Goal: Task Accomplishment & Management: Complete application form

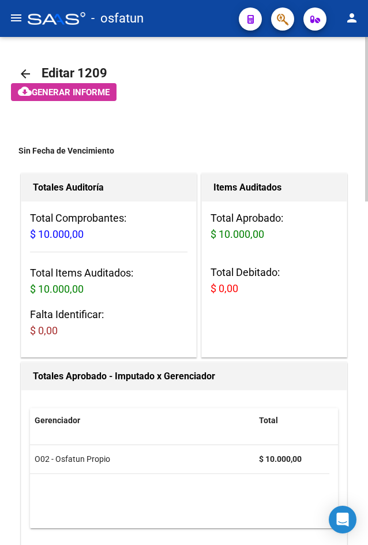
scroll to position [1060, 0]
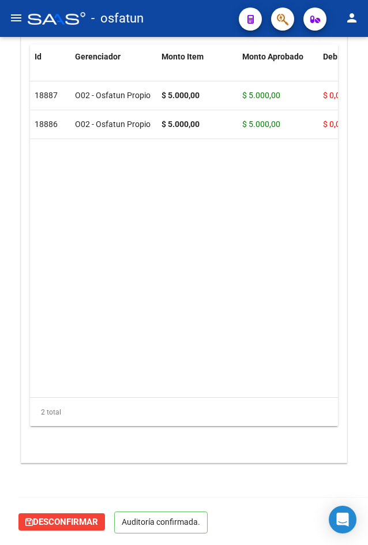
click at [9, 23] on mat-icon "menu" at bounding box center [16, 18] width 14 height 14
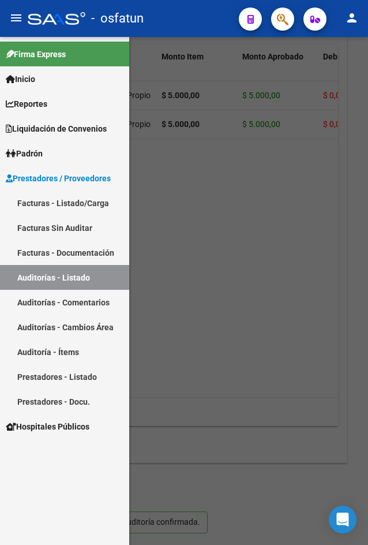
click at [75, 209] on link "Facturas - Listado/Carga" at bounding box center [64, 202] width 129 height 25
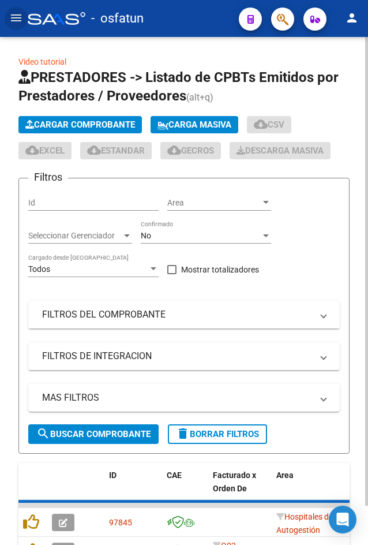
click at [63, 116] on button "Cargar Comprobante" at bounding box center [79, 124] width 123 height 17
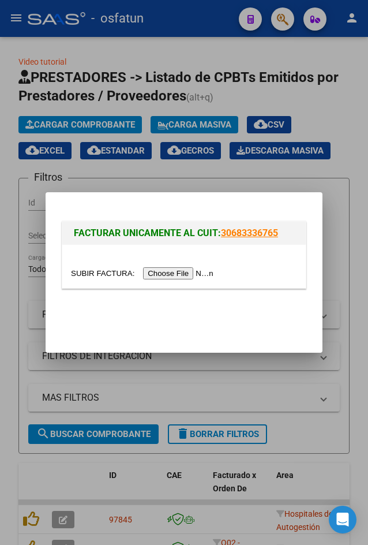
click at [170, 270] on input "file" at bounding box center [144, 273] width 146 height 12
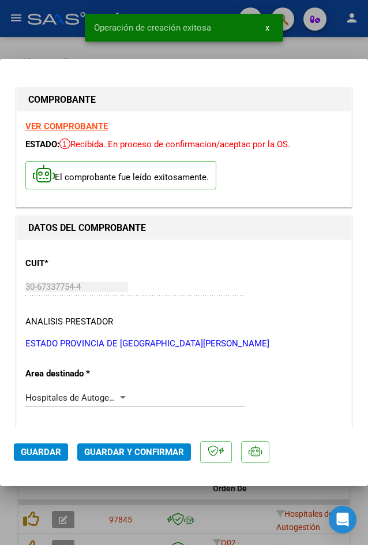
click at [111, 454] on span "Guardar y Confirmar" at bounding box center [134, 452] width 100 height 10
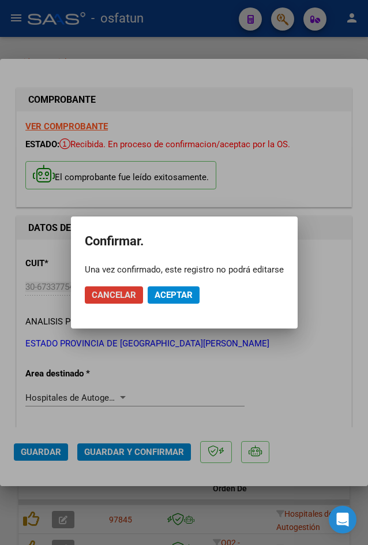
click at [178, 301] on button "Aceptar" at bounding box center [174, 294] width 52 height 17
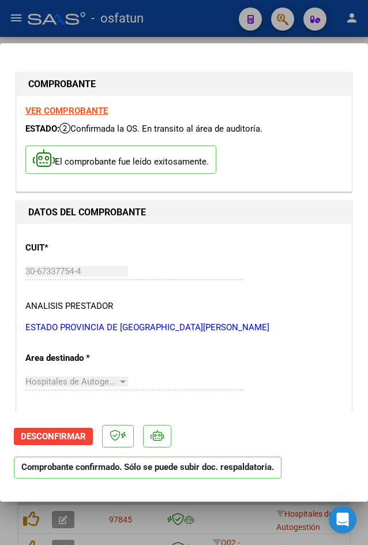
scroll to position [346, 0]
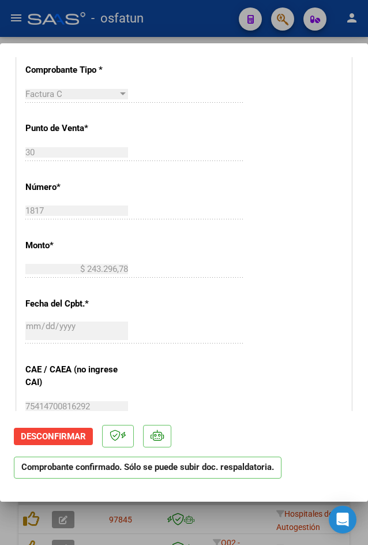
click at [92, 39] on div at bounding box center [184, 272] width 368 height 545
type input "$ 0,00"
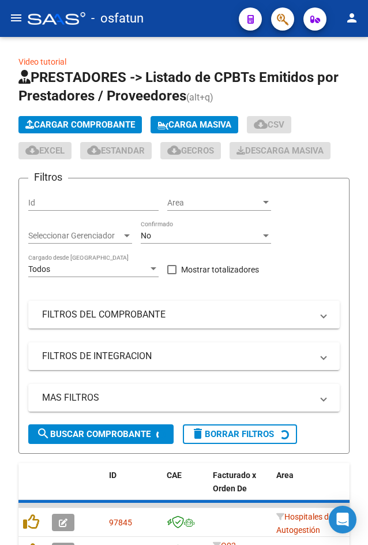
click at [8, 17] on button "menu" at bounding box center [16, 18] width 23 height 23
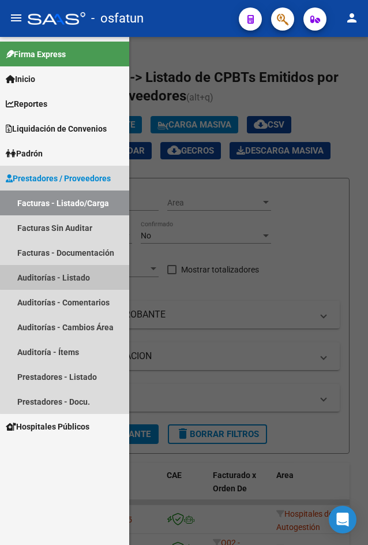
click at [89, 272] on link "Auditorías - Listado" at bounding box center [64, 277] width 129 height 25
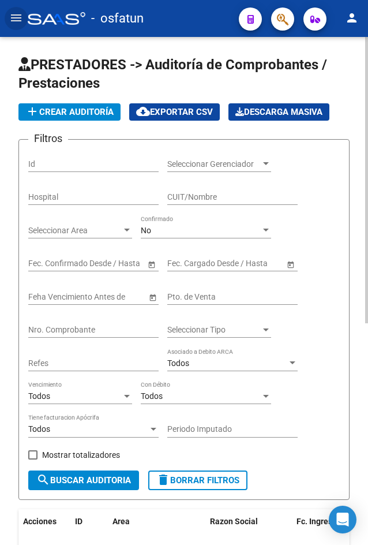
click at [83, 105] on button "add Crear Auditoría" at bounding box center [69, 111] width 102 height 17
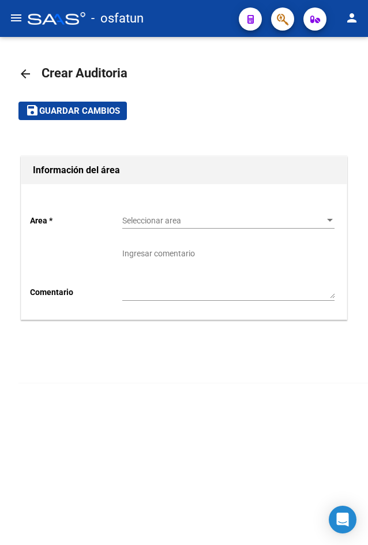
click at [159, 212] on div "Seleccionar area Seleccionar area" at bounding box center [228, 216] width 212 height 23
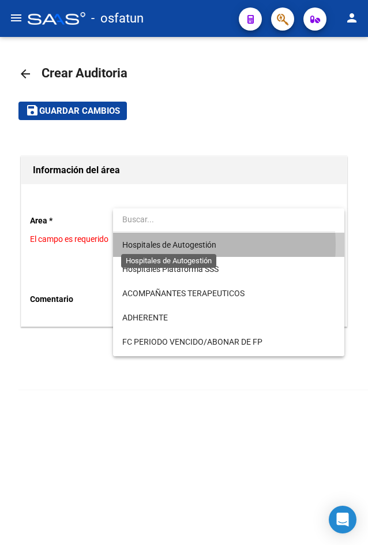
click at [160, 245] on span "Hospitales de Autogestión" at bounding box center [169, 244] width 94 height 9
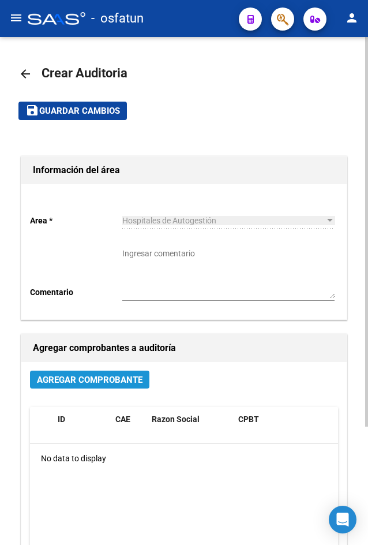
click at [111, 384] on span "Agregar Comprobante" at bounding box center [90, 380] width 106 height 10
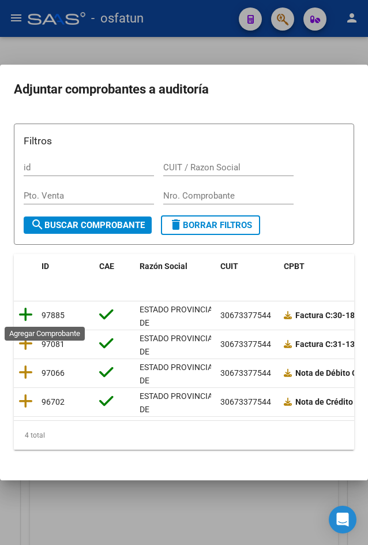
click at [18, 314] on icon at bounding box center [25, 314] width 14 height 16
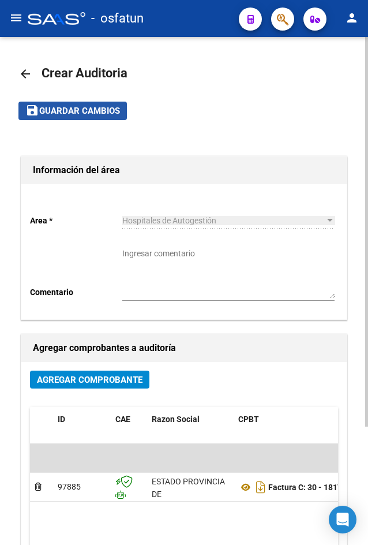
click at [104, 115] on span "Guardar cambios" at bounding box center [79, 111] width 81 height 10
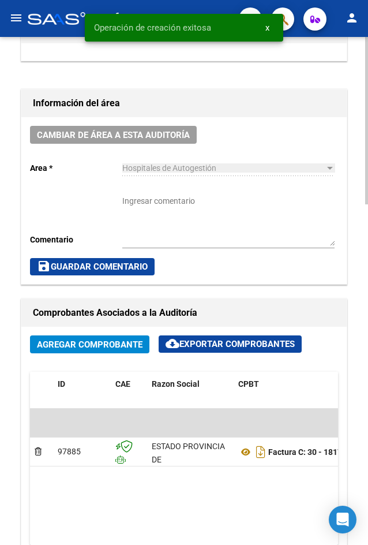
scroll to position [692, 0]
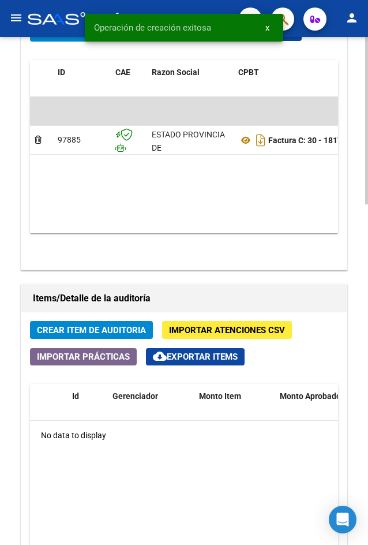
click at [77, 328] on span "Crear Item de Auditoria" at bounding box center [91, 330] width 109 height 10
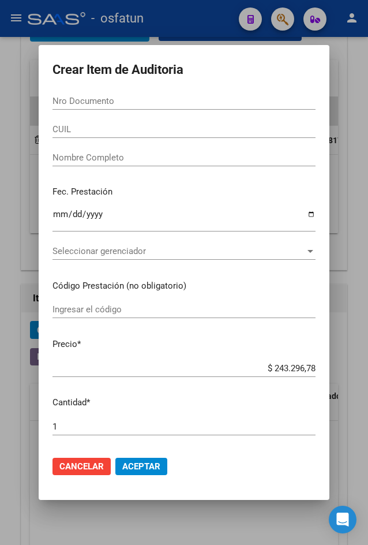
click at [106, 119] on div "Nro Documento" at bounding box center [184, 106] width 263 height 28
click at [109, 100] on input "Nro Documento" at bounding box center [184, 101] width 263 height 10
paste input "36414510"
type input "36414510"
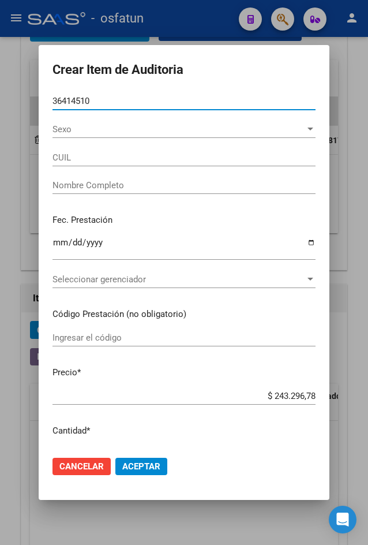
type input "20364145102"
type input "[PERSON_NAME]"
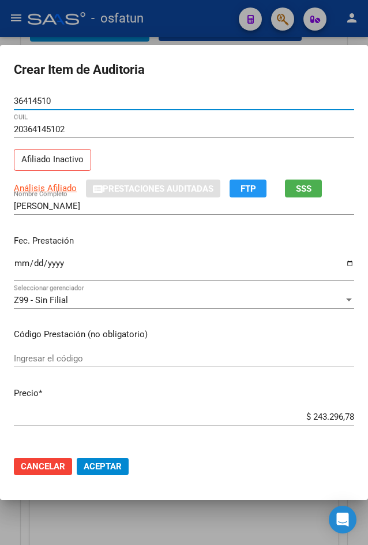
type input "36414510"
click at [310, 190] on span "SSS" at bounding box center [304, 189] width 16 height 10
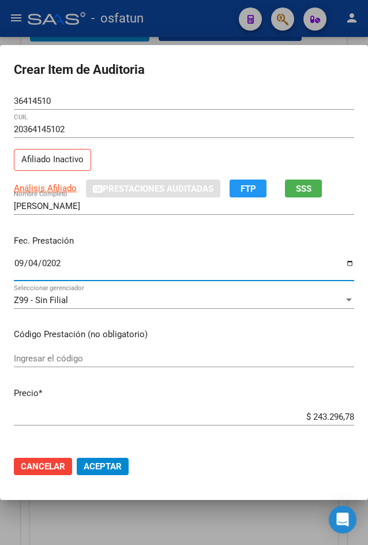
type input "[DATE]"
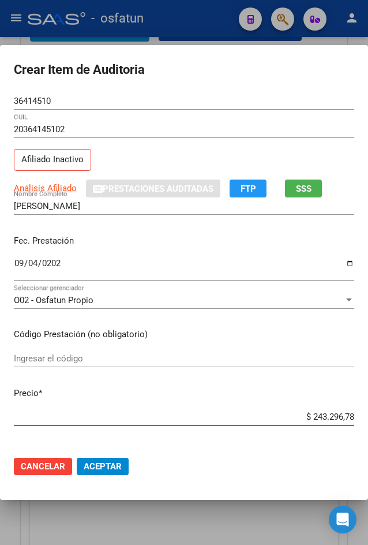
type input "$ 0,03"
type input "$ 0,35"
type input "$ 3,56"
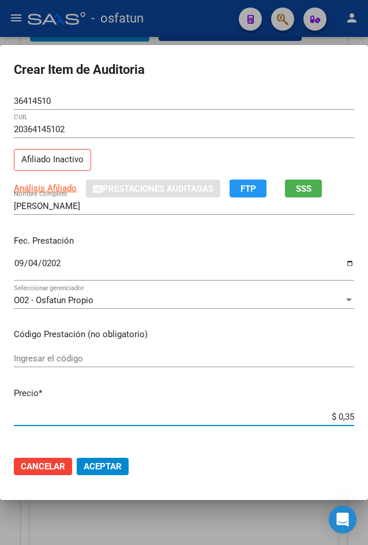
type input "$ 3,56"
type input "$ 35,60"
type input "$ 356,00"
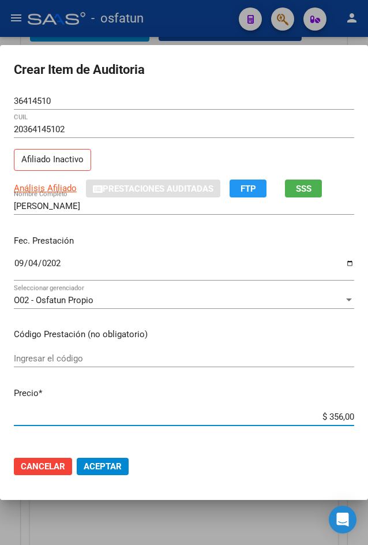
type input "$ 3.560,00"
type input "$ 35.600,00"
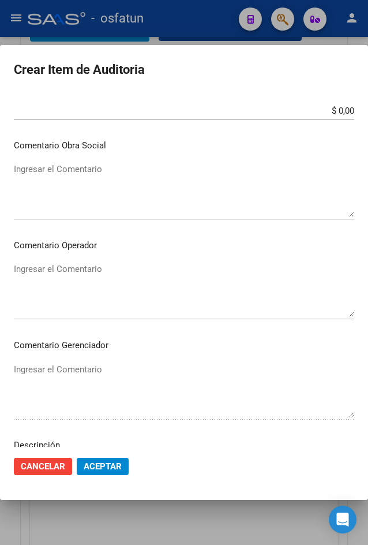
scroll to position [681, 0]
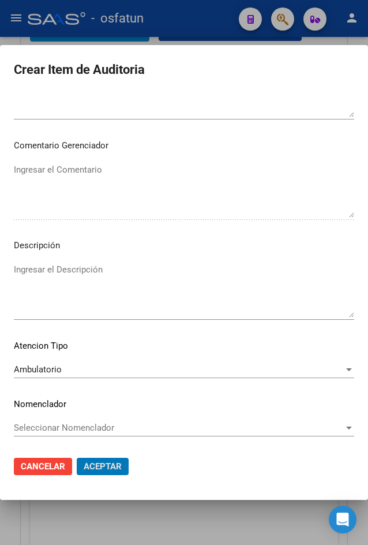
click at [77, 458] on button "Aceptar" at bounding box center [103, 466] width 52 height 17
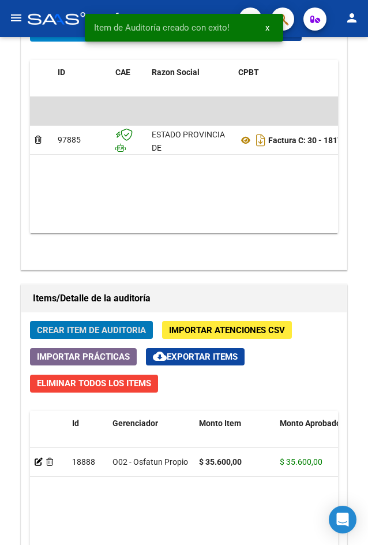
scroll to position [849, 0]
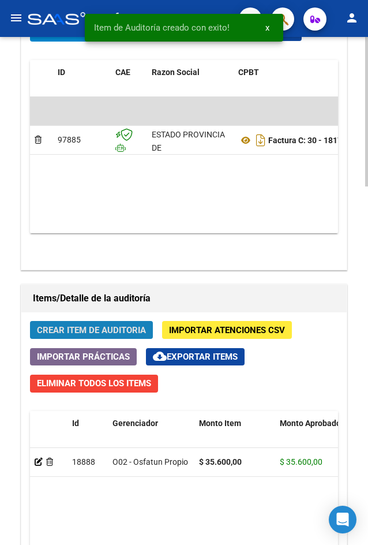
click at [132, 324] on span "Crear Item de Auditoria" at bounding box center [91, 329] width 109 height 10
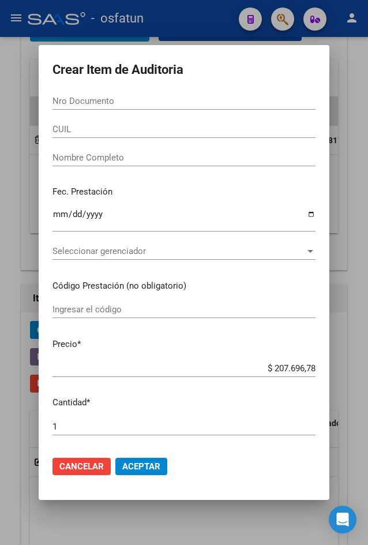
click at [103, 100] on input "Nro Documento" at bounding box center [184, 101] width 263 height 10
paste input "35475850"
type input "35475850"
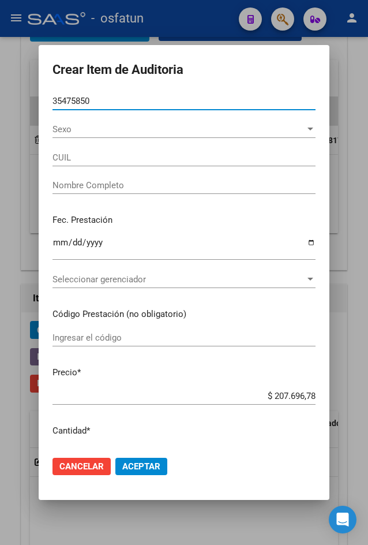
type input "23354758504"
type input "[PERSON_NAME]"
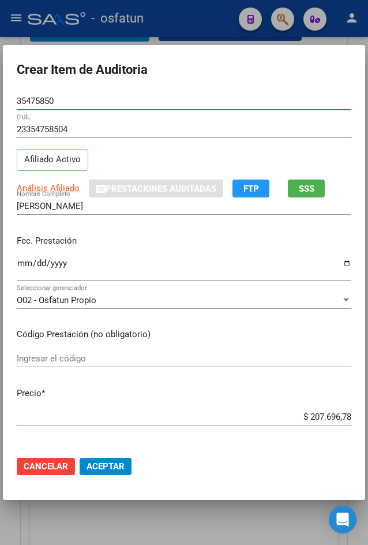
type input "35475850"
click at [299, 188] on span "SSS" at bounding box center [307, 189] width 16 height 10
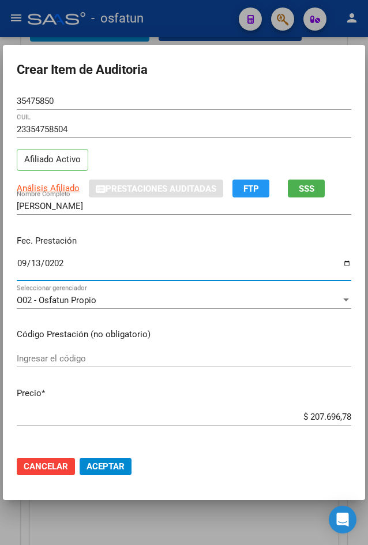
type input "[DATE]"
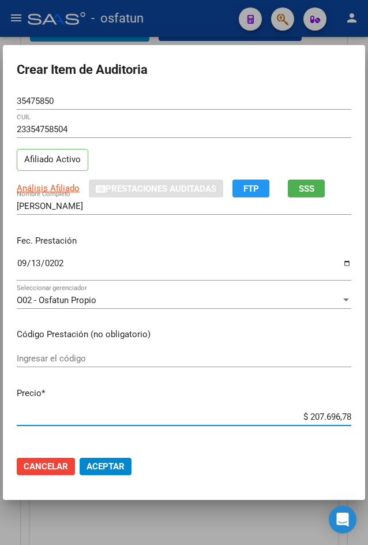
type input "$ 0,03"
type input "$ 0,35"
type input "$ 3,56"
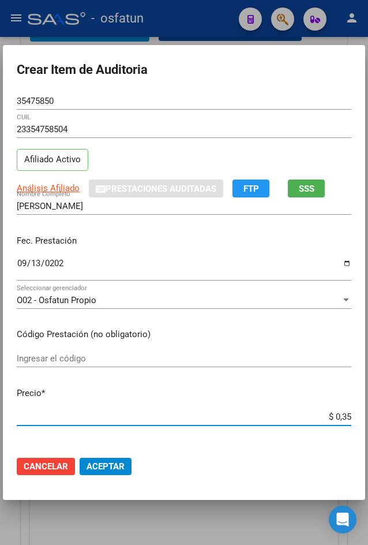
type input "$ 3,56"
type input "$ 35,60"
type input "$ 356,00"
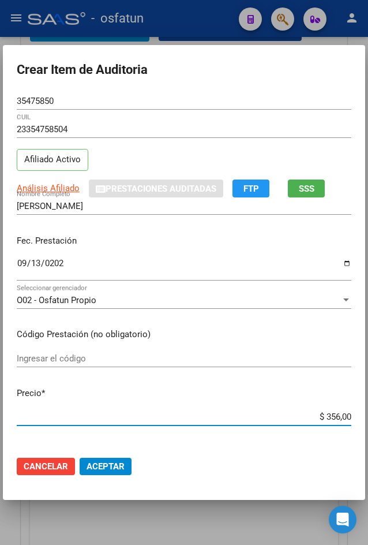
type input "$ 3.560,00"
type input "$ 35.600,00"
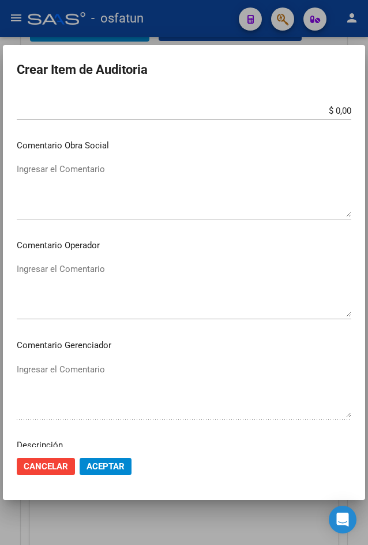
scroll to position [681, 0]
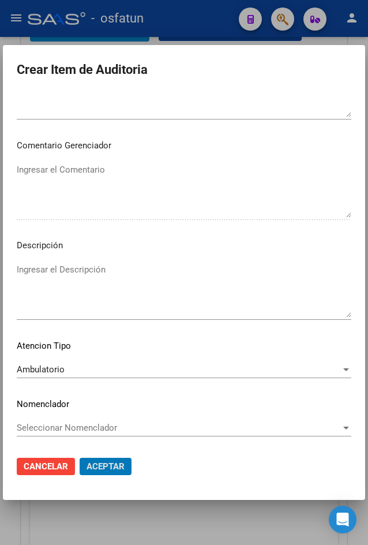
click at [80, 458] on button "Aceptar" at bounding box center [106, 466] width 52 height 17
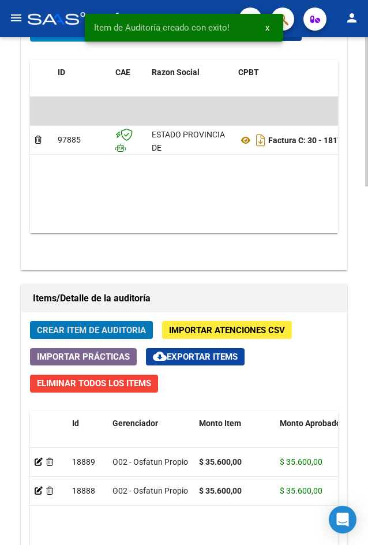
click at [119, 325] on span "Crear Item de Auditoria" at bounding box center [91, 330] width 109 height 10
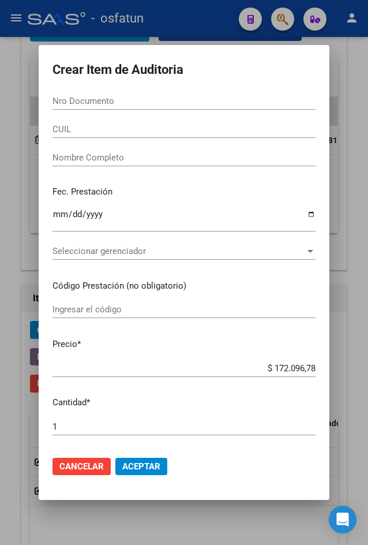
click at [102, 98] on input "Nro Documento" at bounding box center [184, 101] width 263 height 10
paste input "18095187"
type input "18095187"
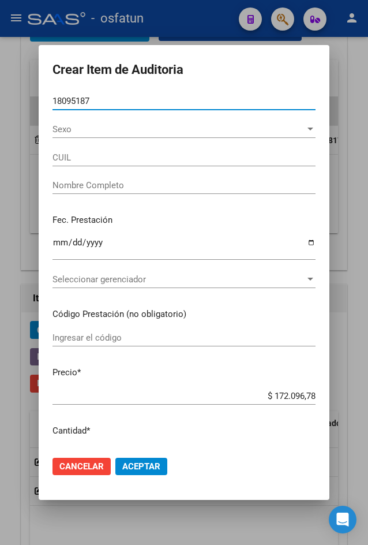
type input "27180951879"
type input "MU?[PERSON_NAME]"
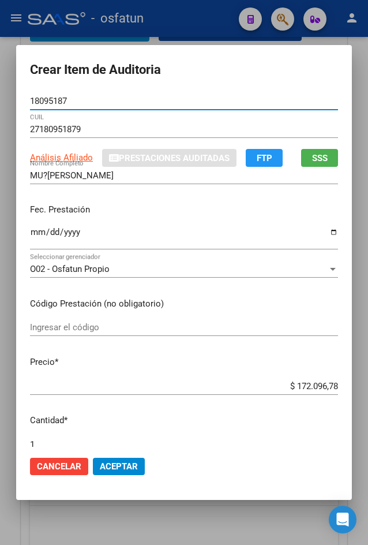
type input "18095187"
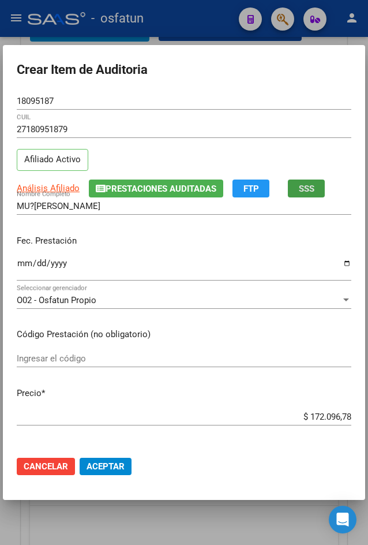
click at [301, 193] on span "SSS" at bounding box center [307, 189] width 16 height 10
click at [295, 206] on input "MU?[PERSON_NAME]" at bounding box center [184, 206] width 335 height 10
type input "[DATE]"
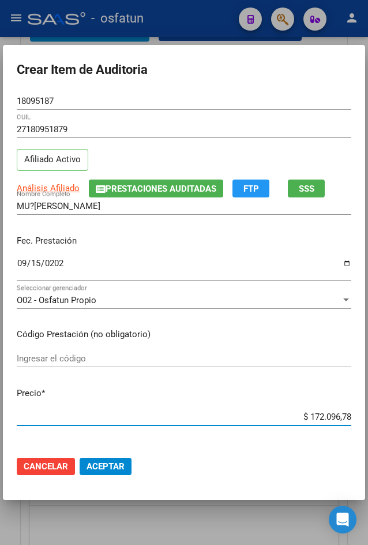
type input "$ 0,03"
type input "$ 0,35"
type input "$ 3,56"
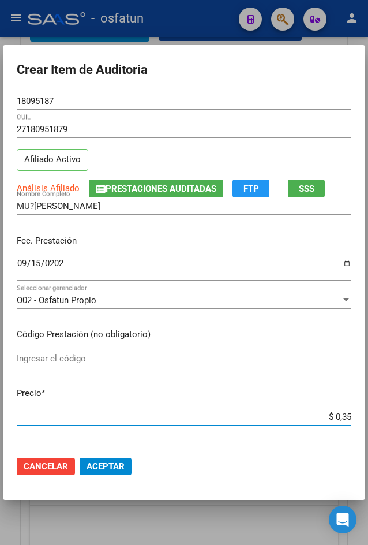
type input "$ 3,56"
type input "$ 35,60"
type input "$ 356,00"
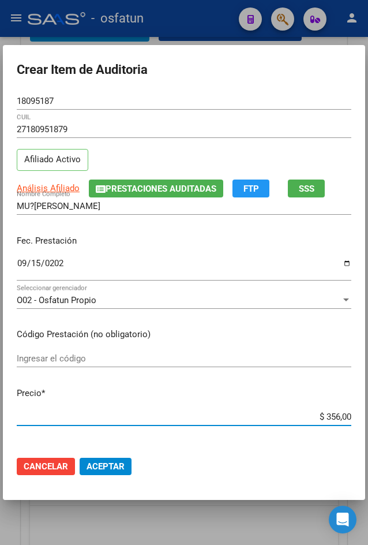
type input "$ 3.560,00"
type input "$ 35.600,00"
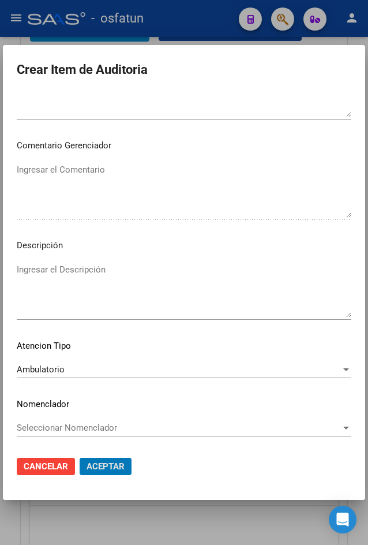
click at [80, 458] on button "Aceptar" at bounding box center [106, 466] width 52 height 17
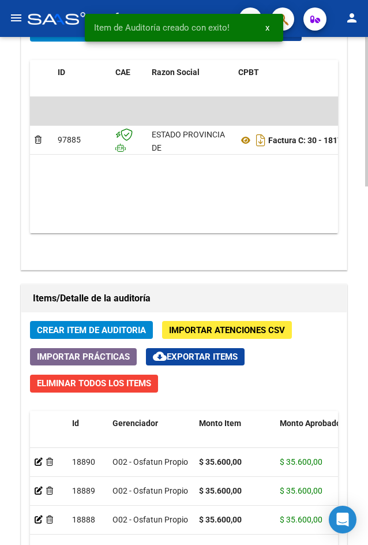
click at [100, 325] on span "Crear Item de Auditoria" at bounding box center [91, 330] width 109 height 10
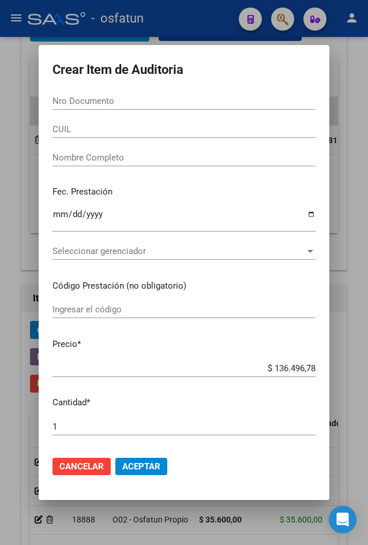
click at [230, 90] on form "Crear Item de Auditoria Nro Documento CUIL Nombre Completo Fec. Prestación Ingr…" at bounding box center [184, 272] width 263 height 427
click at [229, 101] on input "Nro Documento" at bounding box center [184, 101] width 263 height 10
paste input "35767032"
type input "35767032"
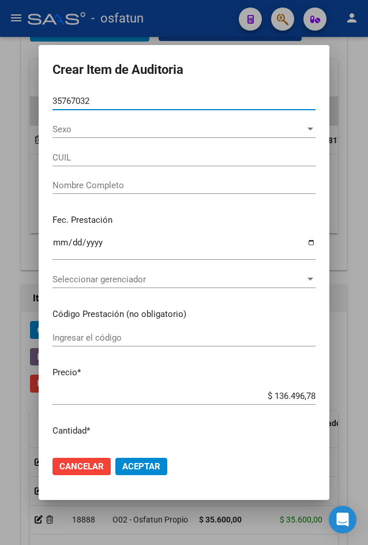
type input "20357670323"
type input "[PERSON_NAME] [PERSON_NAME]"
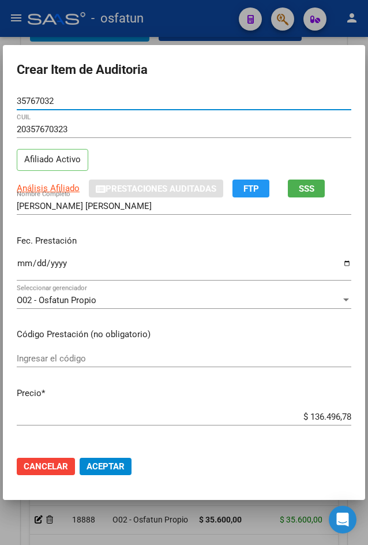
type input "35767032"
drag, startPoint x: 302, startPoint y: 181, endPoint x: 305, endPoint y: 187, distance: 7.0
click at [305, 187] on button "SSS" at bounding box center [306, 188] width 37 height 18
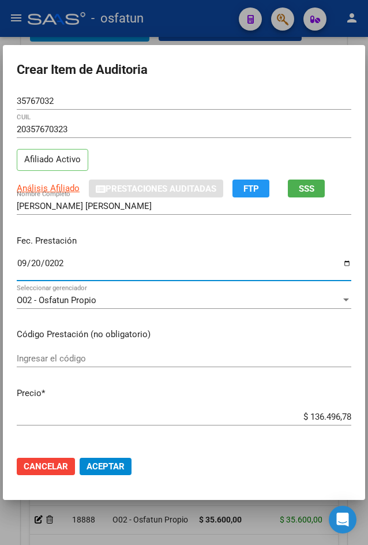
type input "[DATE]"
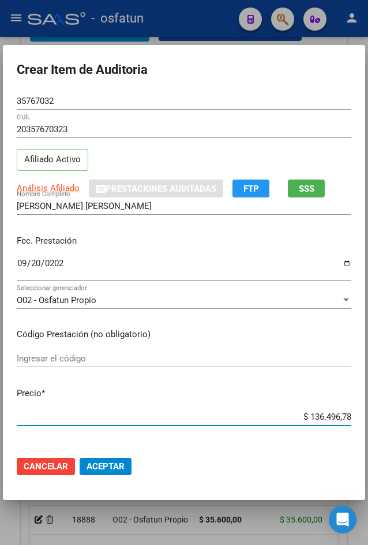
type input "$ 0,01"
type input "$ 0,10"
type input "$ 1,00"
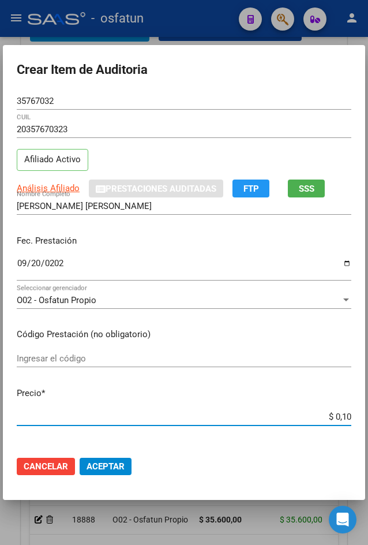
type input "$ 1,00"
type input "$ 10,08"
type input "$ 100,89"
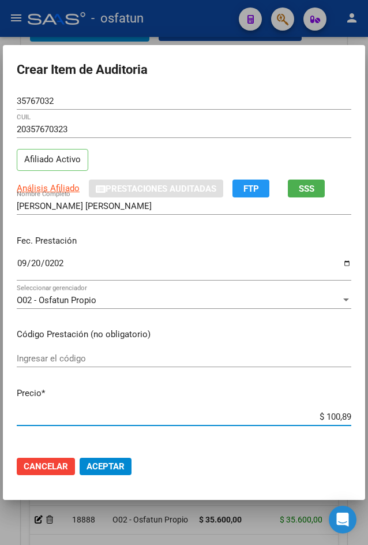
type input "$ 1.008,96"
type input "$ 10.089,67"
type input "$ 100.896,78"
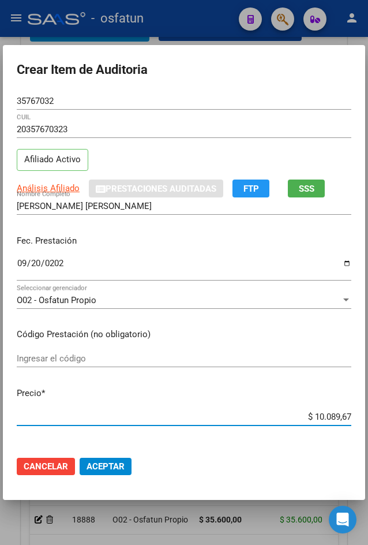
type input "$ 100.896,78"
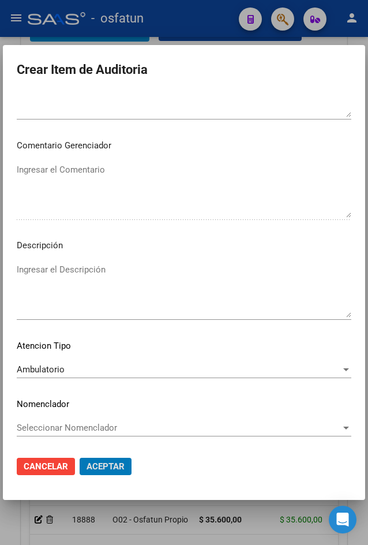
click at [80, 458] on button "Aceptar" at bounding box center [106, 466] width 52 height 17
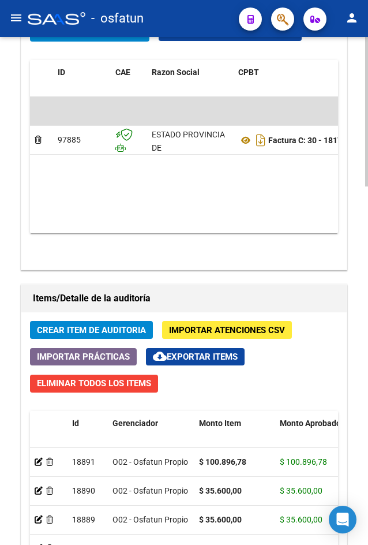
click at [103, 321] on button "Crear Item de Auditoria" at bounding box center [91, 330] width 123 height 18
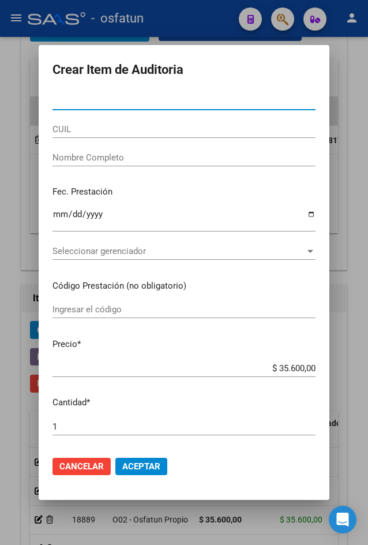
paste input "26365668"
type input "26365668"
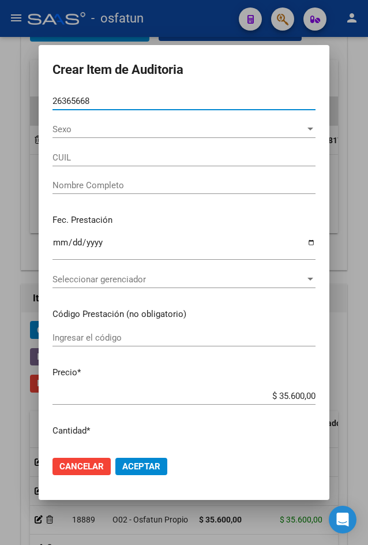
type input "27263656682"
type input "[PERSON_NAME]"
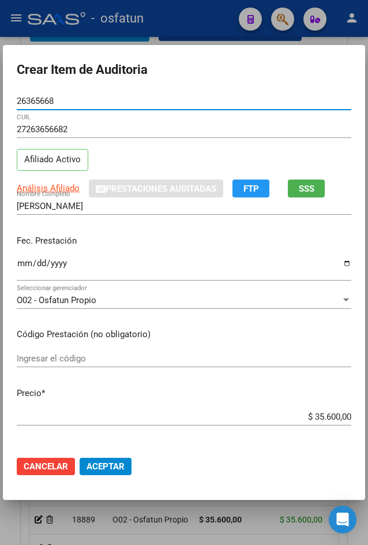
type input "26365668"
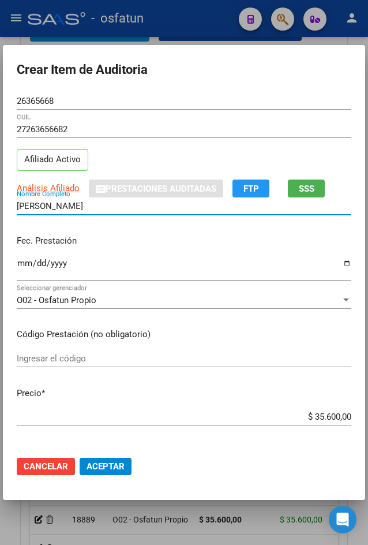
click at [318, 203] on div "[PERSON_NAME] Nombre Completo" at bounding box center [184, 205] width 335 height 17
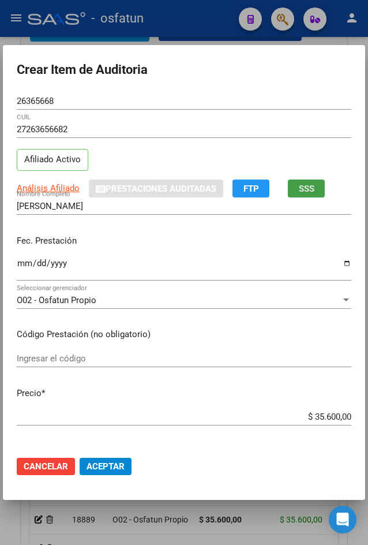
click at [314, 194] on button "SSS" at bounding box center [306, 188] width 37 height 18
type input "[DATE]"
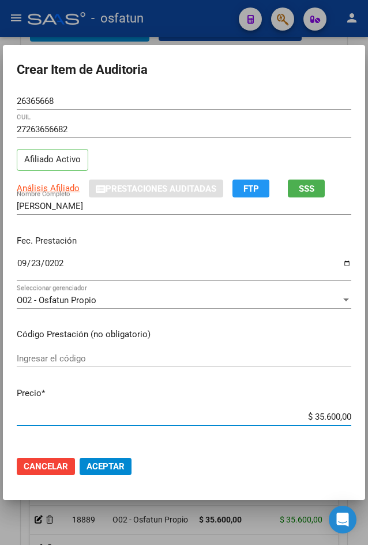
type input "$ 0,03"
type input "$ 0,35"
type input "$ 3,56"
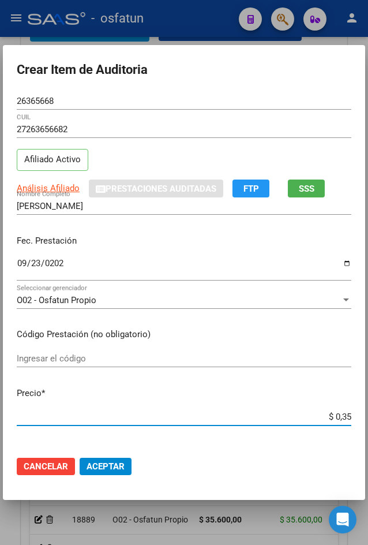
type input "$ 3,56"
type input "$ 35,60"
type input "$ 356,00"
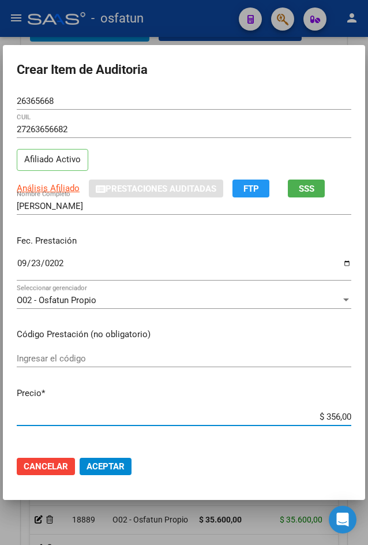
type input "$ 3.560,00"
type input "$ 35.600,00"
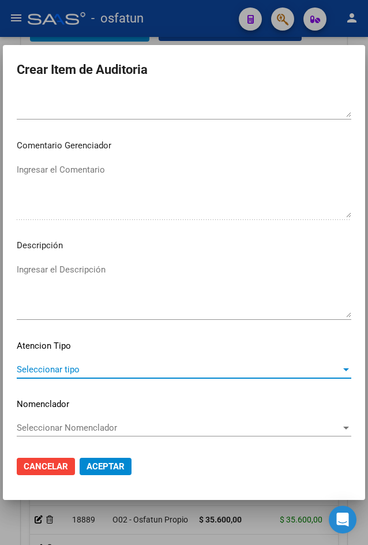
click at [99, 374] on span "Seleccionar tipo" at bounding box center [179, 369] width 324 height 10
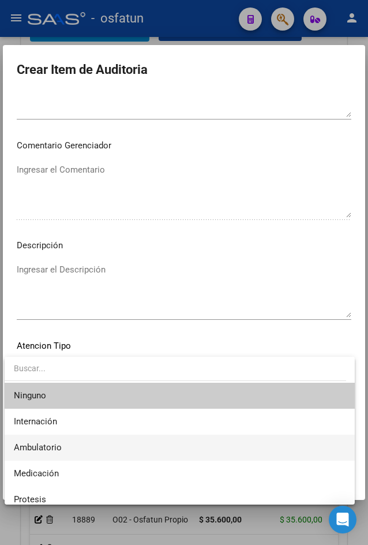
click at [91, 435] on span "Ambulatorio" at bounding box center [180, 448] width 332 height 26
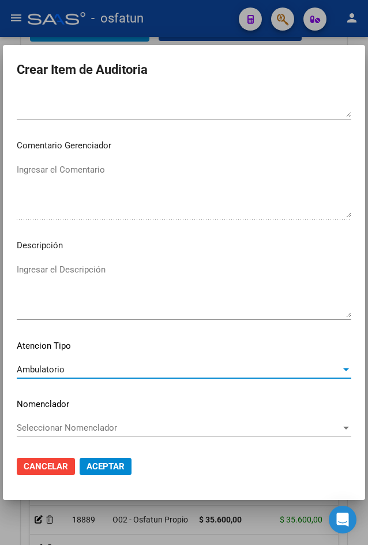
click at [95, 474] on button "Aceptar" at bounding box center [106, 466] width 52 height 17
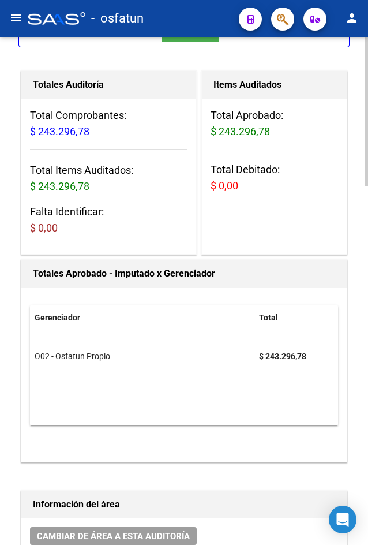
scroll to position [0, 0]
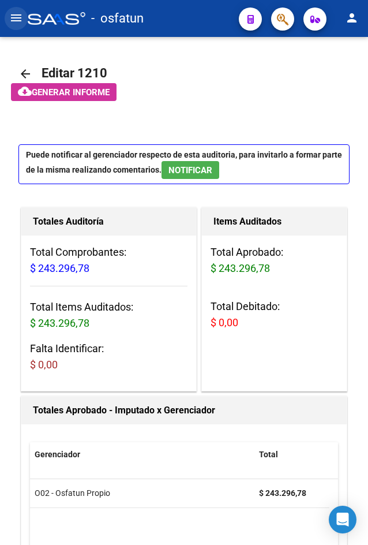
click at [15, 23] on mat-icon "menu" at bounding box center [16, 18] width 14 height 14
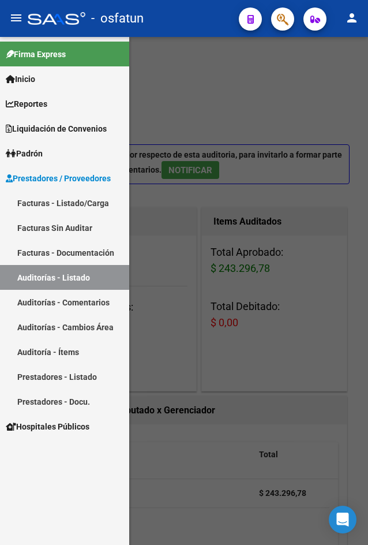
click at [84, 202] on link "Facturas - Listado/Carga" at bounding box center [64, 202] width 129 height 25
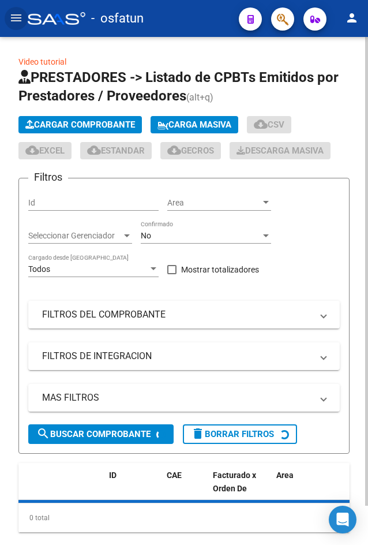
click at [65, 120] on span "Cargar Comprobante" at bounding box center [80, 124] width 110 height 10
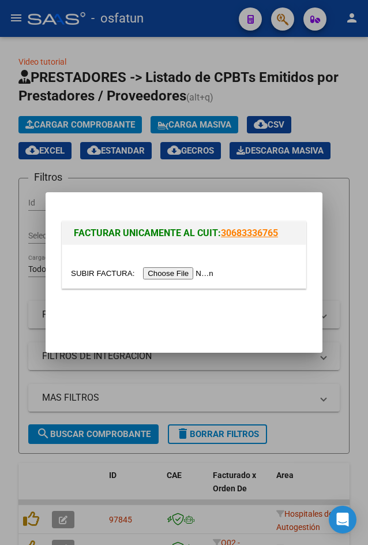
click at [175, 269] on input "file" at bounding box center [144, 273] width 146 height 12
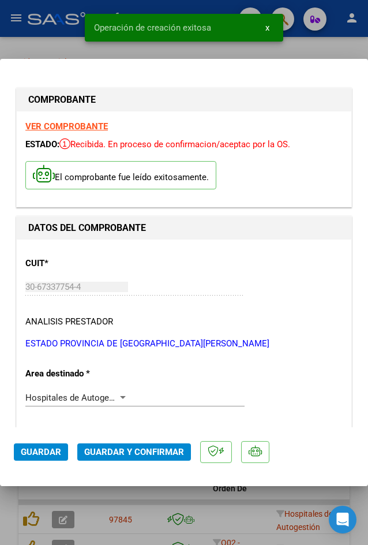
scroll to position [346, 0]
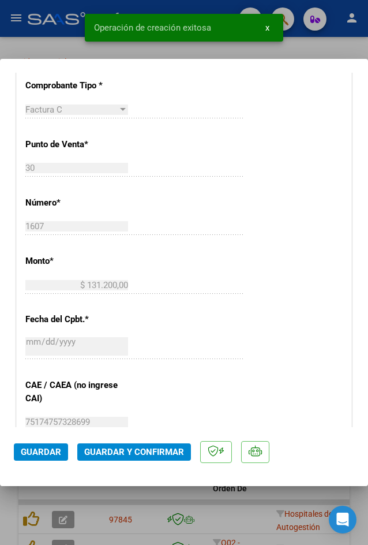
click at [140, 456] on span "Guardar y Confirmar" at bounding box center [134, 452] width 100 height 10
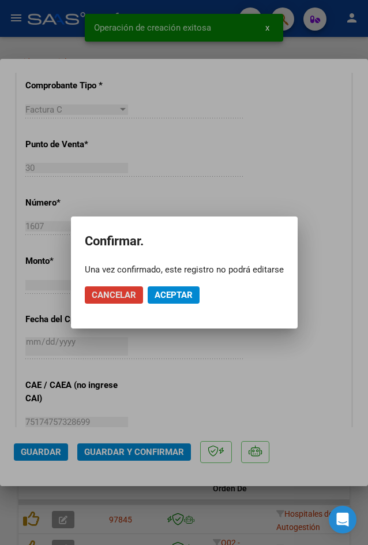
click at [176, 293] on span "Aceptar" at bounding box center [174, 295] width 38 height 10
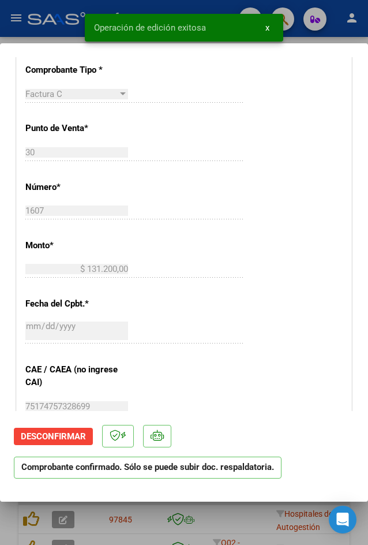
click at [159, 508] on div at bounding box center [184, 272] width 368 height 545
type input "$ 0,00"
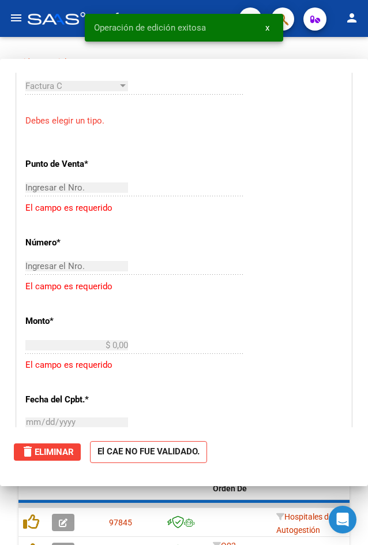
scroll to position [323, 0]
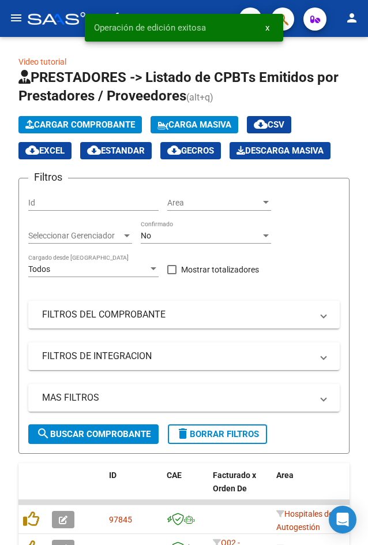
click at [16, 20] on mat-icon "menu" at bounding box center [16, 18] width 14 height 14
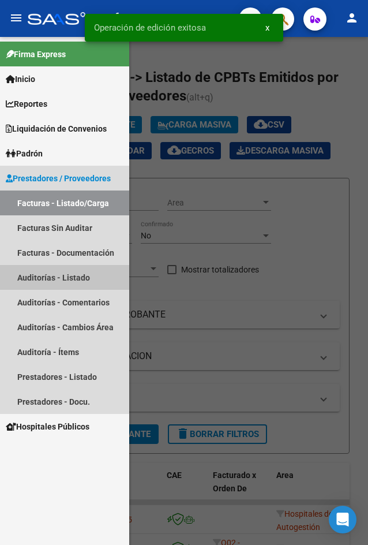
click at [90, 278] on link "Auditorías - Listado" at bounding box center [64, 277] width 129 height 25
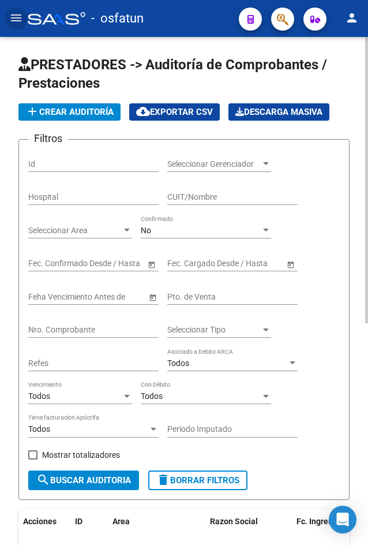
click at [65, 121] on app-list-header "PRESTADORES -> Auditoría de Comprobantes / Prestaciones add Crear Auditoría clo…" at bounding box center [183, 277] width 331 height 444
click at [70, 117] on button "add Crear Auditoría" at bounding box center [69, 111] width 102 height 17
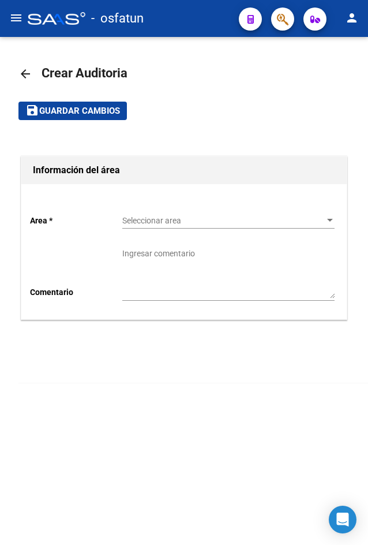
click at [158, 218] on div "Seleccionar area Seleccionar area" at bounding box center [228, 216] width 212 height 23
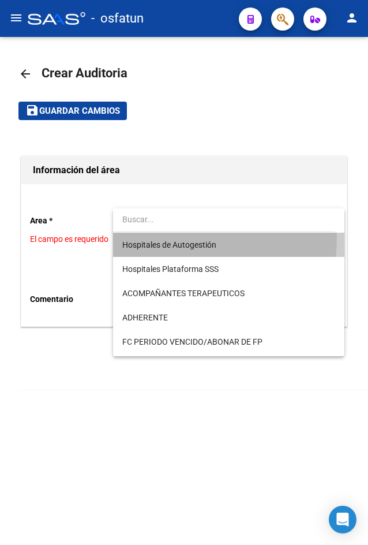
click at [163, 237] on span "Hospitales de Autogestión" at bounding box center [228, 245] width 212 height 24
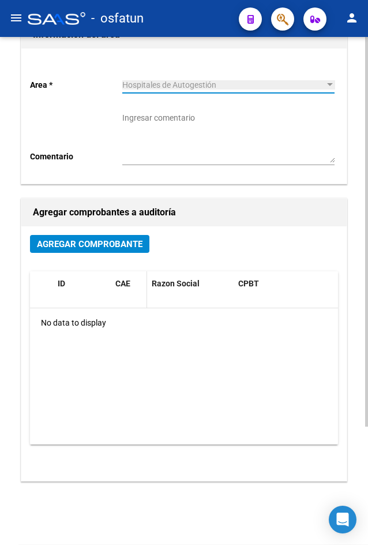
scroll to position [154, 0]
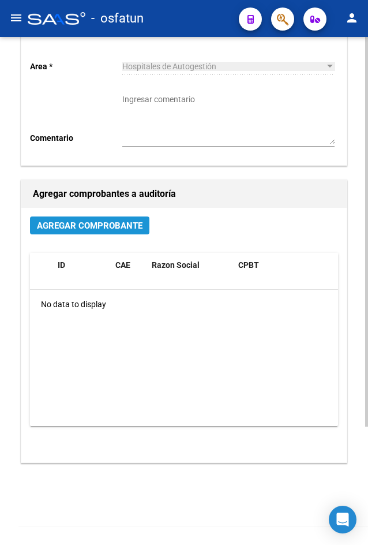
click at [96, 228] on span "Agregar Comprobante" at bounding box center [90, 225] width 106 height 10
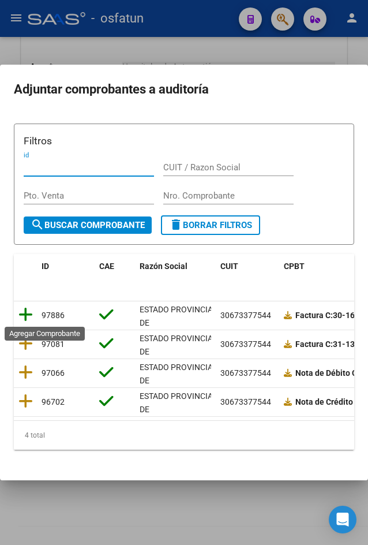
click at [25, 310] on icon at bounding box center [25, 314] width 14 height 16
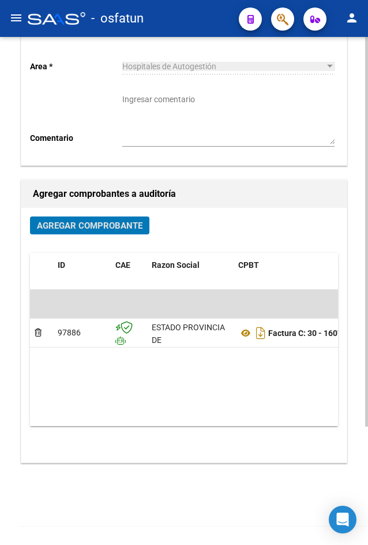
scroll to position [0, 0]
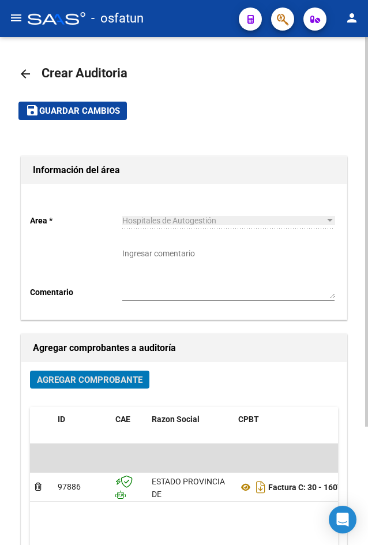
click at [95, 103] on button "save Guardar cambios" at bounding box center [72, 111] width 108 height 18
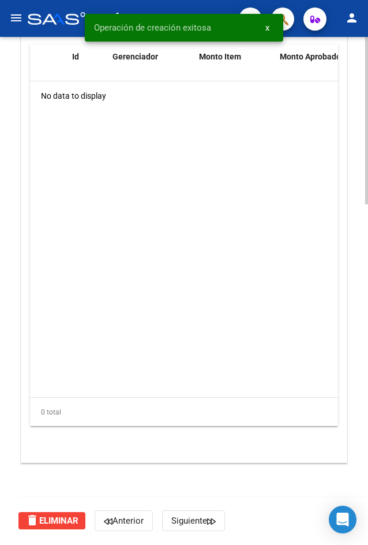
scroll to position [686, 0]
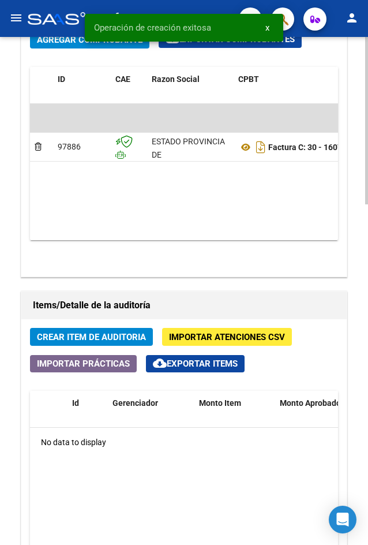
click at [118, 341] on span "Crear Item de Auditoria" at bounding box center [91, 337] width 109 height 10
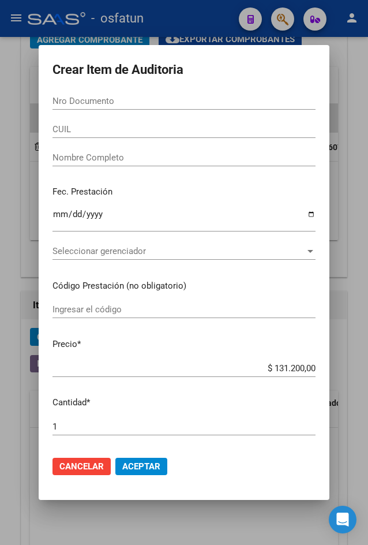
click at [145, 104] on input "Nro Documento" at bounding box center [184, 101] width 263 height 10
paste input "43158086"
type input "43158086"
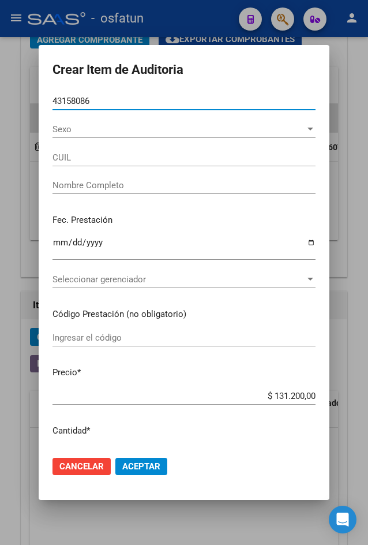
type input "27431580867"
type input "[PERSON_NAME]"
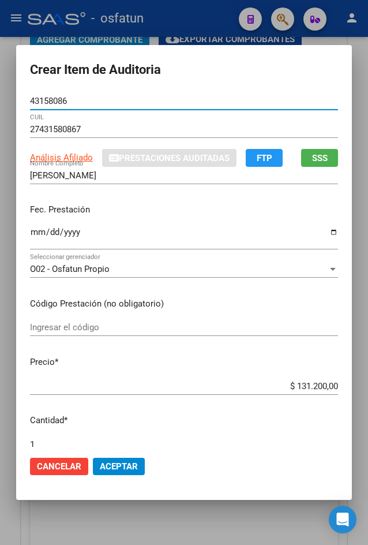
type input "43158086"
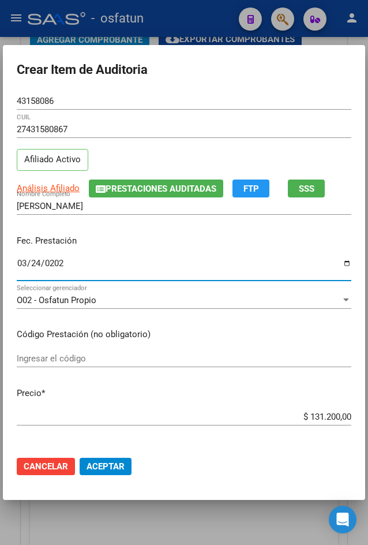
type input "[DATE]"
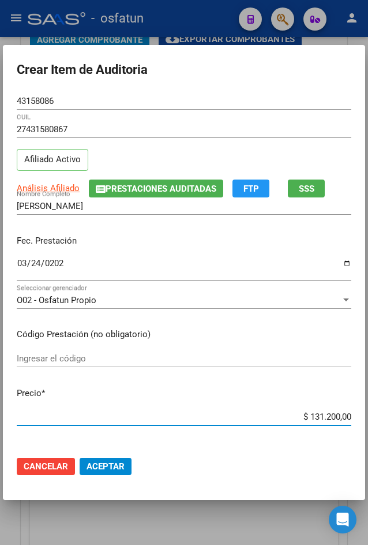
type input "$ 0,03"
type input "$ 0,35"
type input "$ 3,56"
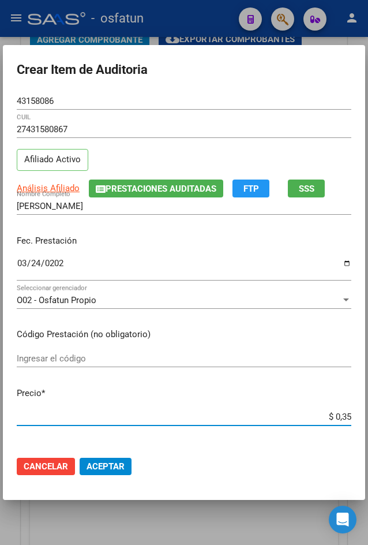
type input "$ 3,56"
type input "$ 35,60"
type input "$ 356,00"
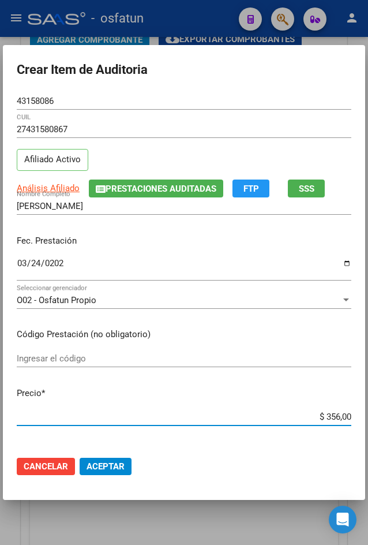
type input "$ 3.560,00"
type input "$ 35.600,00"
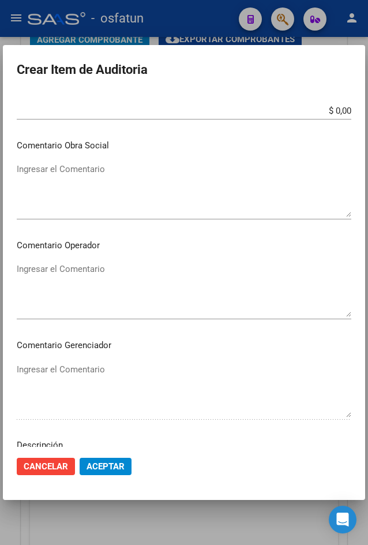
scroll to position [681, 0]
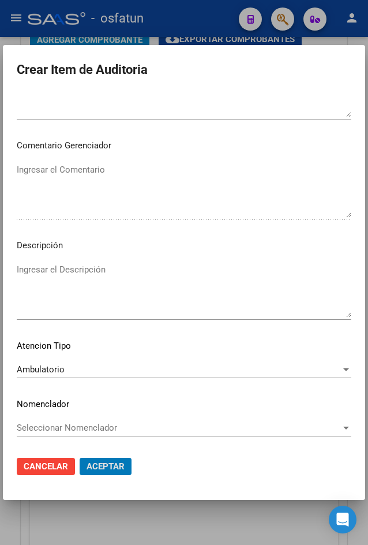
click at [80, 458] on button "Aceptar" at bounding box center [106, 466] width 52 height 17
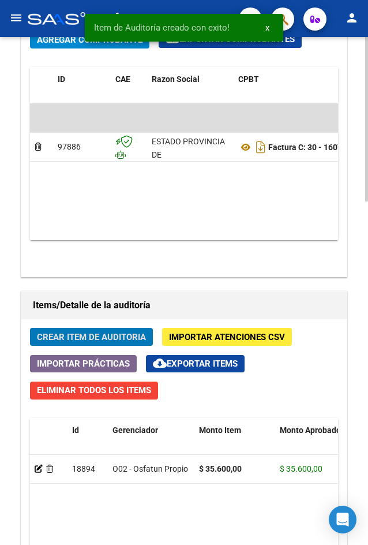
scroll to position [842, 0]
click at [104, 339] on span "Crear Item de Auditoria" at bounding box center [91, 337] width 109 height 10
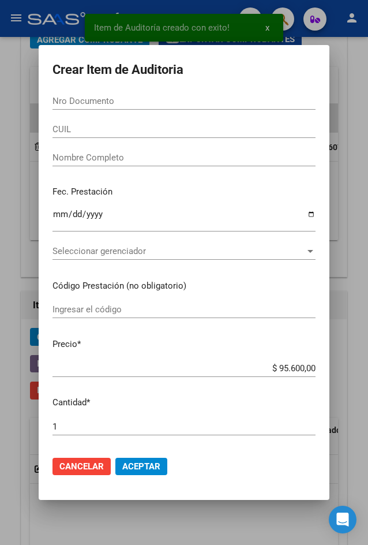
click at [117, 100] on input "Nro Documento" at bounding box center [184, 101] width 263 height 10
paste input "44359393"
type input "44359393"
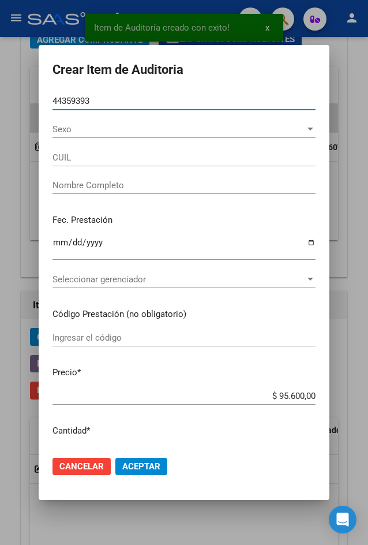
type input "23443593934"
type input "[PERSON_NAME] [PERSON_NAME]"
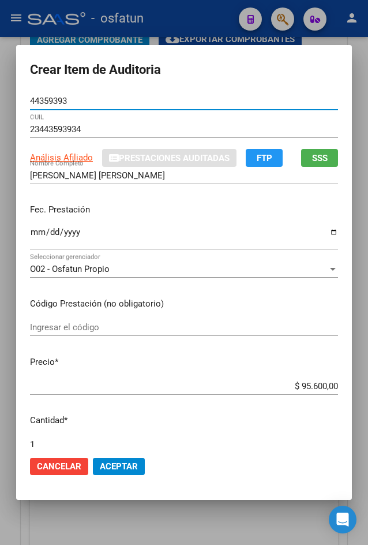
type input "44359393"
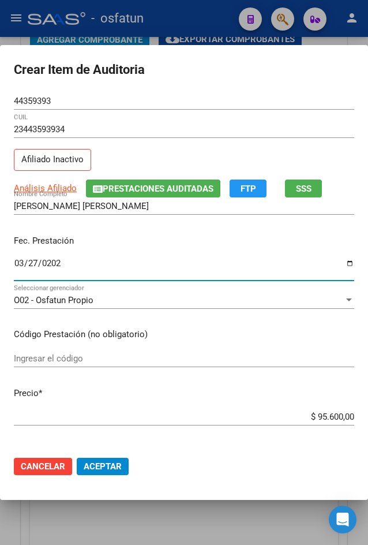
type input "[DATE]"
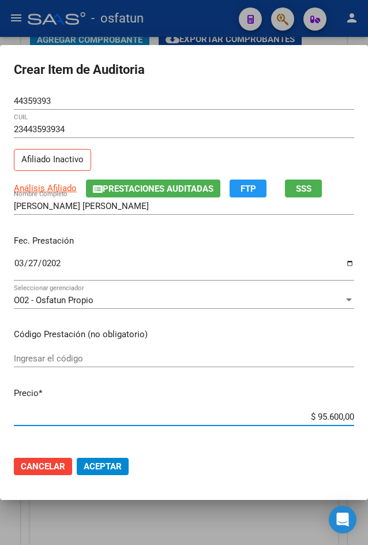
type input "$ 0,03"
type input "$ 0,35"
type input "$ 3,56"
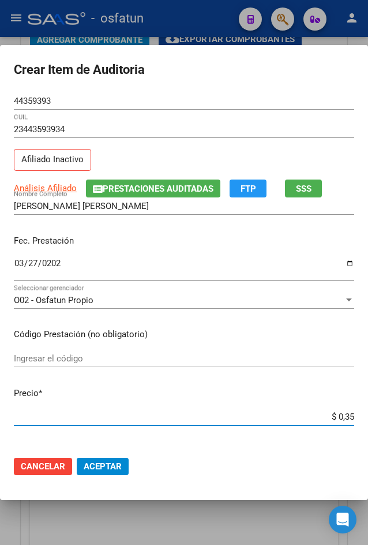
type input "$ 3,56"
type input "$ 35,60"
type input "$ 356,00"
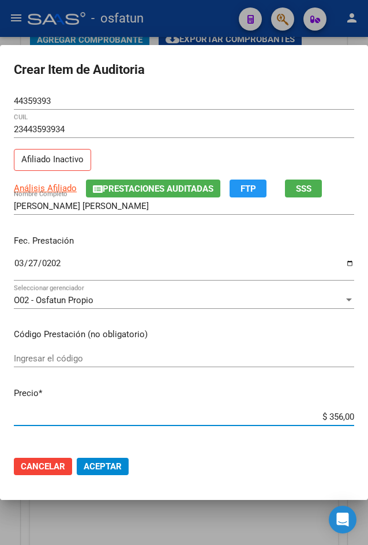
type input "$ 3.560,00"
type input "$ 35.600,00"
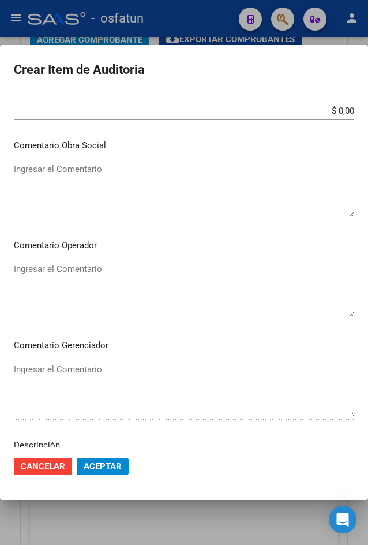
scroll to position [681, 0]
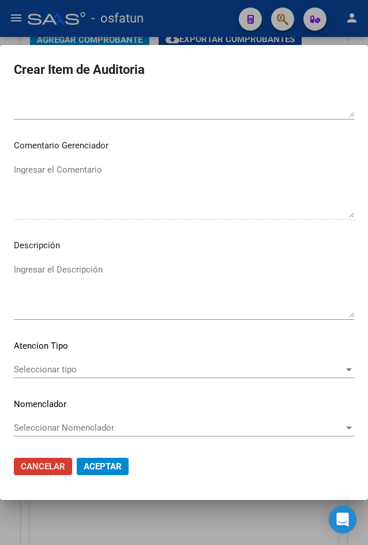
click at [106, 372] on span "Seleccionar tipo" at bounding box center [179, 369] width 330 height 10
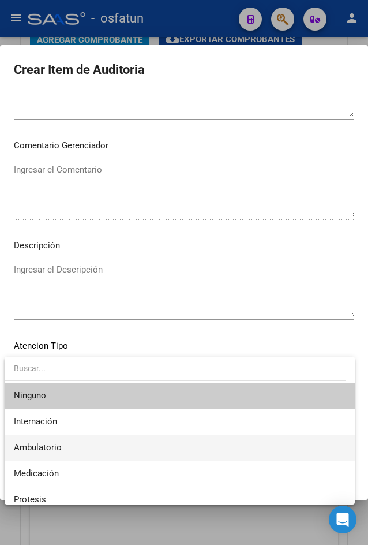
click at [106, 439] on span "Ambulatorio" at bounding box center [180, 448] width 332 height 26
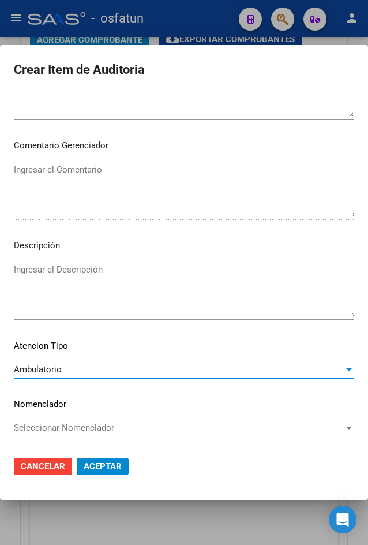
click at [110, 463] on span "Aceptar" at bounding box center [103, 466] width 38 height 10
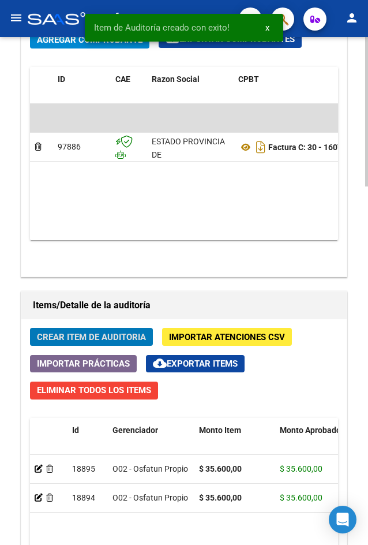
click at [63, 343] on button "Crear Item de Auditoria" at bounding box center [91, 337] width 123 height 18
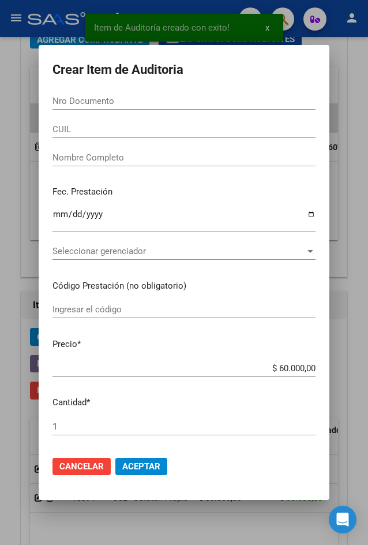
click at [171, 107] on div "Nro Documento" at bounding box center [184, 100] width 263 height 17
paste input "31797233"
type input "31797233"
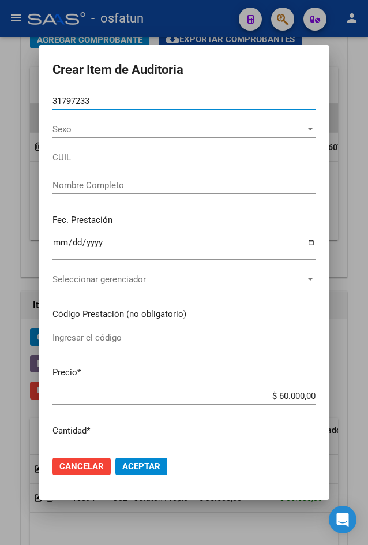
type input "23317972334"
type input "[PERSON_NAME] [PERSON_NAME]"
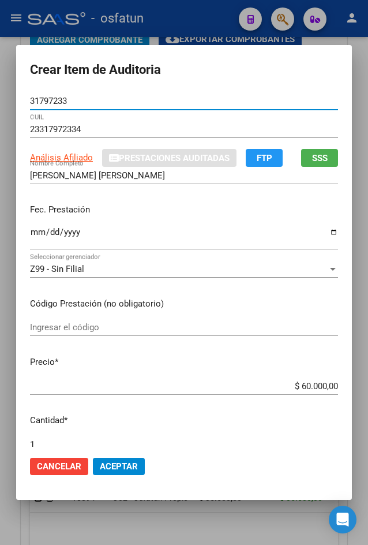
type input "31797233"
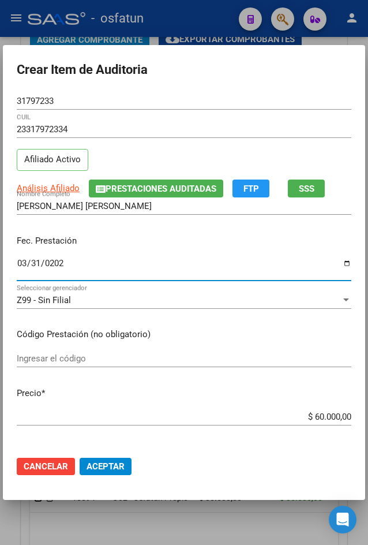
type input "[DATE]"
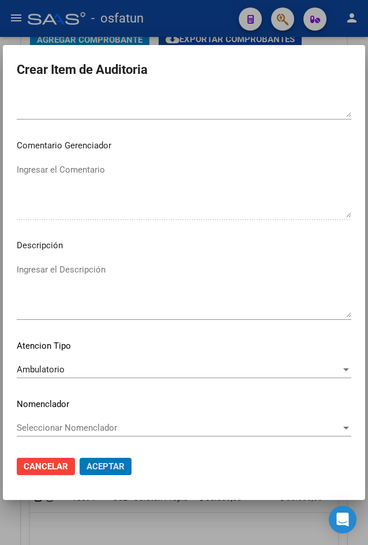
click at [80, 458] on button "Aceptar" at bounding box center [106, 466] width 52 height 17
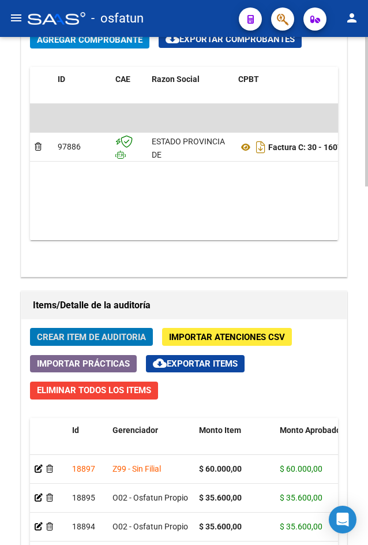
scroll to position [1216, 0]
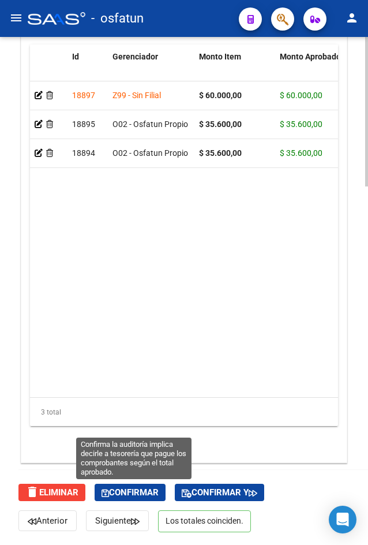
click at [158, 500] on button "Confirmar" at bounding box center [130, 492] width 71 height 17
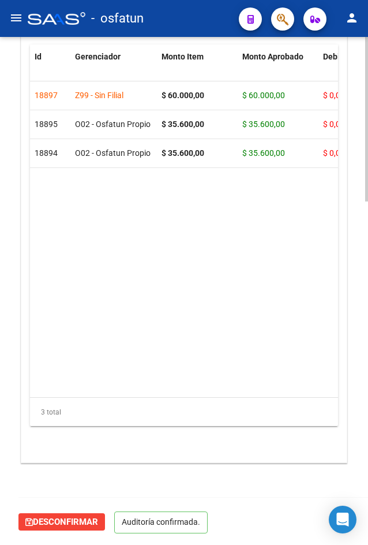
scroll to position [1060, 0]
type input "202510"
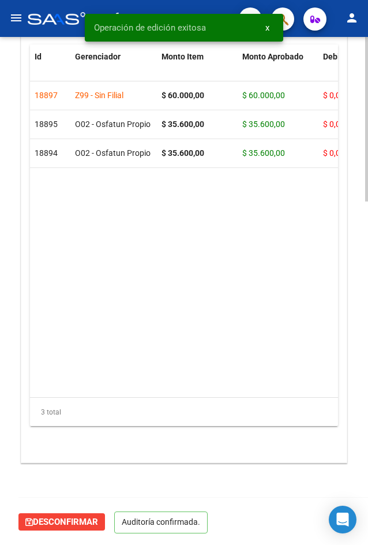
scroll to position [0, 0]
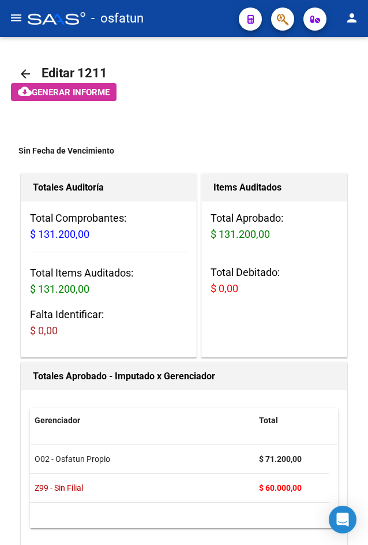
click at [16, 22] on mat-icon "menu" at bounding box center [16, 18] width 14 height 14
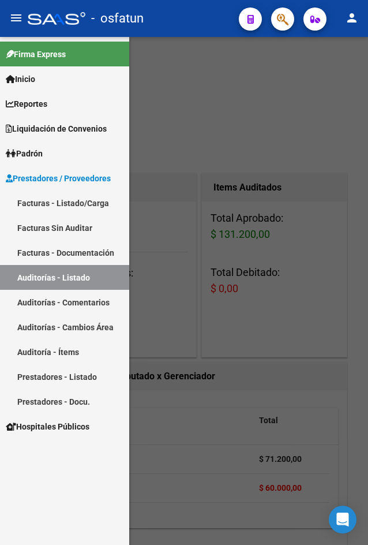
click at [189, 102] on div at bounding box center [184, 291] width 368 height 508
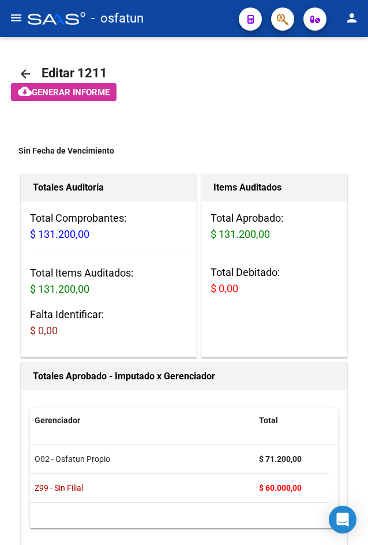
drag, startPoint x: 16, startPoint y: 20, endPoint x: 24, endPoint y: 36, distance: 17.6
click at [16, 20] on mat-icon "menu" at bounding box center [16, 18] width 14 height 14
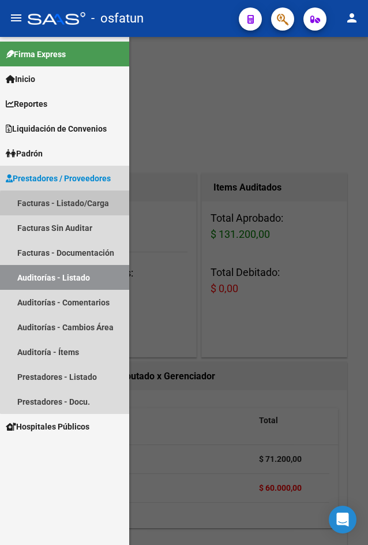
click at [80, 205] on link "Facturas - Listado/Carga" at bounding box center [64, 202] width 129 height 25
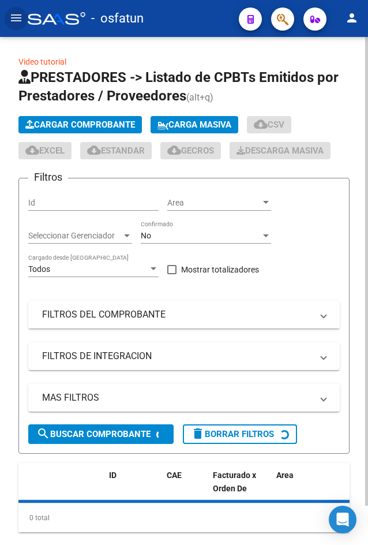
click at [72, 129] on span "Cargar Comprobante" at bounding box center [80, 124] width 110 height 10
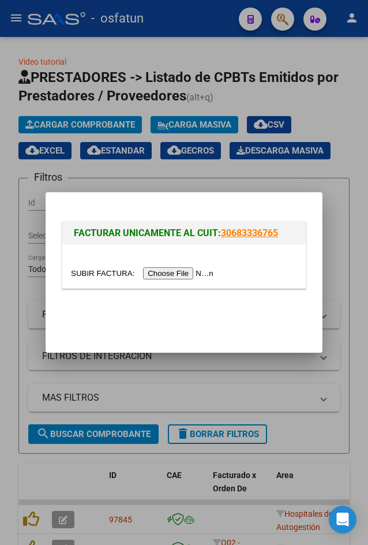
click at [187, 268] on input "file" at bounding box center [144, 273] width 146 height 12
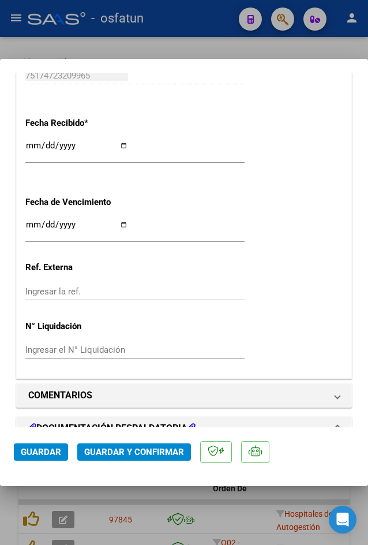
scroll to position [346, 0]
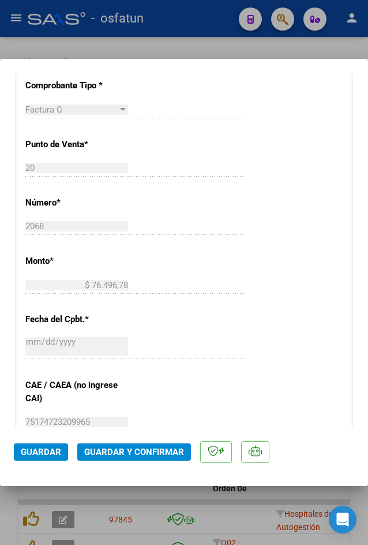
click at [136, 453] on span "Guardar y Confirmar" at bounding box center [134, 452] width 100 height 10
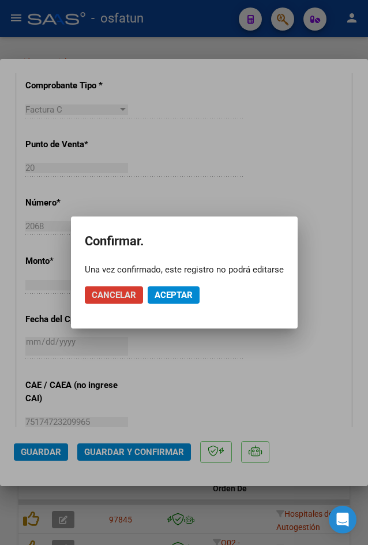
click at [164, 299] on span "Aceptar" at bounding box center [174, 295] width 38 height 10
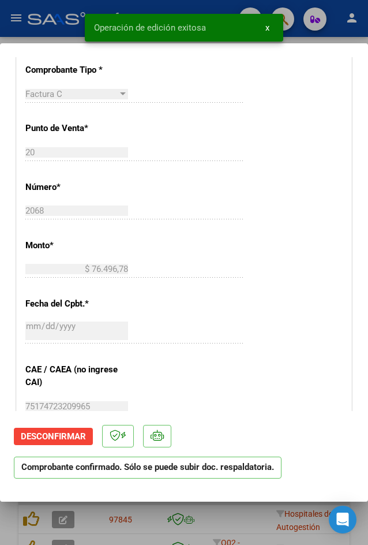
click at [21, 40] on div at bounding box center [184, 272] width 368 height 545
type input "$ 0,00"
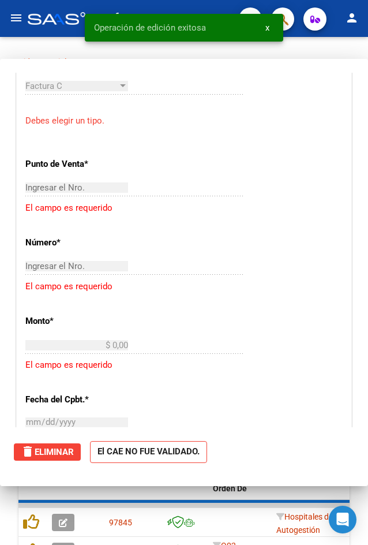
scroll to position [323, 0]
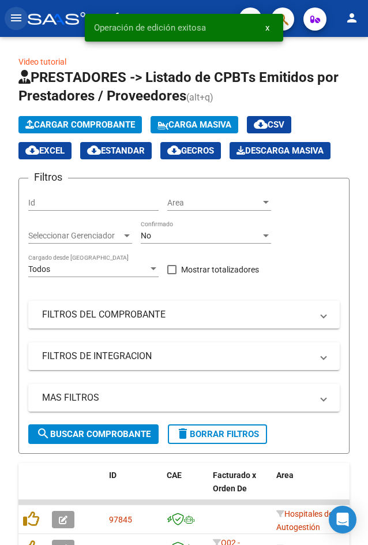
click at [13, 14] on mat-icon "menu" at bounding box center [16, 18] width 14 height 14
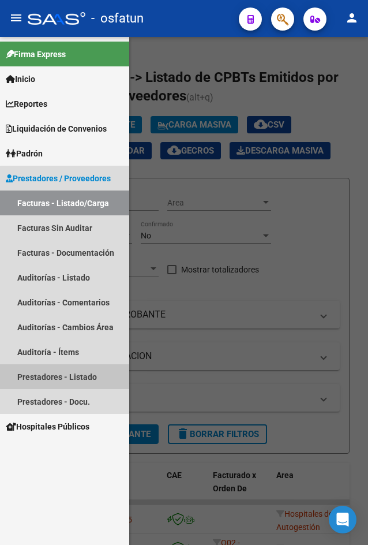
click at [81, 383] on link "Prestadores - Listado" at bounding box center [64, 376] width 129 height 25
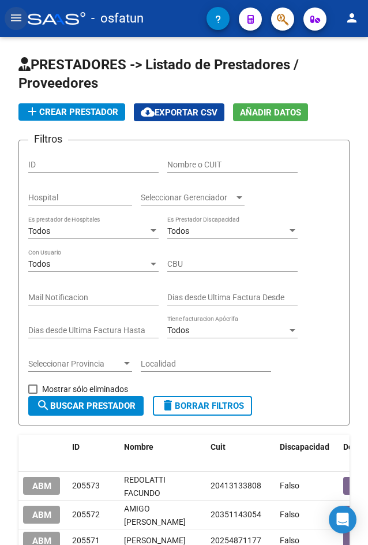
click at [22, 11] on button "menu" at bounding box center [16, 18] width 23 height 23
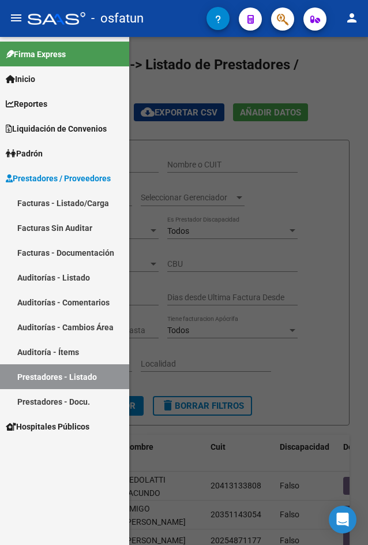
click at [91, 278] on link "Auditorías - Listado" at bounding box center [64, 277] width 129 height 25
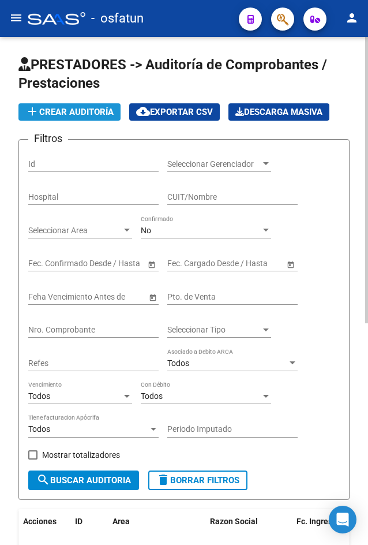
click at [55, 109] on span "add Crear Auditoría" at bounding box center [69, 112] width 88 height 10
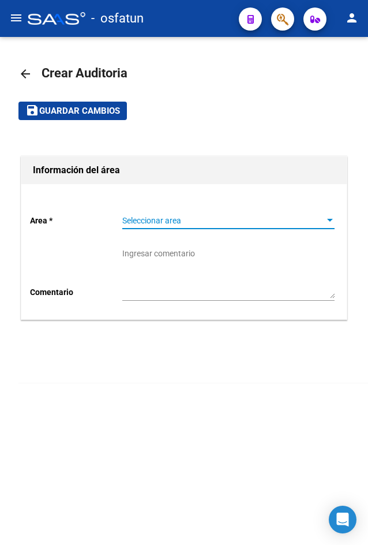
click at [164, 220] on span "Seleccionar area" at bounding box center [223, 221] width 202 height 10
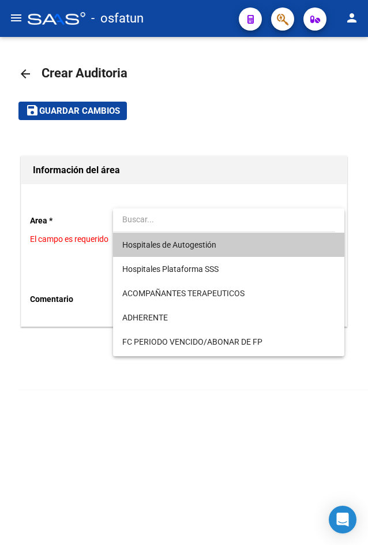
click at [164, 246] on span "Hospitales de Autogestión" at bounding box center [169, 244] width 94 height 9
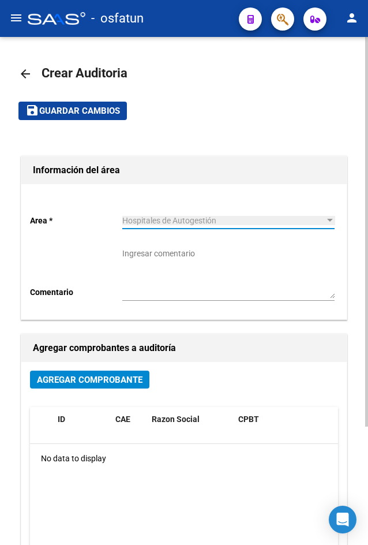
scroll to position [154, 0]
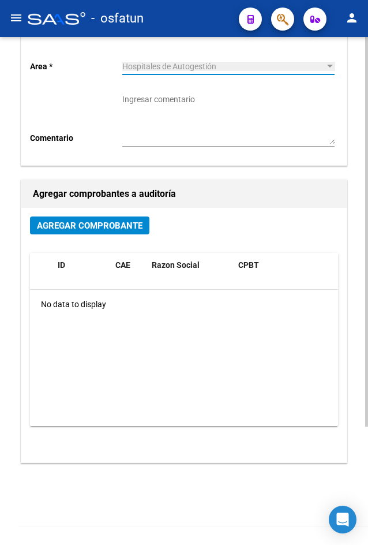
click at [90, 225] on span "Agregar Comprobante" at bounding box center [90, 225] width 106 height 10
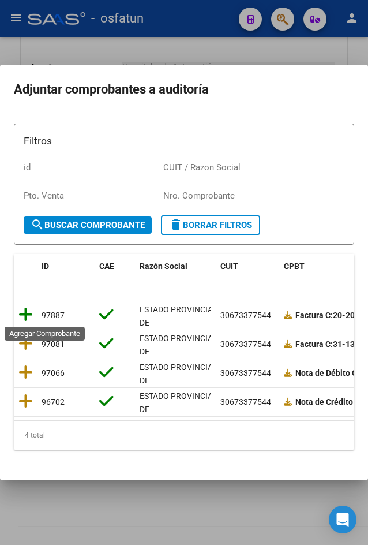
click at [28, 314] on icon at bounding box center [25, 314] width 14 height 16
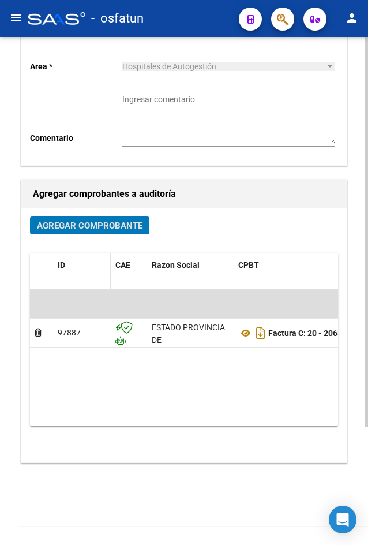
scroll to position [0, 0]
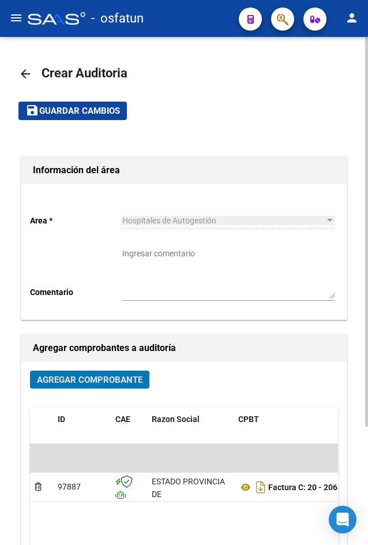
click at [91, 111] on span "Guardar cambios" at bounding box center [79, 111] width 81 height 10
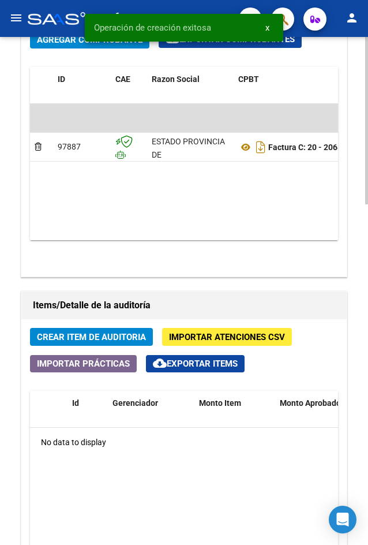
scroll to position [692, 0]
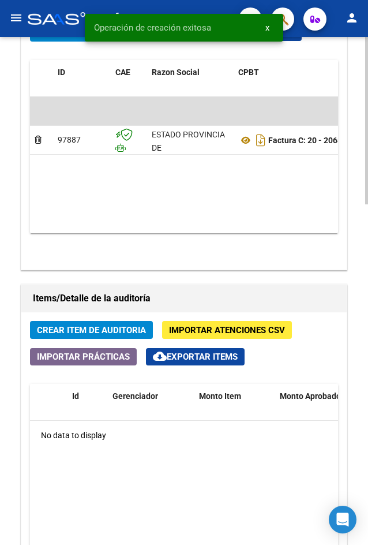
click at [128, 329] on span "Crear Item de Auditoria" at bounding box center [91, 330] width 109 height 10
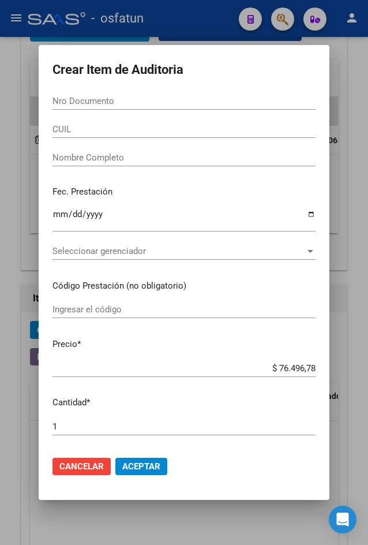
click at [101, 102] on input "Nro Documento" at bounding box center [184, 101] width 263 height 10
paste input "29871698"
type input "29871698"
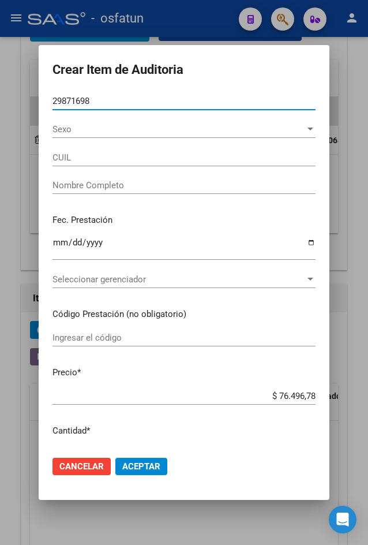
type input "23298716984"
type input "[PERSON_NAME]"
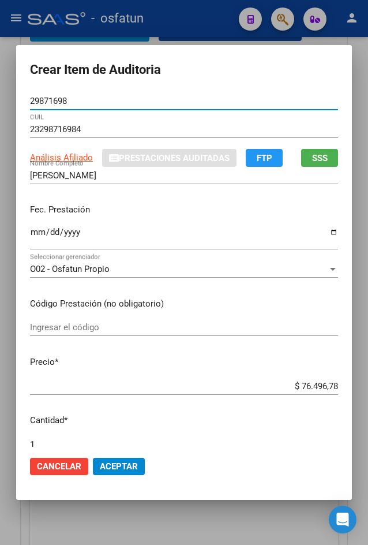
type input "29871698"
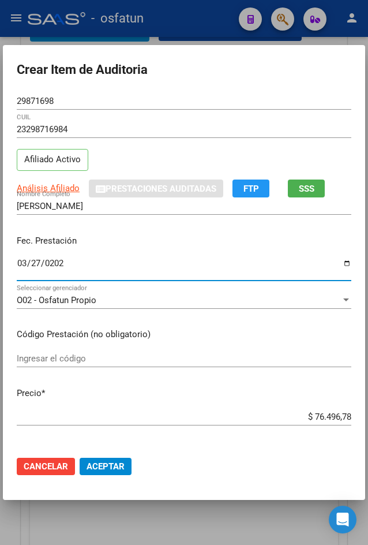
type input "[DATE]"
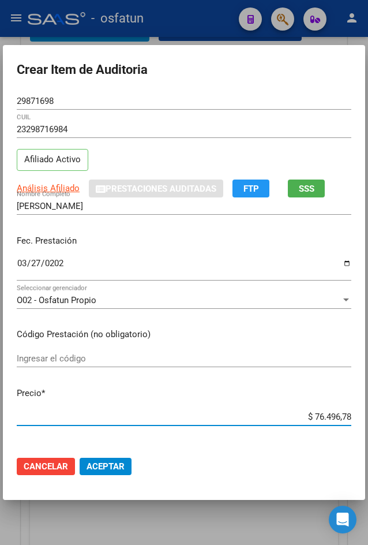
drag, startPoint x: 321, startPoint y: 414, endPoint x: 352, endPoint y: 417, distance: 31.2
click at [352, 417] on app-form-text-field "Precio * $ 76.496,78 Ingresar el precio" at bounding box center [189, 405] width 344 height 36
type input "$ 0,03"
type input "$ 0,35"
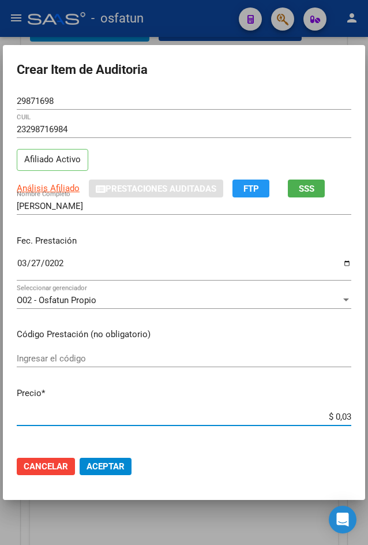
type input "$ 0,35"
type input "$ 3,56"
type input "$ 35,60"
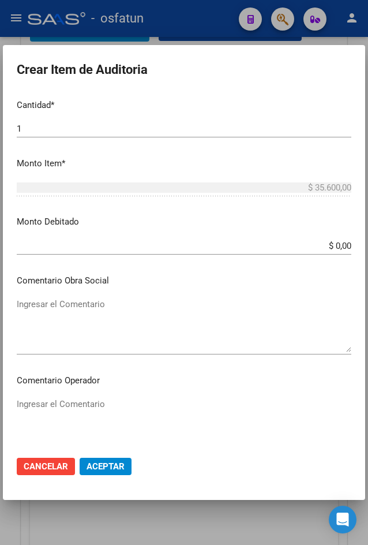
scroll to position [681, 0]
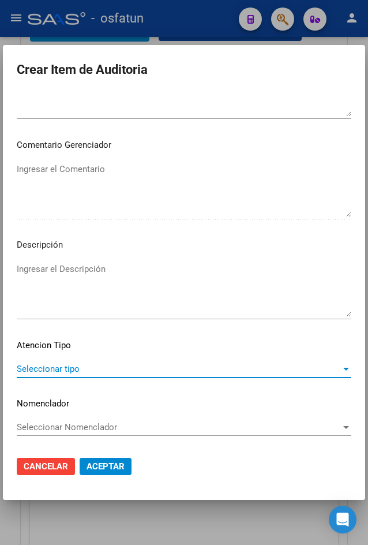
click at [151, 373] on span "Seleccionar tipo" at bounding box center [179, 369] width 324 height 10
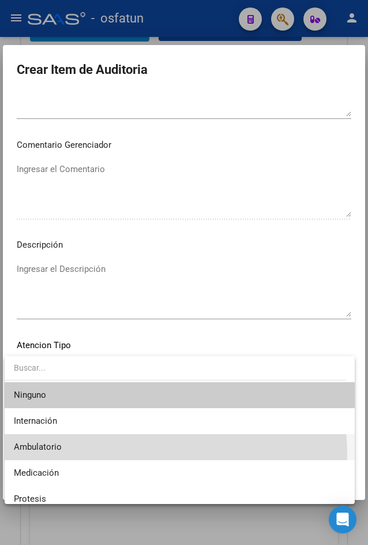
click at [104, 455] on span "Ambulatorio" at bounding box center [180, 447] width 332 height 26
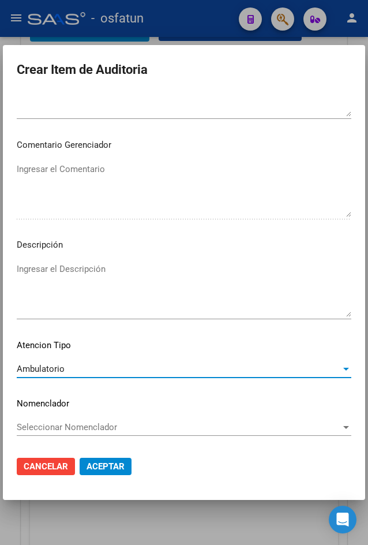
click at [111, 469] on span "Aceptar" at bounding box center [106, 466] width 38 height 10
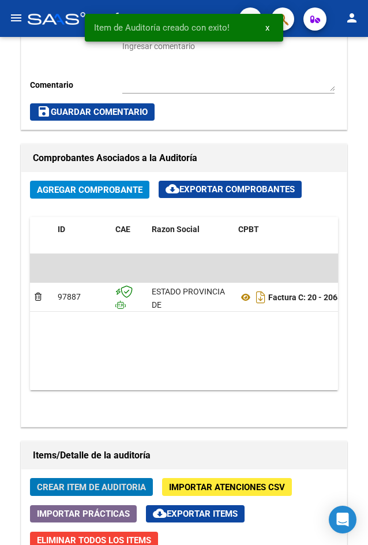
scroll to position [849, 0]
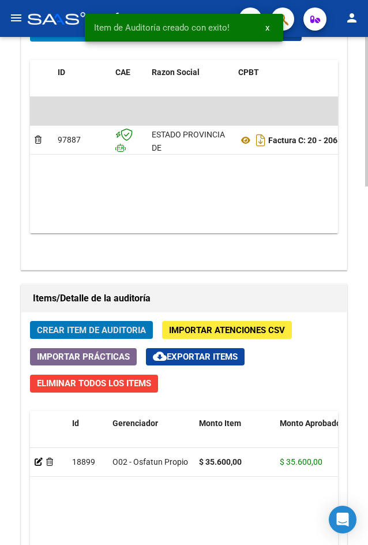
click at [114, 335] on span "Crear Item de Auditoria" at bounding box center [91, 330] width 109 height 10
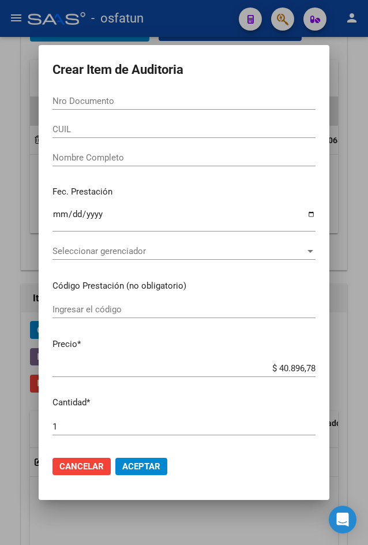
click at [65, 91] on form "Crear Item de Auditoria Nro Documento CUIL Nombre Completo Fec. Prestación Ingr…" at bounding box center [184, 272] width 263 height 427
click at [72, 96] on input "Nro Documento" at bounding box center [184, 101] width 263 height 10
paste input "45886829"
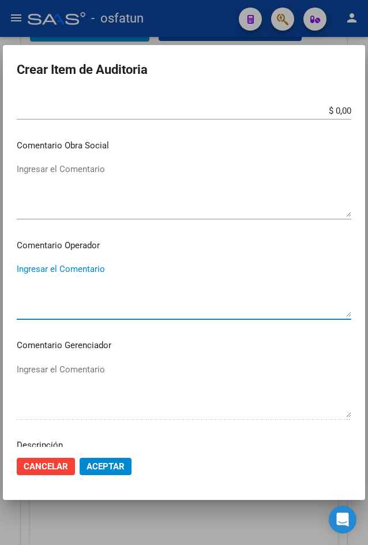
scroll to position [681, 0]
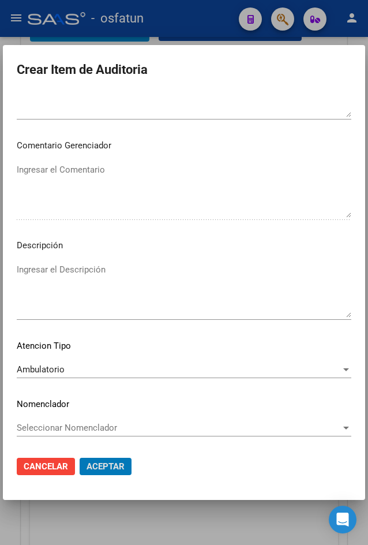
click at [80, 458] on button "Aceptar" at bounding box center [106, 466] width 52 height 17
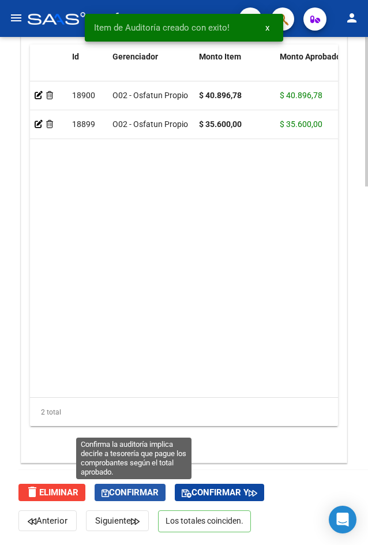
click at [132, 501] on button "Confirmar" at bounding box center [130, 492] width 71 height 17
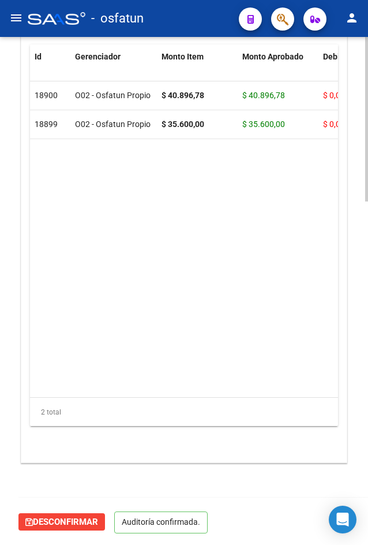
drag, startPoint x: 4, startPoint y: 17, endPoint x: 13, endPoint y: 19, distance: 9.0
click at [6, 17] on mat-toolbar "menu - osfatun person" at bounding box center [184, 18] width 368 height 37
drag, startPoint x: 16, startPoint y: 31, endPoint x: 9, endPoint y: 26, distance: 8.7
click at [15, 31] on mat-toolbar "menu - osfatun person" at bounding box center [184, 18] width 368 height 37
click at [14, 25] on mat-icon "menu" at bounding box center [16, 18] width 14 height 14
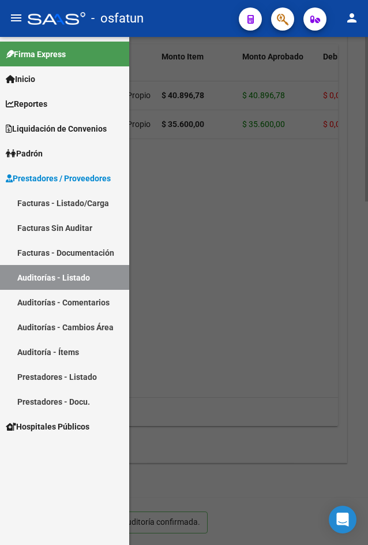
click at [78, 205] on link "Facturas - Listado/Carga" at bounding box center [64, 202] width 129 height 25
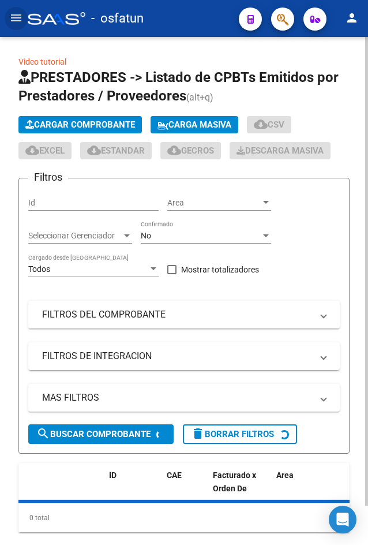
click at [93, 133] on button "Cargar Comprobante" at bounding box center [79, 124] width 123 height 17
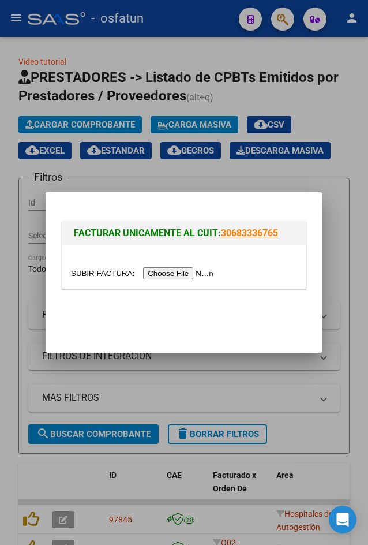
click at [160, 284] on div at bounding box center [184, 266] width 244 height 43
click at [154, 274] on input "file" at bounding box center [144, 273] width 146 height 12
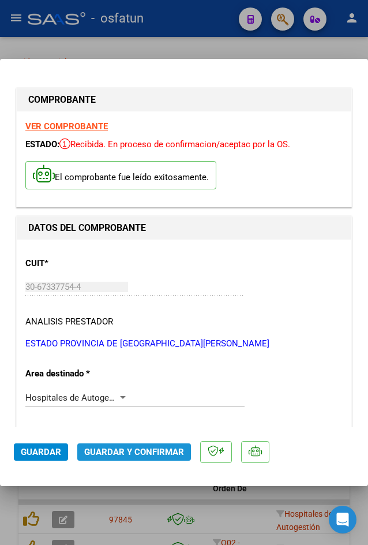
click at [140, 454] on span "Guardar y Confirmar" at bounding box center [134, 452] width 100 height 10
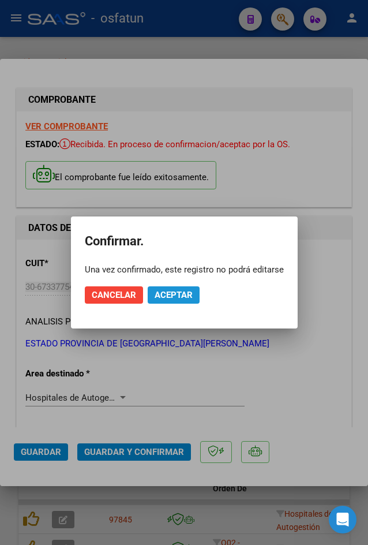
click at [176, 293] on span "Aceptar" at bounding box center [174, 295] width 38 height 10
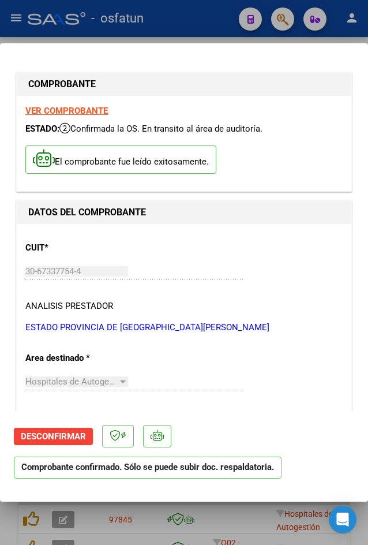
click at [42, 35] on div at bounding box center [184, 272] width 368 height 545
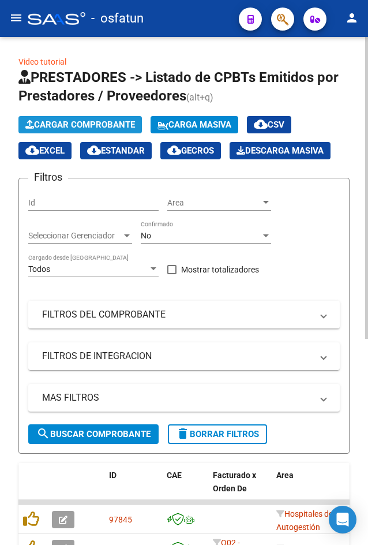
click at [76, 126] on span "Cargar Comprobante" at bounding box center [80, 124] width 110 height 10
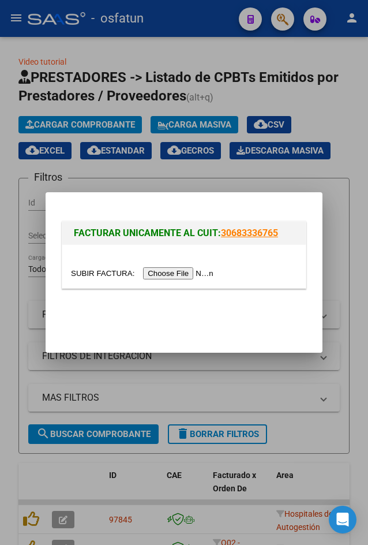
click at [177, 277] on input "file" at bounding box center [144, 273] width 146 height 12
click at [240, 193] on mat-dialog-container "FACTURAR UNICAMENTE AL CUIT: 30683336765" at bounding box center [184, 272] width 277 height 161
drag, startPoint x: 226, startPoint y: 188, endPoint x: 220, endPoint y: 184, distance: 6.7
click at [224, 186] on div at bounding box center [184, 272] width 368 height 545
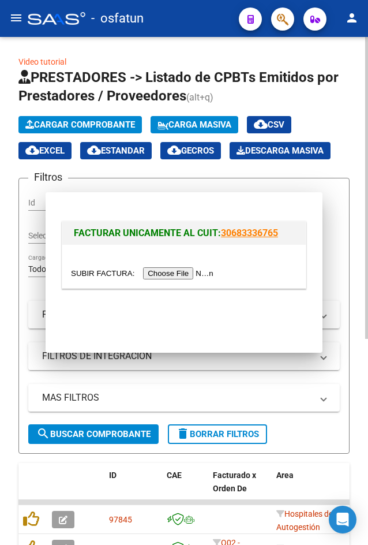
click at [209, 178] on form "Filtros Id Area Area Seleccionar Gerenciador Seleccionar Gerenciador No Confirm…" at bounding box center [183, 316] width 331 height 276
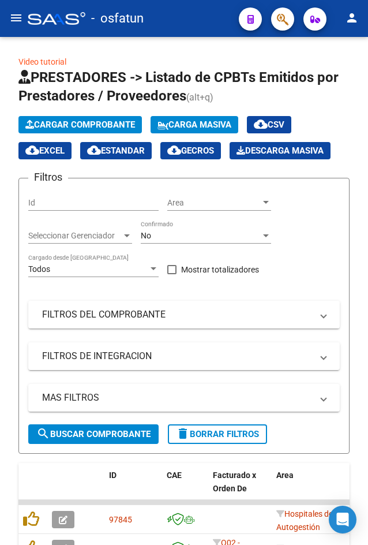
click at [14, 21] on mat-icon "menu" at bounding box center [16, 18] width 14 height 14
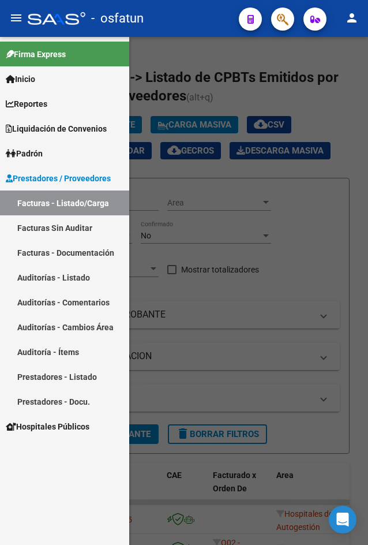
click at [74, 275] on link "Auditorías - Listado" at bounding box center [64, 277] width 129 height 25
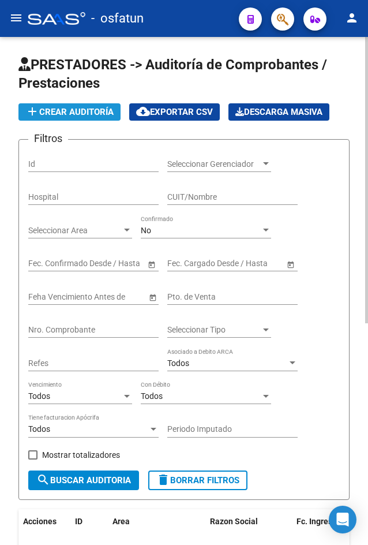
click at [80, 111] on span "add Crear Auditoría" at bounding box center [69, 112] width 88 height 10
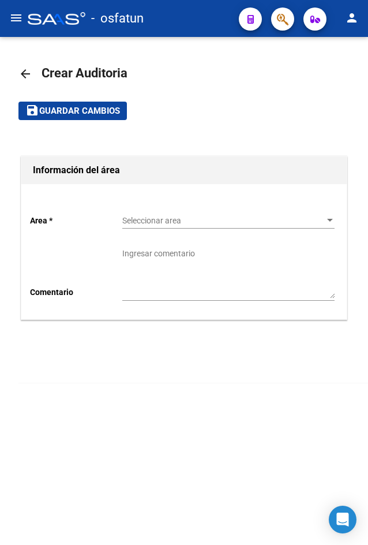
click at [173, 228] on div "Seleccionar area Seleccionar area" at bounding box center [228, 221] width 212 height 33
click at [166, 224] on span "Seleccionar area" at bounding box center [223, 221] width 202 height 10
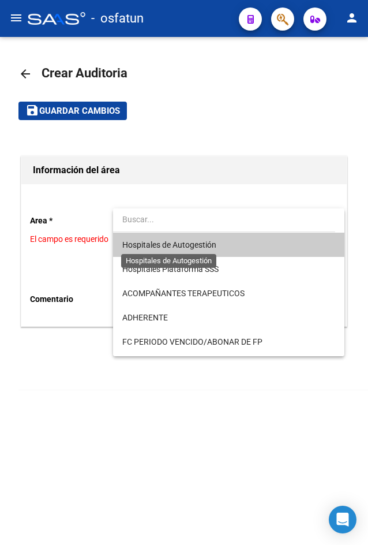
click at [174, 252] on span "Hospitales de Autogestión" at bounding box center [228, 245] width 212 height 24
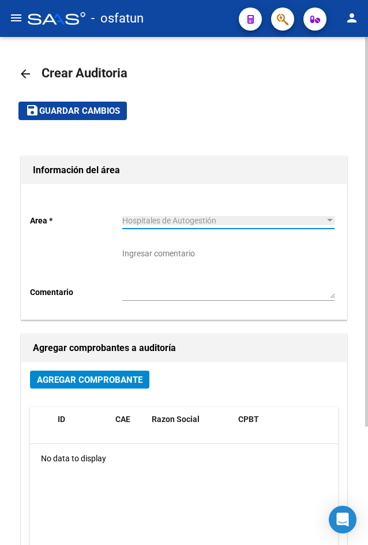
click at [125, 382] on span "Agregar Comprobante" at bounding box center [90, 380] width 106 height 10
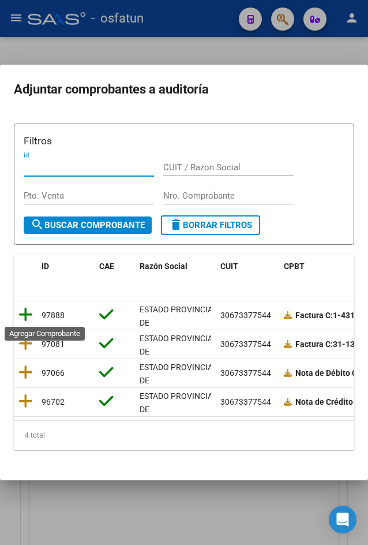
click at [23, 314] on icon at bounding box center [25, 314] width 14 height 16
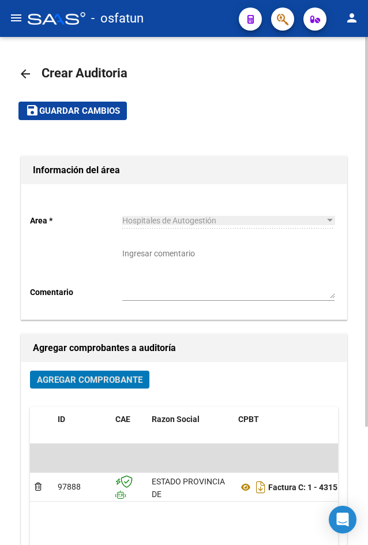
click at [86, 124] on mat-toolbar-row "save Guardar cambios" at bounding box center [183, 110] width 331 height 37
click at [88, 116] on span "Guardar cambios" at bounding box center [79, 111] width 81 height 10
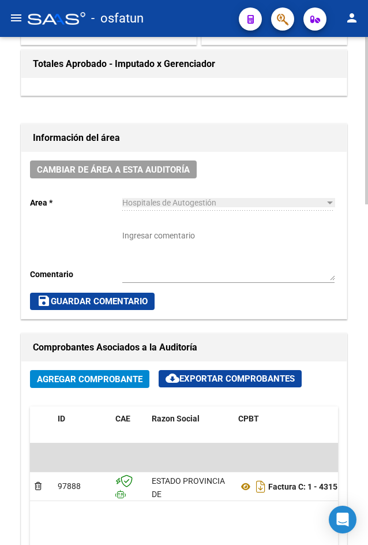
scroll to position [692, 0]
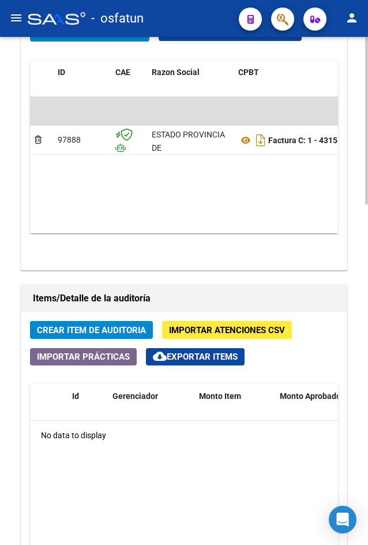
click at [84, 330] on span "Crear Item de Auditoria" at bounding box center [91, 330] width 109 height 10
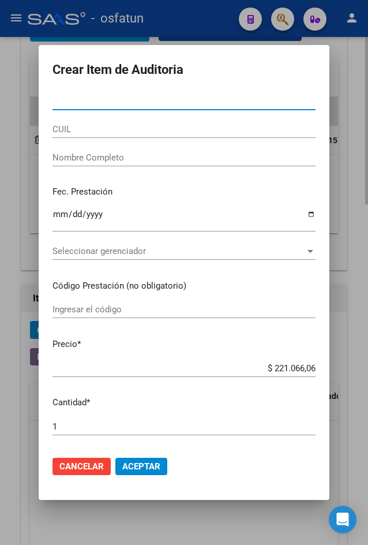
paste input "59340750"
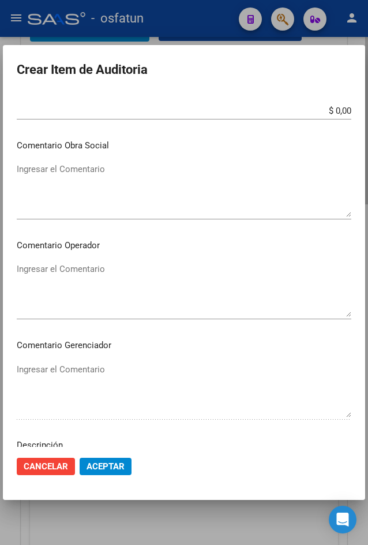
scroll to position [681, 0]
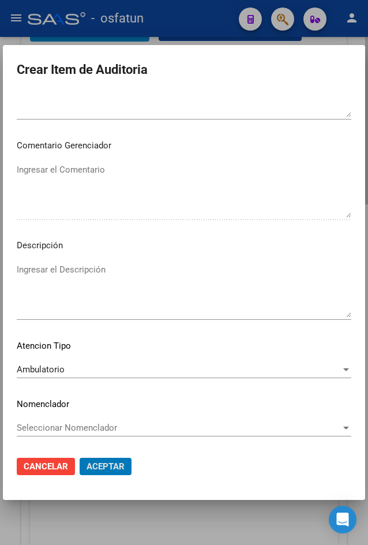
click at [80, 458] on button "Aceptar" at bounding box center [106, 466] width 52 height 17
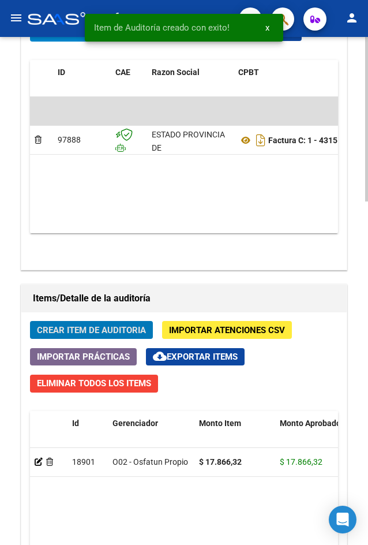
scroll to position [849, 0]
click at [84, 330] on span "Crear Item de Auditoria" at bounding box center [91, 330] width 109 height 10
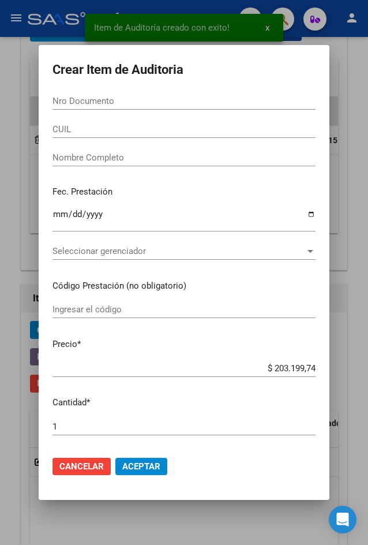
click at [138, 101] on input "Nro Documento" at bounding box center [184, 101] width 263 height 10
paste input "58343261"
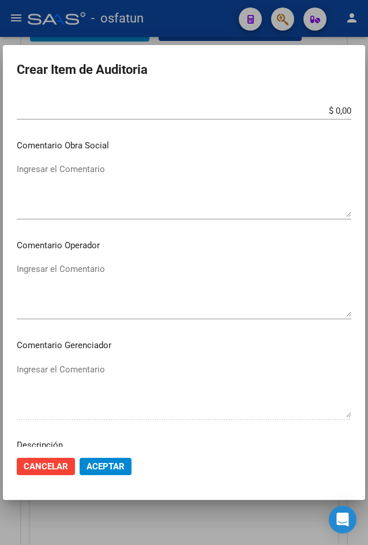
scroll to position [681, 0]
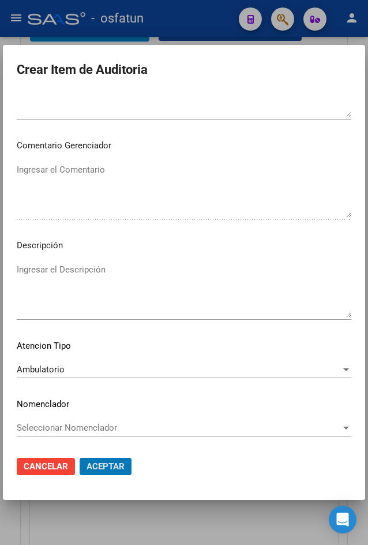
click at [80, 458] on button "Aceptar" at bounding box center [106, 466] width 52 height 17
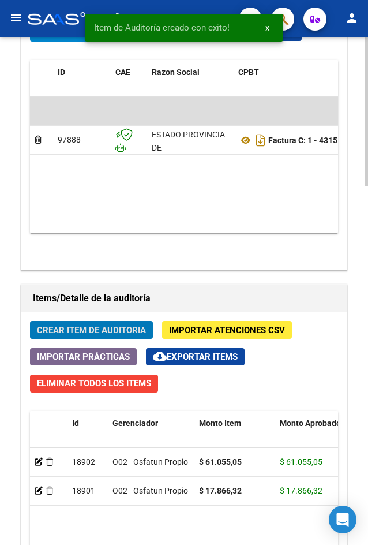
click at [80, 329] on span "Crear Item de Auditoria" at bounding box center [91, 330] width 109 height 10
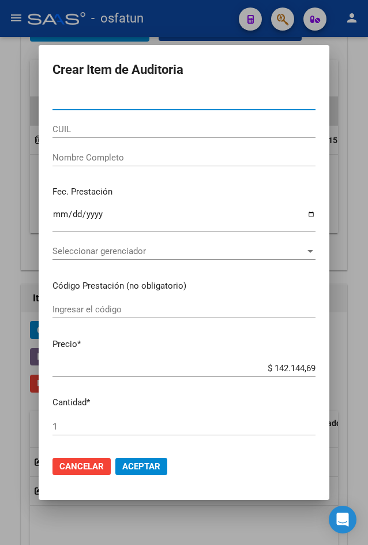
click at [104, 100] on input "Nro Documento" at bounding box center [184, 101] width 263 height 10
paste input "56990300"
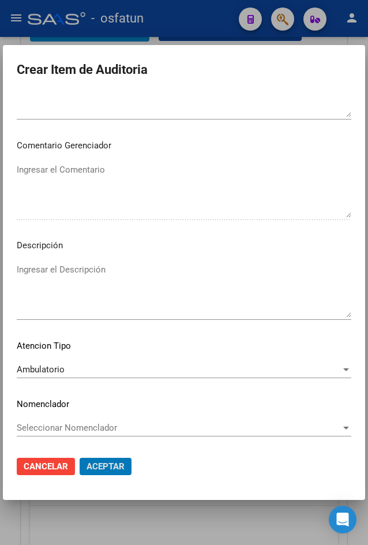
click at [80, 458] on button "Aceptar" at bounding box center [106, 466] width 52 height 17
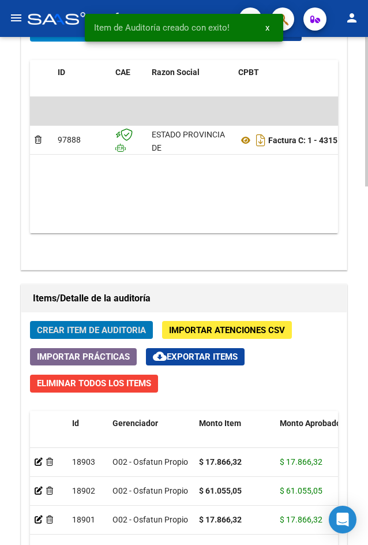
click at [132, 328] on span "Crear Item de Auditoria" at bounding box center [91, 330] width 109 height 10
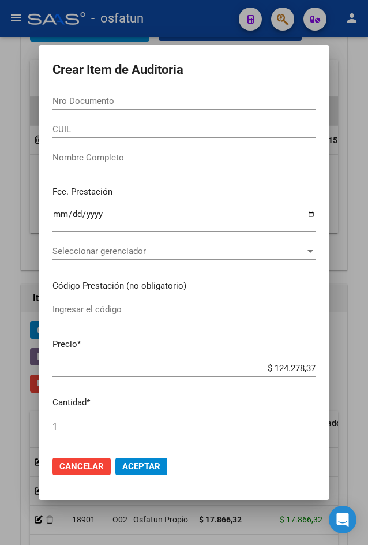
click at [191, 99] on input "Nro Documento" at bounding box center [184, 101] width 263 height 10
paste input "56090733"
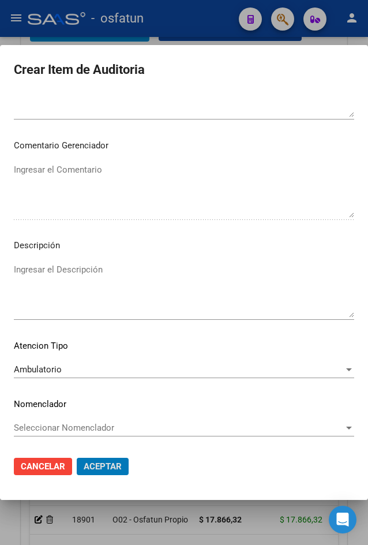
click at [77, 458] on button "Aceptar" at bounding box center [103, 466] width 52 height 17
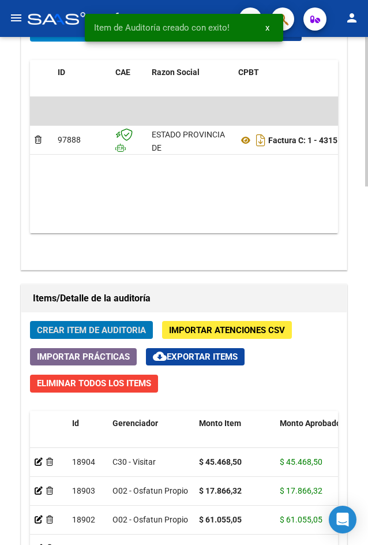
click at [121, 332] on span "Crear Item de Auditoria" at bounding box center [91, 330] width 109 height 10
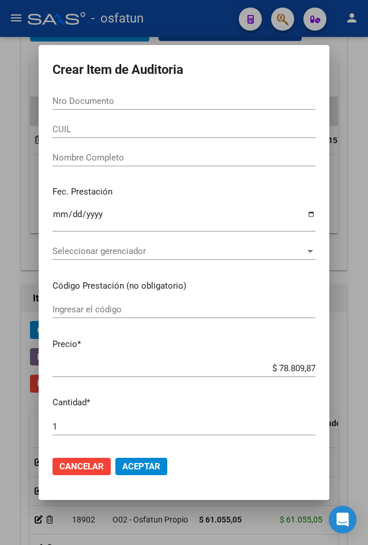
click at [74, 104] on input "Nro Documento" at bounding box center [184, 101] width 263 height 10
paste input "58785546"
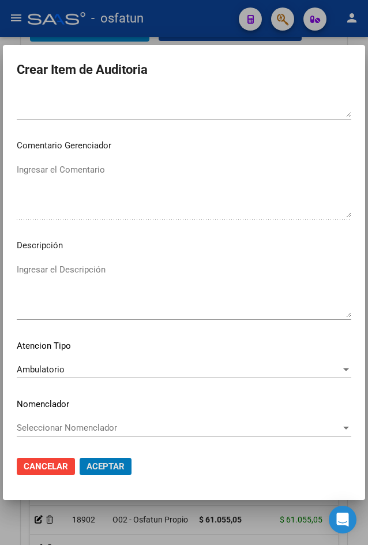
click at [80, 458] on button "Aceptar" at bounding box center [106, 466] width 52 height 17
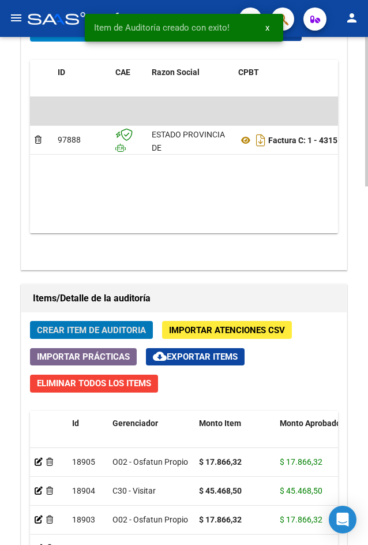
click at [141, 331] on span "Crear Item de Auditoria" at bounding box center [91, 330] width 109 height 10
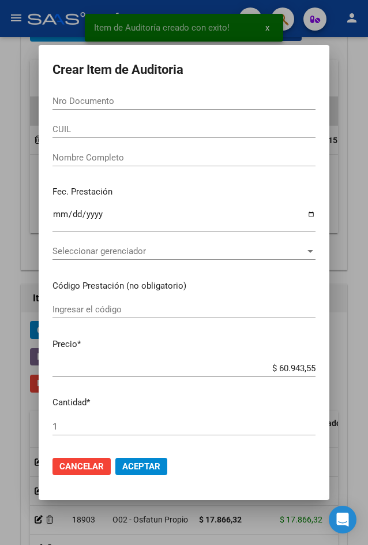
click at [105, 110] on div "Nro Documento" at bounding box center [184, 100] width 263 height 17
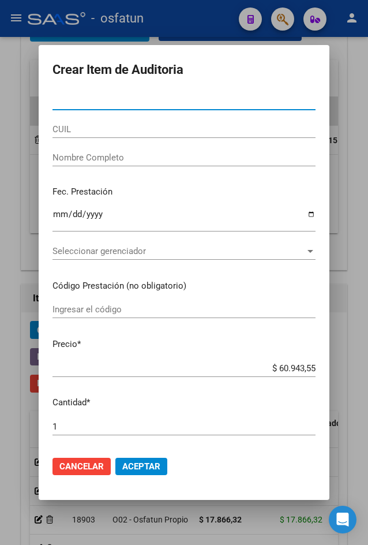
paste input "59338905"
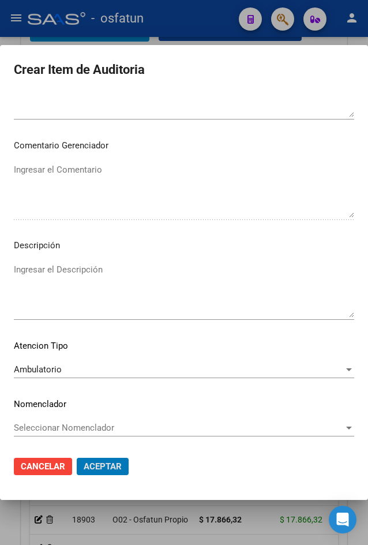
click at [77, 458] on button "Aceptar" at bounding box center [103, 466] width 52 height 17
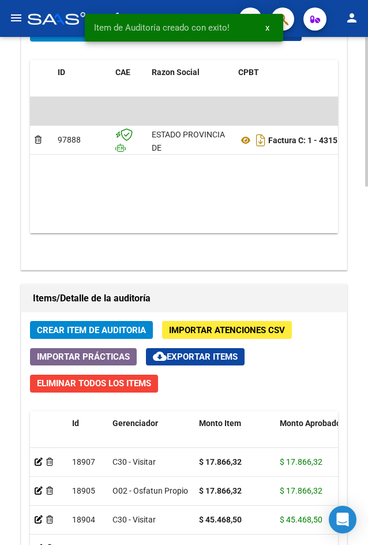
click at [100, 338] on button "Crear Item de Auditoria" at bounding box center [91, 330] width 123 height 18
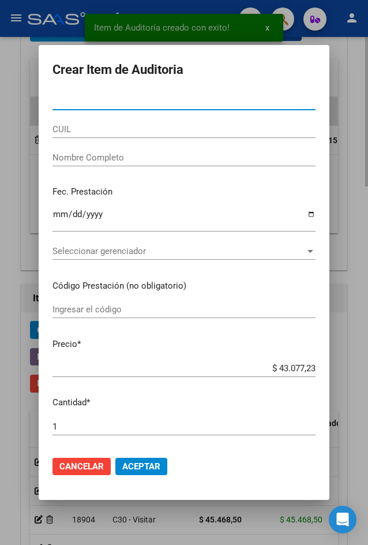
paste input "58785950"
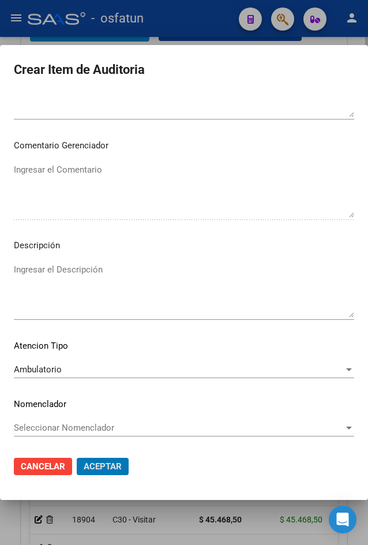
click at [77, 458] on button "Aceptar" at bounding box center [103, 466] width 52 height 17
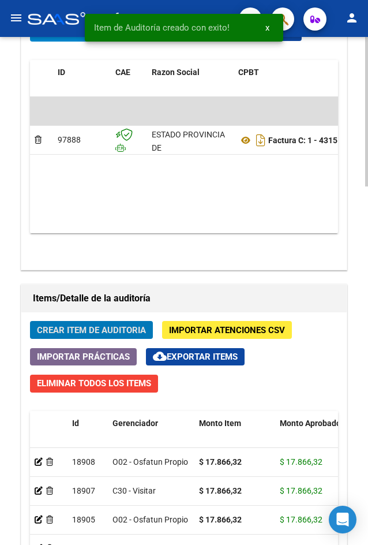
click at [100, 338] on button "Crear Item de Auditoria" at bounding box center [91, 330] width 123 height 18
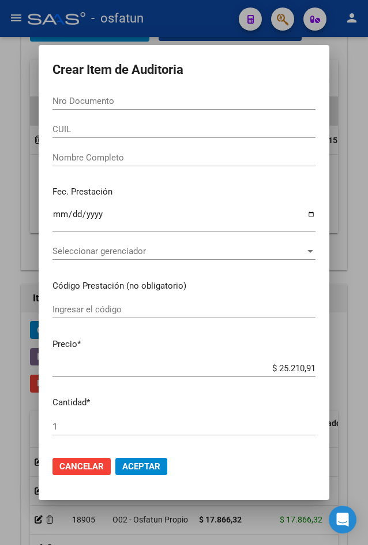
click at [96, 124] on input "CUIL" at bounding box center [184, 129] width 263 height 10
drag, startPoint x: 95, startPoint y: 115, endPoint x: 95, endPoint y: 109, distance: 6.3
click at [95, 109] on div "Nro Documento" at bounding box center [184, 106] width 263 height 28
click at [95, 109] on div "Nro Documento" at bounding box center [184, 100] width 263 height 17
paste input "59340750"
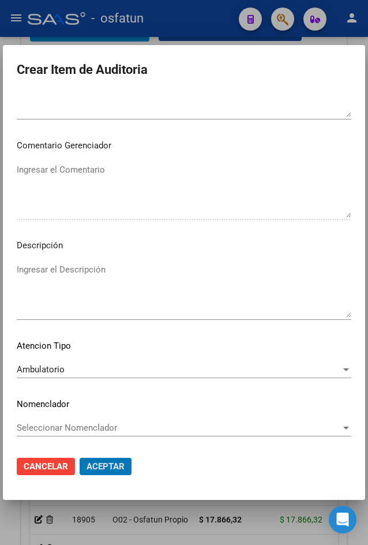
click at [80, 458] on button "Aceptar" at bounding box center [106, 466] width 52 height 17
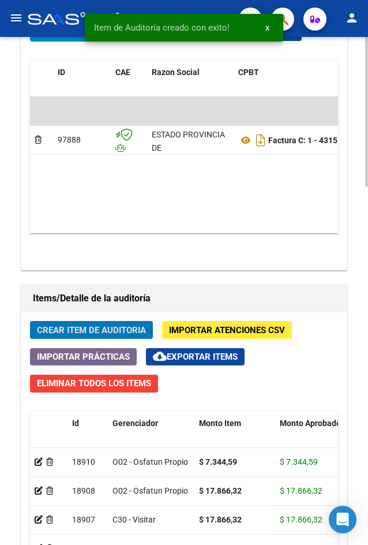
click at [137, 333] on span "Crear Item de Auditoria" at bounding box center [91, 330] width 109 height 10
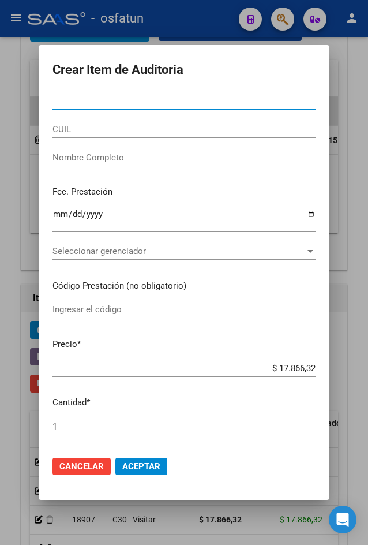
click at [96, 99] on input "Nro Documento" at bounding box center [184, 101] width 263 height 10
paste input "58784284"
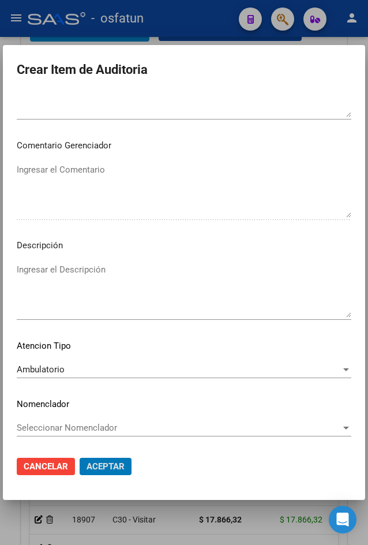
click at [80, 458] on button "Aceptar" at bounding box center [106, 466] width 52 height 17
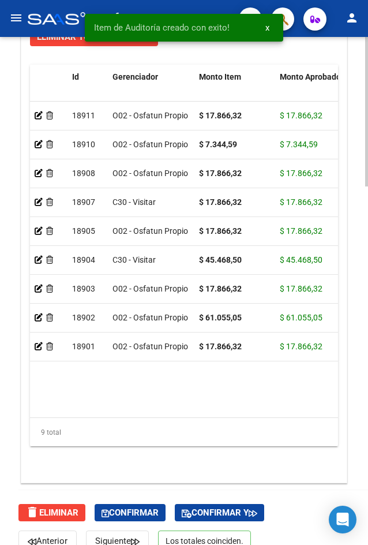
scroll to position [849, 0]
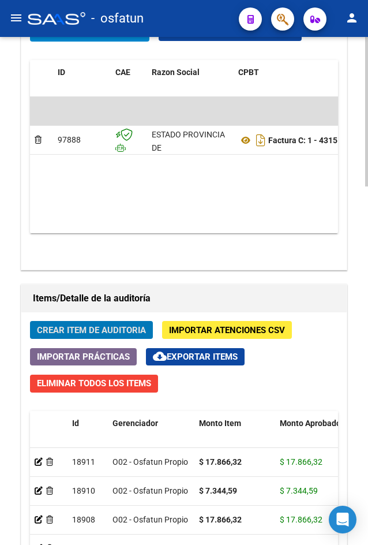
click at [100, 331] on span "Crear Item de Auditoria" at bounding box center [91, 330] width 109 height 10
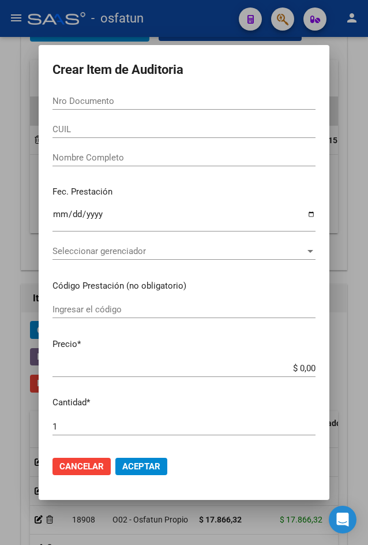
click at [69, 492] on mat-dialog-container "Crear Item de Auditoria Nro Documento CUIL Nombre Completo Fec. Prestación Ingr…" at bounding box center [184, 272] width 291 height 455
click at [63, 477] on mat-dialog-actions "Cancelar Aceptar" at bounding box center [184, 466] width 263 height 39
click at [62, 471] on span "Cancelar" at bounding box center [81, 466] width 44 height 10
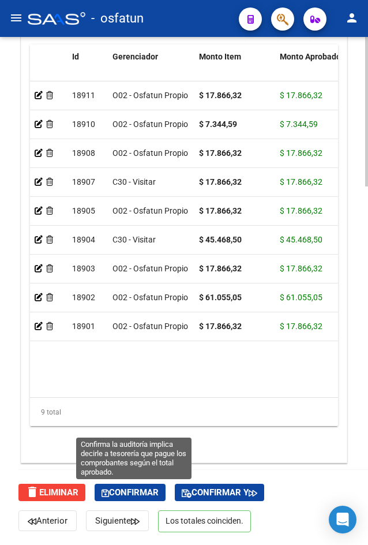
click at [130, 487] on span "Confirmar" at bounding box center [130, 492] width 57 height 10
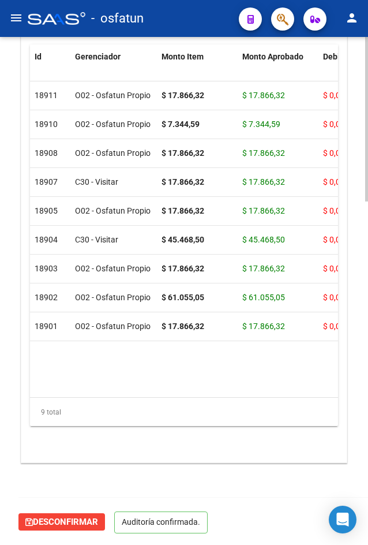
scroll to position [1060, 0]
click at [18, 18] on mat-icon "menu" at bounding box center [16, 18] width 14 height 14
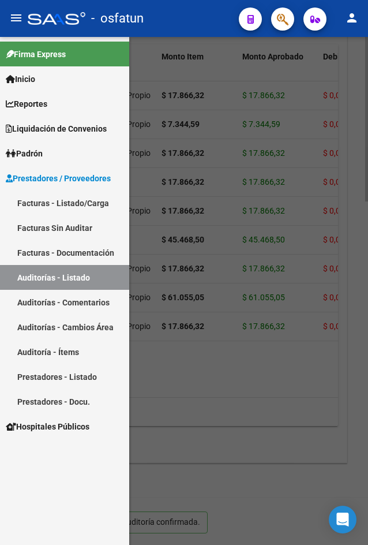
drag, startPoint x: 100, startPoint y: 203, endPoint x: 72, endPoint y: 96, distance: 110.6
click at [100, 203] on link "Facturas - Listado/Carga" at bounding box center [64, 202] width 129 height 25
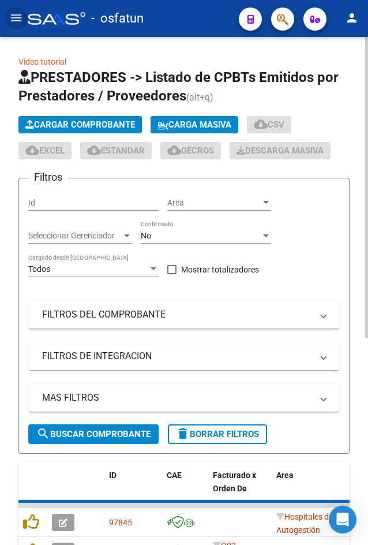
click at [78, 119] on button "Cargar Comprobante" at bounding box center [79, 124] width 123 height 17
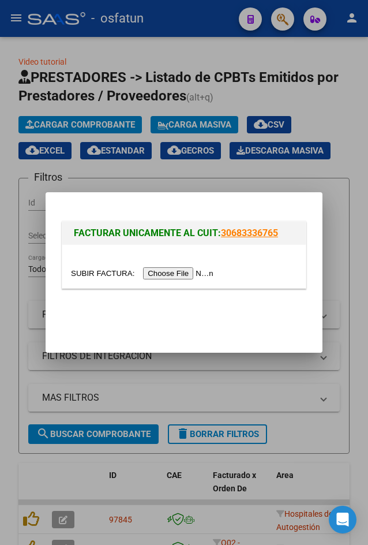
click at [165, 269] on input "file" at bounding box center [144, 273] width 146 height 12
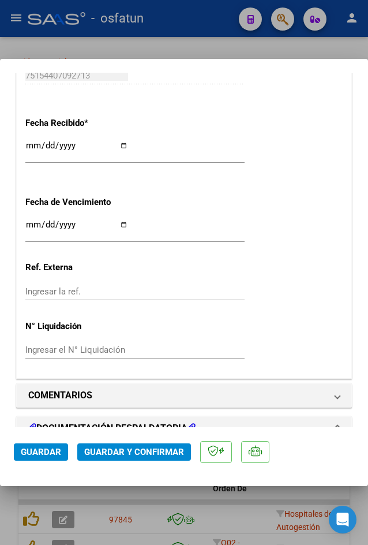
scroll to position [1039, 0]
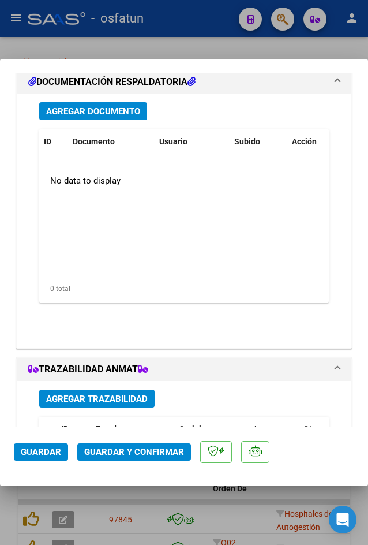
click at [140, 457] on button "Guardar y Confirmar" at bounding box center [134, 451] width 114 height 17
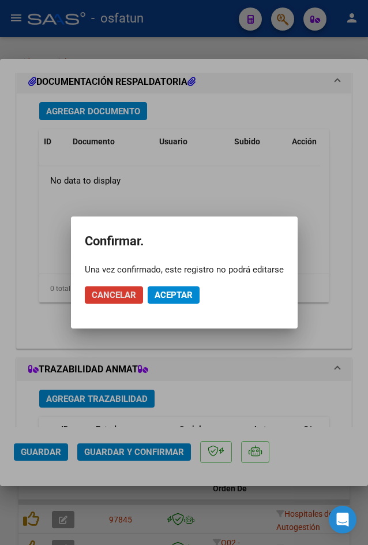
click at [175, 290] on button "Aceptar" at bounding box center [174, 294] width 52 height 17
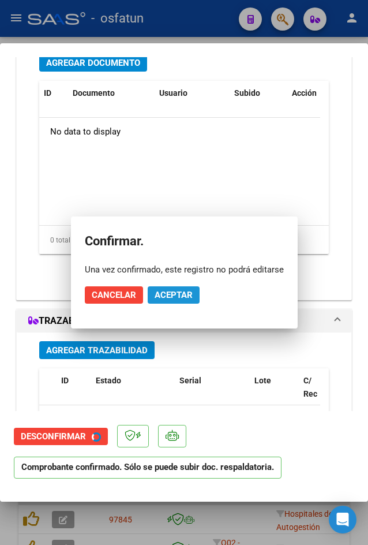
scroll to position [1006, 0]
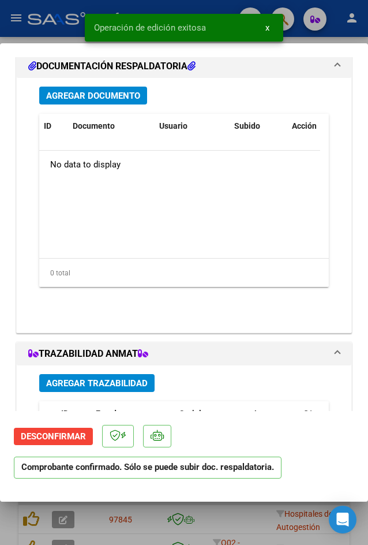
click at [21, 40] on div at bounding box center [184, 272] width 368 height 545
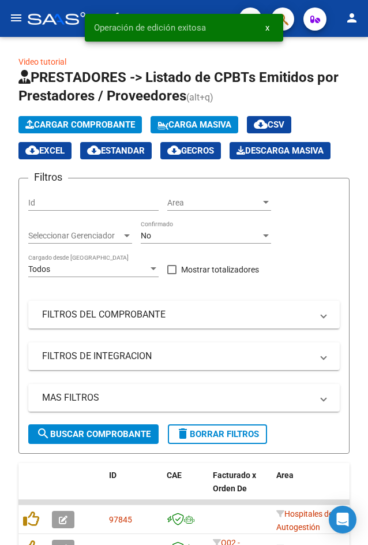
click at [21, 23] on mat-icon "menu" at bounding box center [16, 18] width 14 height 14
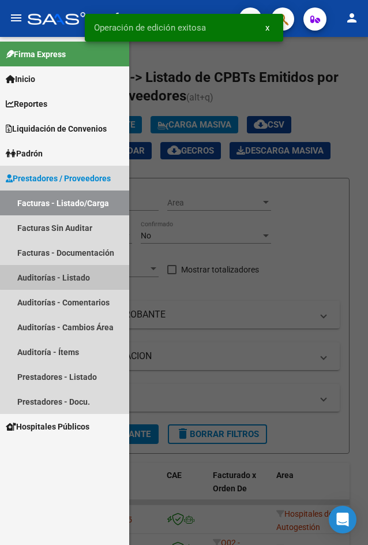
click at [68, 277] on link "Auditorías - Listado" at bounding box center [64, 277] width 129 height 25
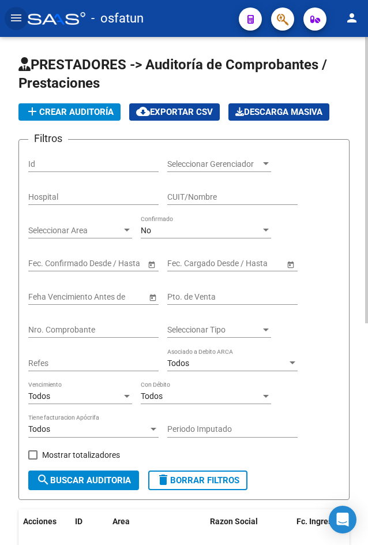
click at [63, 120] on button "add Crear Auditoría" at bounding box center [69, 111] width 102 height 17
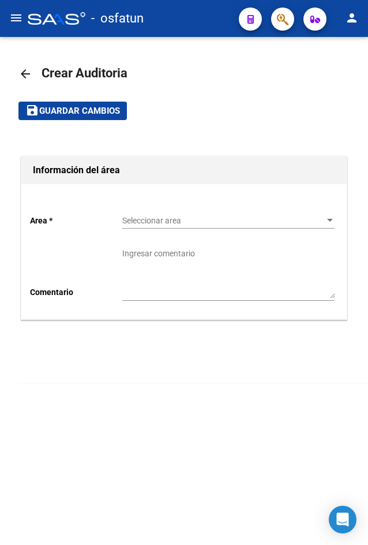
click at [155, 227] on div "Seleccionar area Seleccionar area" at bounding box center [228, 216] width 212 height 23
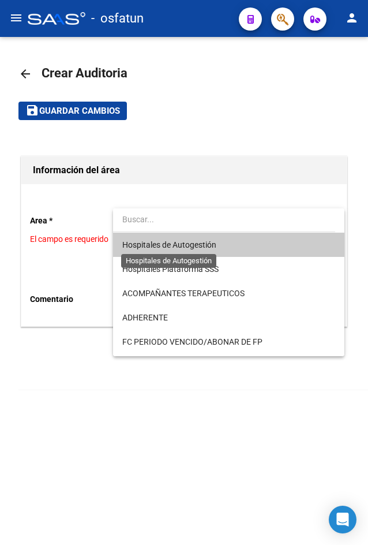
click at [149, 244] on span "Hospitales de Autogestión" at bounding box center [169, 244] width 94 height 9
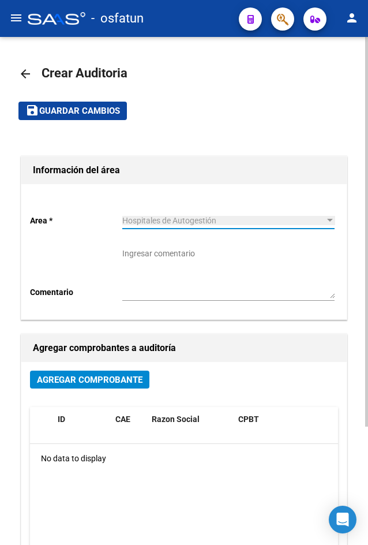
scroll to position [154, 0]
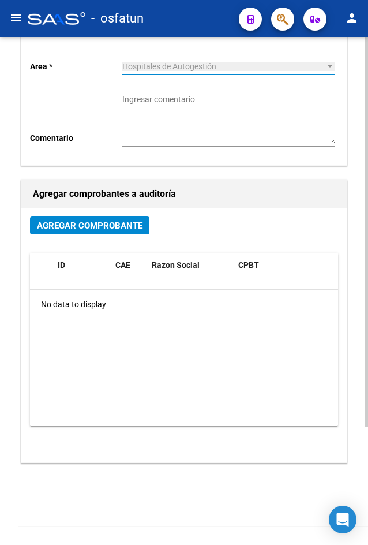
click at [125, 219] on button "Agregar Comprobante" at bounding box center [89, 225] width 119 height 18
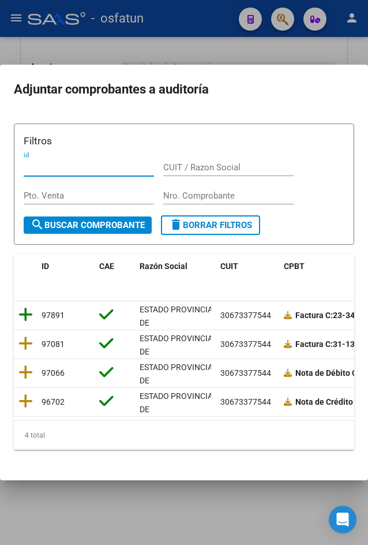
click at [25, 310] on icon at bounding box center [25, 314] width 14 height 16
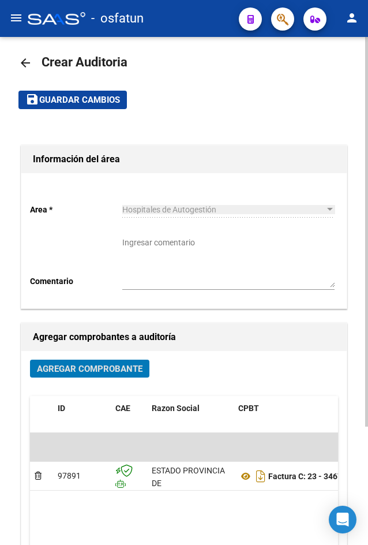
scroll to position [0, 0]
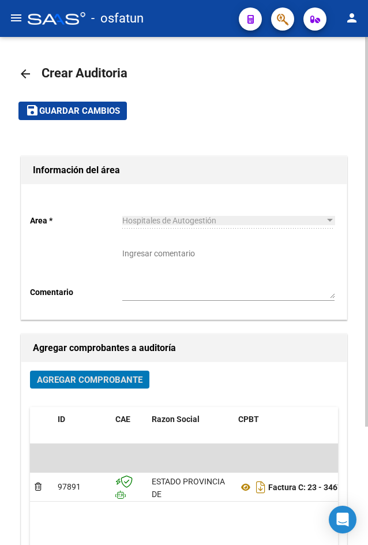
click at [103, 111] on span "Guardar cambios" at bounding box center [79, 111] width 81 height 10
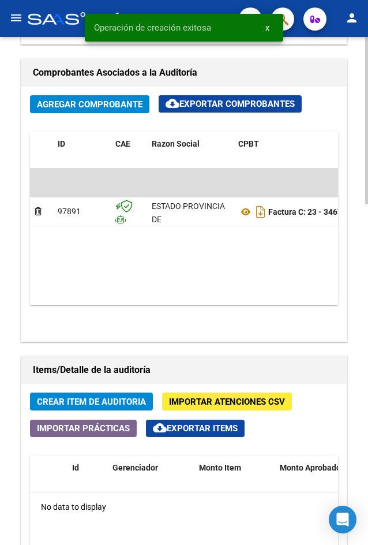
scroll to position [692, 0]
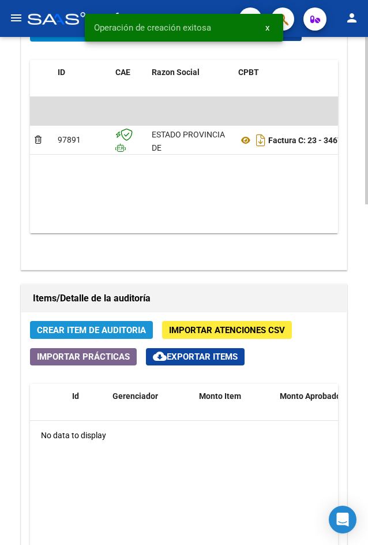
click at [117, 331] on span "Crear Item de Auditoria" at bounding box center [91, 330] width 109 height 10
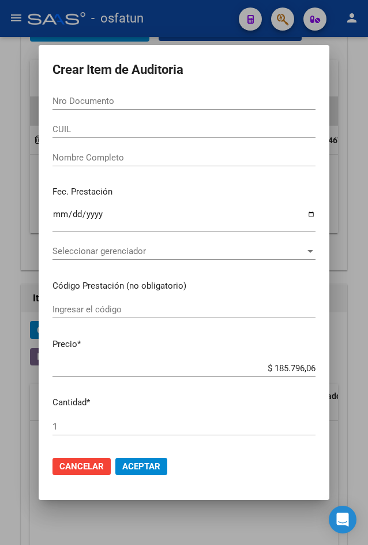
click at [108, 108] on div "Nro Documento" at bounding box center [184, 100] width 263 height 17
paste input "27633559"
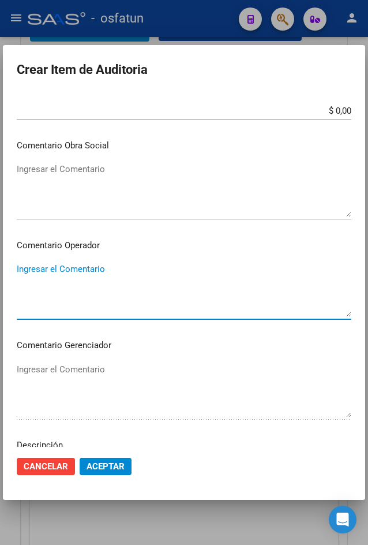
scroll to position [681, 0]
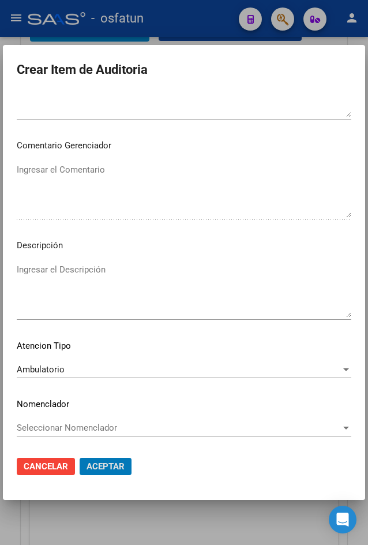
click at [80, 458] on button "Aceptar" at bounding box center [106, 466] width 52 height 17
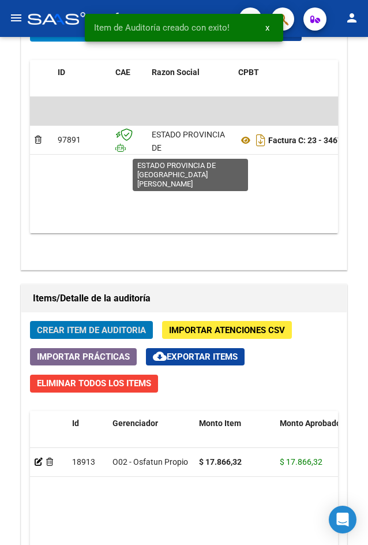
click at [30, 321] on button "Crear Item de Auditoria" at bounding box center [91, 330] width 123 height 18
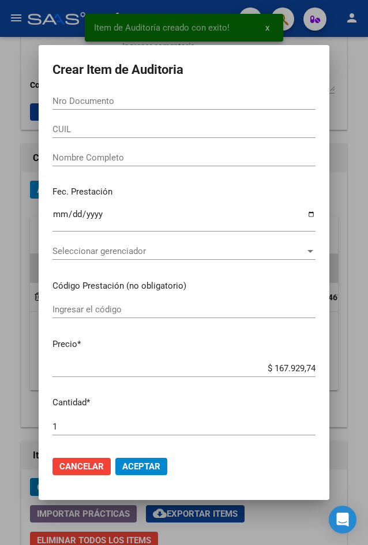
scroll to position [849, 0]
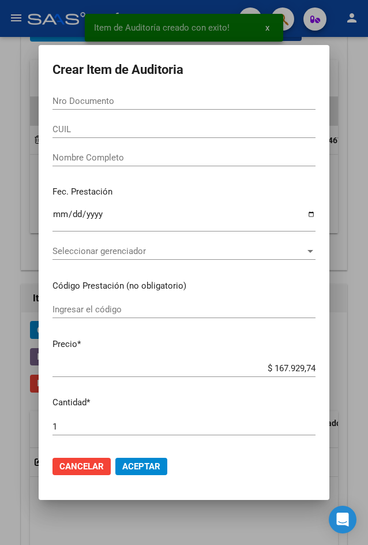
click at [127, 99] on input "Nro Documento" at bounding box center [184, 101] width 263 height 10
paste input "18732681"
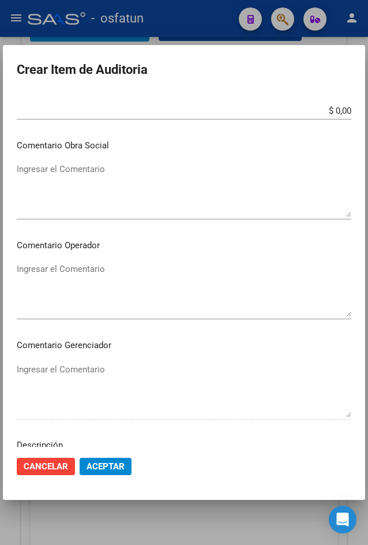
scroll to position [681, 0]
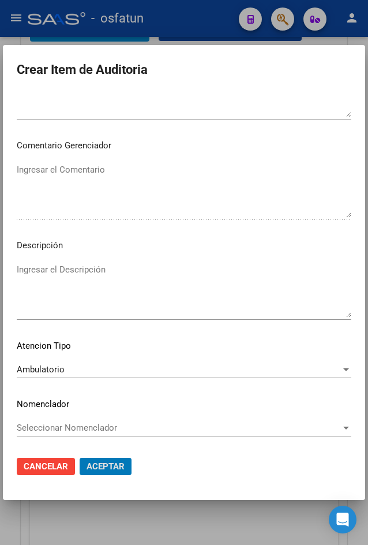
click at [80, 458] on button "Aceptar" at bounding box center [106, 466] width 52 height 17
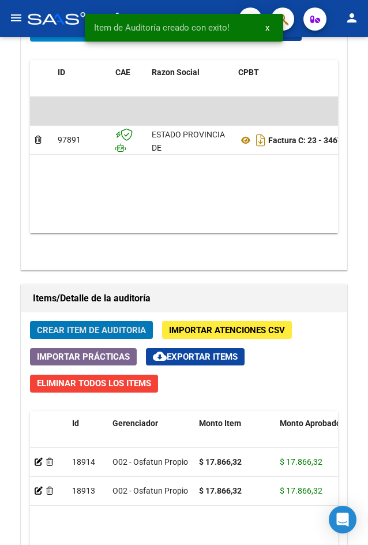
click at [30, 321] on button "Crear Item de Auditoria" at bounding box center [91, 330] width 123 height 18
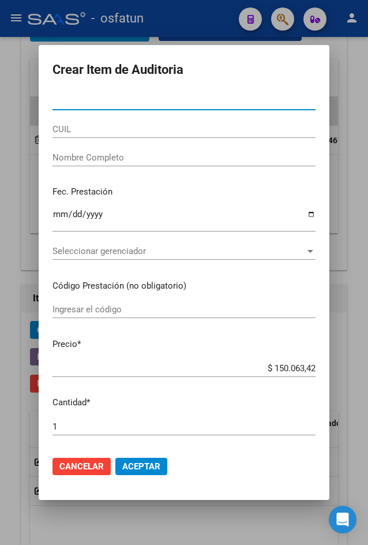
click at [66, 100] on input "Nro Documento" at bounding box center [184, 101] width 263 height 10
paste input "27468272"
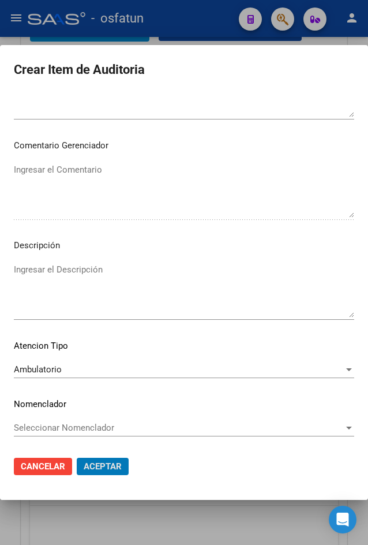
click at [77, 458] on button "Aceptar" at bounding box center [103, 466] width 52 height 17
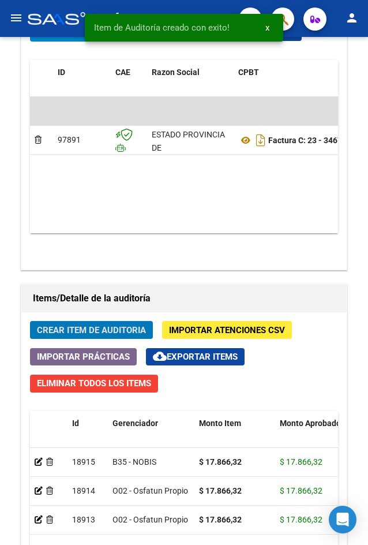
click at [30, 321] on button "Crear Item de Auditoria" at bounding box center [91, 330] width 123 height 18
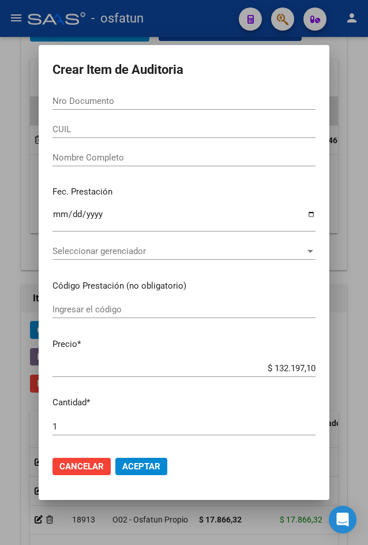
click at [95, 95] on div "Nro Documento" at bounding box center [184, 100] width 263 height 17
paste input "18732681"
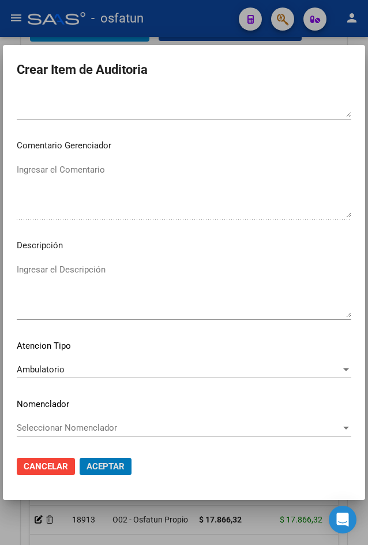
click at [80, 458] on button "Aceptar" at bounding box center [106, 466] width 52 height 17
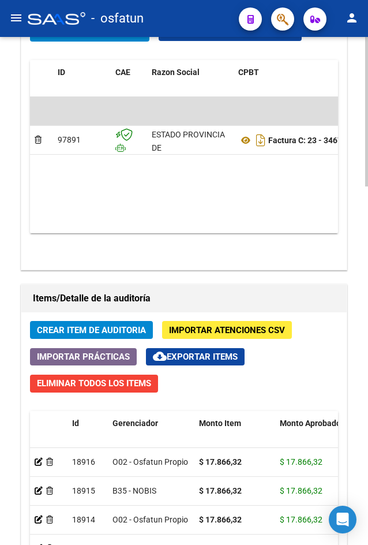
click at [32, 462] on datatable-body-cell at bounding box center [49, 462] width 38 height 28
click at [38, 462] on icon at bounding box center [39, 462] width 8 height 8
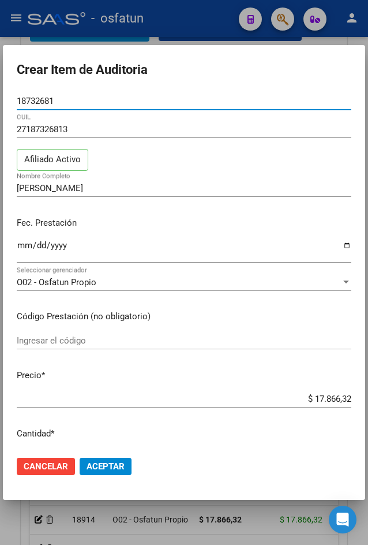
scroll to position [346, 0]
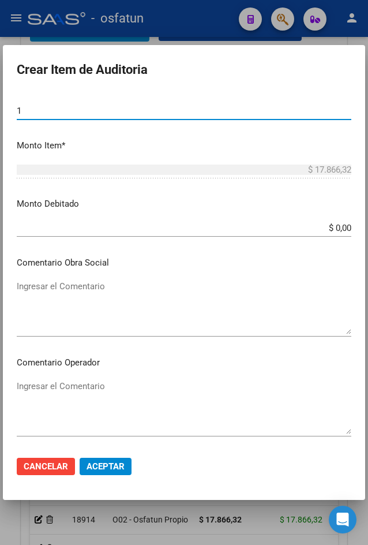
drag, startPoint x: 52, startPoint y: 112, endPoint x: -99, endPoint y: 109, distance: 150.6
click at [0, 109] on html "menu - osfatun person Firma Express Inicio Calendario SSS Instructivos Contacto…" at bounding box center [184, 272] width 368 height 545
click at [80, 458] on button "Aceptar" at bounding box center [106, 466] width 52 height 17
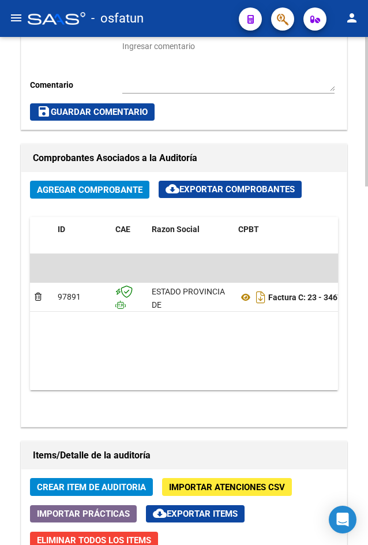
scroll to position [1039, 0]
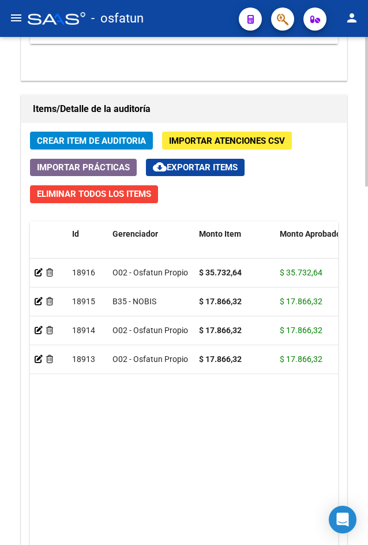
click at [80, 138] on span "Crear Item de Auditoria" at bounding box center [91, 141] width 109 height 10
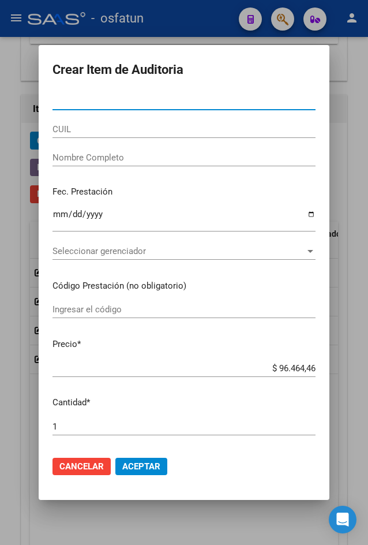
paste input "32117479"
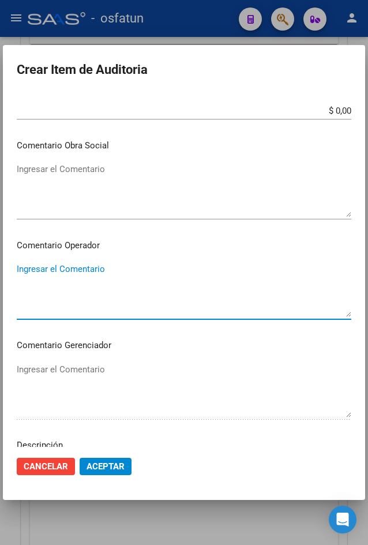
scroll to position [681, 0]
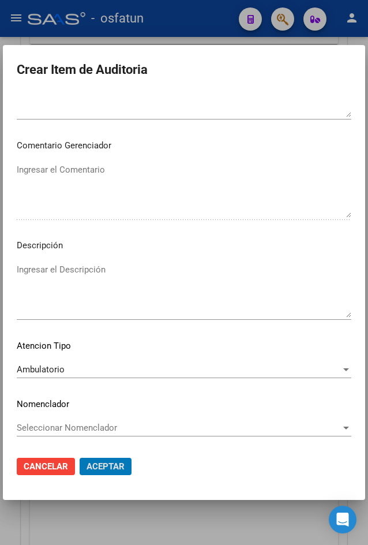
click at [80, 458] on button "Aceptar" at bounding box center [106, 466] width 52 height 17
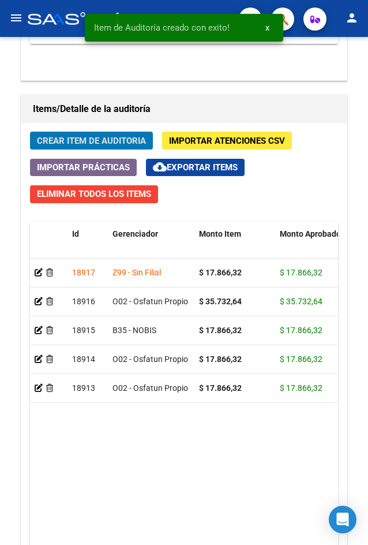
click at [30, 132] on button "Crear Item de Auditoria" at bounding box center [91, 141] width 123 height 18
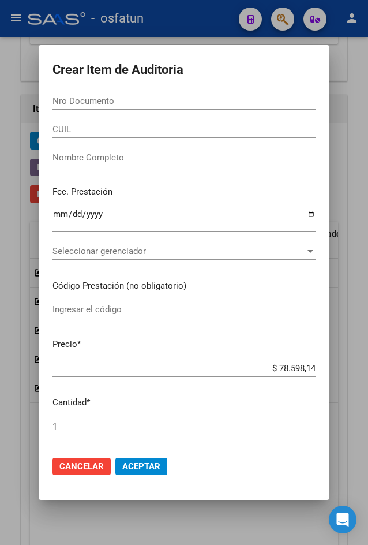
click at [164, 103] on input "Nro Documento" at bounding box center [184, 101] width 263 height 10
paste input "55842163"
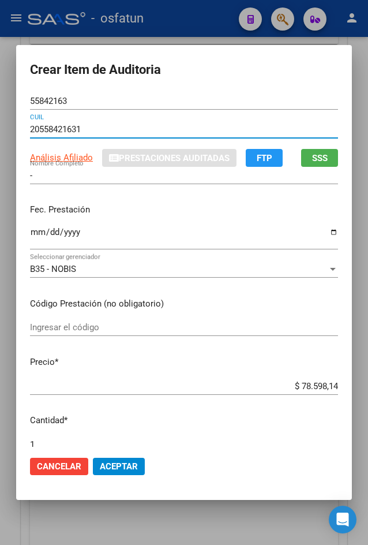
click at [313, 160] on span "SSS" at bounding box center [320, 158] width 16 height 10
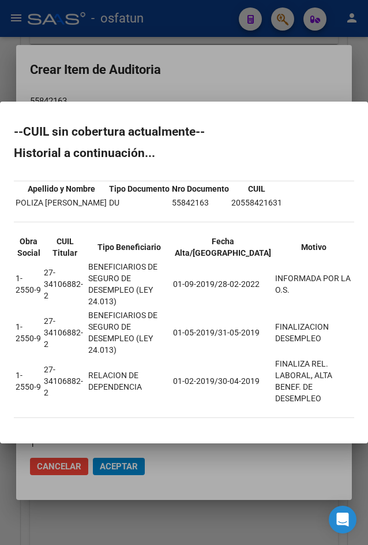
drag, startPoint x: 78, startPoint y: 223, endPoint x: 15, endPoint y: 226, distance: 63.5
click at [15, 209] on td "POLIZA [PERSON_NAME]" at bounding box center [61, 202] width 92 height 13
copy td "POLIZA [PERSON_NAME]"
click at [193, 104] on div at bounding box center [184, 272] width 368 height 545
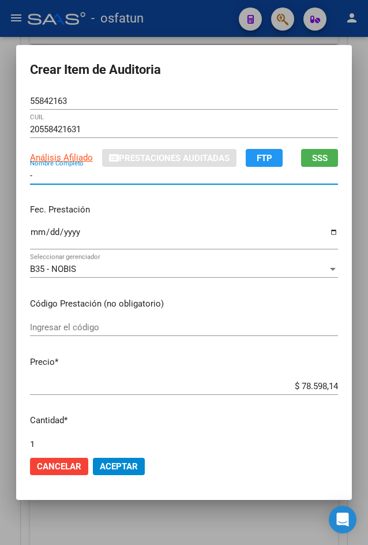
drag, startPoint x: 127, startPoint y: 177, endPoint x: -269, endPoint y: 178, distance: 396.4
click at [0, 178] on html "menu - osfatun person Firma Express Inicio Calendario SSS Instructivos Contacto…" at bounding box center [184, 272] width 368 height 545
paste input "POLIZA [PERSON_NAME]"
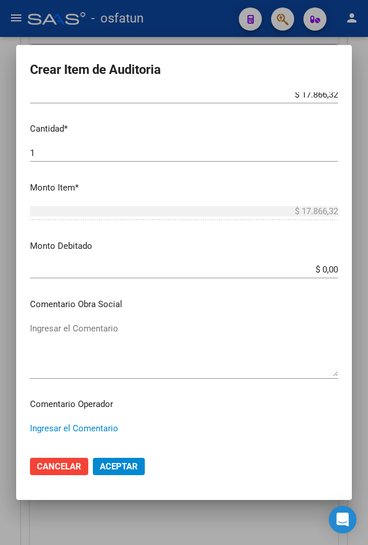
scroll to position [650, 0]
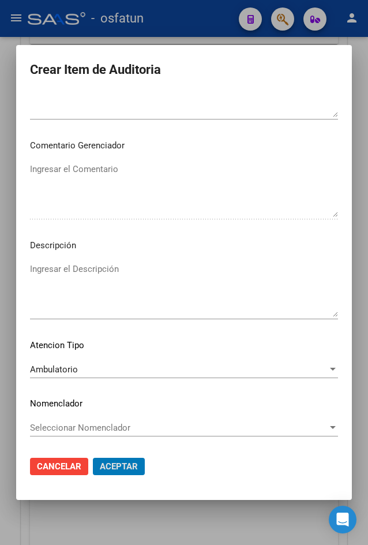
click at [93, 458] on button "Aceptar" at bounding box center [119, 466] width 52 height 17
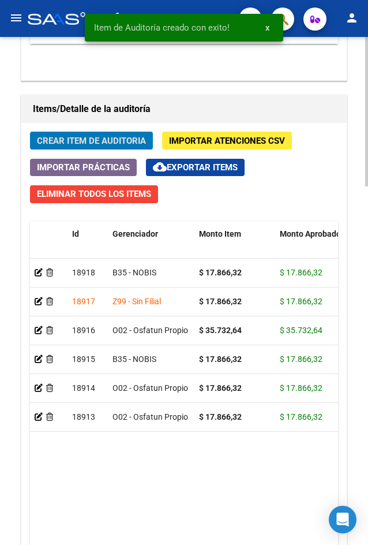
click at [70, 142] on span "Crear Item de Auditoria" at bounding box center [91, 141] width 109 height 10
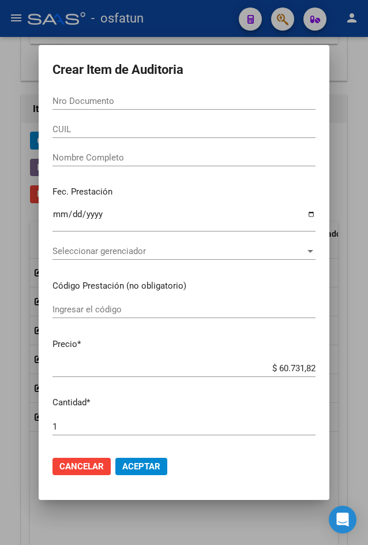
click at [114, 98] on input "Nro Documento" at bounding box center [184, 101] width 263 height 10
paste input "35884236"
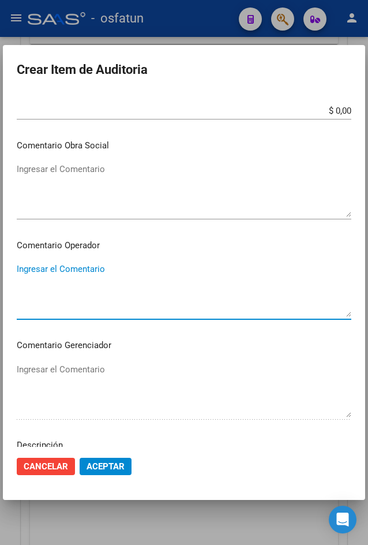
scroll to position [681, 0]
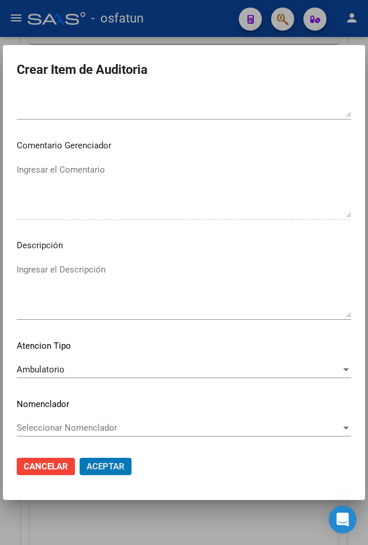
click at [80, 458] on button "Aceptar" at bounding box center [106, 466] width 52 height 17
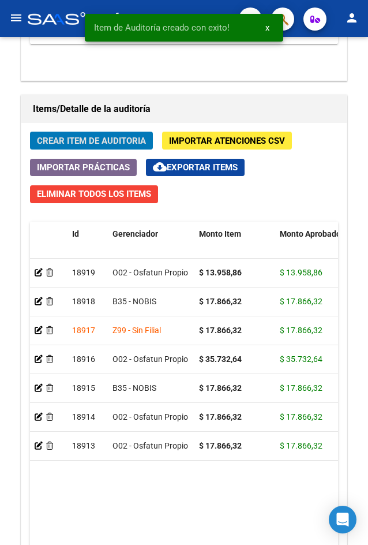
click at [30, 132] on button "Crear Item de Auditoria" at bounding box center [91, 141] width 123 height 18
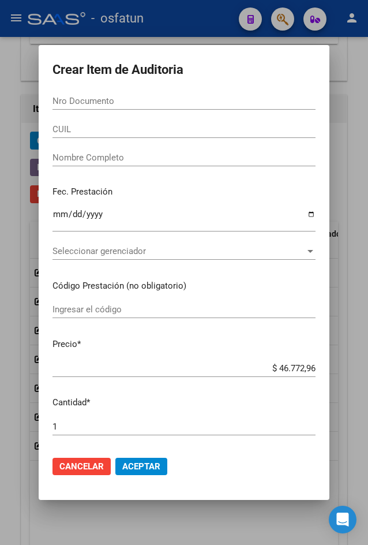
click at [160, 111] on div "Nro Documento" at bounding box center [184, 106] width 263 height 28
click at [170, 99] on input "Nro Documento" at bounding box center [184, 101] width 263 height 10
paste input "18732681"
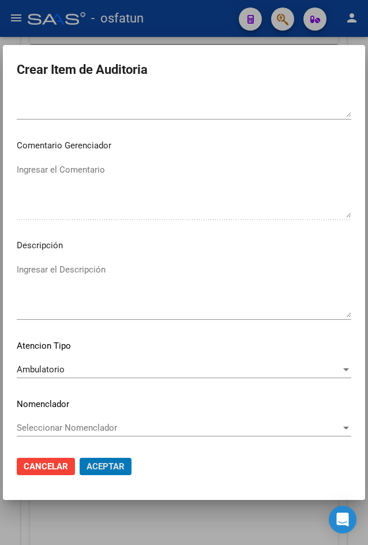
click at [80, 458] on button "Aceptar" at bounding box center [106, 466] width 52 height 17
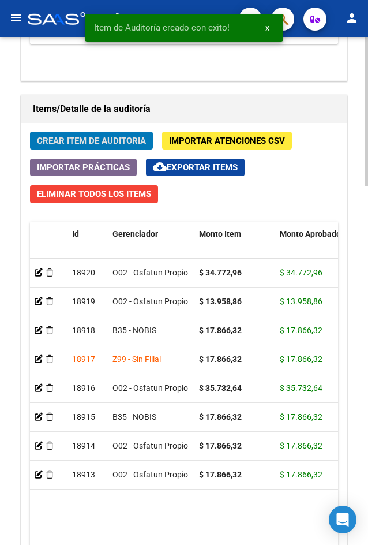
click at [119, 146] on span "Crear Item de Auditoria" at bounding box center [91, 141] width 109 height 10
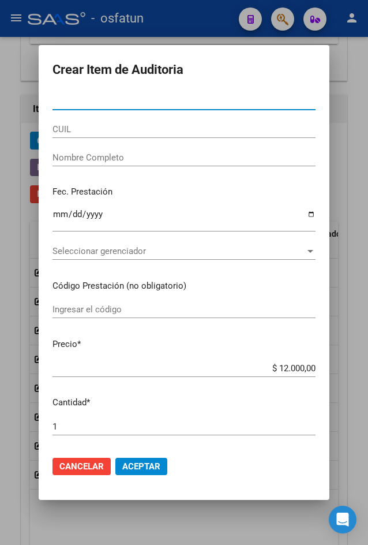
click at [242, 99] on input "Nro Documento" at bounding box center [184, 101] width 263 height 10
paste input "37440472"
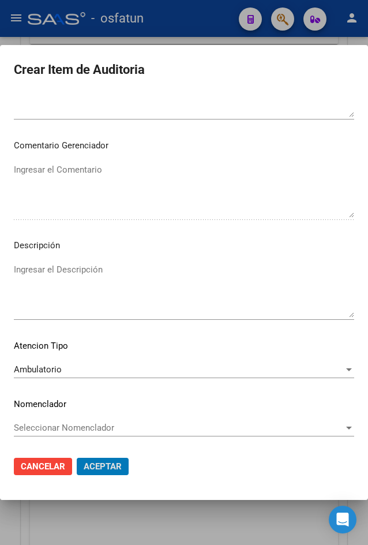
click at [77, 458] on button "Aceptar" at bounding box center [103, 466] width 52 height 17
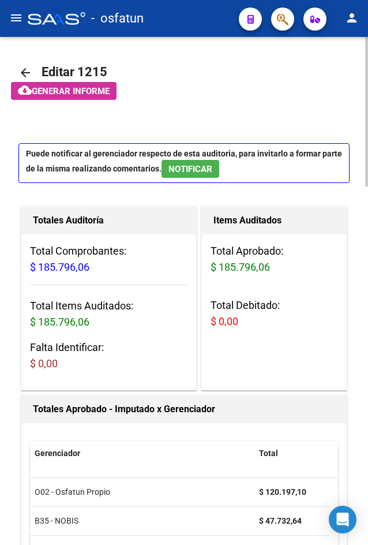
scroll to position [0, 0]
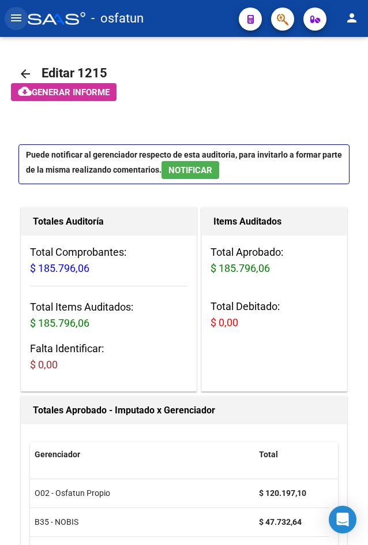
click at [23, 15] on mat-icon "menu" at bounding box center [16, 18] width 14 height 14
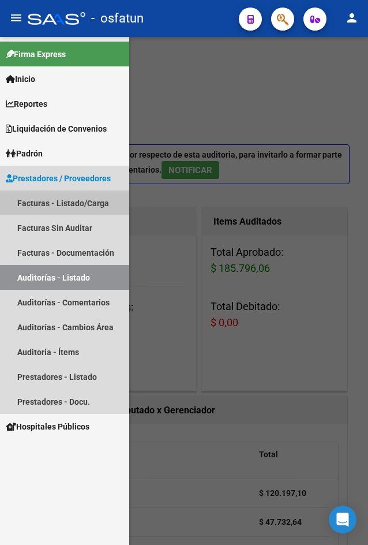
click at [87, 208] on link "Facturas - Listado/Carga" at bounding box center [64, 202] width 129 height 25
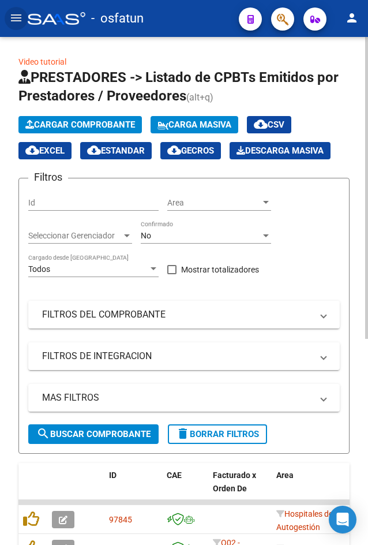
click at [65, 117] on button "Cargar Comprobante" at bounding box center [79, 124] width 123 height 17
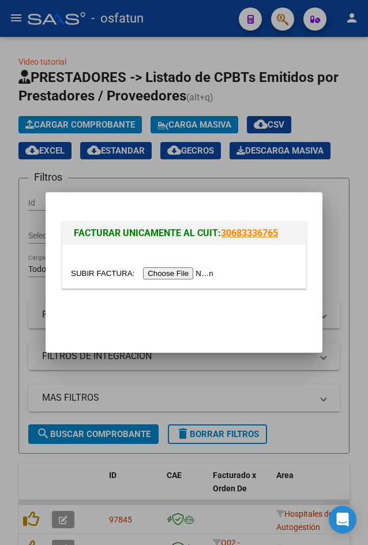
click at [163, 272] on input "file" at bounding box center [144, 273] width 146 height 12
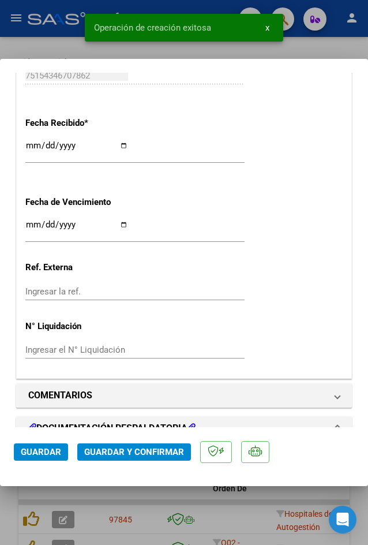
scroll to position [1256, 0]
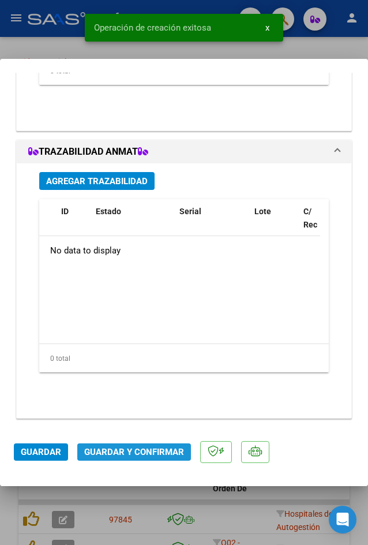
click at [136, 454] on span "Guardar y Confirmar" at bounding box center [134, 452] width 100 height 10
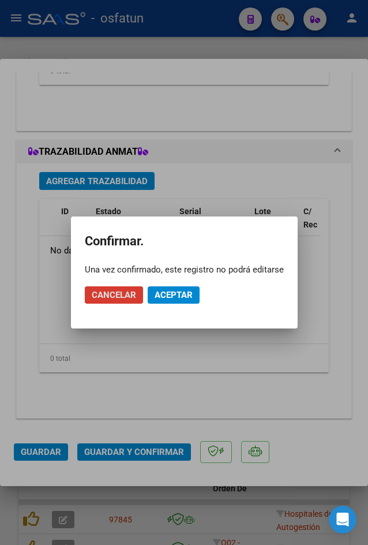
click at [162, 294] on span "Aceptar" at bounding box center [174, 295] width 38 height 10
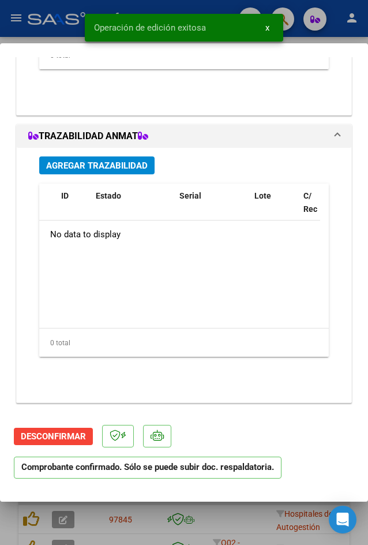
click at [63, 36] on div at bounding box center [184, 272] width 368 height 545
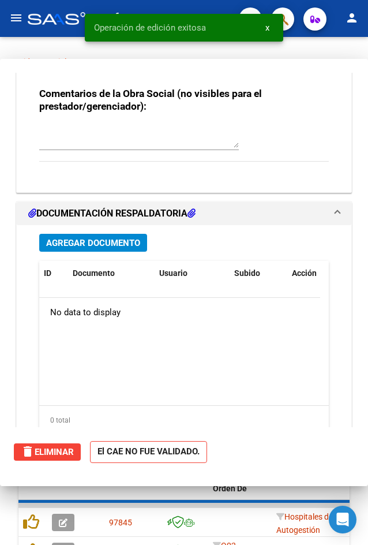
scroll to position [1364, 0]
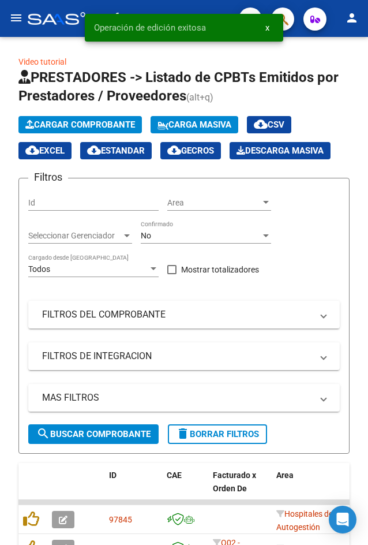
click at [22, 16] on mat-icon "menu" at bounding box center [16, 18] width 14 height 14
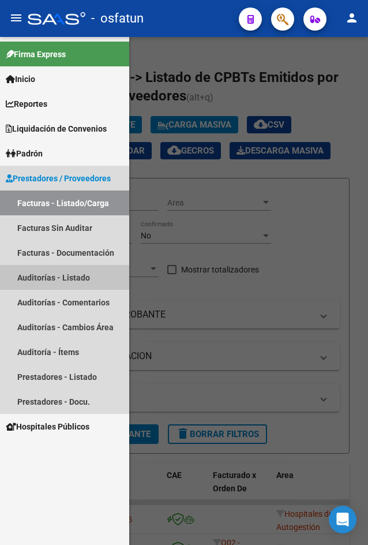
click at [58, 269] on link "Auditorías - Listado" at bounding box center [64, 277] width 129 height 25
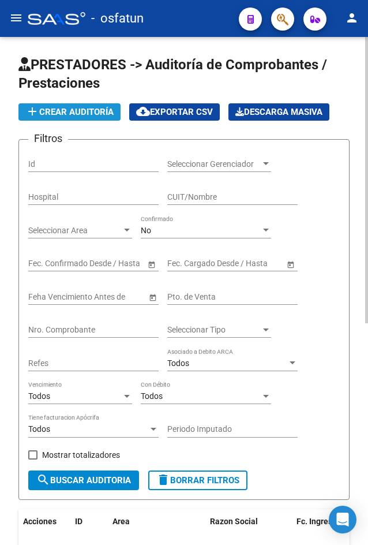
click at [63, 111] on span "add Crear Auditoría" at bounding box center [69, 112] width 88 height 10
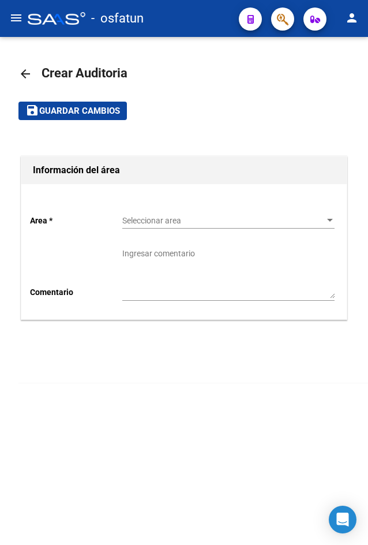
click at [168, 214] on div "Seleccionar area Seleccionar area" at bounding box center [228, 216] width 212 height 23
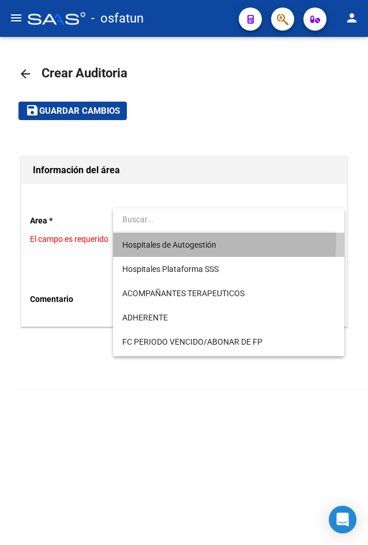
click at [160, 238] on span "Hospitales de Autogestión" at bounding box center [228, 245] width 212 height 24
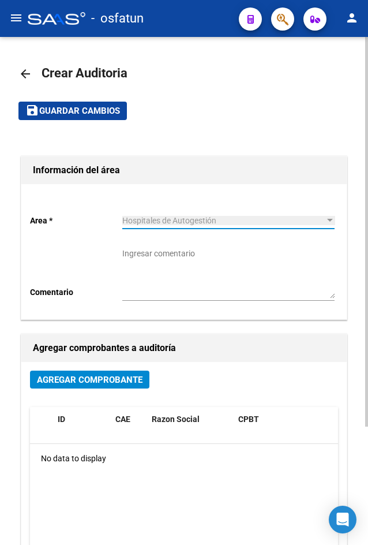
click at [88, 391] on div "Agregar Comprobante" at bounding box center [184, 383] width 308 height 27
click at [85, 384] on span "Agregar Comprobante" at bounding box center [90, 380] width 106 height 10
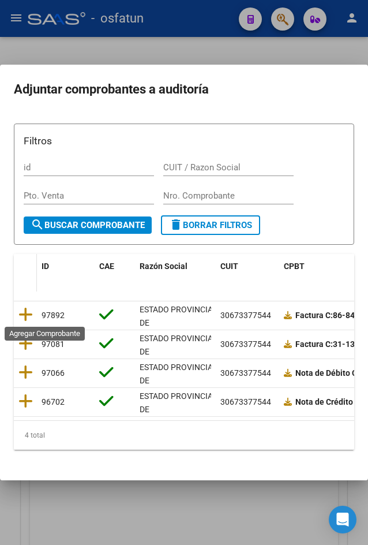
click at [24, 310] on icon at bounding box center [25, 314] width 14 height 16
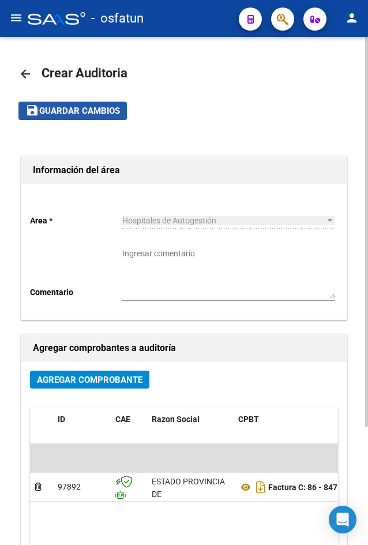
click at [66, 110] on span "Guardar cambios" at bounding box center [79, 111] width 81 height 10
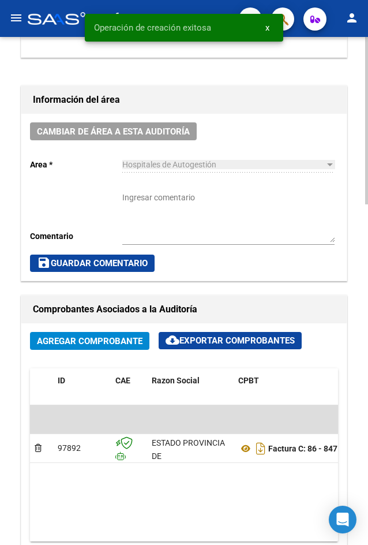
scroll to position [692, 0]
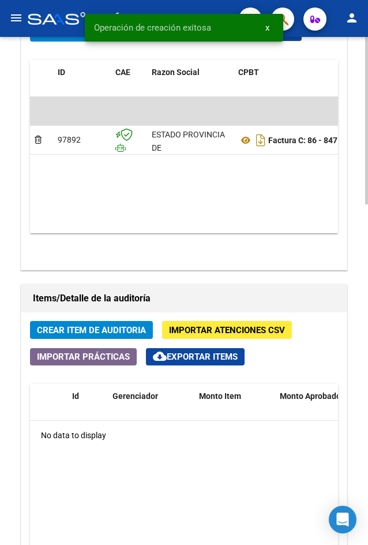
click at [107, 330] on span "Crear Item de Auditoria" at bounding box center [91, 330] width 109 height 10
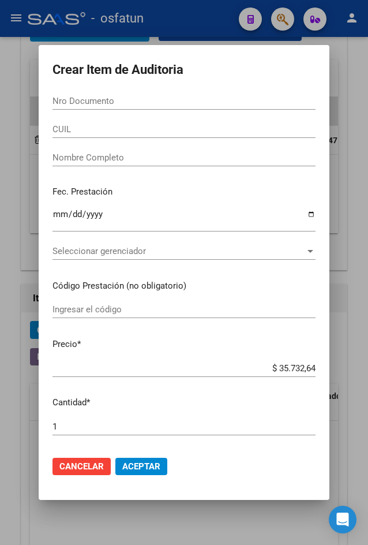
click at [110, 103] on input "Nro Documento" at bounding box center [184, 101] width 263 height 10
paste input "18544739"
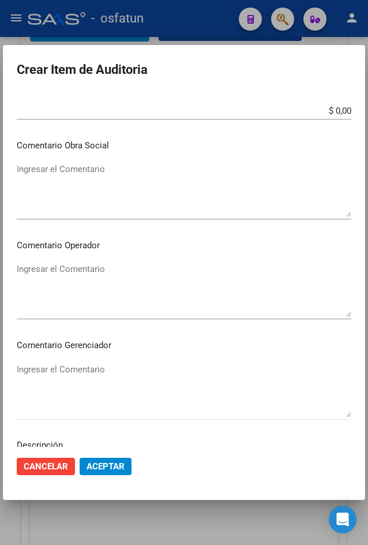
scroll to position [681, 0]
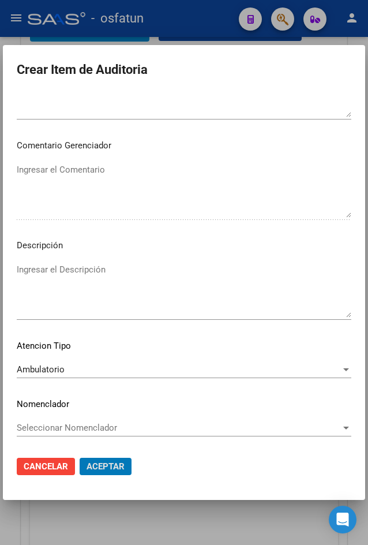
click at [80, 458] on button "Aceptar" at bounding box center [106, 466] width 52 height 17
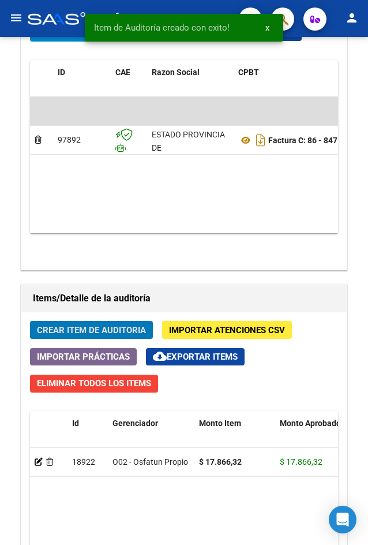
scroll to position [849, 0]
click at [30, 321] on button "Crear Item de Auditoria" at bounding box center [91, 330] width 123 height 18
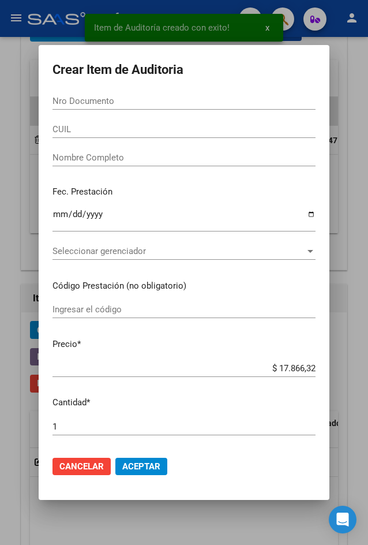
click at [70, 103] on input "Nro Documento" at bounding box center [184, 101] width 263 height 10
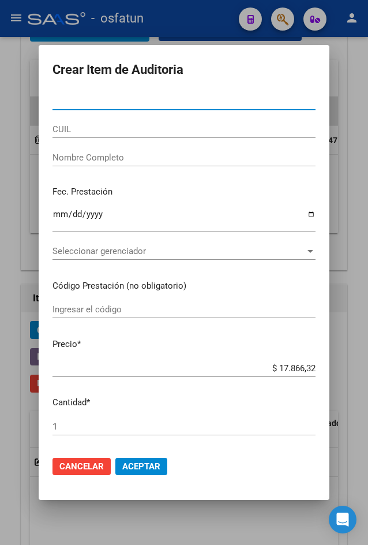
paste input "44360295"
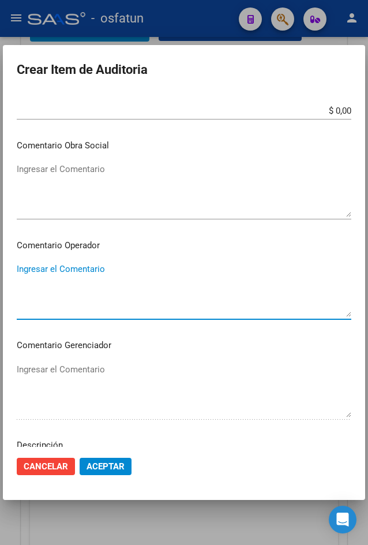
scroll to position [681, 0]
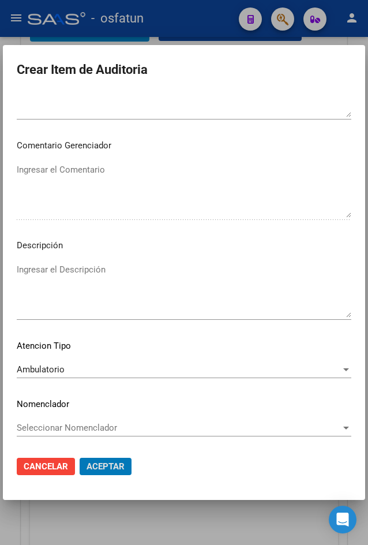
click at [80, 458] on button "Aceptar" at bounding box center [106, 466] width 52 height 17
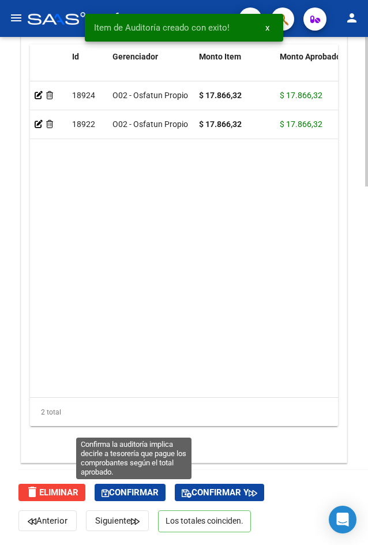
click at [128, 499] on button "Confirmar" at bounding box center [130, 492] width 71 height 17
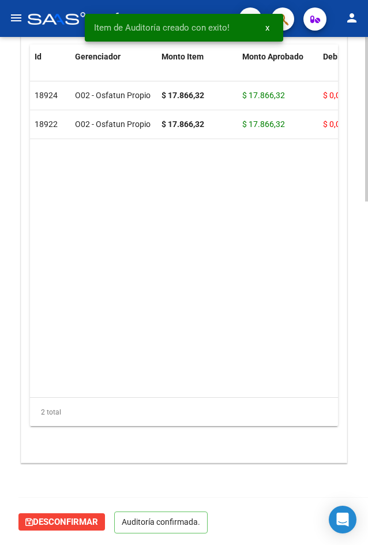
scroll to position [1060, 0]
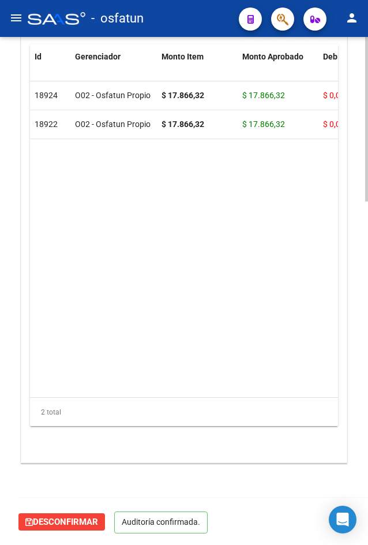
click at [16, 15] on mat-icon "menu" at bounding box center [16, 18] width 14 height 14
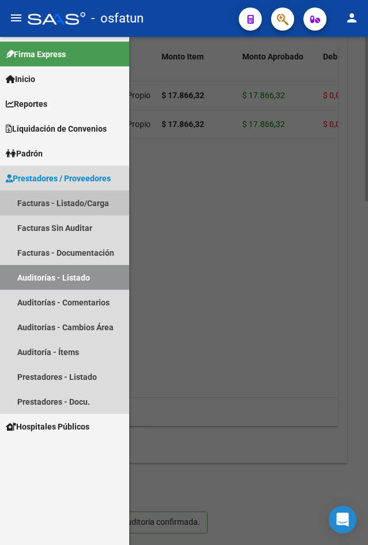
click at [76, 199] on link "Facturas - Listado/Carga" at bounding box center [64, 202] width 129 height 25
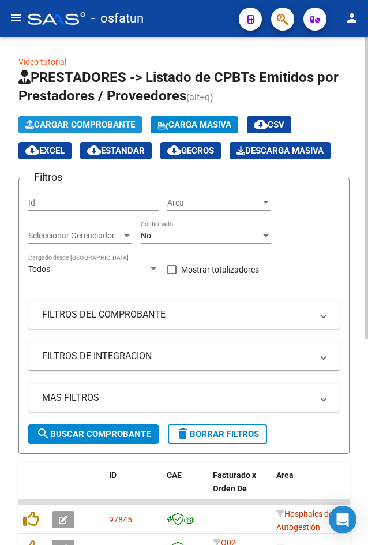
click at [51, 131] on button "Cargar Comprobante" at bounding box center [79, 124] width 123 height 17
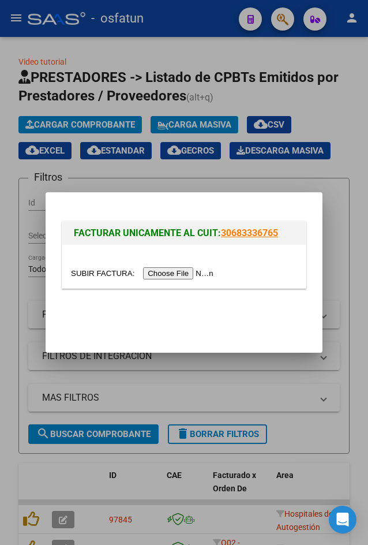
click at [170, 275] on input "file" at bounding box center [144, 273] width 146 height 12
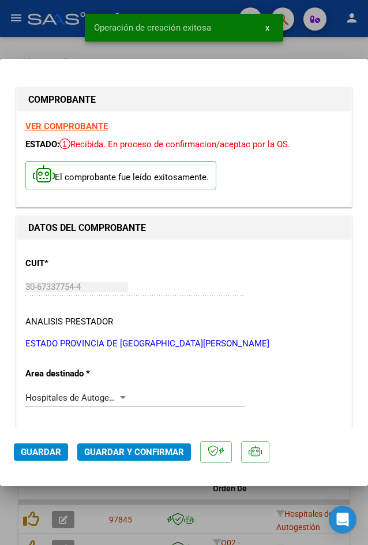
click at [141, 451] on span "Guardar y Confirmar" at bounding box center [134, 452] width 100 height 10
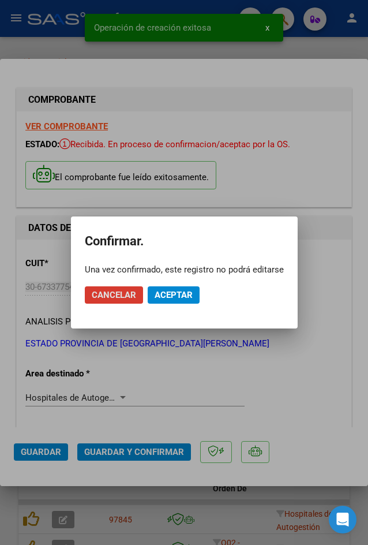
click at [177, 296] on span "Aceptar" at bounding box center [174, 295] width 38 height 10
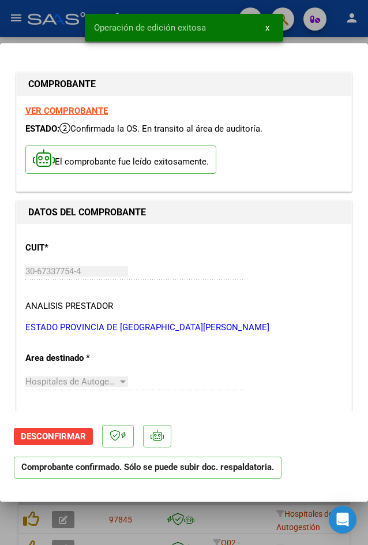
click at [24, 36] on div at bounding box center [184, 272] width 368 height 545
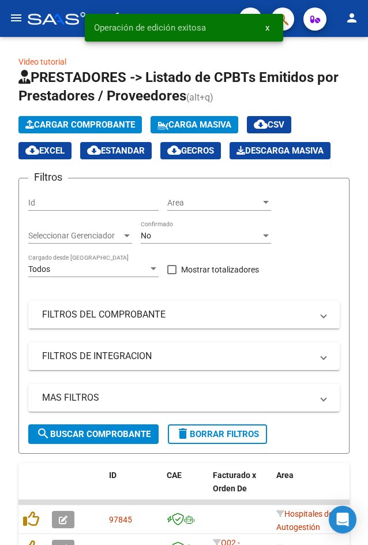
click at [14, 27] on button "menu" at bounding box center [16, 18] width 23 height 23
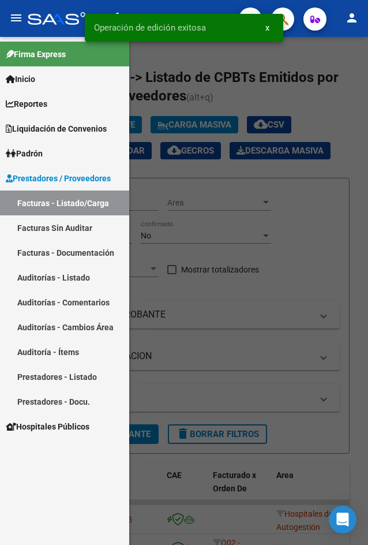
click at [59, 278] on link "Auditorías - Listado" at bounding box center [64, 277] width 129 height 25
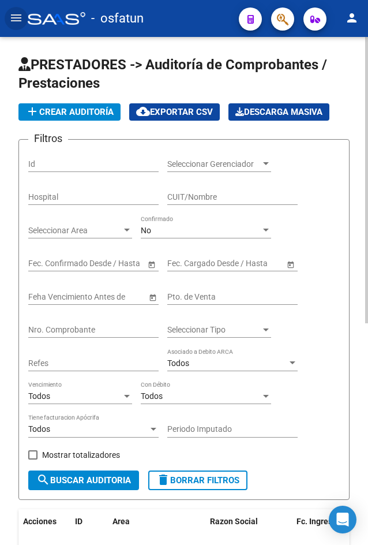
click at [58, 118] on button "add Crear Auditoría" at bounding box center [69, 111] width 102 height 17
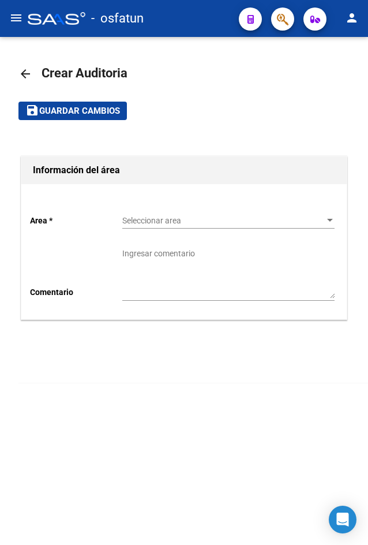
click at [144, 216] on span "Seleccionar area" at bounding box center [223, 221] width 202 height 10
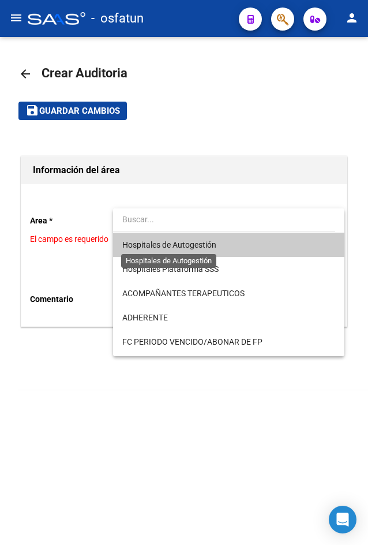
click at [159, 244] on span "Hospitales de Autogestión" at bounding box center [169, 244] width 94 height 9
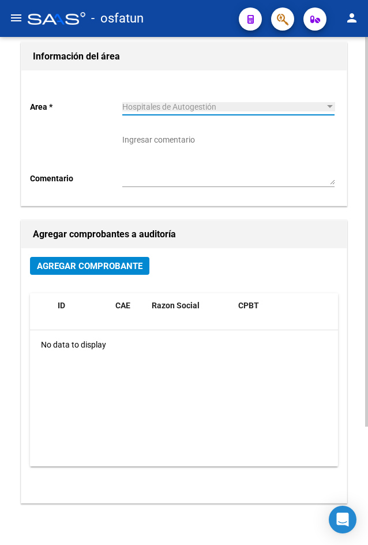
scroll to position [154, 0]
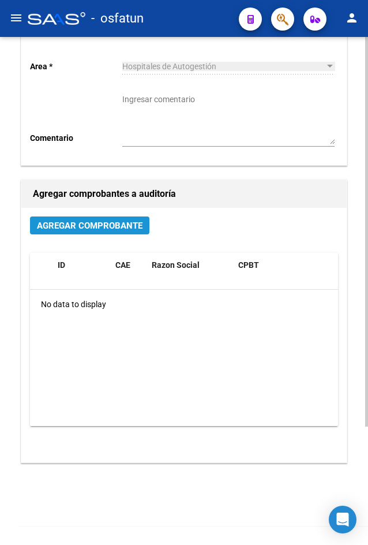
click at [80, 233] on button "Agregar Comprobante" at bounding box center [89, 225] width 119 height 18
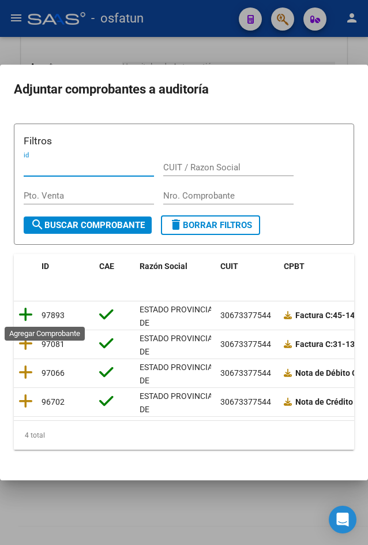
click at [29, 320] on icon at bounding box center [25, 314] width 14 height 16
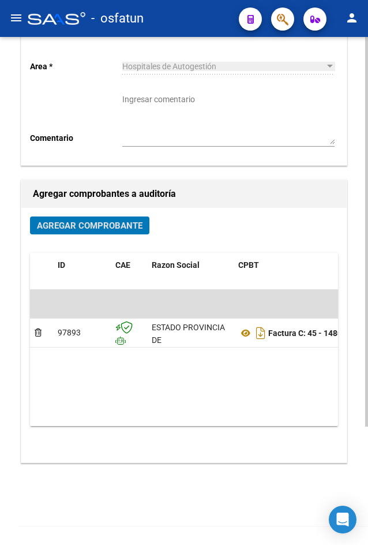
scroll to position [0, 0]
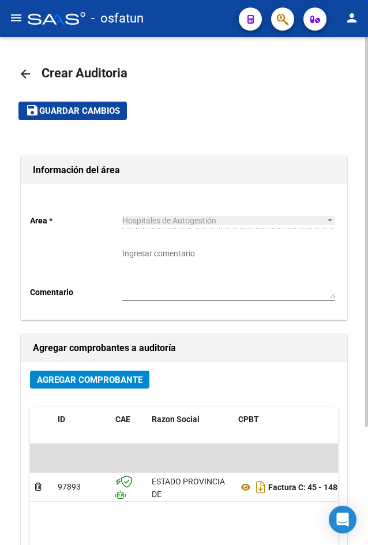
click at [84, 99] on mat-toolbar-row "save Guardar cambios" at bounding box center [183, 110] width 331 height 37
click at [93, 110] on span "Guardar cambios" at bounding box center [79, 111] width 81 height 10
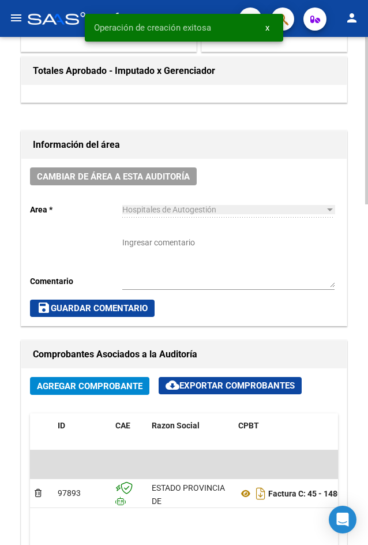
scroll to position [686, 0]
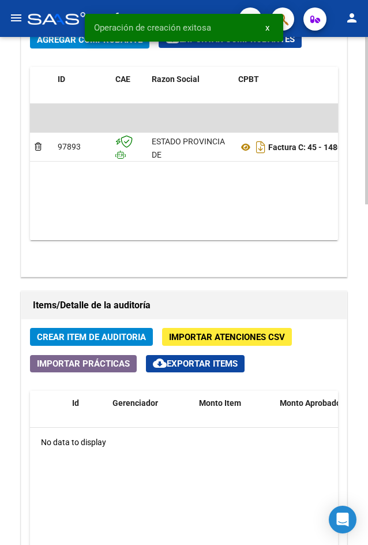
click at [88, 336] on span "Crear Item de Auditoria" at bounding box center [91, 337] width 109 height 10
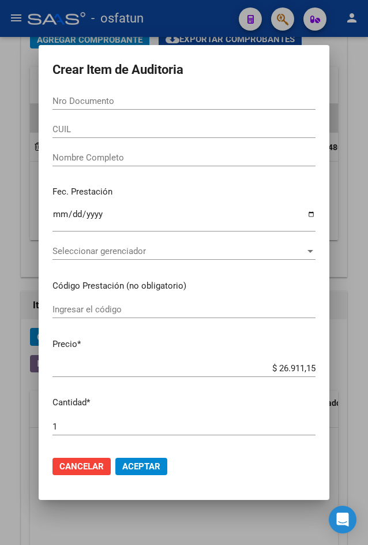
click at [78, 100] on input "Nro Documento" at bounding box center [184, 101] width 263 height 10
paste input "48150850"
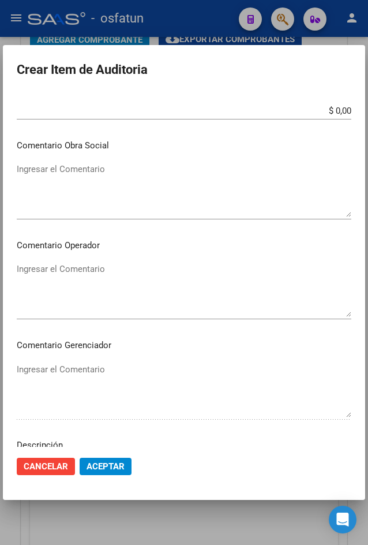
scroll to position [681, 0]
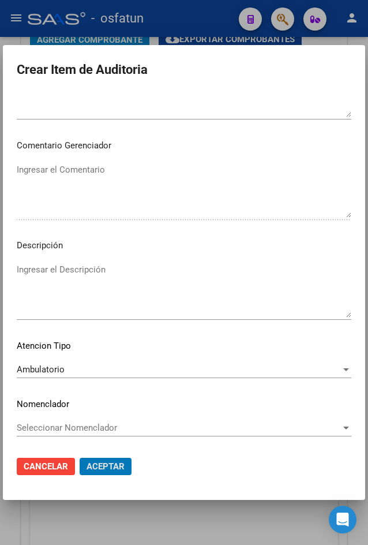
click at [80, 458] on button "Aceptar" at bounding box center [106, 466] width 52 height 17
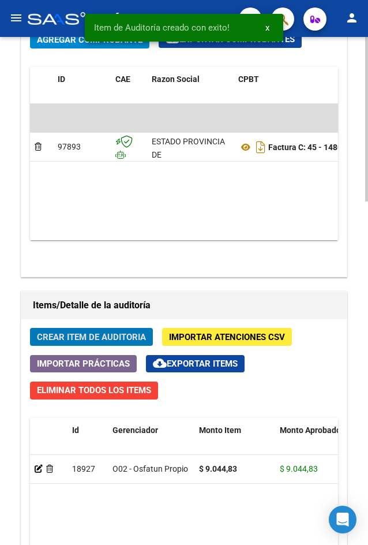
scroll to position [842, 0]
click at [104, 334] on span "Crear Item de Auditoria" at bounding box center [91, 337] width 109 height 10
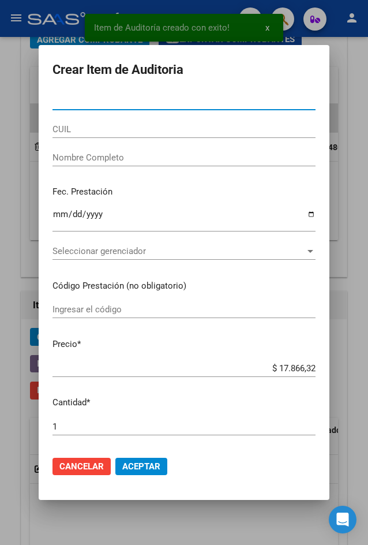
click at [175, 104] on input "Nro Documento" at bounding box center [184, 101] width 263 height 10
paste input "31047017"
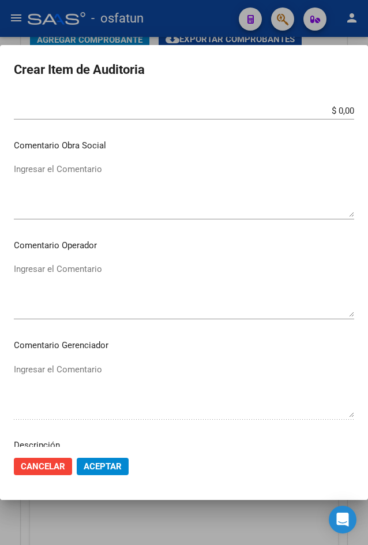
scroll to position [681, 0]
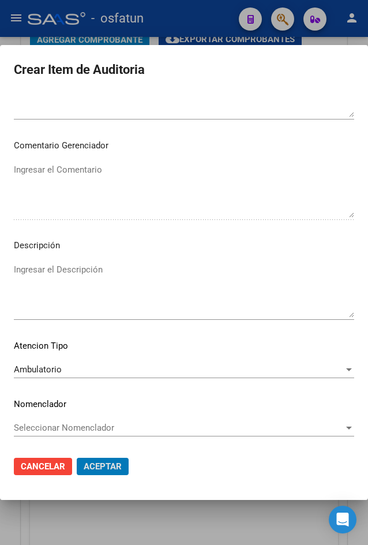
click at [77, 458] on button "Aceptar" at bounding box center [103, 466] width 52 height 17
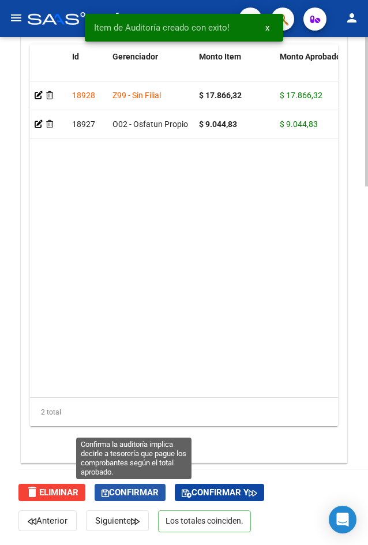
click at [158, 486] on button "Confirmar" at bounding box center [130, 492] width 71 height 17
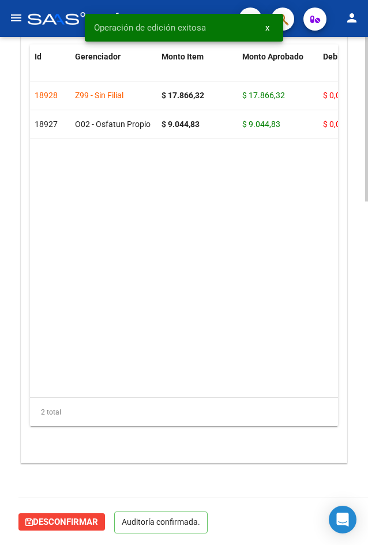
click at [68, 517] on span "Desconfirmar" at bounding box center [61, 521] width 73 height 10
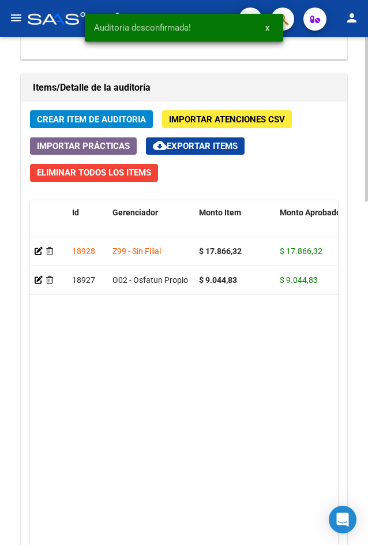
scroll to position [1216, 0]
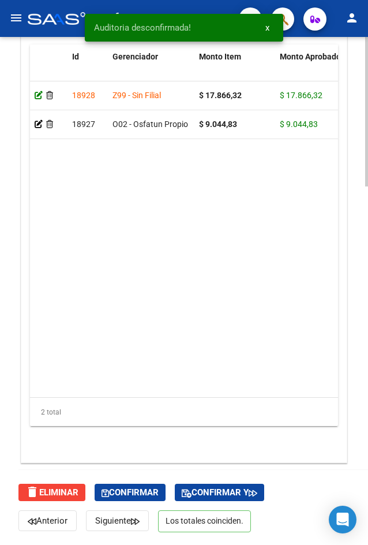
click at [41, 93] on icon at bounding box center [39, 95] width 8 height 8
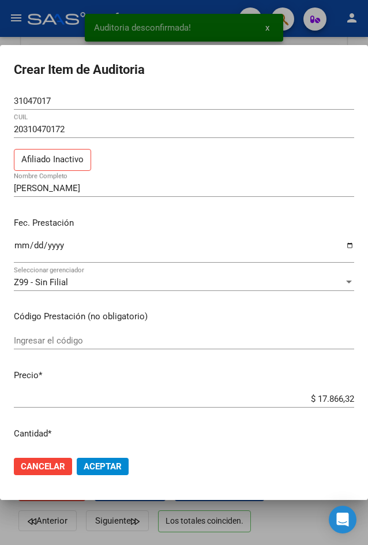
click at [68, 292] on div "Z99 - Sin Filial Seleccionar gerenciador" at bounding box center [184, 288] width 340 height 28
click at [69, 283] on div "Z99 - Sin Filial" at bounding box center [179, 282] width 330 height 10
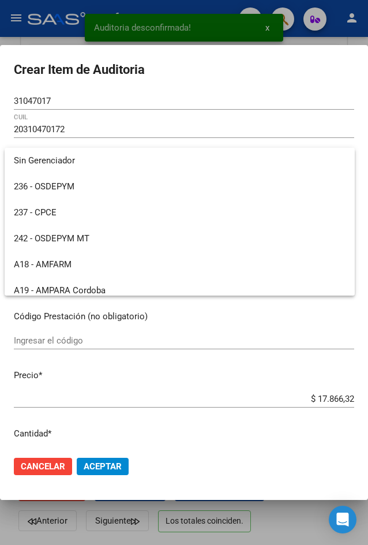
scroll to position [579, 0]
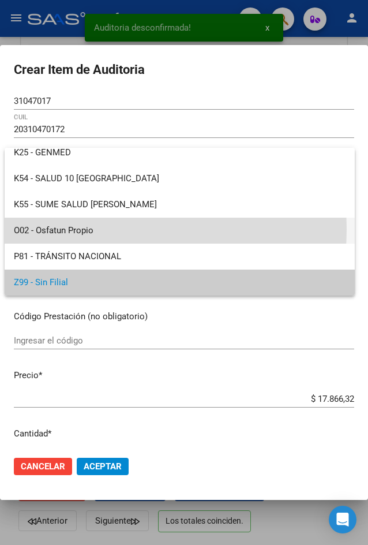
click at [87, 230] on span "O02 - Osfatun Propio" at bounding box center [180, 231] width 332 height 26
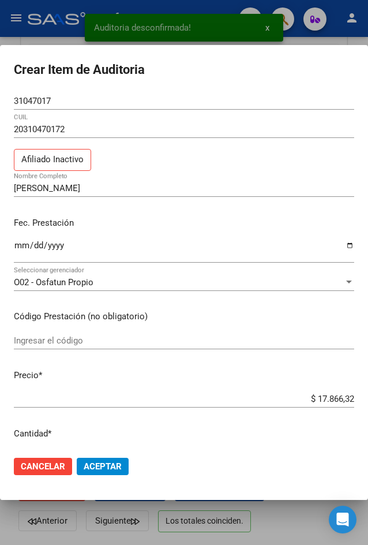
click at [96, 476] on mat-dialog-actions "Cancelar Aceptar" at bounding box center [184, 466] width 340 height 39
click at [93, 470] on span "Aceptar" at bounding box center [103, 466] width 38 height 10
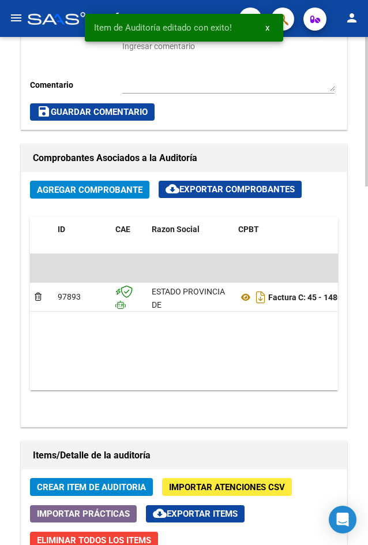
scroll to position [1216, 0]
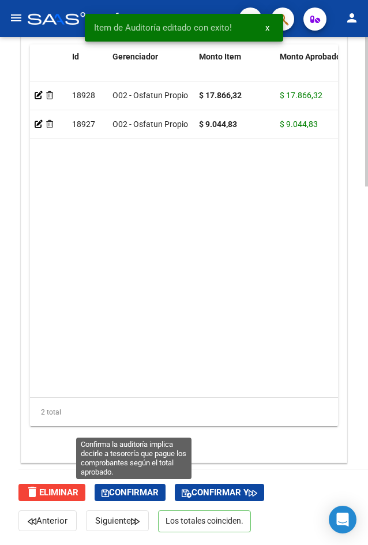
click at [124, 496] on span "Confirmar" at bounding box center [130, 492] width 57 height 10
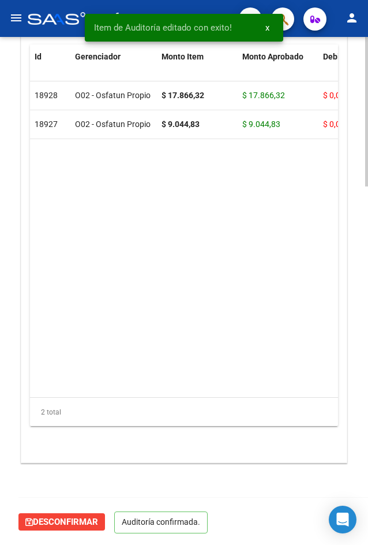
scroll to position [1060, 0]
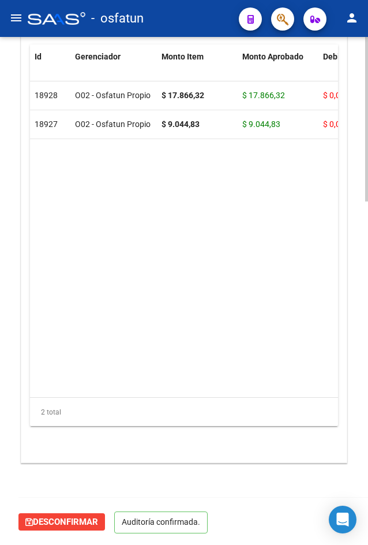
click at [14, 16] on mat-icon "menu" at bounding box center [16, 18] width 14 height 14
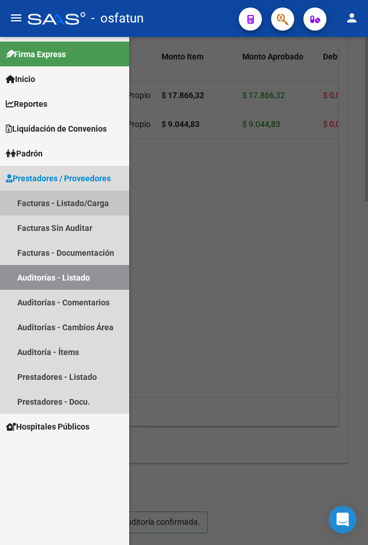
click at [80, 195] on link "Facturas - Listado/Carga" at bounding box center [64, 202] width 129 height 25
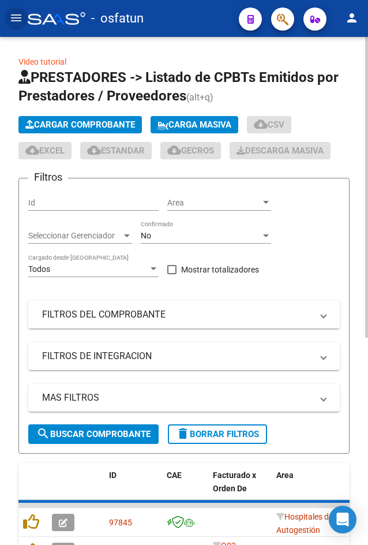
click at [73, 132] on button "Cargar Comprobante" at bounding box center [79, 124] width 123 height 17
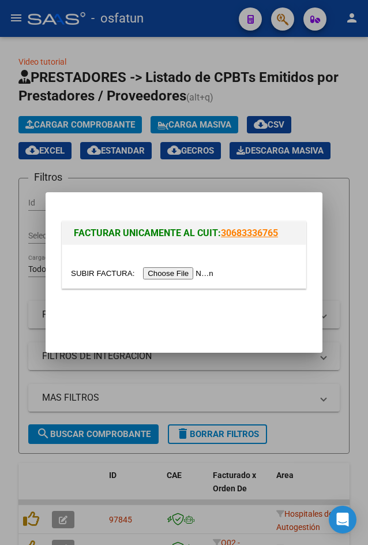
click at [167, 267] on input "file" at bounding box center [144, 273] width 146 height 12
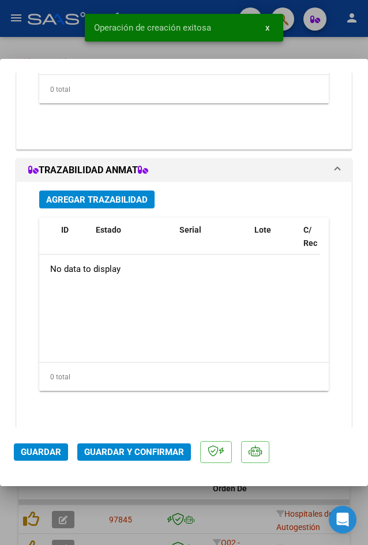
scroll to position [1256, 0]
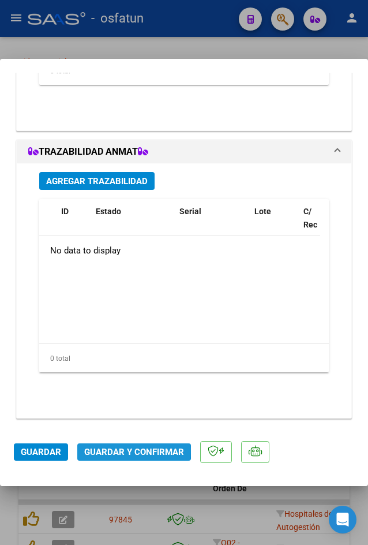
click at [126, 450] on span "Guardar y Confirmar" at bounding box center [134, 452] width 100 height 10
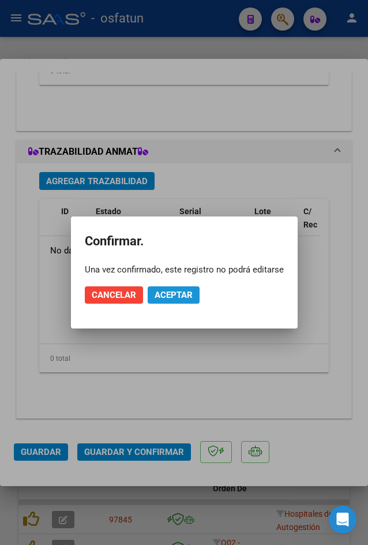
click at [178, 293] on span "Aceptar" at bounding box center [174, 295] width 38 height 10
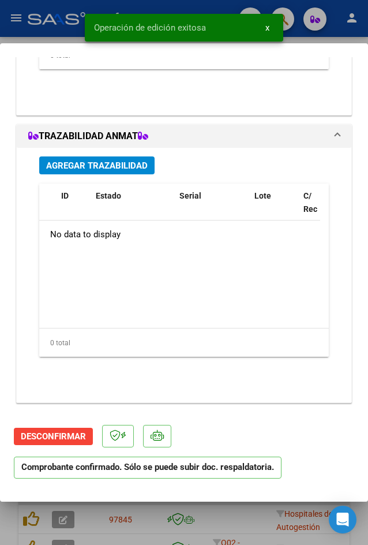
click at [18, 37] on div at bounding box center [184, 272] width 368 height 545
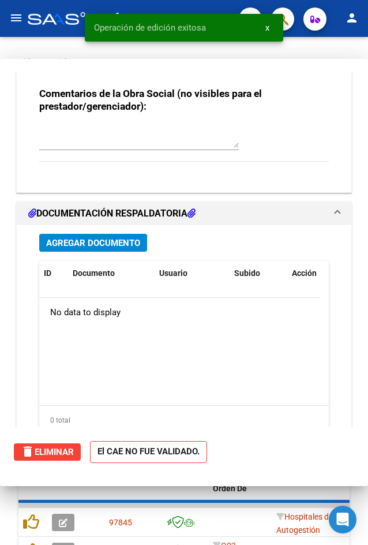
scroll to position [1364, 0]
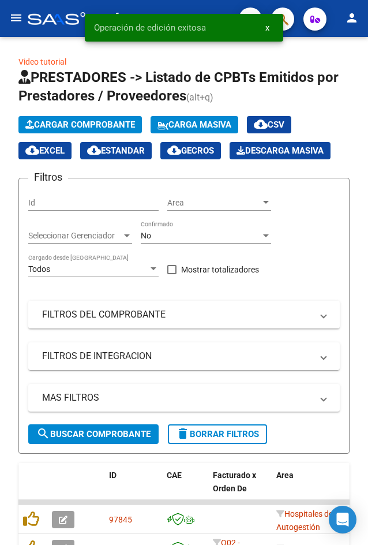
click at [16, 24] on mat-icon "menu" at bounding box center [16, 18] width 14 height 14
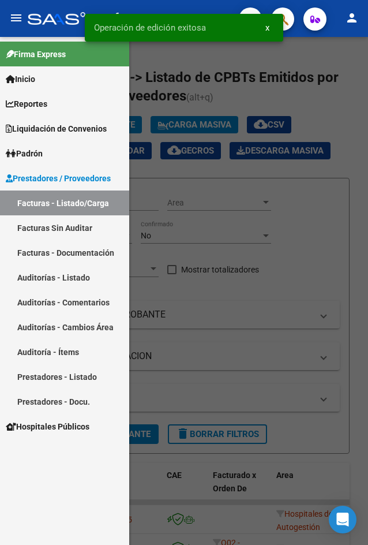
click at [70, 283] on link "Auditorías - Listado" at bounding box center [64, 277] width 129 height 25
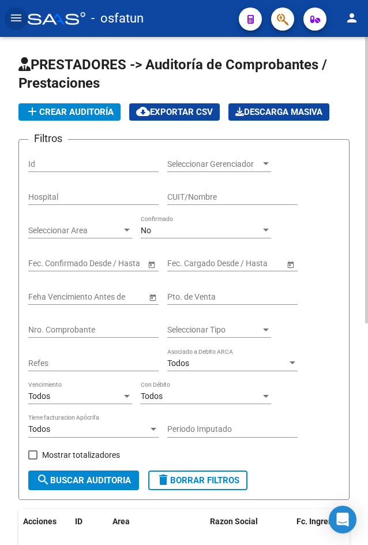
click at [111, 111] on span "add Crear Auditoría" at bounding box center [69, 112] width 88 height 10
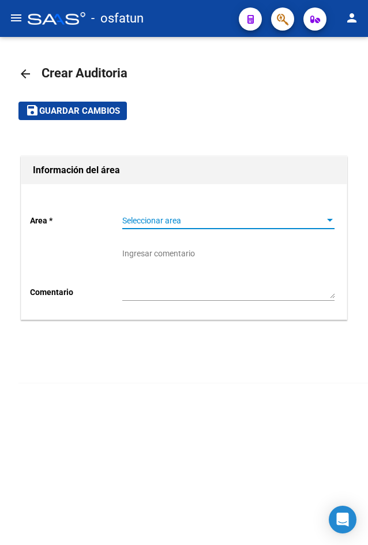
click at [169, 222] on span "Seleccionar area" at bounding box center [223, 221] width 202 height 10
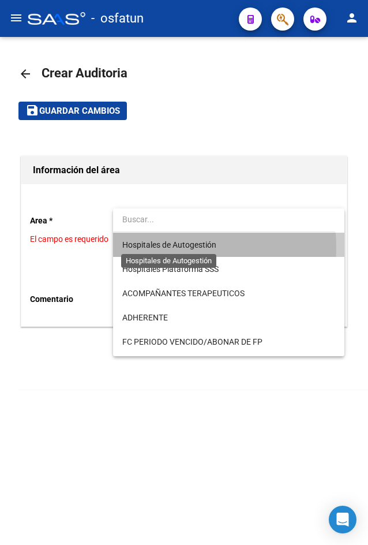
click at [157, 249] on span "Hospitales de Autogestión" at bounding box center [169, 244] width 94 height 9
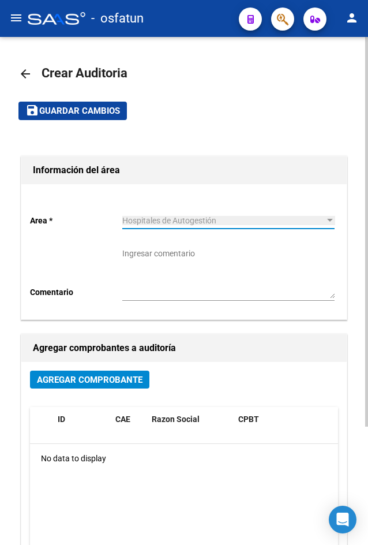
scroll to position [154, 0]
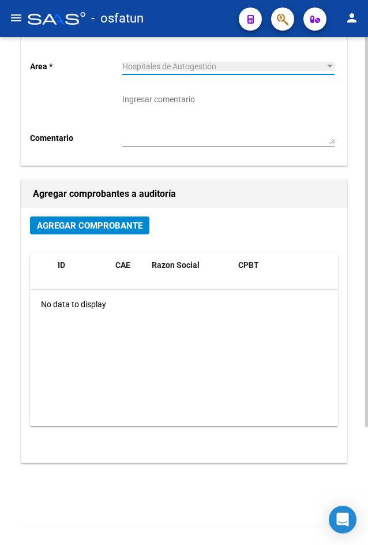
click at [85, 237] on div "Agregar Comprobante" at bounding box center [184, 229] width 308 height 27
click at [89, 231] on button "Agregar Comprobante" at bounding box center [89, 225] width 119 height 18
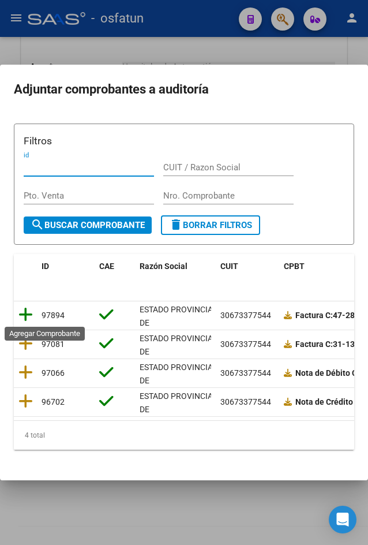
click at [24, 319] on icon at bounding box center [25, 314] width 14 height 16
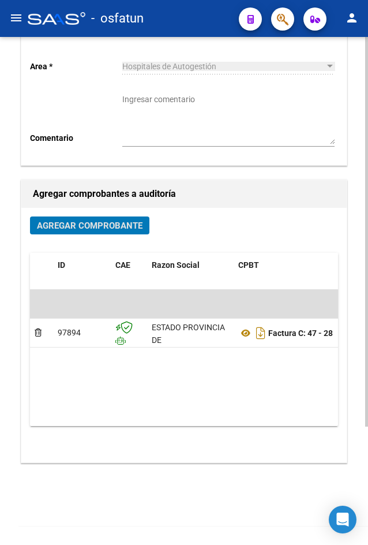
scroll to position [0, 0]
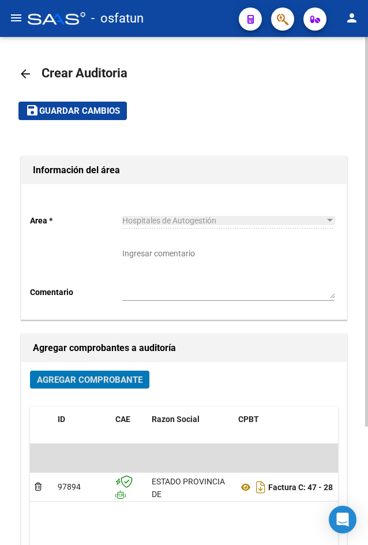
click at [88, 128] on mat-toolbar-row "save Guardar cambios" at bounding box center [183, 110] width 331 height 37
click at [92, 117] on button "save Guardar cambios" at bounding box center [72, 111] width 108 height 18
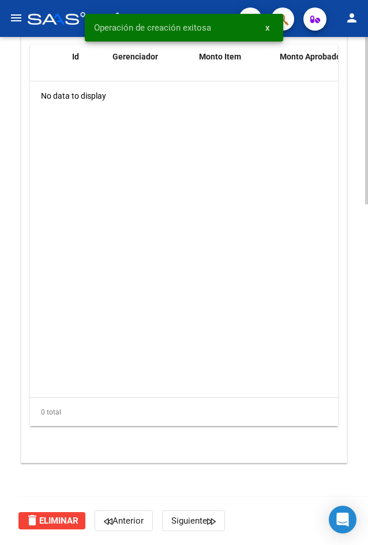
scroll to position [686, 0]
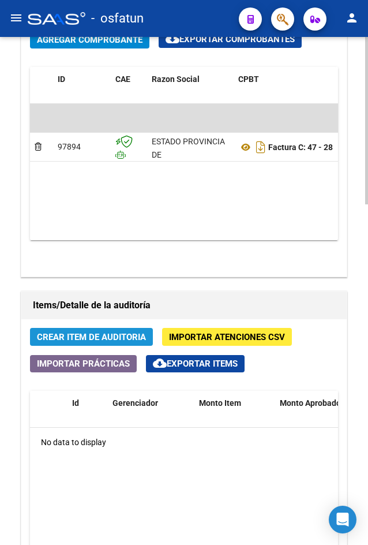
click at [121, 342] on span "Crear Item de Auditoria" at bounding box center [91, 337] width 109 height 10
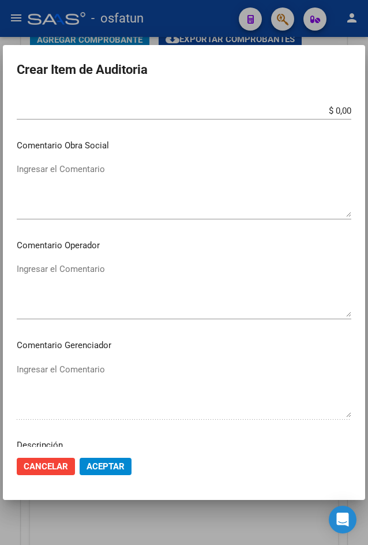
scroll to position [681, 0]
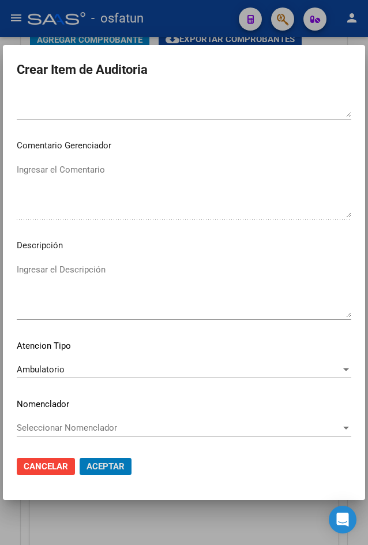
click at [80, 458] on button "Aceptar" at bounding box center [106, 466] width 52 height 17
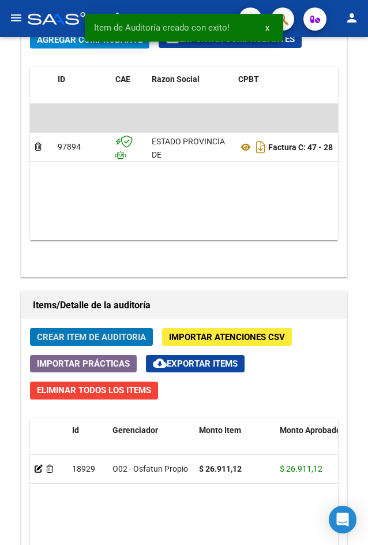
scroll to position [842, 0]
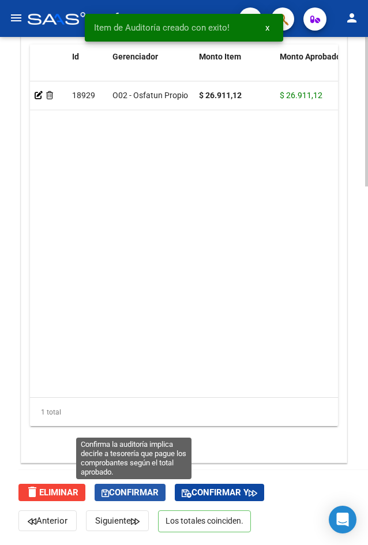
click at [147, 497] on span "Confirmar" at bounding box center [130, 492] width 57 height 10
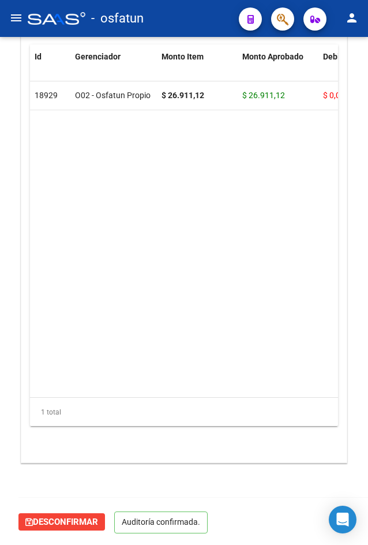
click at [15, 16] on mat-icon "menu" at bounding box center [16, 18] width 14 height 14
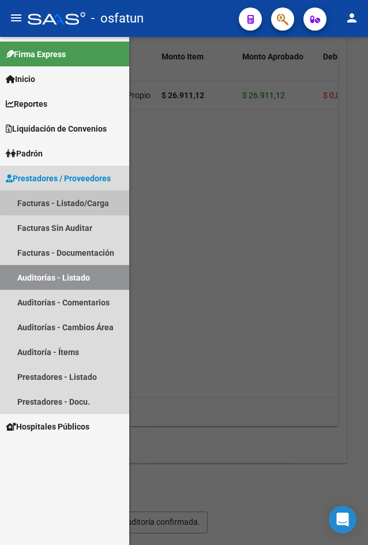
click at [85, 201] on link "Facturas - Listado/Carga" at bounding box center [64, 202] width 129 height 25
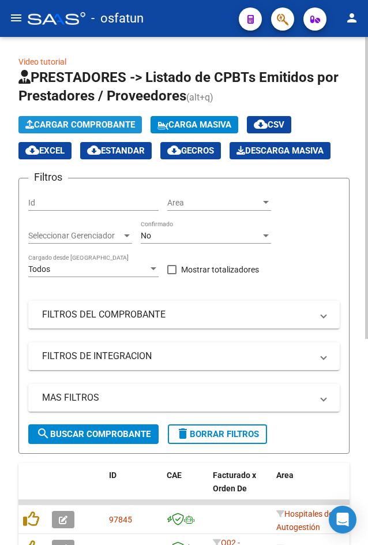
click at [69, 130] on button "Cargar Comprobante" at bounding box center [79, 124] width 123 height 17
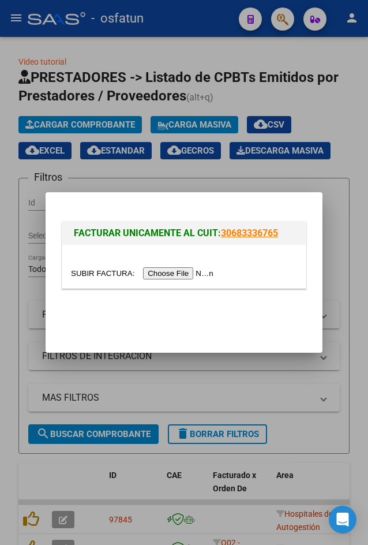
click at [157, 282] on div at bounding box center [184, 266] width 244 height 43
click at [151, 277] on input "file" at bounding box center [144, 273] width 146 height 12
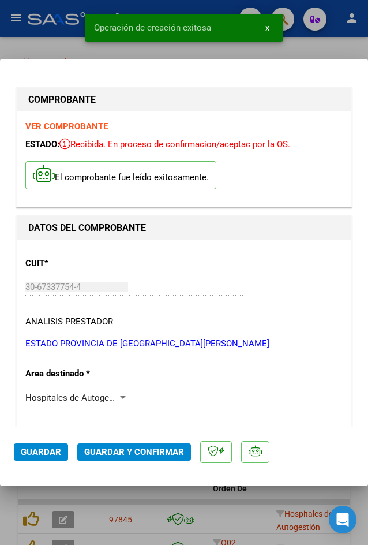
scroll to position [692, 0]
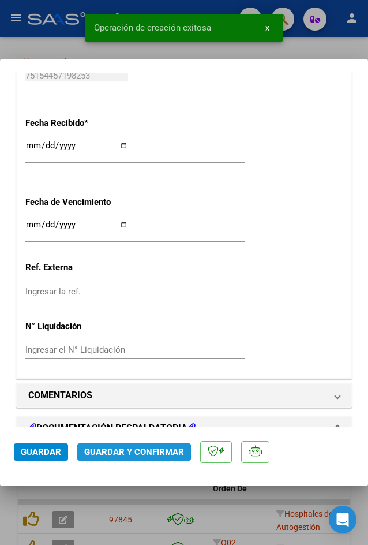
click at [113, 451] on span "Guardar y Confirmar" at bounding box center [134, 452] width 100 height 10
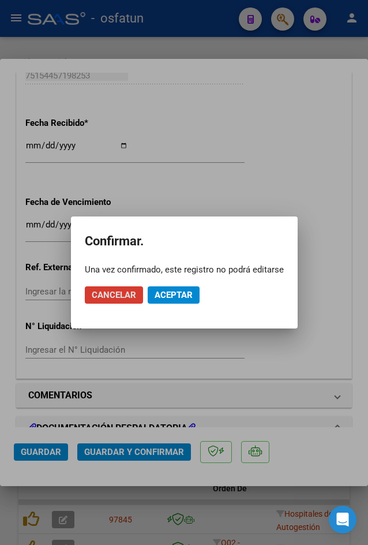
click at [172, 289] on button "Aceptar" at bounding box center [174, 294] width 52 height 17
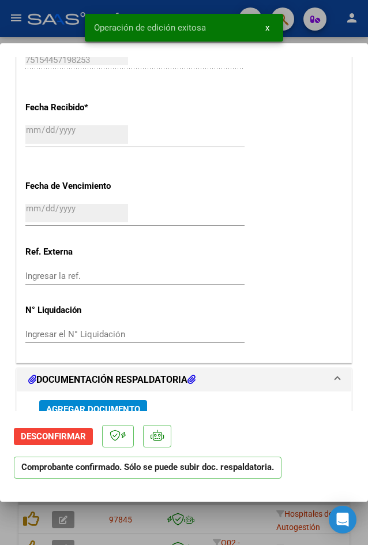
scroll to position [346, 0]
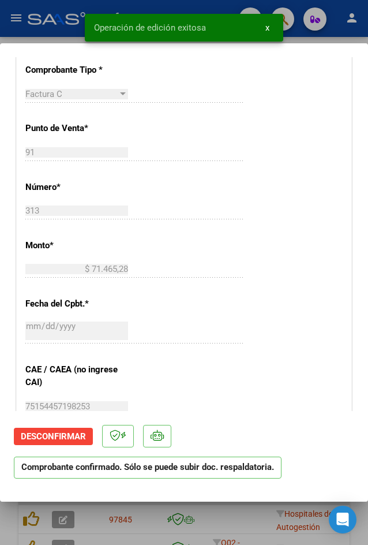
click at [49, 40] on div at bounding box center [184, 272] width 368 height 545
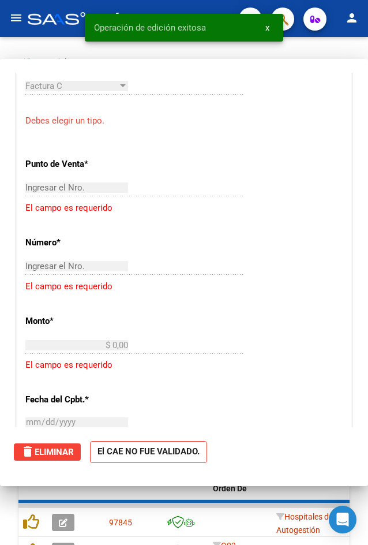
scroll to position [311, 0]
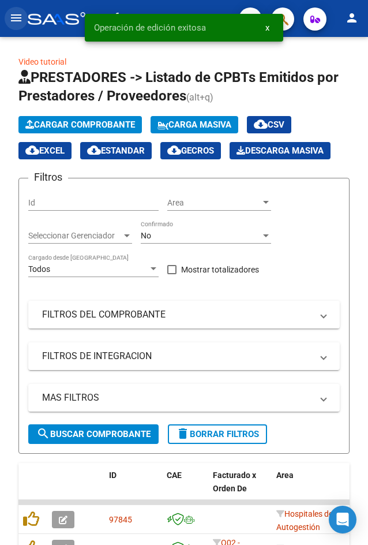
click at [9, 24] on mat-icon "menu" at bounding box center [16, 18] width 14 height 14
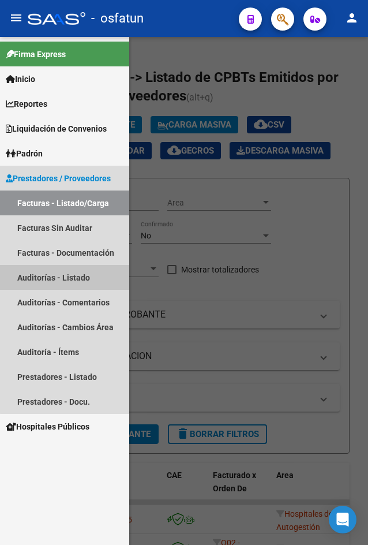
click at [78, 286] on link "Auditorías - Listado" at bounding box center [64, 277] width 129 height 25
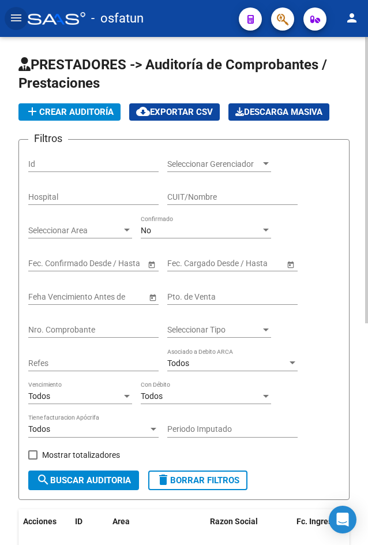
click at [70, 117] on button "add Crear Auditoría" at bounding box center [69, 111] width 102 height 17
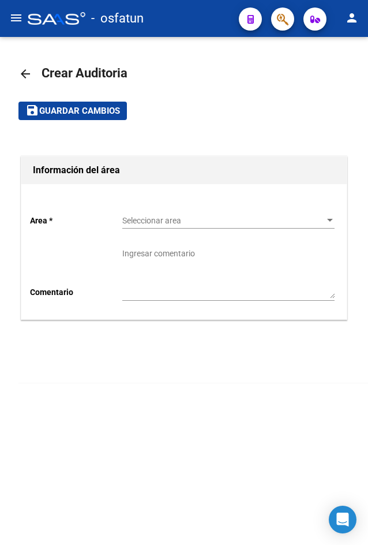
click at [178, 220] on span "Seleccionar area" at bounding box center [223, 221] width 202 height 10
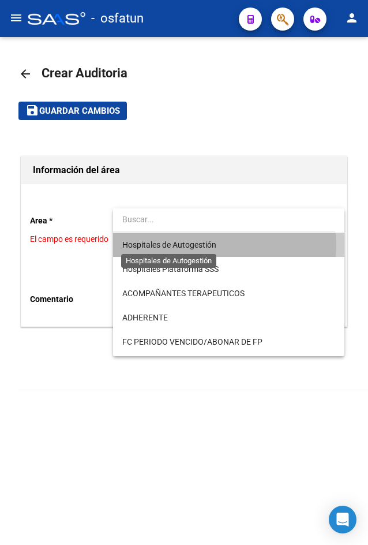
click at [187, 244] on span "Hospitales de Autogestión" at bounding box center [169, 244] width 94 height 9
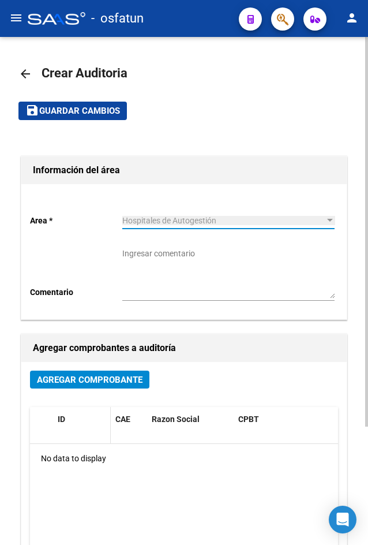
scroll to position [154, 0]
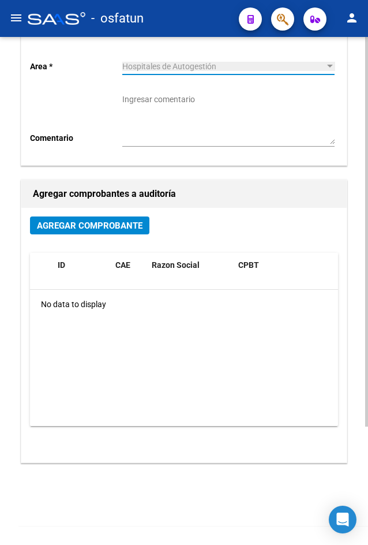
click at [88, 230] on span "Agregar Comprobante" at bounding box center [90, 225] width 106 height 10
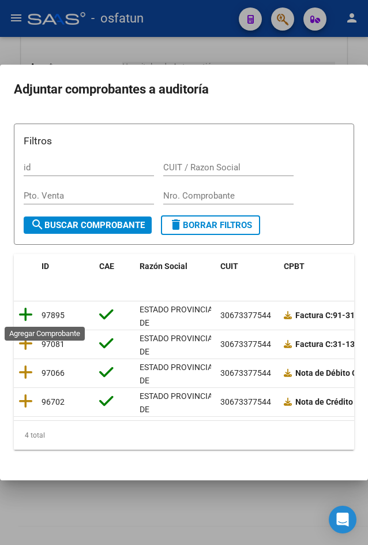
click at [29, 310] on icon at bounding box center [25, 314] width 14 height 16
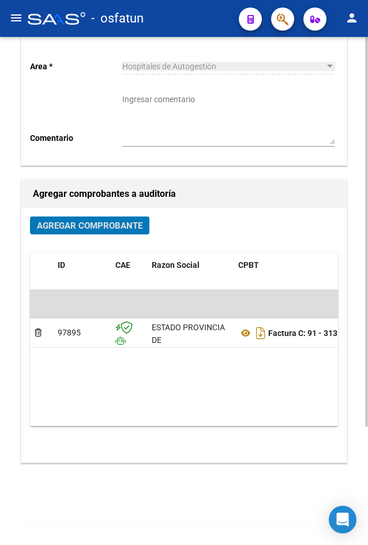
scroll to position [0, 0]
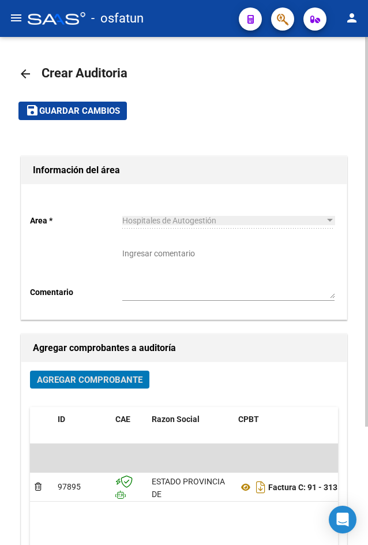
click at [84, 119] on button "save Guardar cambios" at bounding box center [72, 111] width 108 height 18
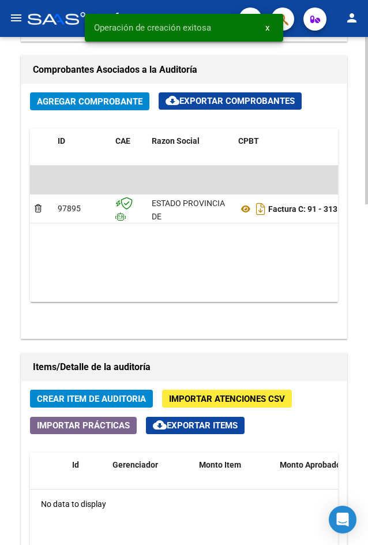
scroll to position [692, 0]
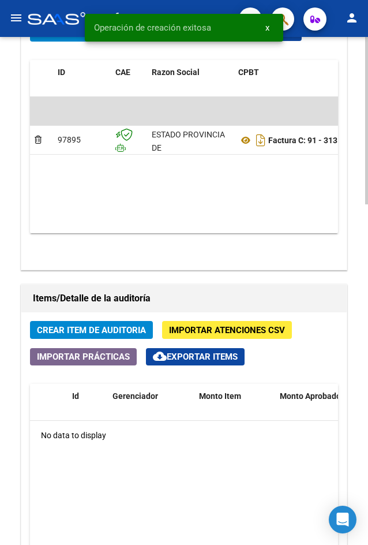
click at [102, 329] on span "Crear Item de Auditoria" at bounding box center [91, 330] width 109 height 10
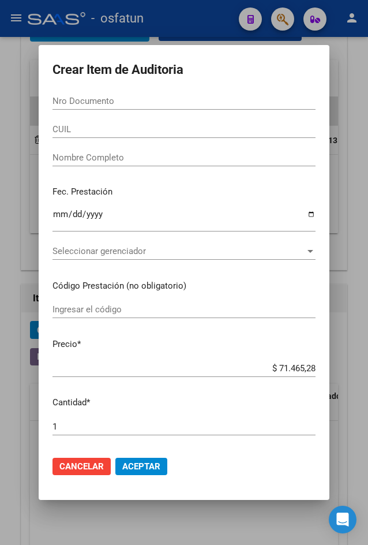
click at [132, 89] on form "Crear Item de Auditoria Nro Documento CUIL Nombre Completo Fec. Prestación Ingr…" at bounding box center [184, 272] width 263 height 427
click at [138, 104] on input "Nro Documento" at bounding box center [184, 101] width 263 height 10
paste input "55417979"
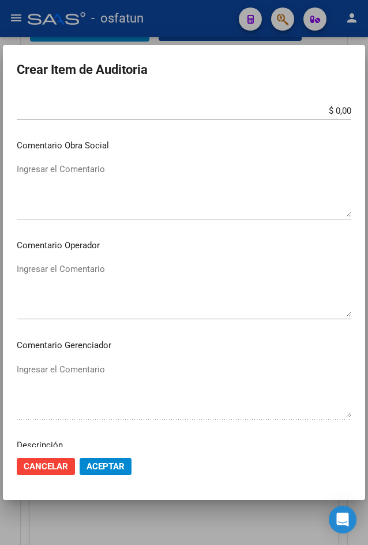
scroll to position [681, 0]
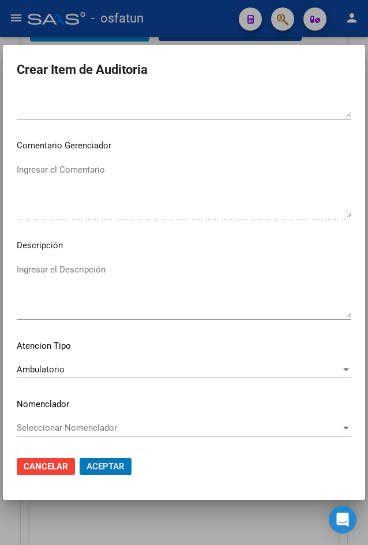
click at [80, 458] on button "Aceptar" at bounding box center [106, 466] width 52 height 17
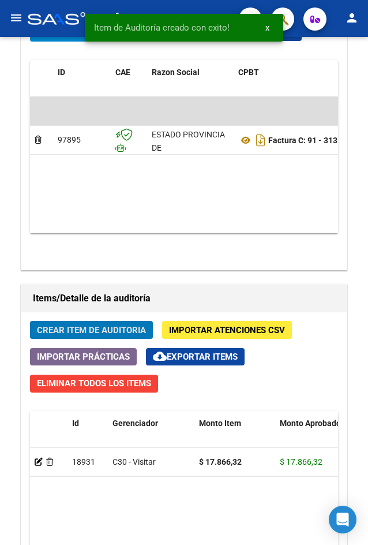
scroll to position [849, 0]
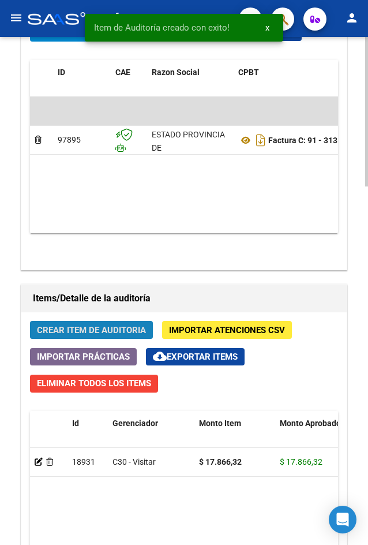
click at [110, 327] on span "Crear Item de Auditoria" at bounding box center [91, 330] width 109 height 10
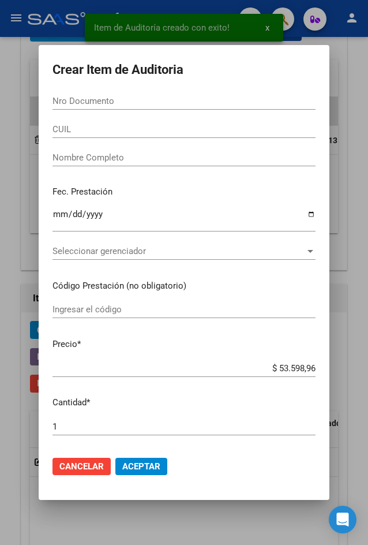
click at [126, 114] on div "Nro Documento" at bounding box center [184, 106] width 263 height 28
click at [133, 105] on input "Nro Documento" at bounding box center [184, 101] width 263 height 10
paste input "14144148"
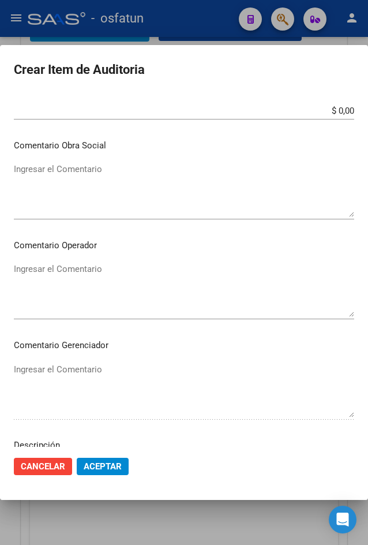
scroll to position [681, 0]
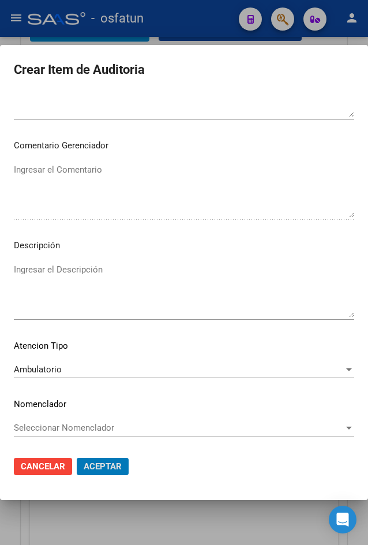
click at [77, 458] on button "Aceptar" at bounding box center [103, 466] width 52 height 17
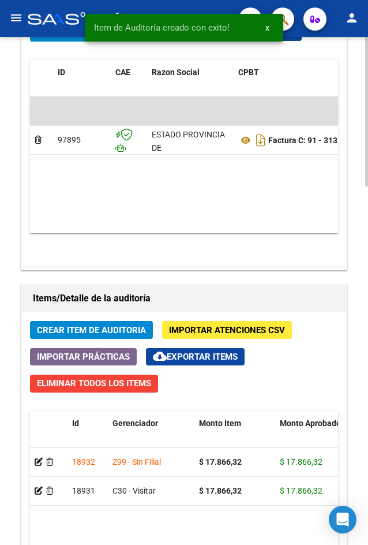
click at [99, 329] on span "Crear Item de Auditoria" at bounding box center [91, 330] width 109 height 10
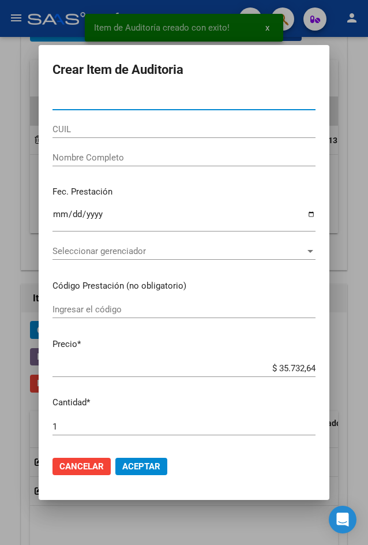
paste input "22843353"
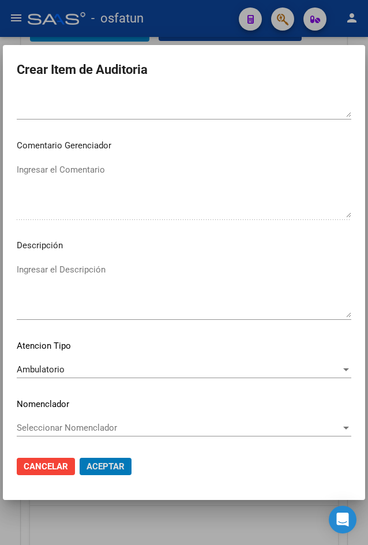
click at [80, 458] on button "Aceptar" at bounding box center [106, 466] width 52 height 17
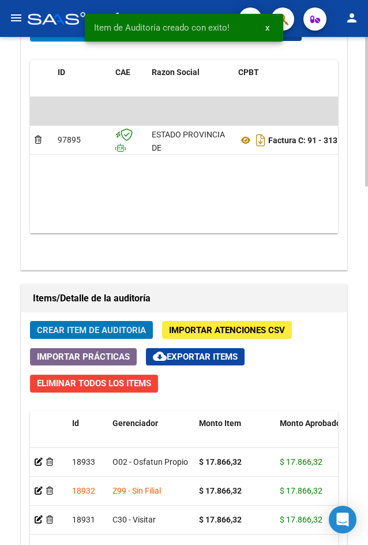
click at [39, 495] on app-auditoria-detalle at bounding box center [39, 490] width 8 height 9
click at [38, 493] on icon at bounding box center [39, 490] width 8 height 8
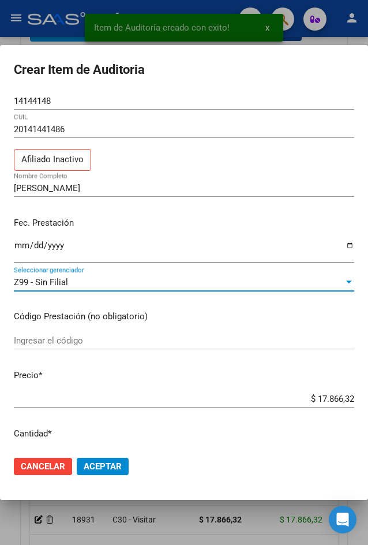
click at [60, 278] on span "Z99 - Sin Filial" at bounding box center [41, 282] width 54 height 10
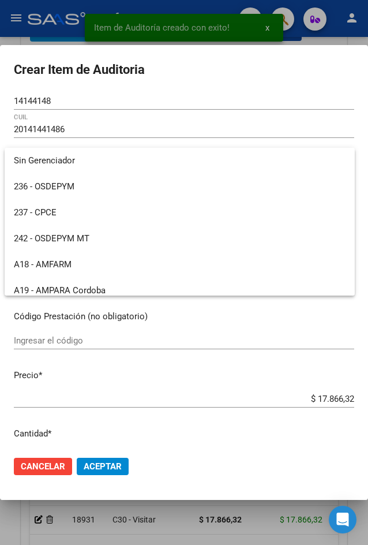
scroll to position [579, 0]
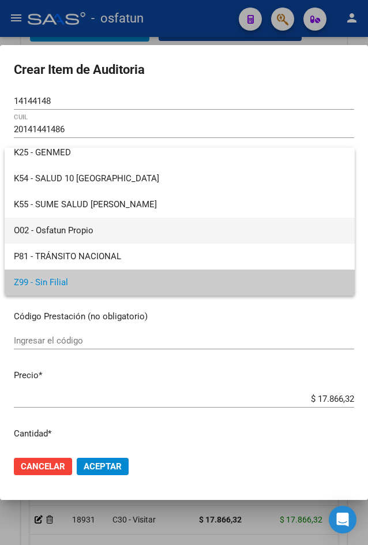
click at [85, 226] on span "O02 - Osfatun Propio" at bounding box center [180, 231] width 332 height 26
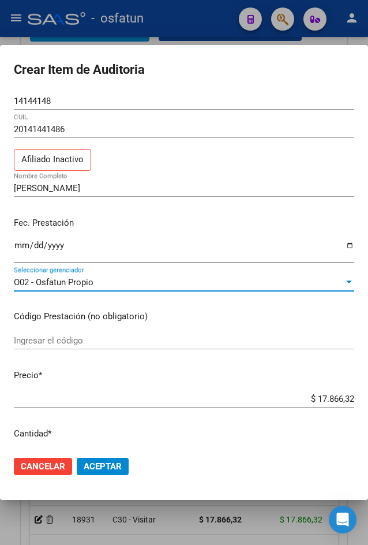
click at [96, 468] on span "Aceptar" at bounding box center [103, 466] width 38 height 10
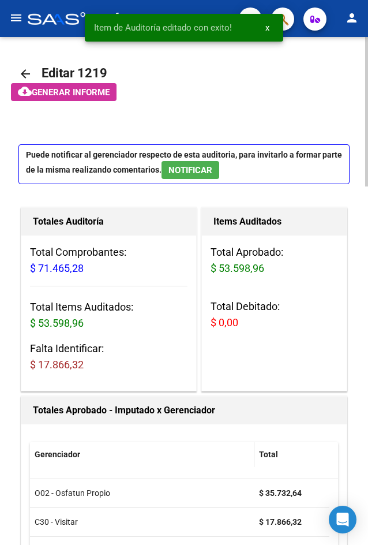
scroll to position [692, 0]
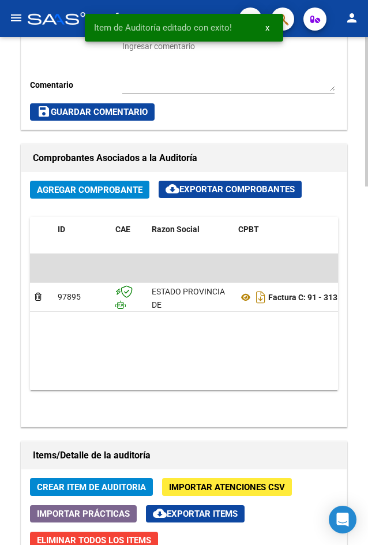
click at [100, 486] on span "Crear Item de Auditoria" at bounding box center [91, 487] width 109 height 10
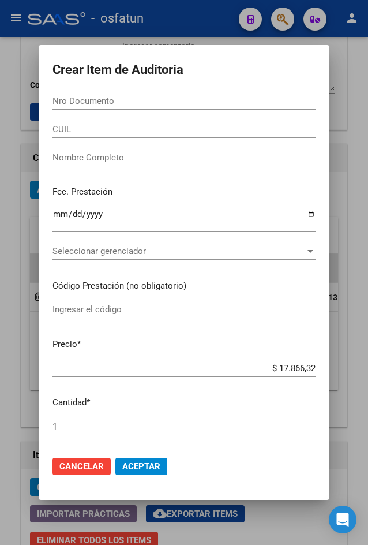
click at [196, 107] on div "Nro Documento" at bounding box center [184, 100] width 263 height 17
paste input "34619226"
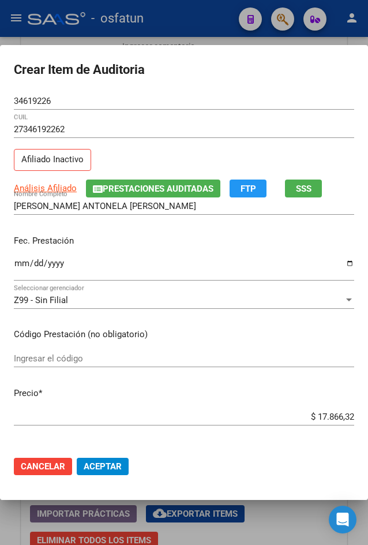
click at [183, 294] on div "Z99 - Sin Filial Seleccionar gerenciador" at bounding box center [184, 299] width 340 height 17
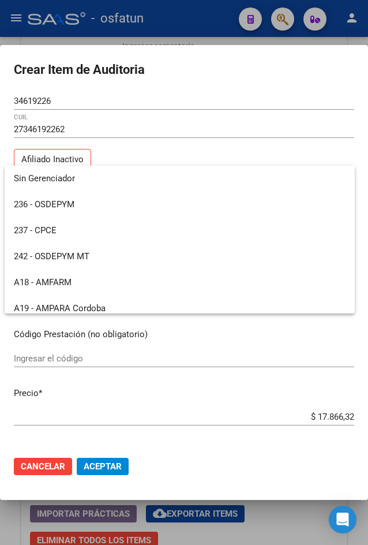
scroll to position [579, 0]
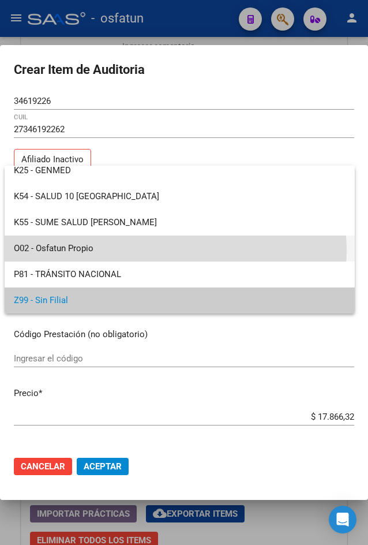
click at [171, 252] on span "O02 - Osfatun Propio" at bounding box center [180, 248] width 332 height 26
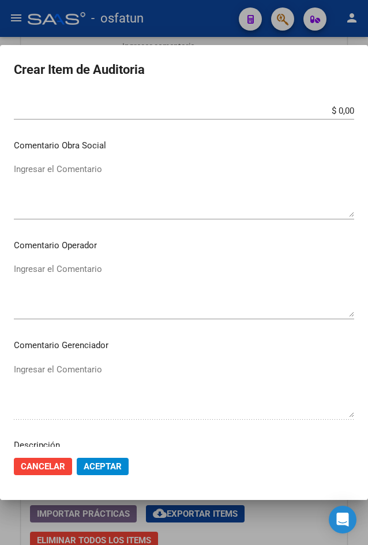
scroll to position [681, 0]
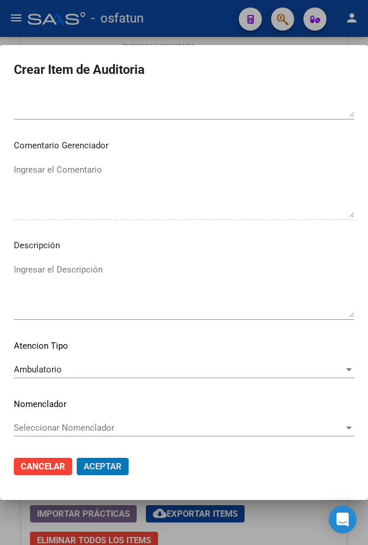
click at [77, 458] on button "Aceptar" at bounding box center [103, 466] width 52 height 17
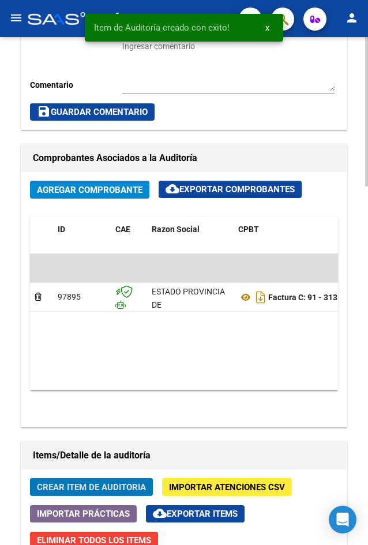
scroll to position [1216, 0]
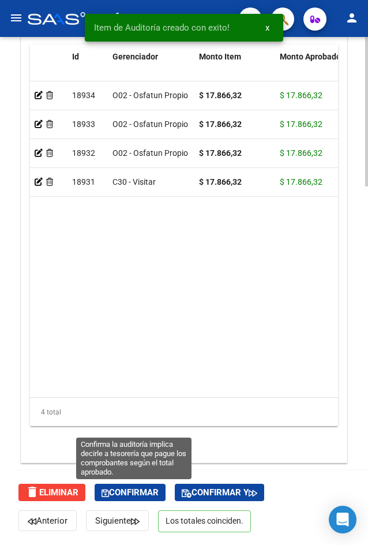
click at [154, 495] on span "Confirmar" at bounding box center [130, 492] width 57 height 10
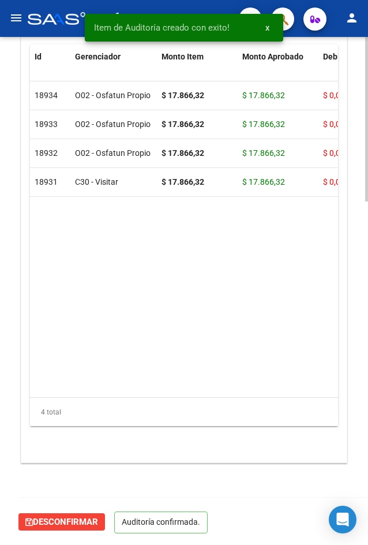
scroll to position [1060, 0]
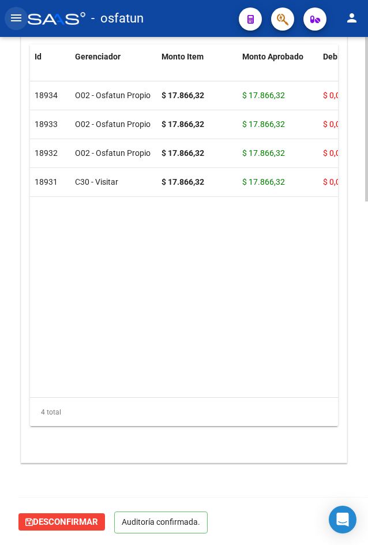
click at [24, 18] on button "menu" at bounding box center [16, 18] width 23 height 23
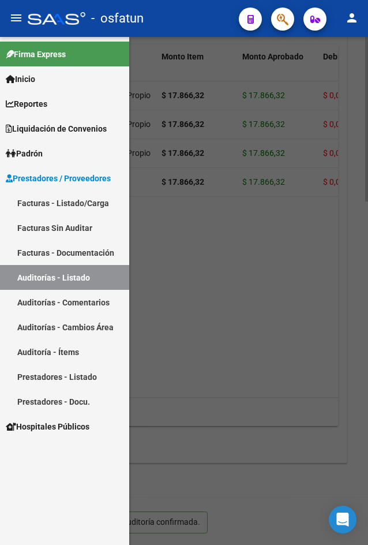
click at [63, 205] on link "Facturas - Listado/Carga" at bounding box center [64, 202] width 129 height 25
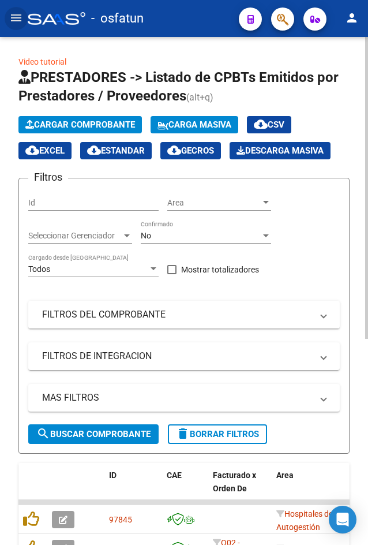
click at [76, 118] on button "Cargar Comprobante" at bounding box center [79, 124] width 123 height 17
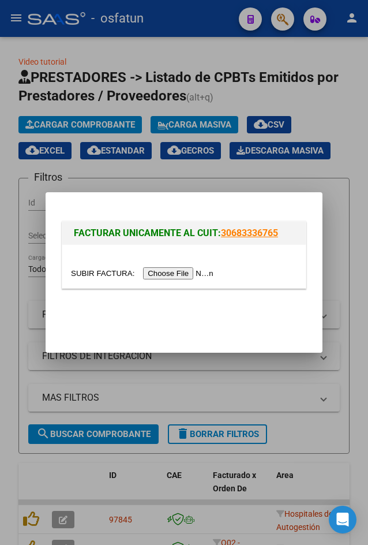
click at [159, 276] on input "file" at bounding box center [144, 273] width 146 height 12
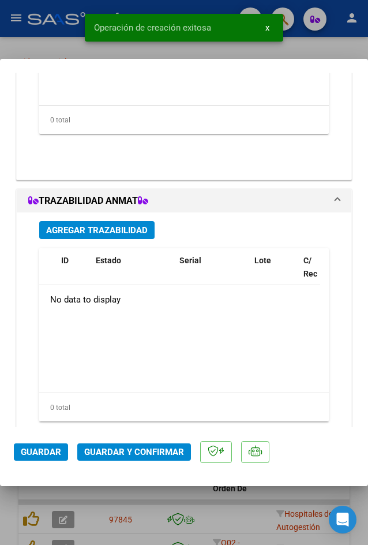
scroll to position [1256, 0]
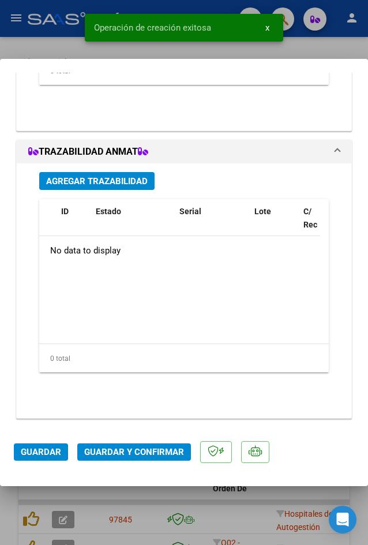
click at [145, 456] on span "Guardar y Confirmar" at bounding box center [134, 452] width 100 height 10
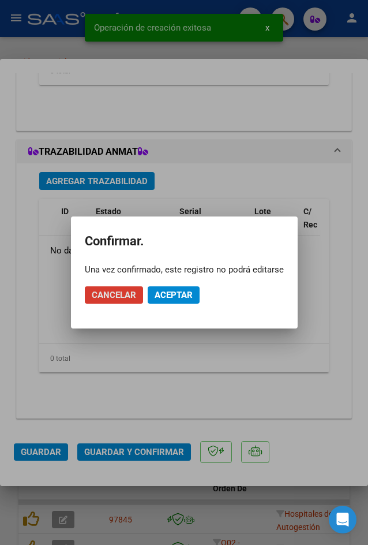
click at [159, 302] on button "Aceptar" at bounding box center [174, 294] width 52 height 17
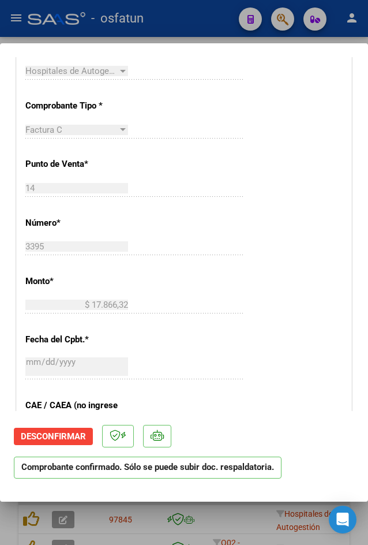
scroll to position [0, 0]
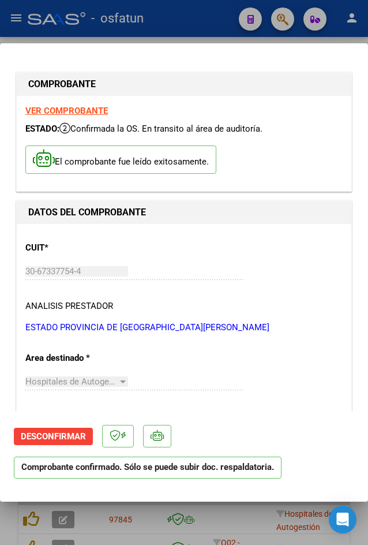
click at [55, 39] on div at bounding box center [184, 272] width 368 height 545
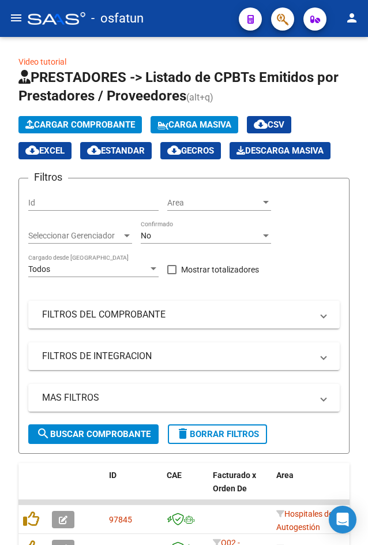
click at [16, 25] on mat-icon "menu" at bounding box center [16, 18] width 14 height 14
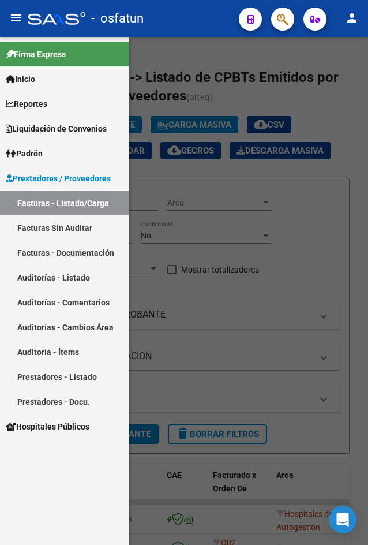
click at [71, 283] on link "Auditorías - Listado" at bounding box center [64, 277] width 129 height 25
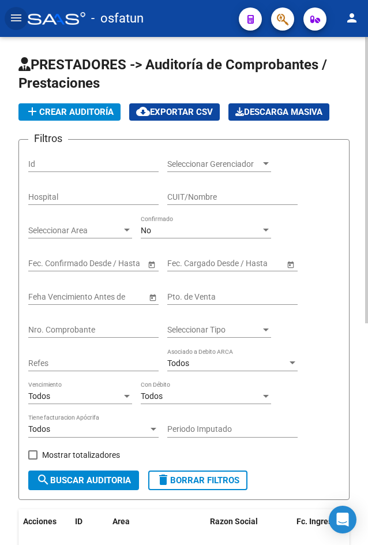
click at [62, 117] on span "add Crear Auditoría" at bounding box center [69, 112] width 88 height 10
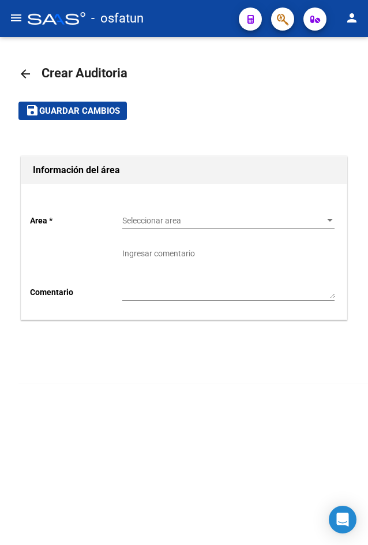
click at [233, 218] on span "Seleccionar area" at bounding box center [223, 221] width 202 height 10
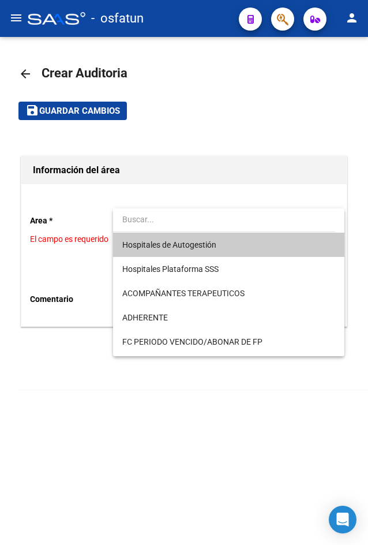
click at [243, 250] on span "Hospitales de Autogestión" at bounding box center [228, 245] width 212 height 24
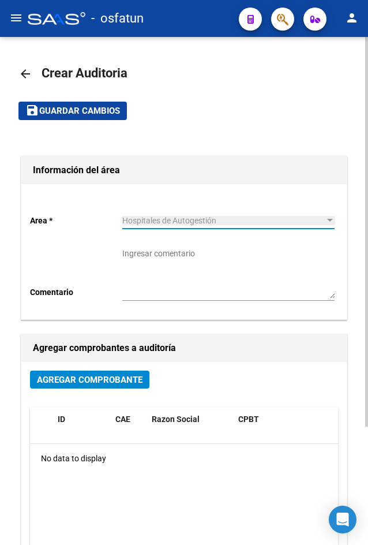
scroll to position [154, 0]
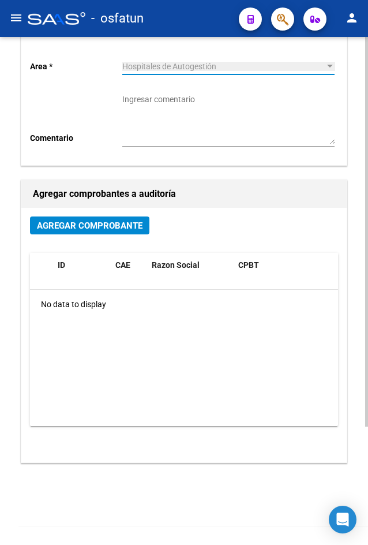
click at [113, 229] on span "Agregar Comprobante" at bounding box center [90, 225] width 106 height 10
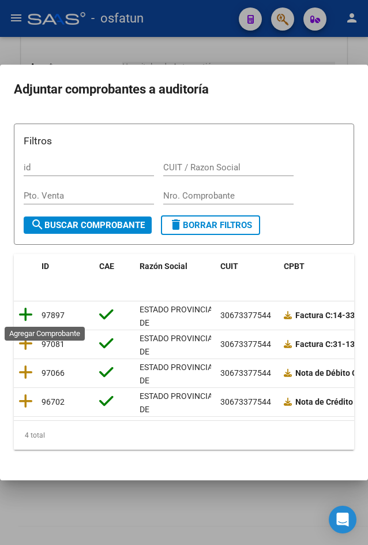
click at [23, 317] on icon at bounding box center [25, 314] width 14 height 16
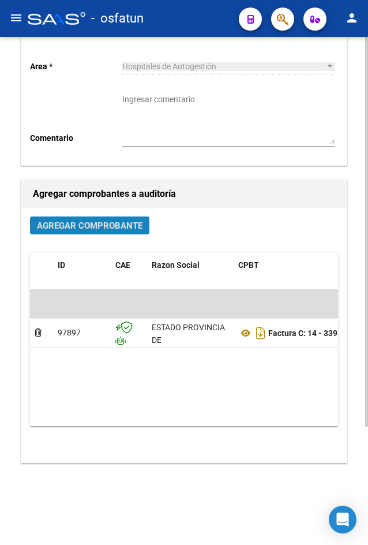
click at [118, 226] on span "Agregar Comprobante" at bounding box center [90, 225] width 106 height 10
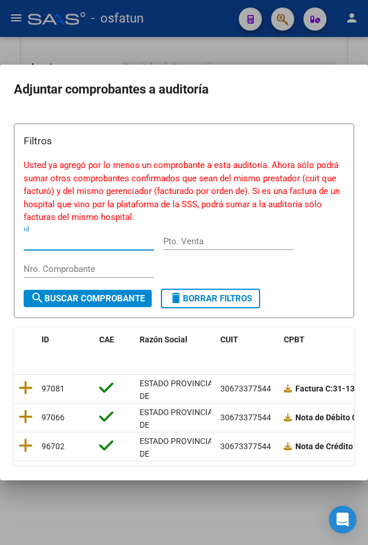
click at [134, 516] on div at bounding box center [184, 272] width 368 height 545
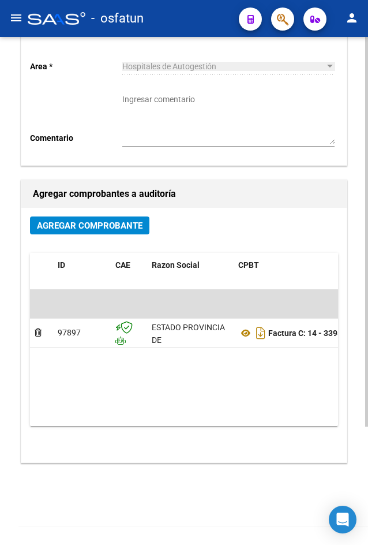
scroll to position [0, 0]
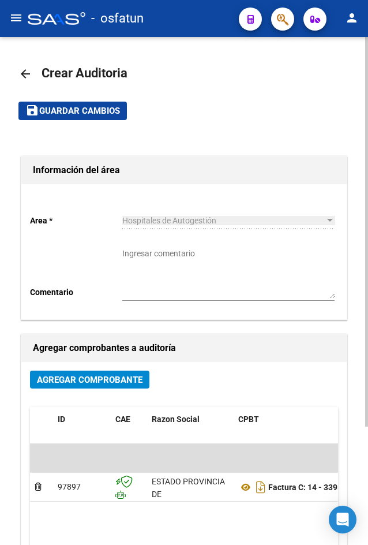
click at [50, 122] on mat-toolbar-row "save Guardar cambios" at bounding box center [183, 110] width 331 height 37
click at [54, 113] on span "Guardar cambios" at bounding box center [79, 111] width 81 height 10
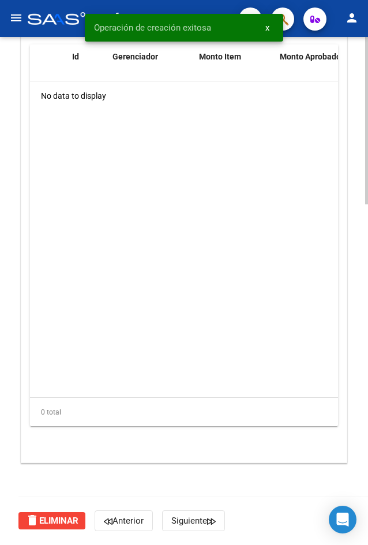
scroll to position [686, 0]
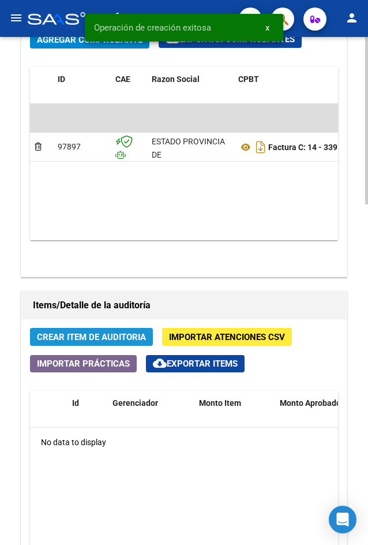
click at [115, 340] on span "Crear Item de Auditoria" at bounding box center [91, 337] width 109 height 10
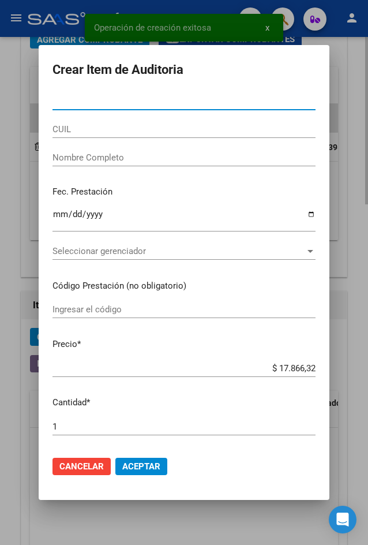
paste input "45982470"
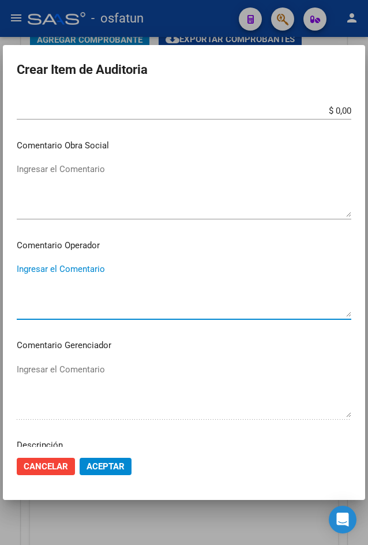
scroll to position [681, 0]
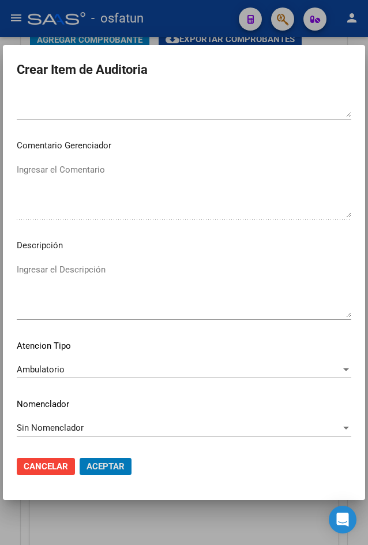
click at [80, 458] on button "Aceptar" at bounding box center [106, 466] width 52 height 17
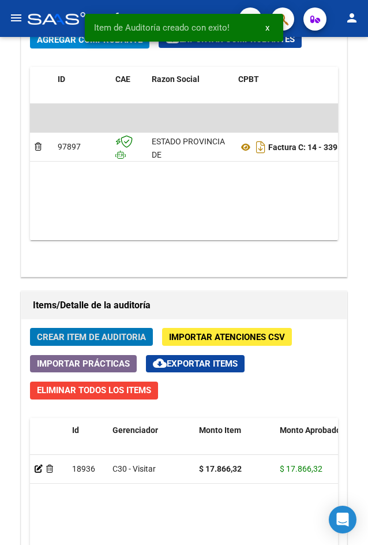
scroll to position [842, 0]
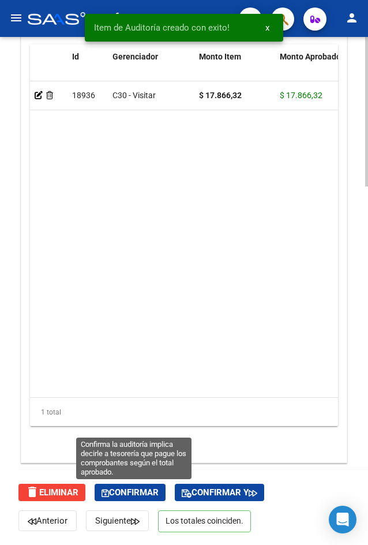
click at [121, 486] on button "Confirmar" at bounding box center [130, 492] width 71 height 17
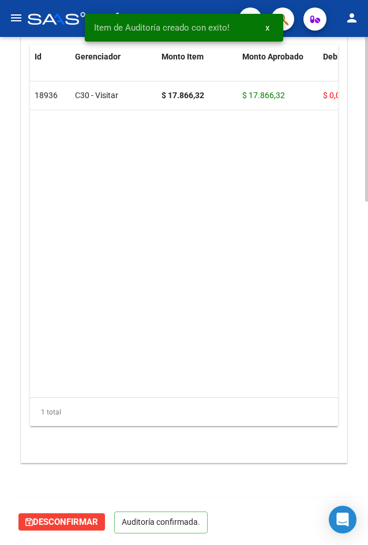
scroll to position [1060, 0]
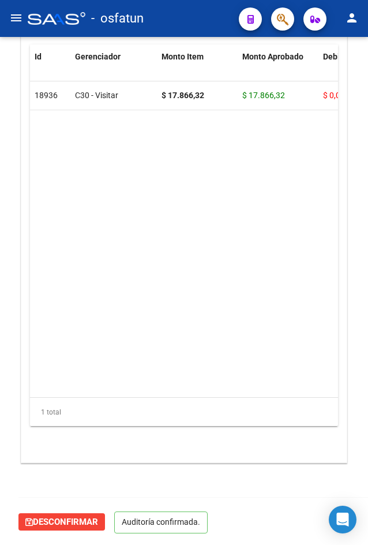
click at [13, 23] on mat-icon "menu" at bounding box center [16, 18] width 14 height 14
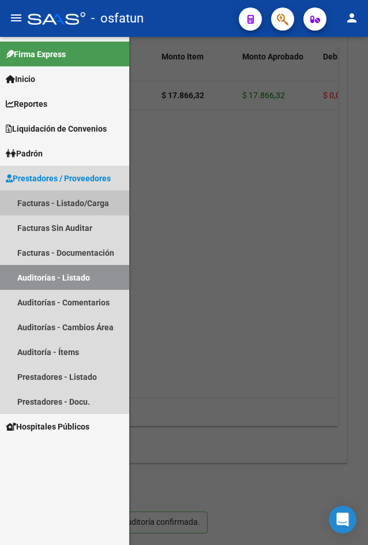
click at [55, 209] on link "Facturas - Listado/Carga" at bounding box center [64, 202] width 129 height 25
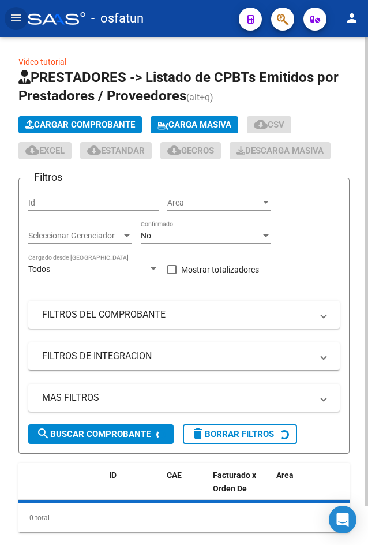
click at [62, 125] on span "Cargar Comprobante" at bounding box center [80, 124] width 110 height 10
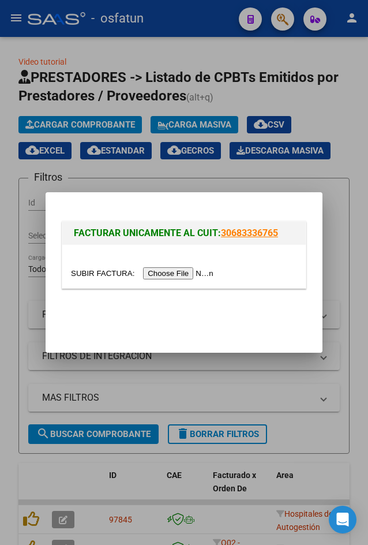
click at [179, 269] on input "file" at bounding box center [144, 273] width 146 height 12
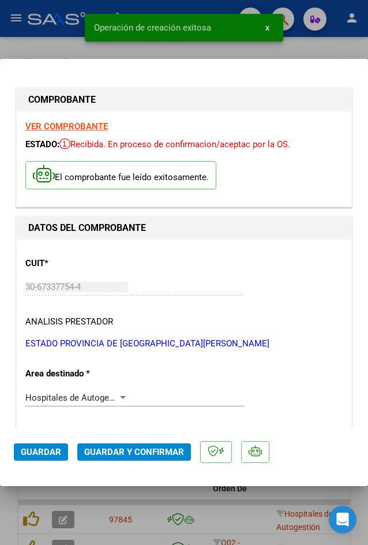
click at [144, 461] on mat-dialog-actions "Guardar Guardar y Confirmar" at bounding box center [184, 450] width 340 height 46
click at [141, 454] on span "Guardar y Confirmar" at bounding box center [134, 452] width 100 height 10
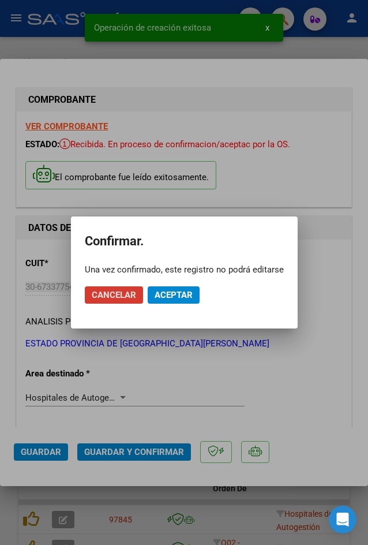
click at [163, 291] on span "Aceptar" at bounding box center [174, 295] width 38 height 10
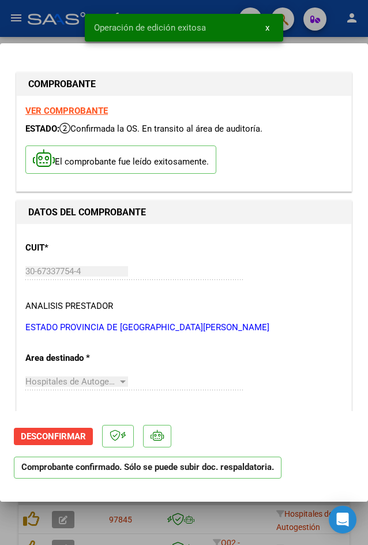
click at [29, 39] on div at bounding box center [184, 272] width 368 height 545
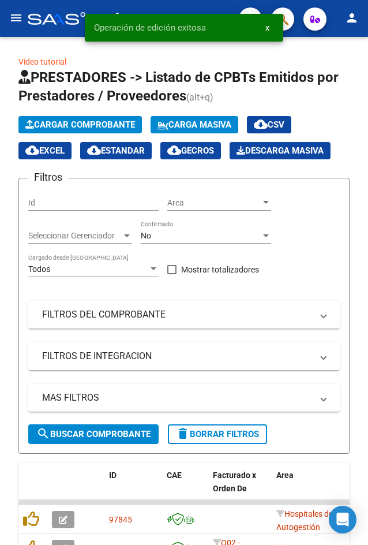
click at [17, 14] on mat-icon "menu" at bounding box center [16, 18] width 14 height 14
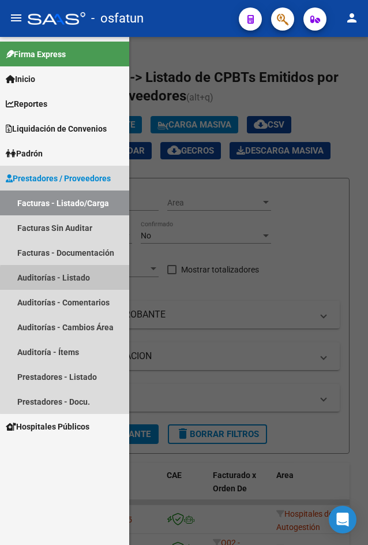
click at [87, 280] on link "Auditorías - Listado" at bounding box center [64, 277] width 129 height 25
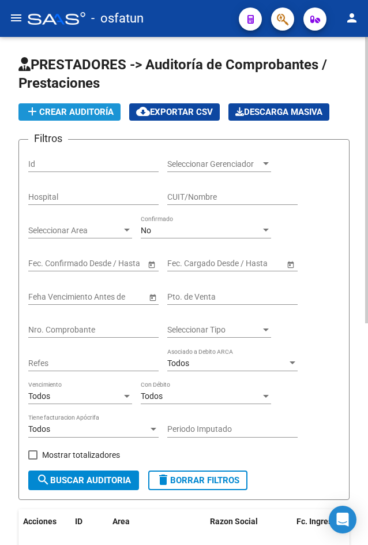
click at [74, 116] on span "add Crear Auditoría" at bounding box center [69, 112] width 88 height 10
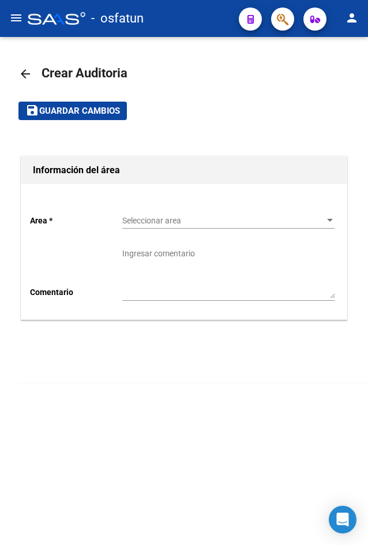
click at [163, 219] on span "Seleccionar area" at bounding box center [223, 221] width 202 height 10
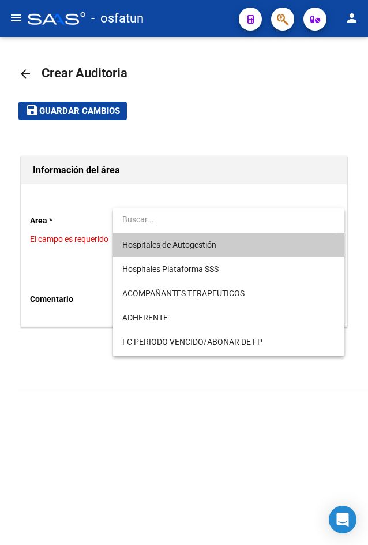
click at [167, 252] on span "Hospitales de Autogestión" at bounding box center [228, 245] width 212 height 24
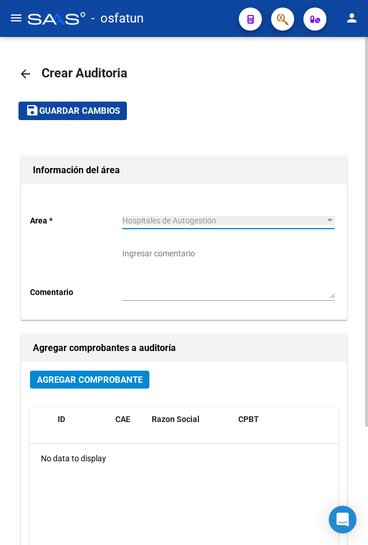
scroll to position [154, 0]
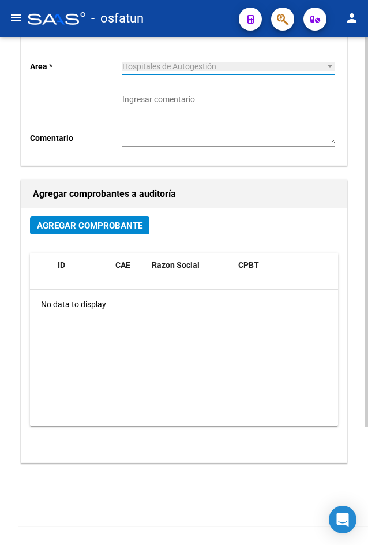
click at [89, 225] on span "Agregar Comprobante" at bounding box center [90, 225] width 106 height 10
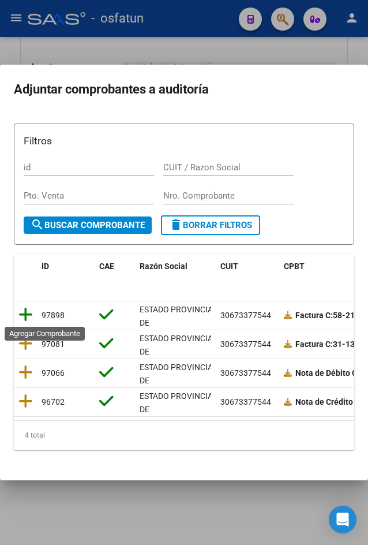
click at [25, 318] on icon at bounding box center [25, 314] width 14 height 16
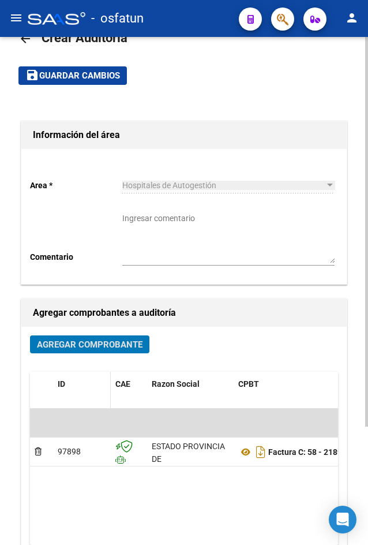
scroll to position [0, 0]
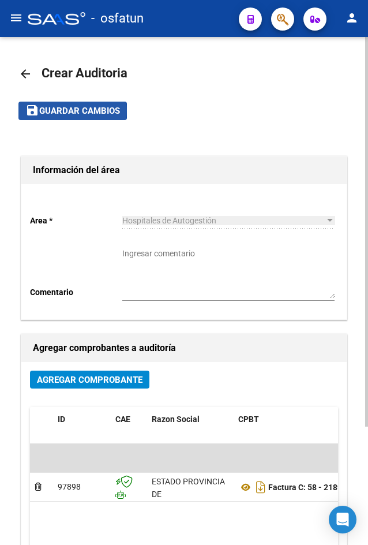
click at [68, 111] on span "Guardar cambios" at bounding box center [79, 111] width 81 height 10
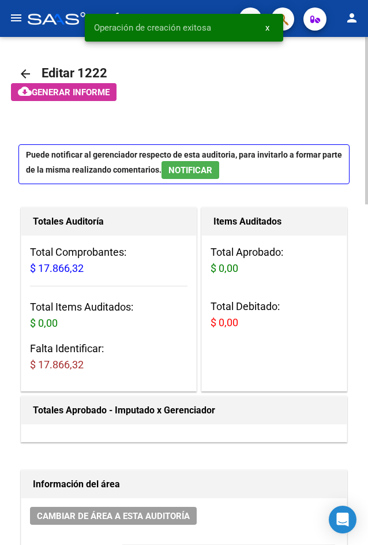
scroll to position [692, 0]
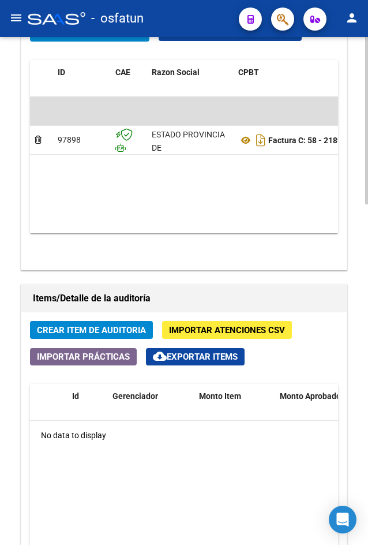
click at [132, 332] on span "Crear Item de Auditoria" at bounding box center [91, 330] width 109 height 10
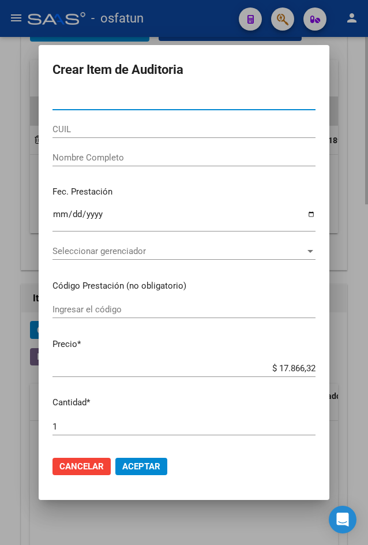
paste input "23861191"
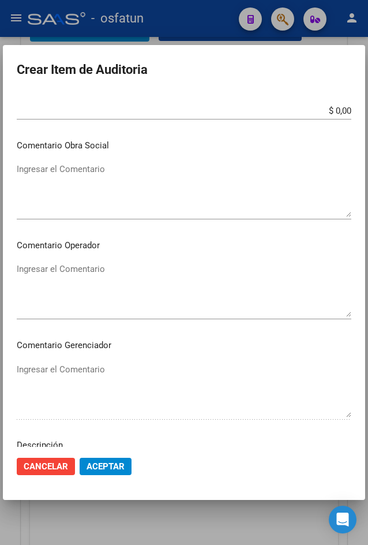
scroll to position [681, 0]
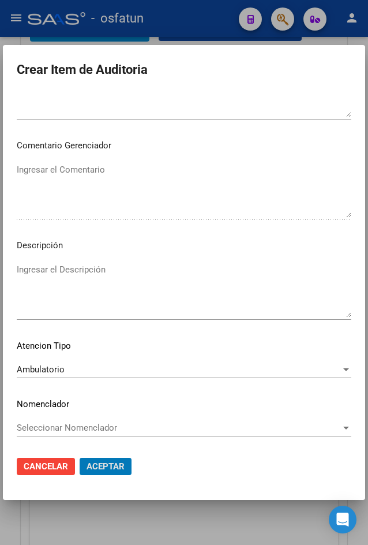
click at [80, 458] on button "Aceptar" at bounding box center [106, 466] width 52 height 17
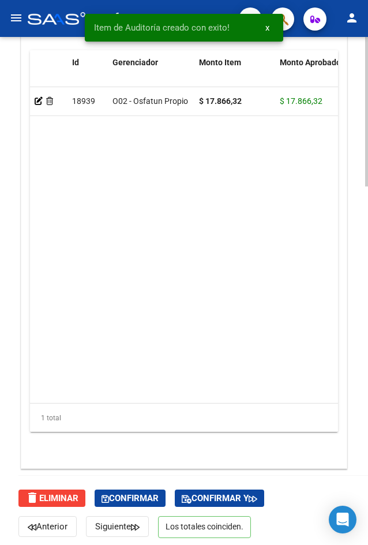
scroll to position [1216, 0]
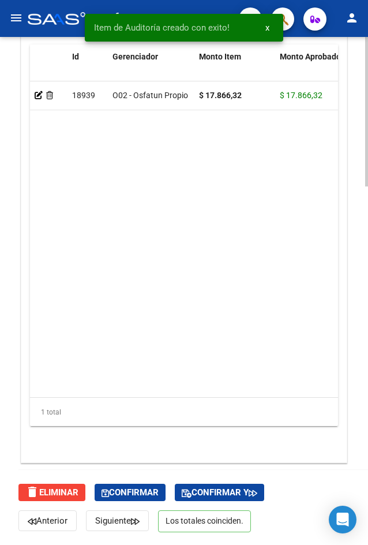
click at [149, 505] on div "delete Eliminar Confirmar Confirmar y Anterior Siguiente Los totales coinciden." at bounding box center [188, 507] width 341 height 75
click at [147, 501] on div "delete Eliminar Confirmar Confirmar y Anterior Siguiente Los totales coinciden." at bounding box center [188, 507] width 341 height 75
click at [147, 499] on button "Confirmar" at bounding box center [130, 492] width 71 height 17
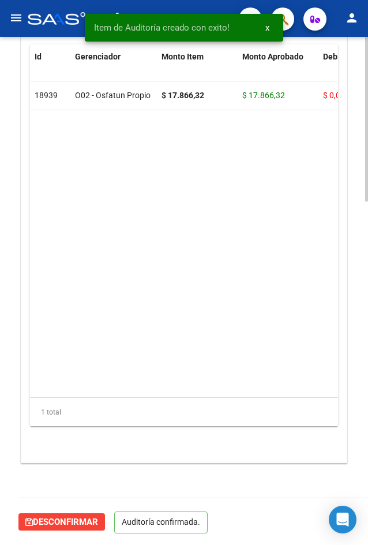
scroll to position [1060, 0]
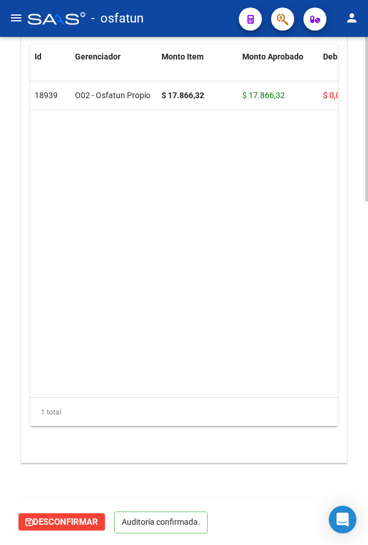
click at [14, 18] on mat-icon "menu" at bounding box center [16, 18] width 14 height 14
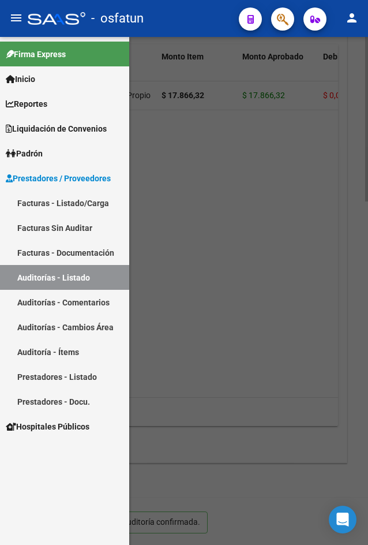
click at [80, 199] on link "Facturas - Listado/Carga" at bounding box center [64, 202] width 129 height 25
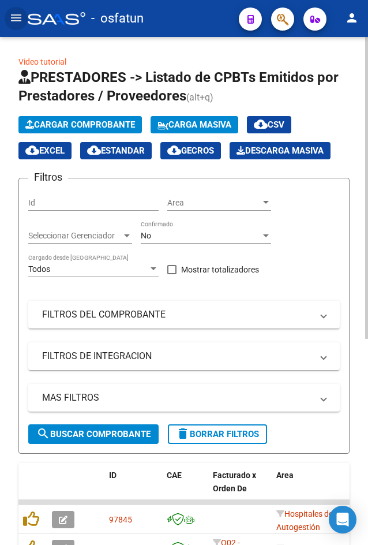
click at [74, 128] on span "Cargar Comprobante" at bounding box center [80, 124] width 110 height 10
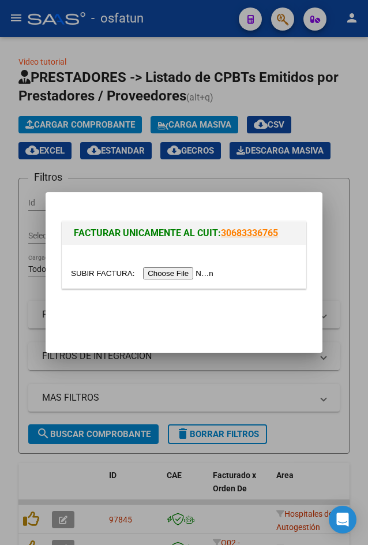
click at [188, 276] on input "file" at bounding box center [144, 273] width 146 height 12
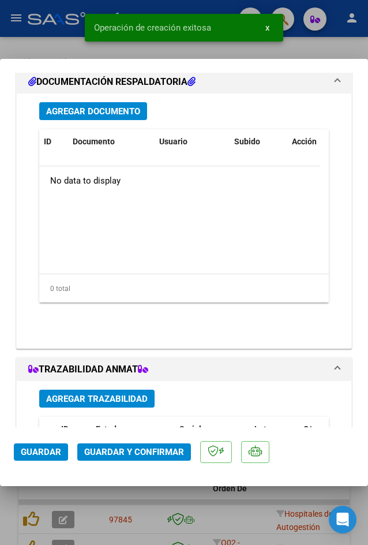
scroll to position [1256, 0]
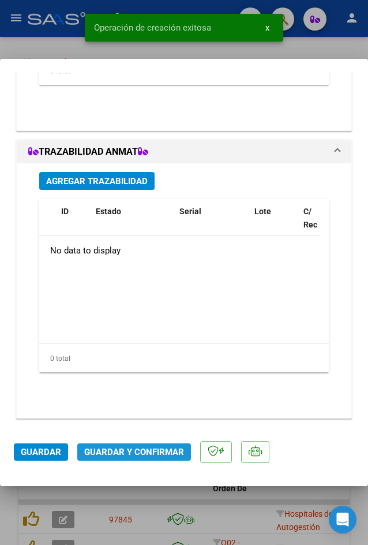
click at [152, 452] on span "Guardar y Confirmar" at bounding box center [134, 452] width 100 height 10
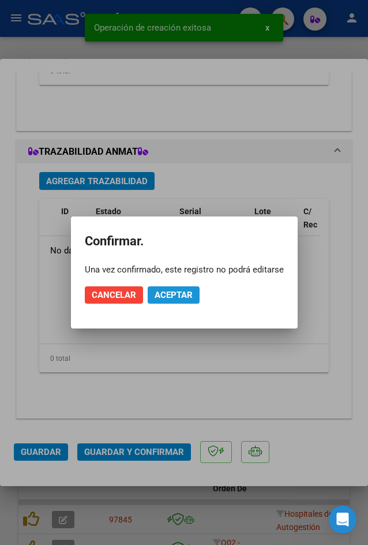
click at [165, 287] on button "Aceptar" at bounding box center [174, 294] width 52 height 17
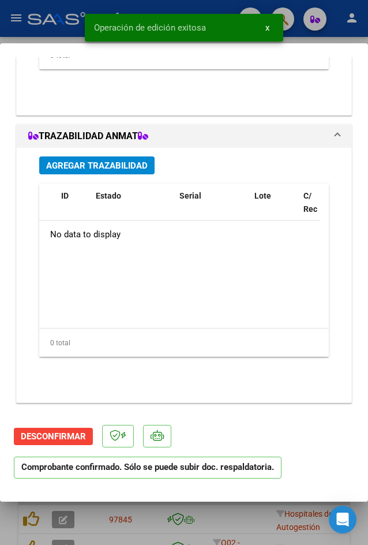
click at [14, 33] on div at bounding box center [184, 272] width 368 height 545
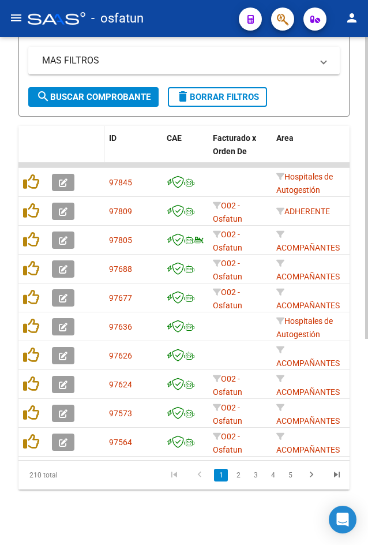
scroll to position [0, 0]
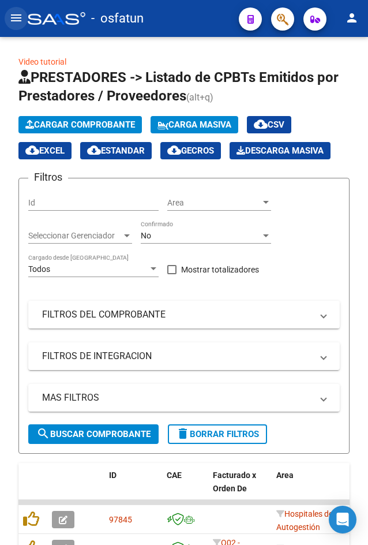
click at [18, 23] on mat-icon "menu" at bounding box center [16, 18] width 14 height 14
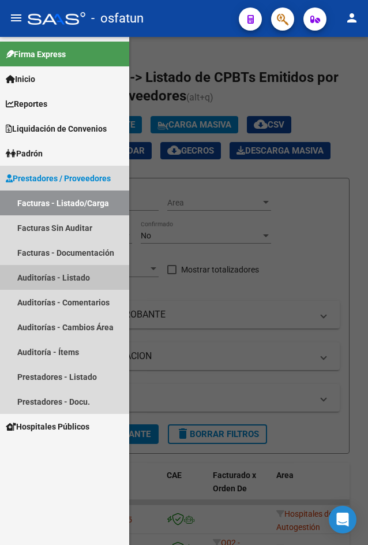
click at [89, 276] on link "Auditorías - Listado" at bounding box center [64, 277] width 129 height 25
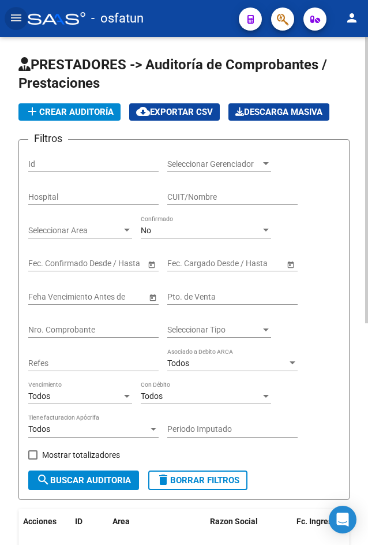
click at [76, 114] on span "add Crear Auditoría" at bounding box center [69, 112] width 88 height 10
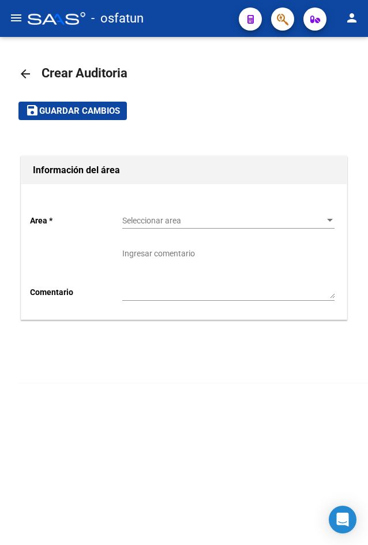
click at [136, 229] on div "Seleccionar area Seleccionar area" at bounding box center [228, 221] width 212 height 33
click at [146, 216] on span "Seleccionar area" at bounding box center [223, 221] width 202 height 10
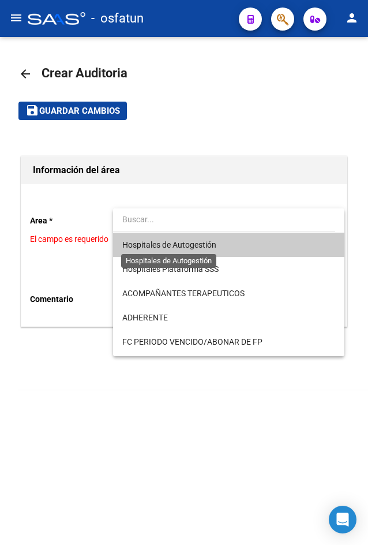
click at [155, 249] on span "Hospitales de Autogestión" at bounding box center [169, 244] width 94 height 9
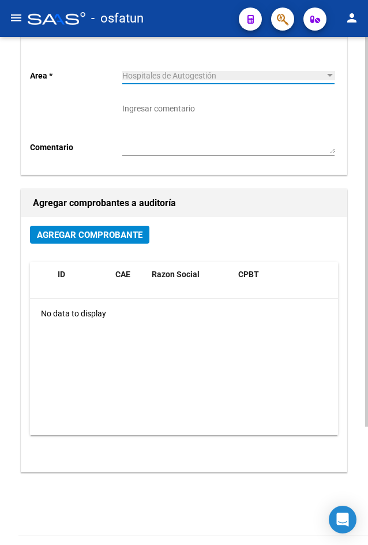
scroll to position [154, 0]
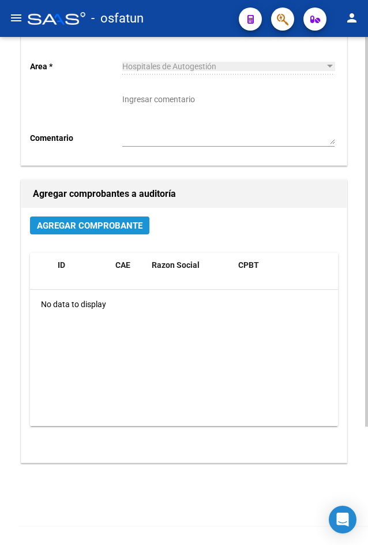
click at [110, 231] on button "Agregar Comprobante" at bounding box center [89, 225] width 119 height 18
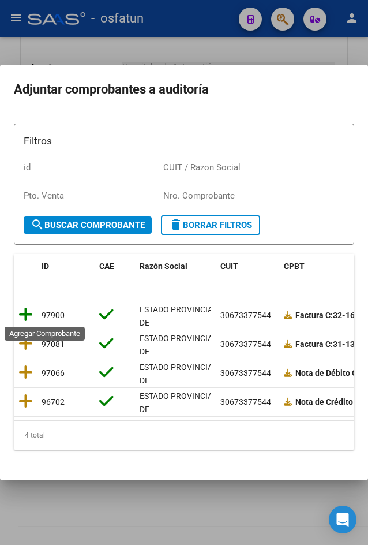
click at [32, 317] on icon at bounding box center [25, 314] width 14 height 16
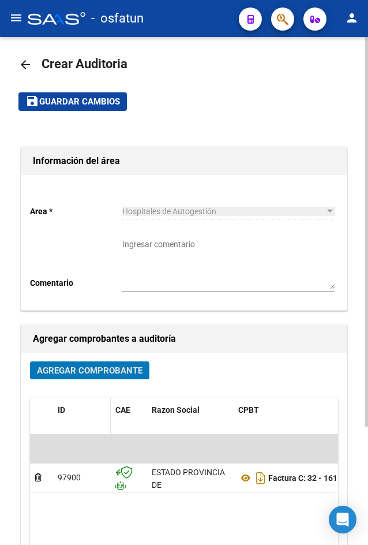
scroll to position [0, 0]
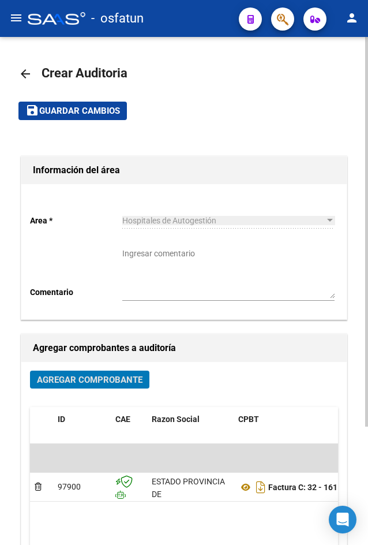
click at [80, 111] on span "Guardar cambios" at bounding box center [79, 111] width 81 height 10
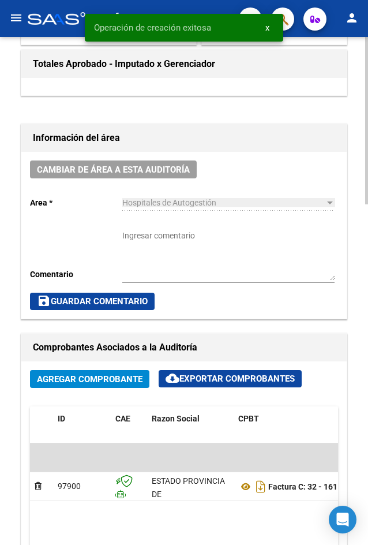
scroll to position [692, 0]
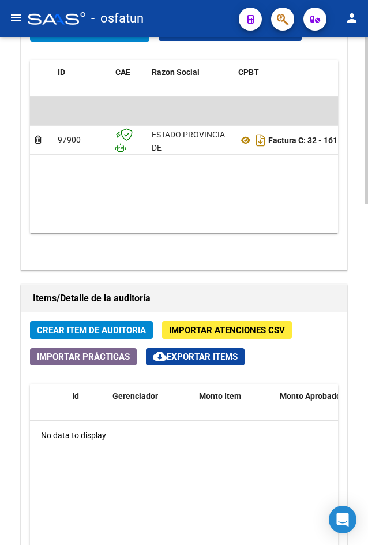
click at [139, 331] on span "Crear Item de Auditoria" at bounding box center [91, 330] width 109 height 10
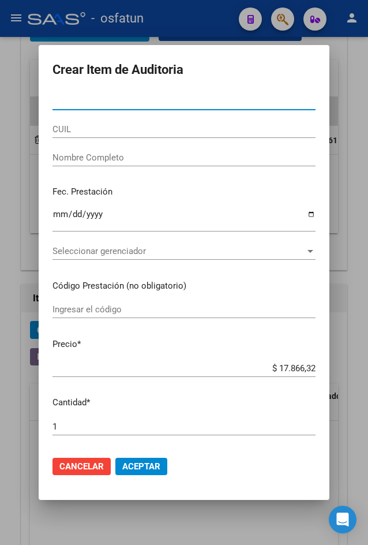
paste input "22587790"
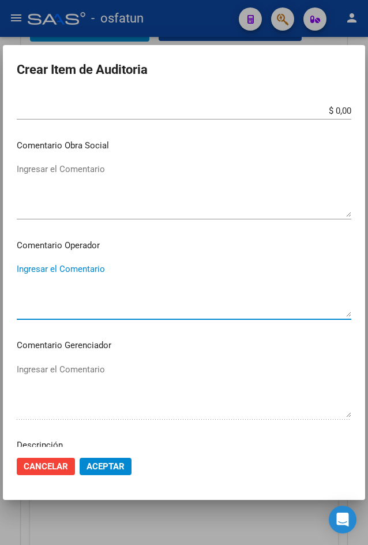
scroll to position [681, 0]
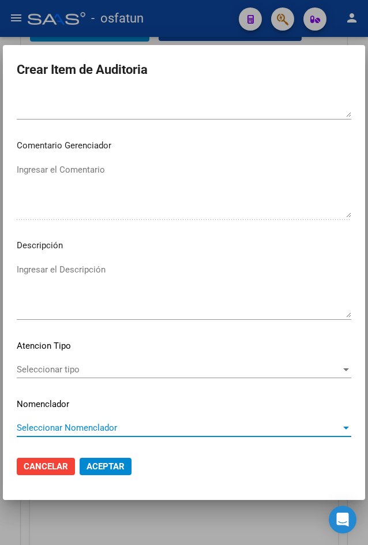
click at [118, 376] on div "Seleccionar tipo Seleccionar tipo" at bounding box center [184, 369] width 335 height 17
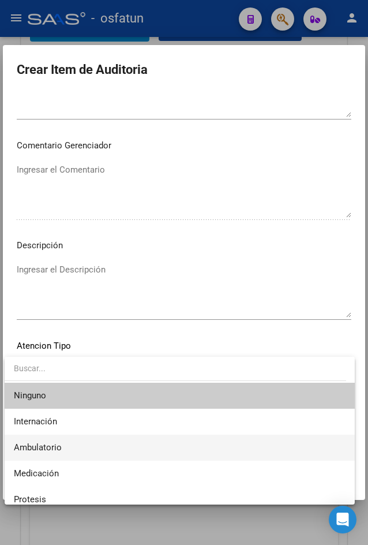
click at [111, 448] on span "Ambulatorio" at bounding box center [180, 448] width 332 height 26
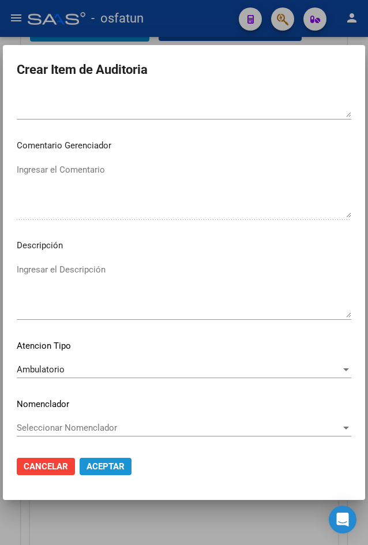
click at [108, 467] on span "Aceptar" at bounding box center [106, 466] width 38 height 10
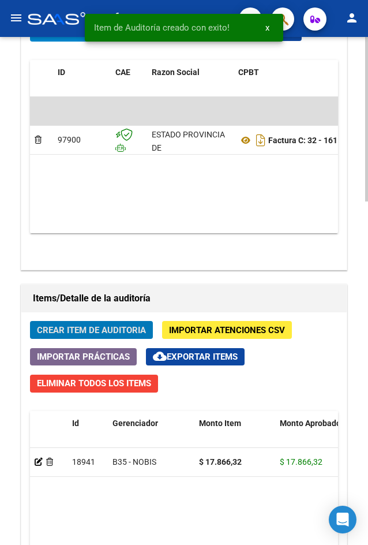
scroll to position [849, 0]
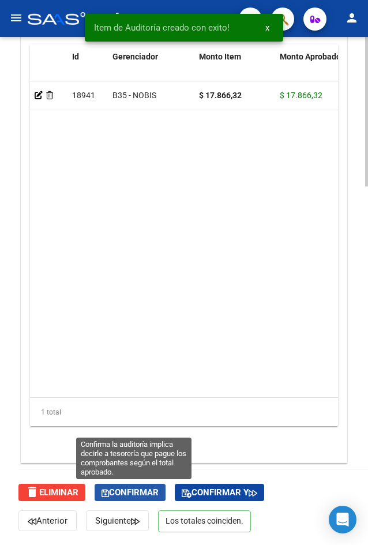
click at [126, 497] on span "Confirmar" at bounding box center [130, 492] width 57 height 10
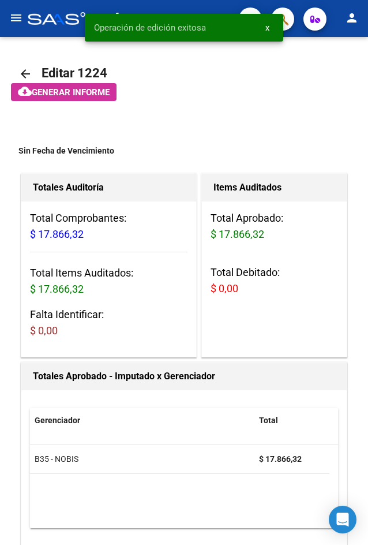
scroll to position [1060, 0]
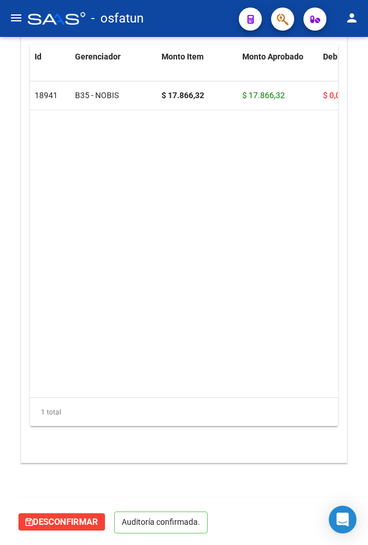
click at [10, 21] on mat-icon "menu" at bounding box center [16, 18] width 14 height 14
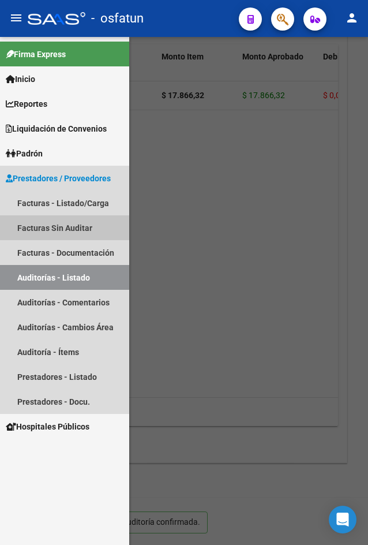
click at [77, 227] on link "Facturas Sin Auditar" at bounding box center [64, 227] width 129 height 25
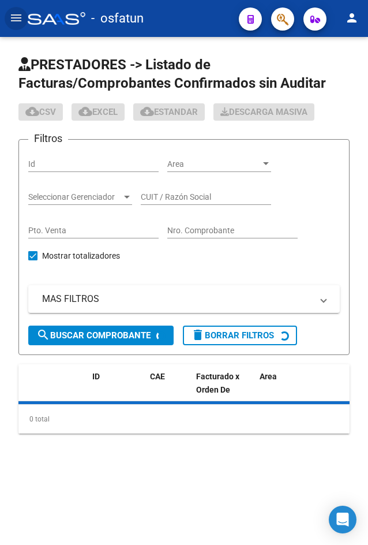
click at [17, 12] on mat-icon "menu" at bounding box center [16, 18] width 14 height 14
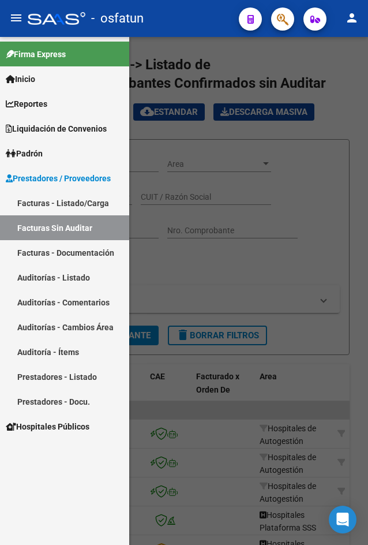
click at [77, 179] on span "Prestadores / Proveedores" at bounding box center [58, 178] width 105 height 13
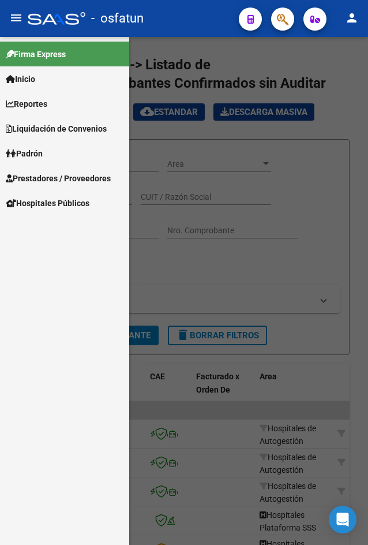
click at [74, 181] on span "Prestadores / Proveedores" at bounding box center [58, 178] width 105 height 13
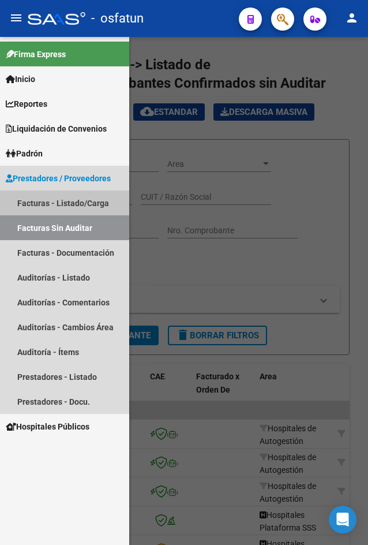
click at [81, 199] on link "Facturas - Listado/Carga" at bounding box center [64, 202] width 129 height 25
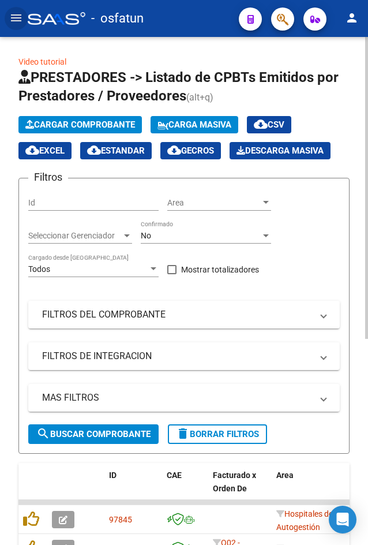
click at [65, 125] on span "Cargar Comprobante" at bounding box center [80, 124] width 110 height 10
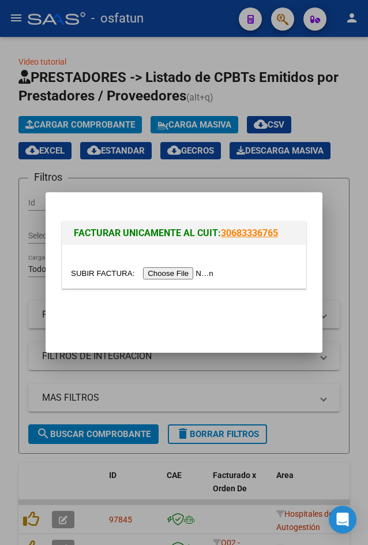
click at [167, 269] on input "file" at bounding box center [144, 273] width 146 height 12
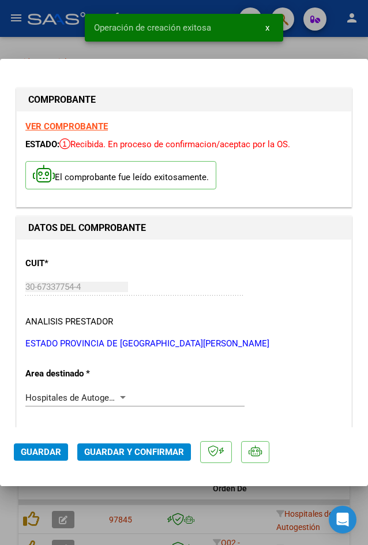
click at [153, 451] on span "Guardar y Confirmar" at bounding box center [134, 452] width 100 height 10
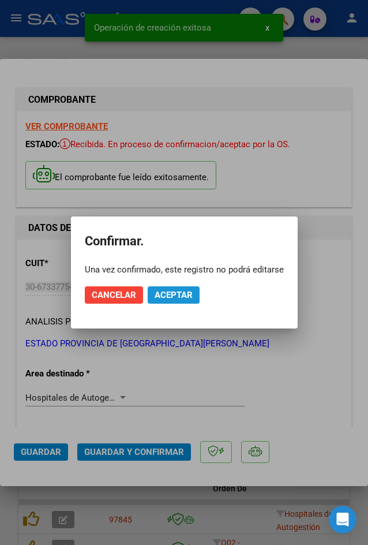
click at [160, 299] on span "Aceptar" at bounding box center [174, 295] width 38 height 10
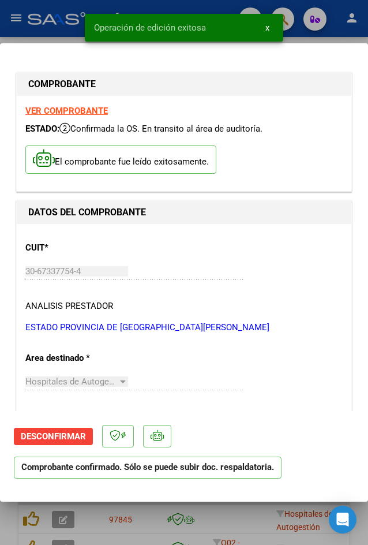
click at [52, 42] on div at bounding box center [184, 272] width 368 height 545
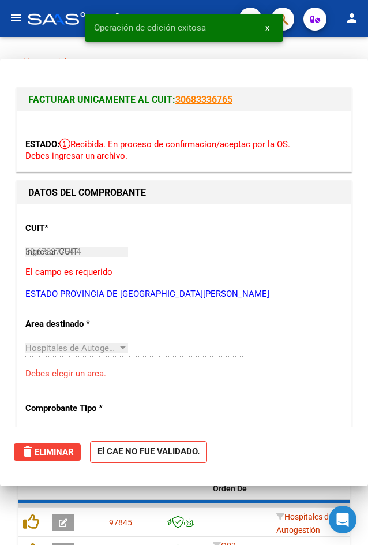
type input "$ 0,00"
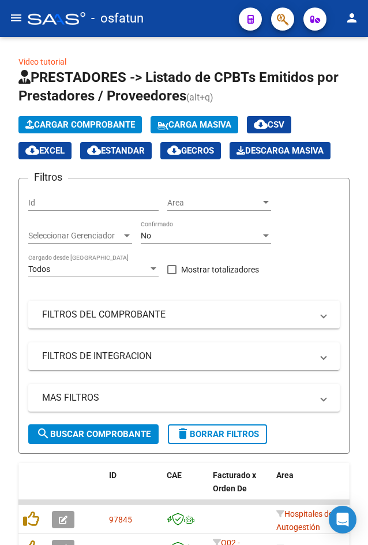
click at [20, 21] on mat-icon "menu" at bounding box center [16, 18] width 14 height 14
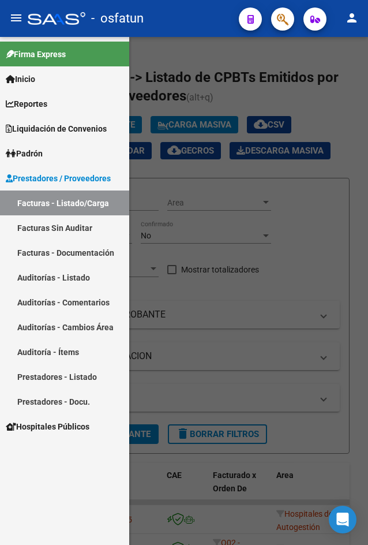
click at [89, 287] on link "Auditorías - Listado" at bounding box center [64, 277] width 129 height 25
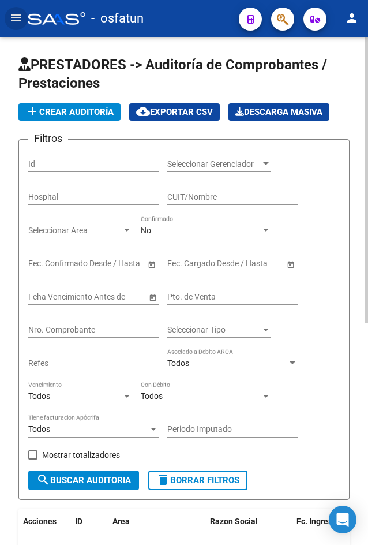
click at [89, 126] on app-list-header "PRESTADORES -> Auditoría de Comprobantes / Prestaciones add Crear Auditoría clo…" at bounding box center [183, 277] width 331 height 444
click at [89, 118] on button "add Crear Auditoría" at bounding box center [69, 111] width 102 height 17
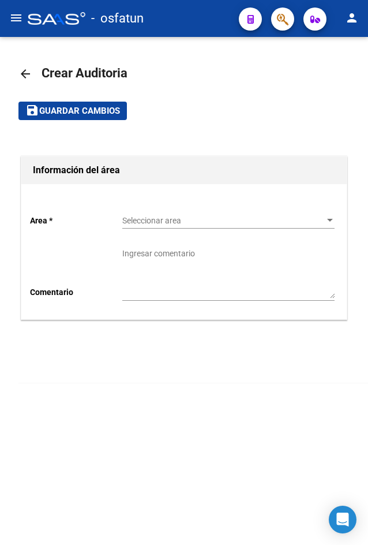
click at [189, 233] on div "Seleccionar area Seleccionar area" at bounding box center [228, 221] width 212 height 33
click at [186, 225] on span "Seleccionar area" at bounding box center [223, 221] width 202 height 10
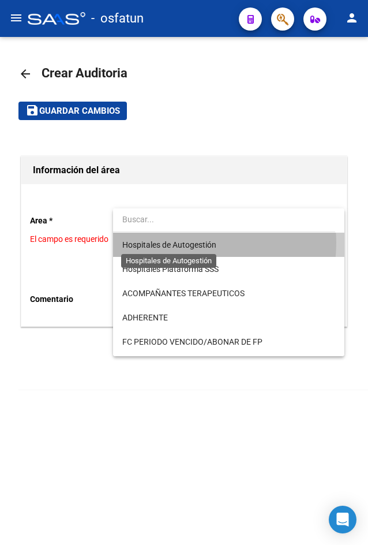
click at [190, 242] on span "Hospitales de Autogestión" at bounding box center [169, 244] width 94 height 9
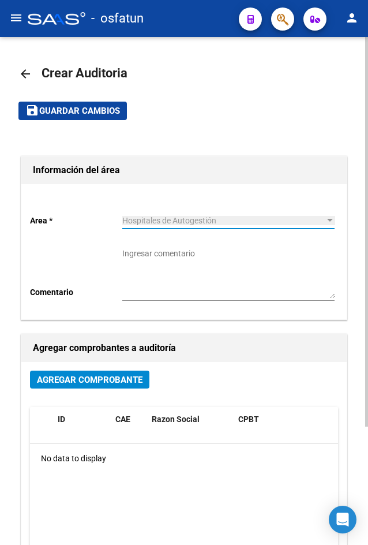
scroll to position [154, 0]
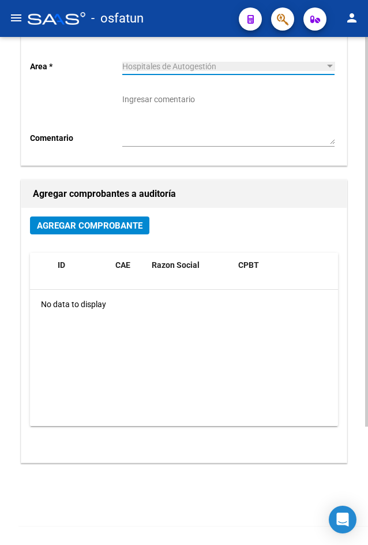
click at [132, 231] on span "Agregar Comprobante" at bounding box center [90, 225] width 106 height 10
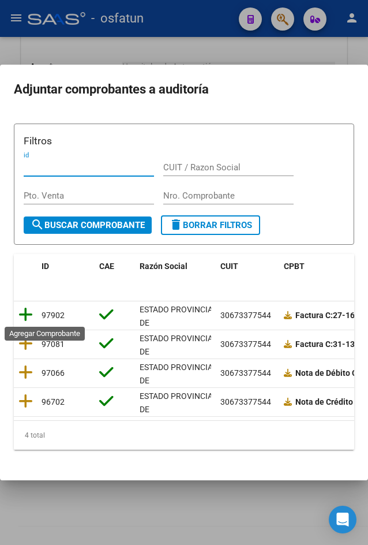
click at [25, 315] on icon at bounding box center [25, 314] width 14 height 16
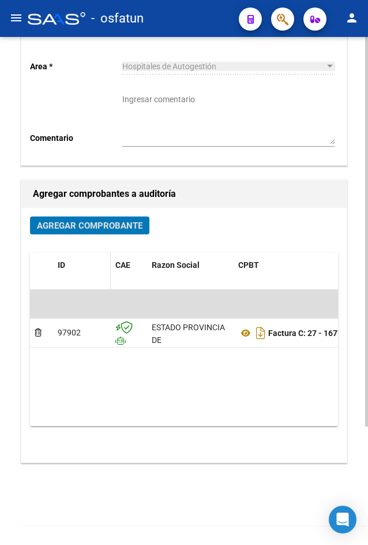
scroll to position [0, 0]
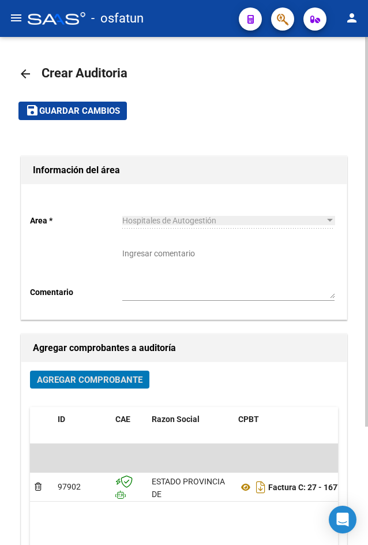
click at [84, 113] on span "Guardar cambios" at bounding box center [79, 111] width 81 height 10
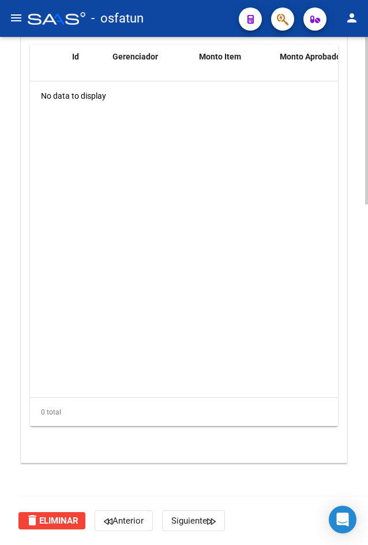
scroll to position [686, 0]
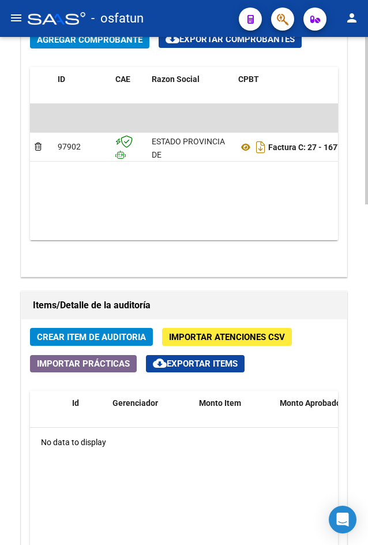
click at [118, 335] on span "Crear Item de Auditoria" at bounding box center [91, 337] width 109 height 10
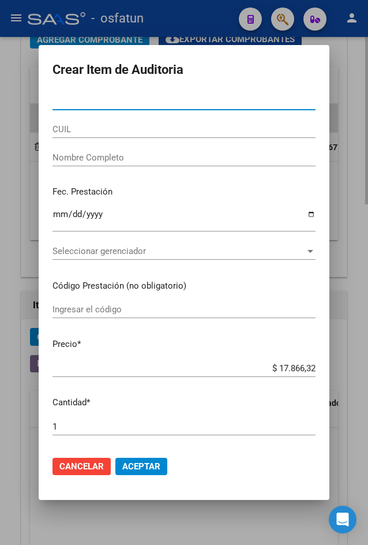
paste input "58343050"
type input "58343050"
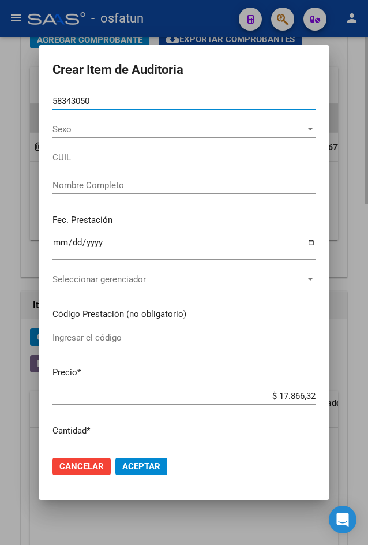
type input "20583430505"
type input "MOLINA JUAN PABLO"
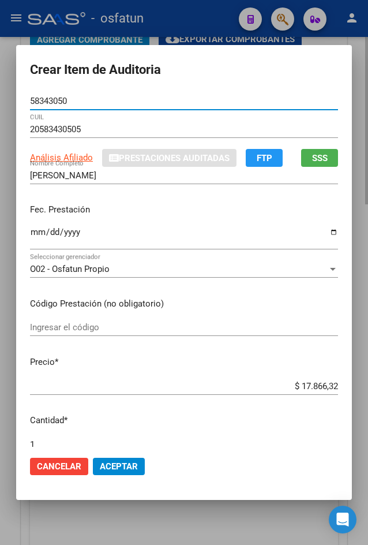
type input "58343050"
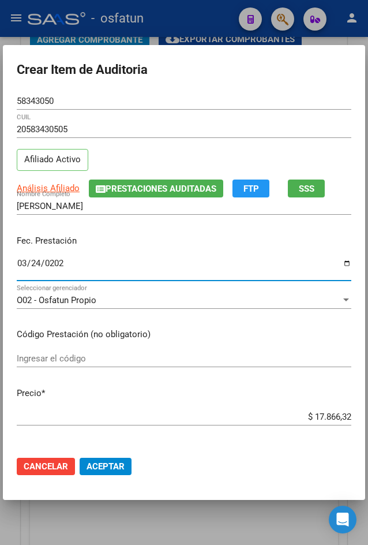
type input "[DATE]"
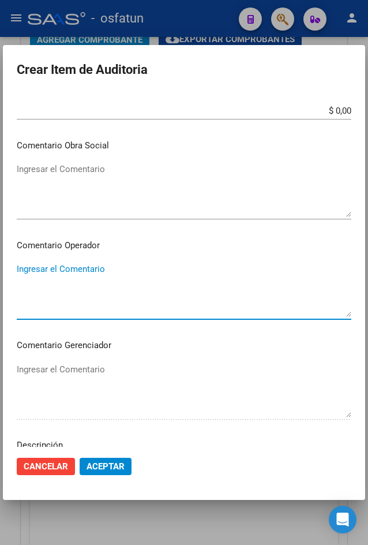
scroll to position [681, 0]
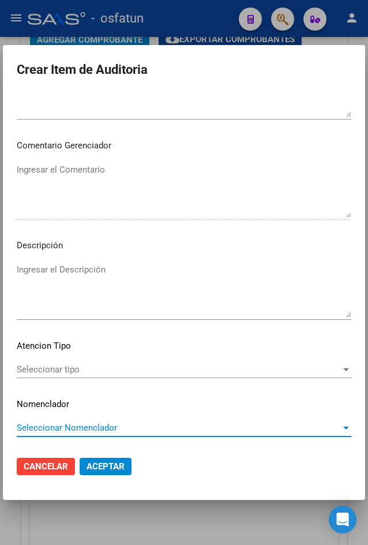
click at [199, 366] on span "Seleccionar tipo" at bounding box center [179, 369] width 324 height 10
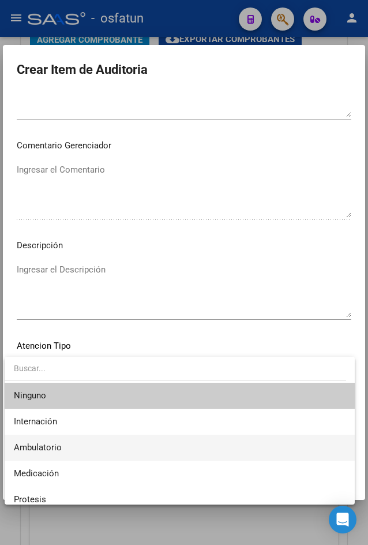
click at [125, 454] on span "Ambulatorio" at bounding box center [180, 448] width 332 height 26
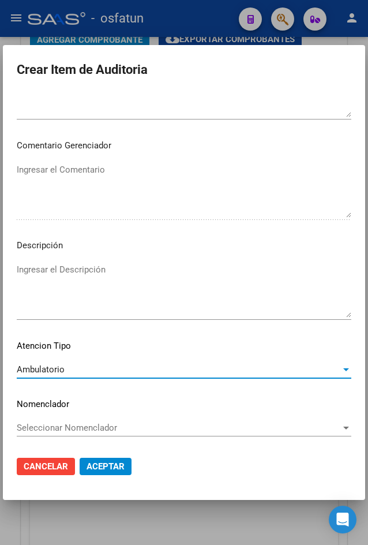
click at [124, 469] on button "Aceptar" at bounding box center [106, 466] width 52 height 17
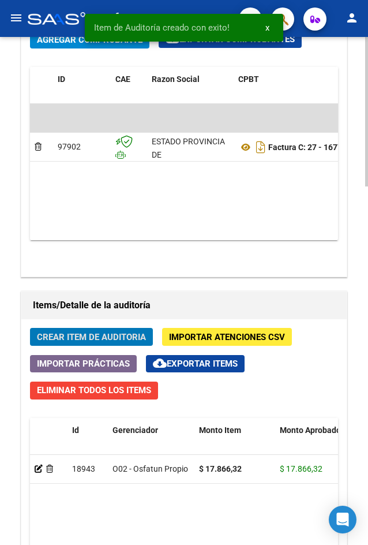
scroll to position [1216, 0]
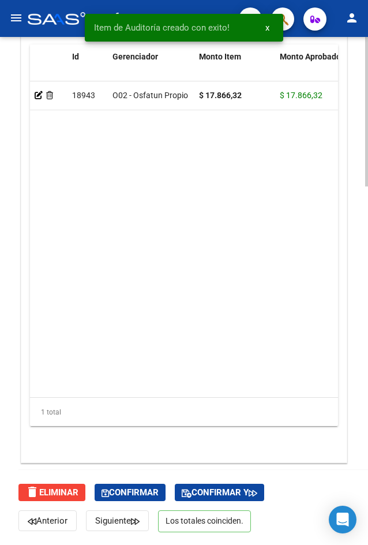
click at [173, 492] on div "delete Eliminar Confirmar Confirmar y Anterior Siguiente Los totales coinciden." at bounding box center [188, 507] width 341 height 75
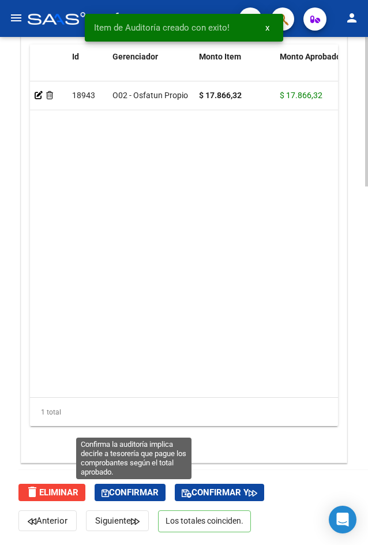
click at [159, 492] on span "Confirmar" at bounding box center [130, 492] width 57 height 10
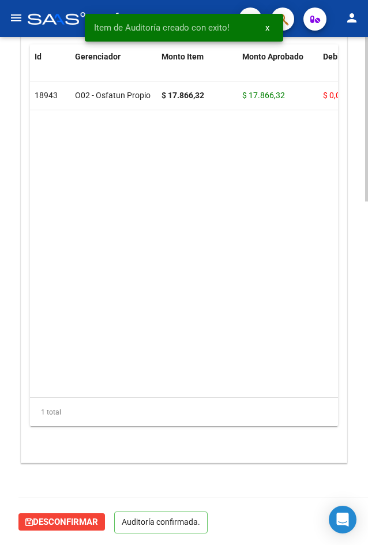
scroll to position [1060, 0]
type input "202510"
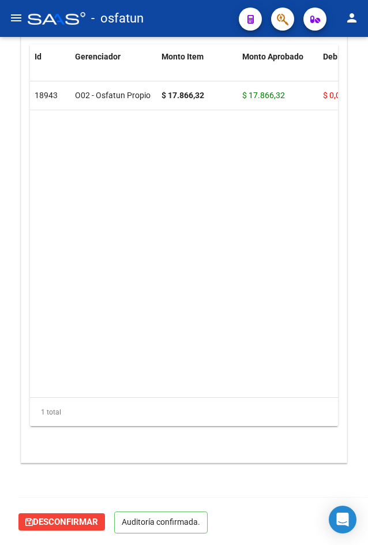
click at [14, 14] on mat-icon "menu" at bounding box center [16, 18] width 14 height 14
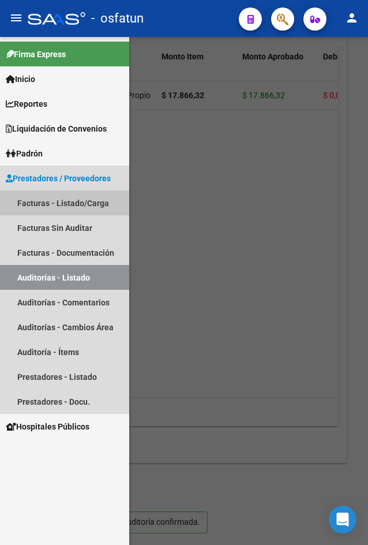
click at [79, 203] on link "Facturas - Listado/Carga" at bounding box center [64, 202] width 129 height 25
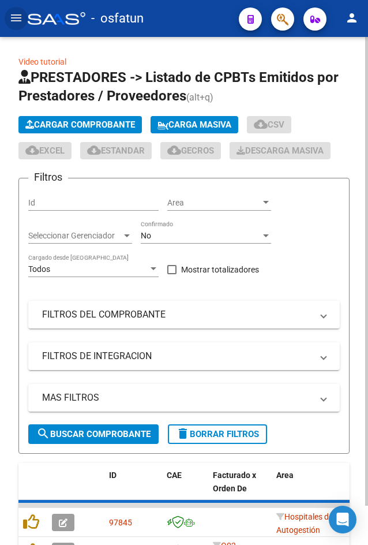
click at [65, 125] on span "Cargar Comprobante" at bounding box center [80, 124] width 110 height 10
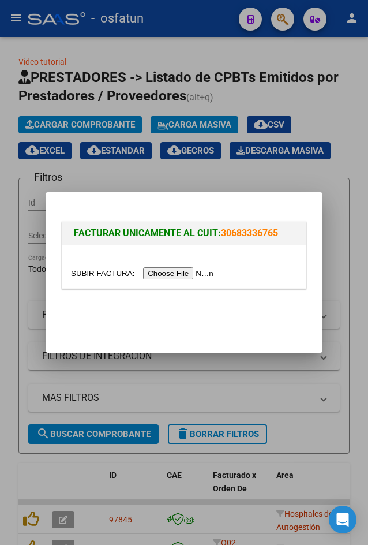
click at [158, 280] on div at bounding box center [184, 266] width 244 height 43
click at [155, 276] on input "file" at bounding box center [144, 273] width 146 height 12
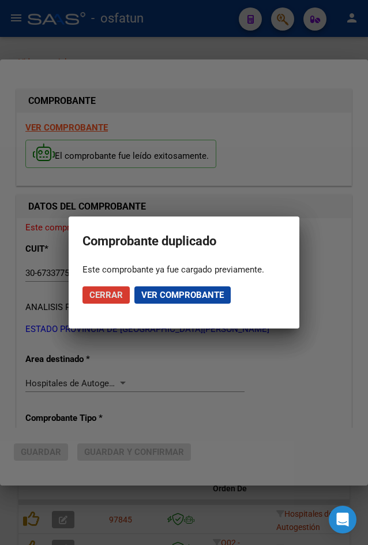
click at [103, 294] on span "Cerrar" at bounding box center [105, 295] width 33 height 10
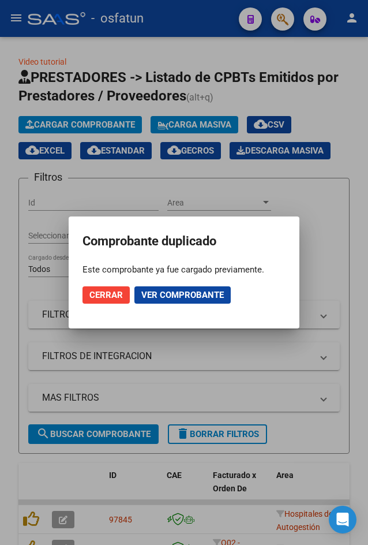
click at [103, 294] on span "Cerrar" at bounding box center [105, 295] width 33 height 10
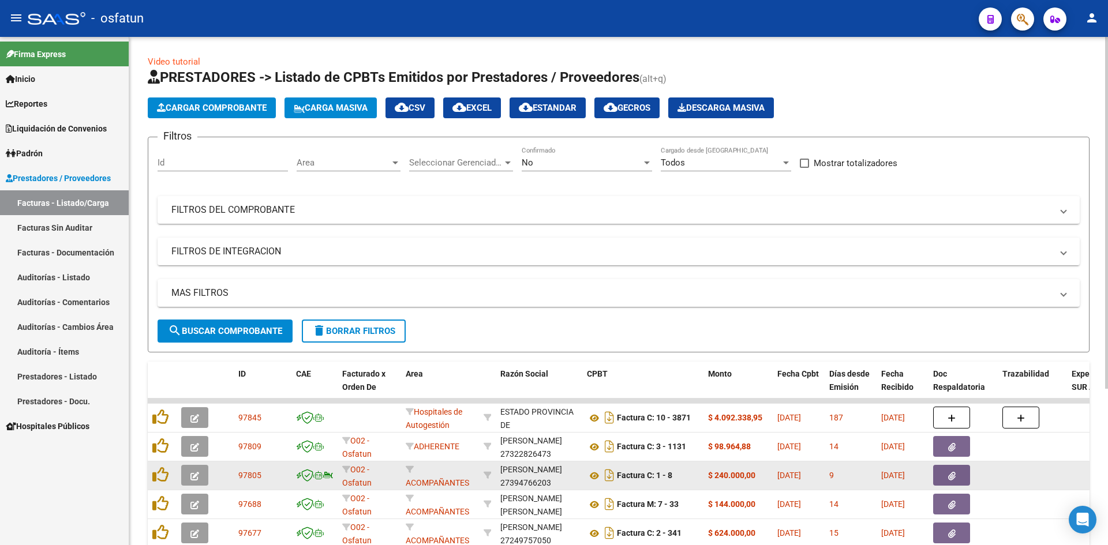
scroll to position [226, 0]
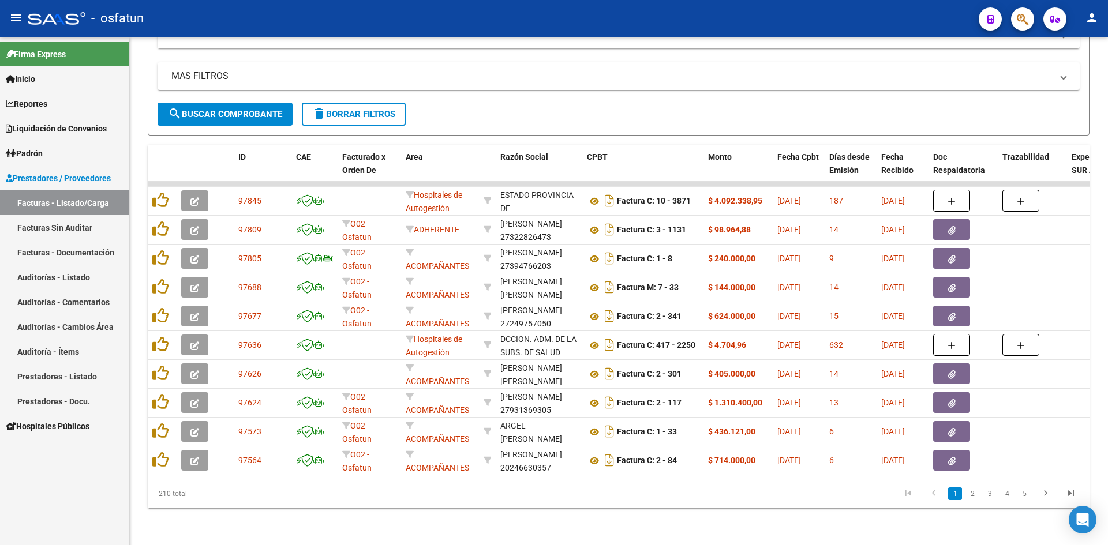
click at [73, 238] on link "Facturas Sin Auditar" at bounding box center [64, 227] width 129 height 25
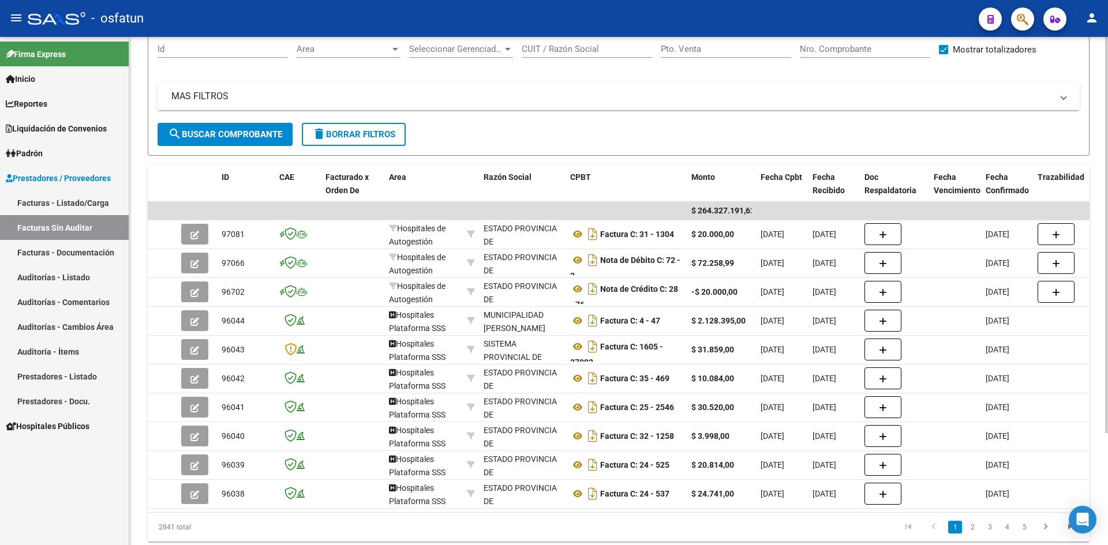
scroll to position [143, 0]
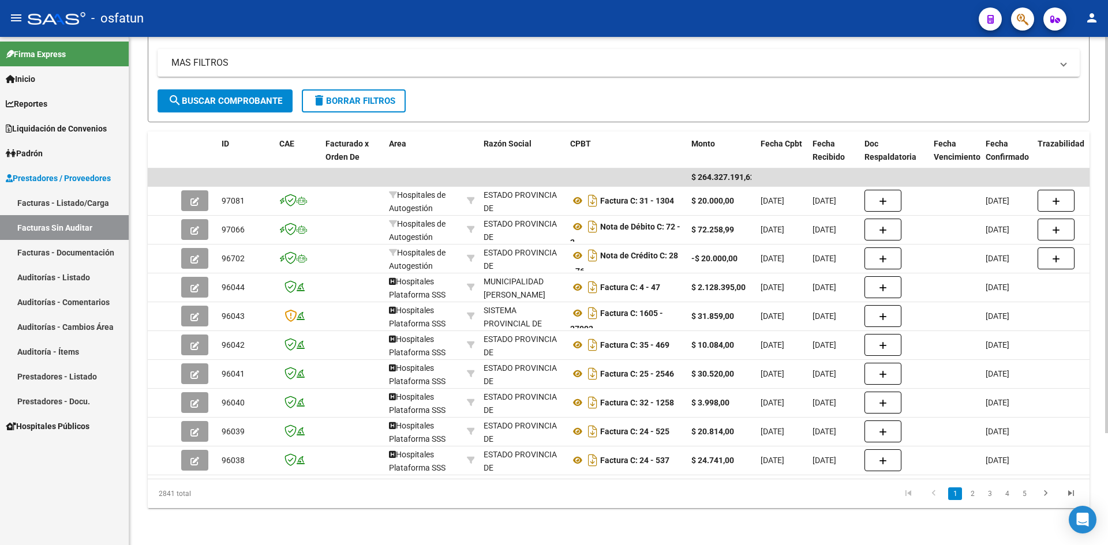
drag, startPoint x: 416, startPoint y: 481, endPoint x: 465, endPoint y: 481, distance: 48.5
click at [368, 481] on div "2841 total 1 2 3 4 5" at bounding box center [619, 494] width 942 height 29
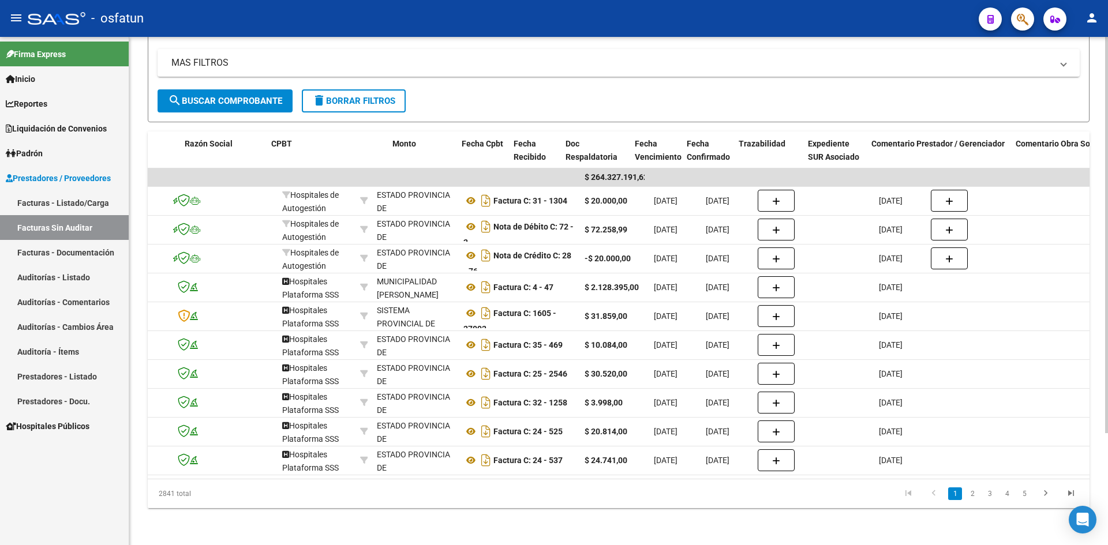
scroll to position [0, 0]
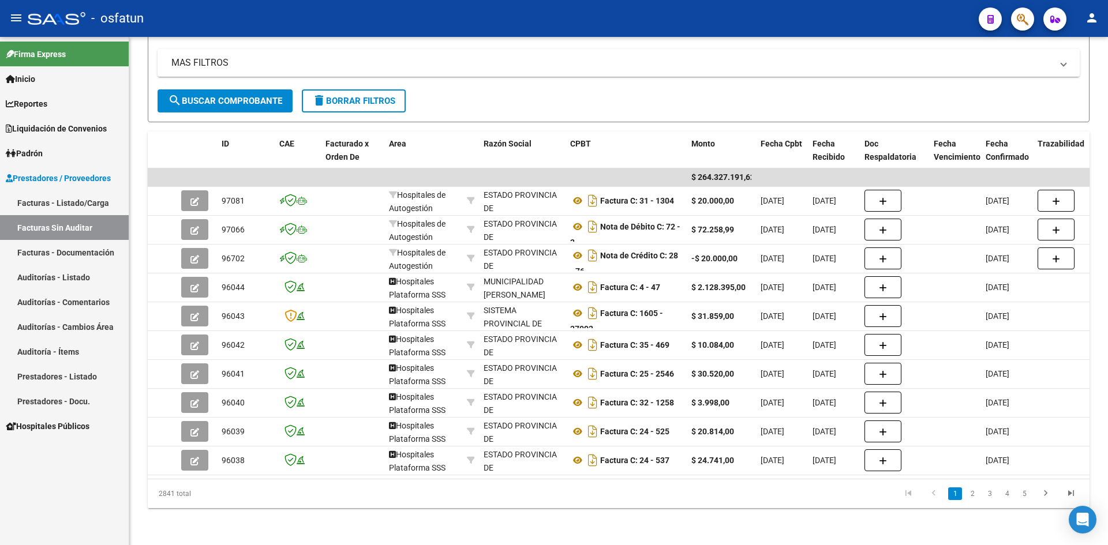
click at [46, 202] on link "Facturas - Listado/Carga" at bounding box center [64, 202] width 129 height 25
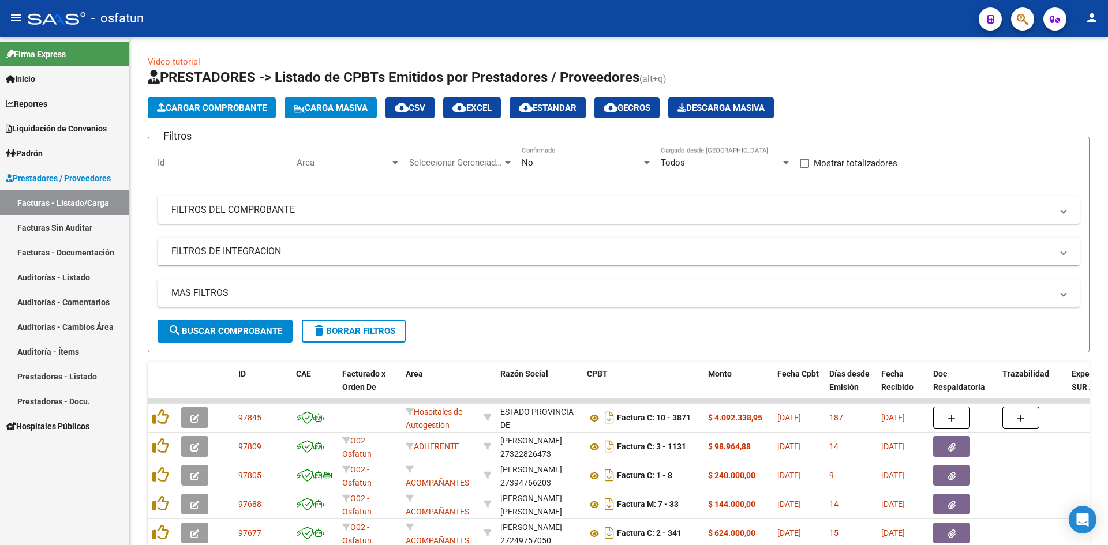
click at [80, 279] on link "Auditorías - Listado" at bounding box center [64, 277] width 129 height 25
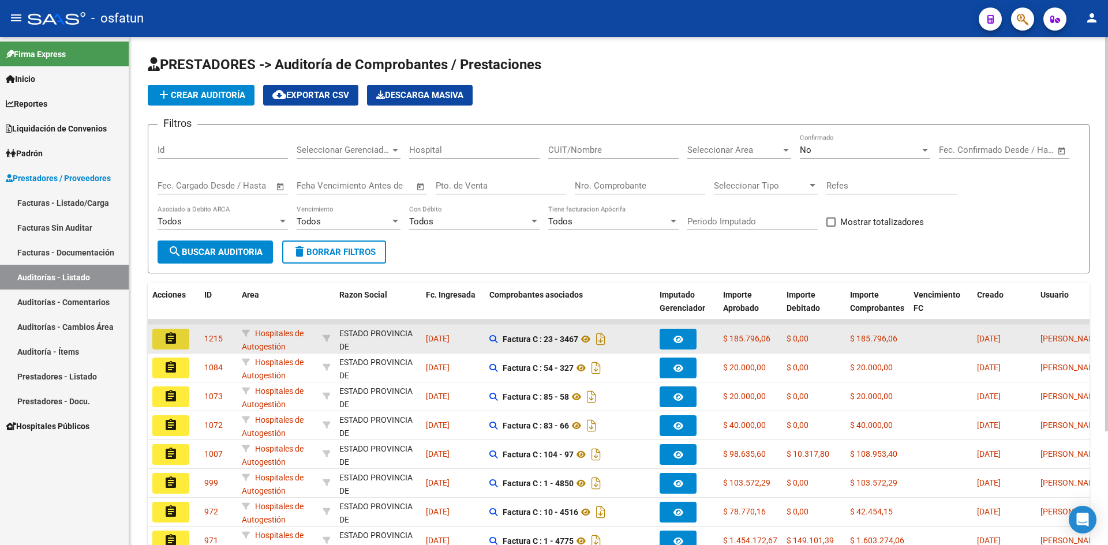
click at [164, 332] on mat-icon "assignment" at bounding box center [171, 339] width 14 height 14
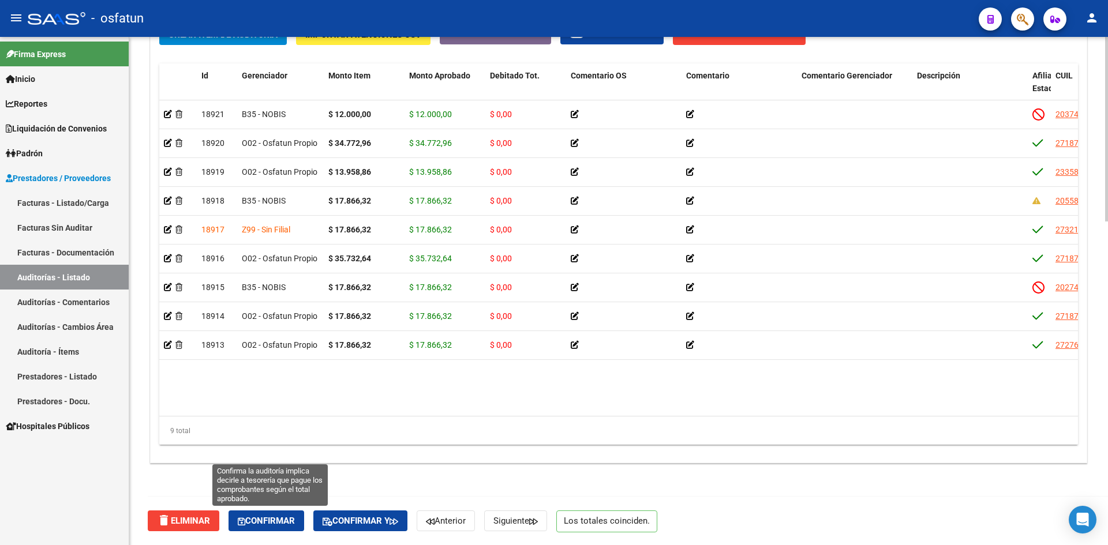
click at [291, 522] on span "Confirmar" at bounding box center [266, 521] width 57 height 10
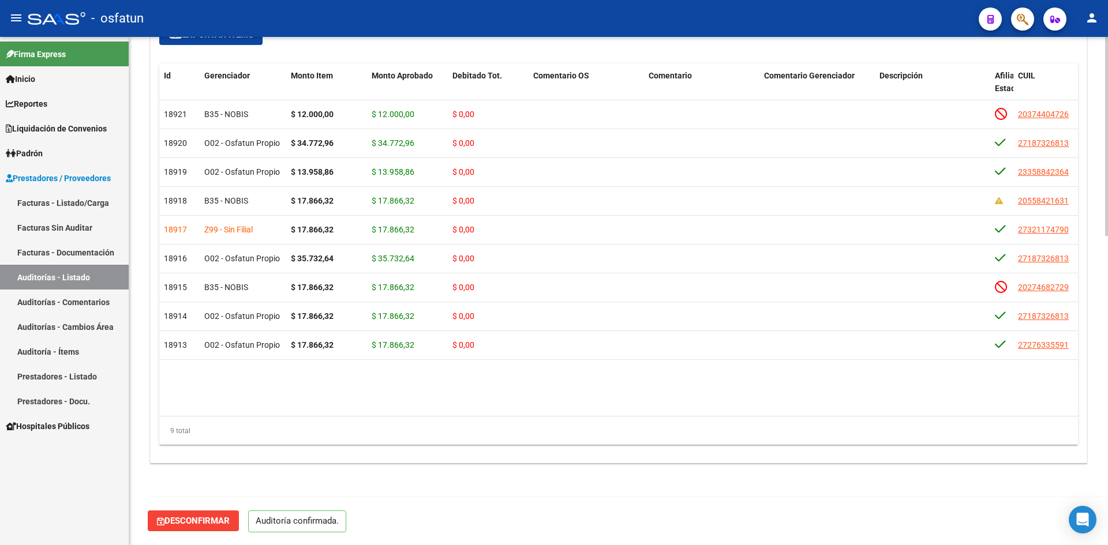
scroll to position [789, 0]
type input "202510"
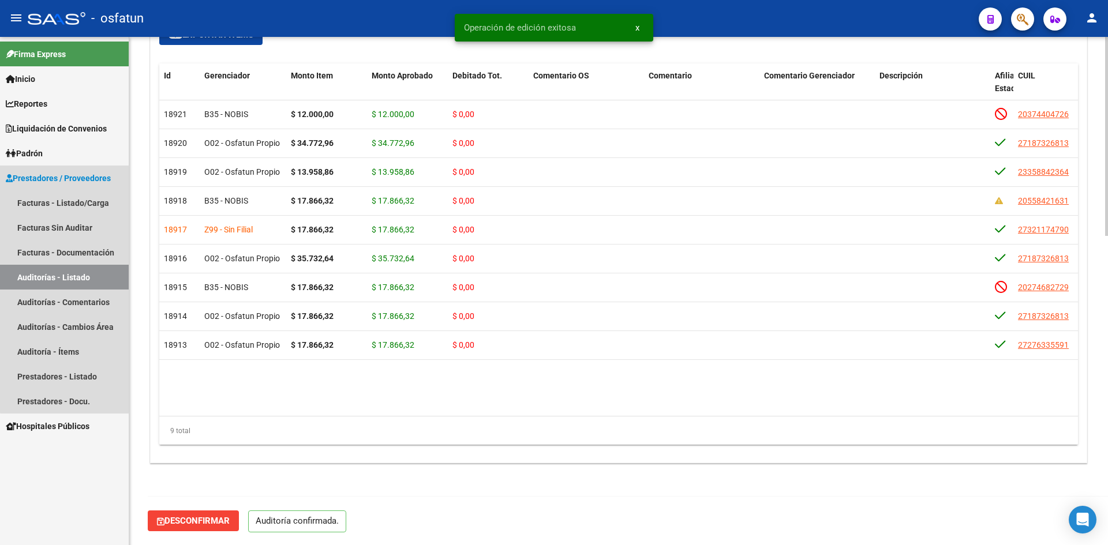
click at [98, 287] on link "Auditorías - Listado" at bounding box center [64, 277] width 129 height 25
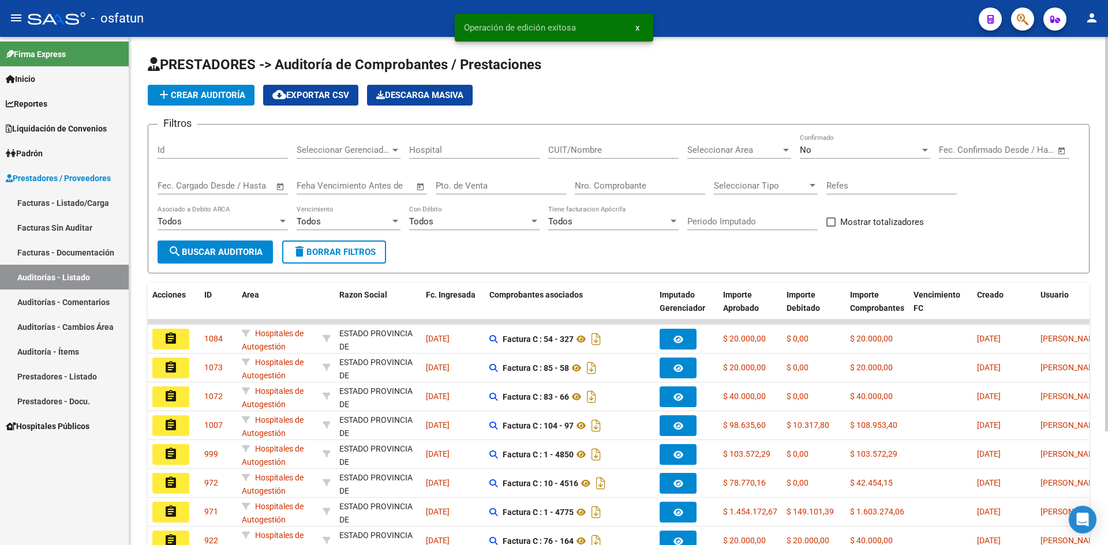
click at [368, 152] on div "No" at bounding box center [860, 150] width 120 height 10
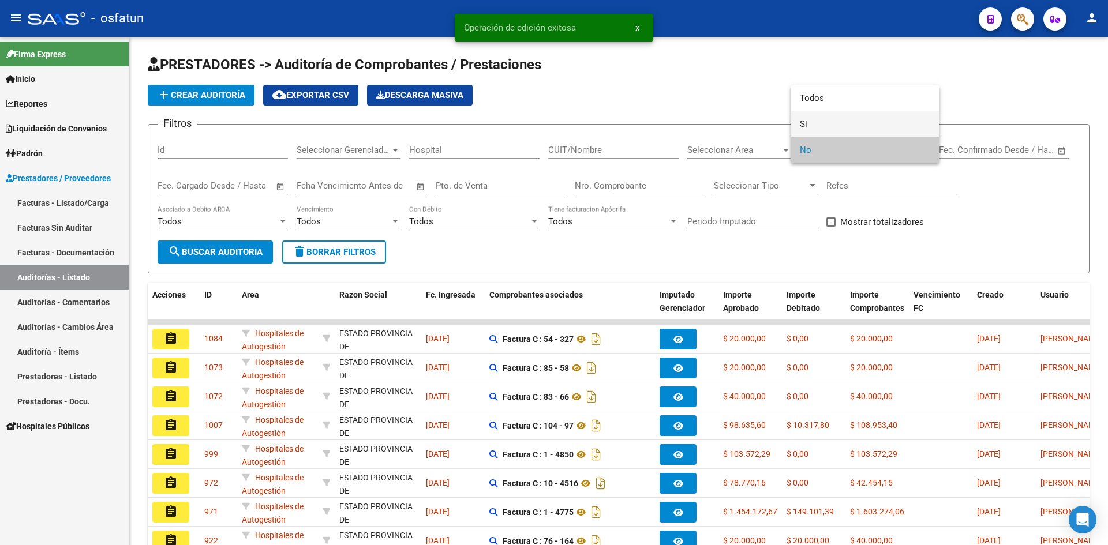
click at [368, 114] on span "Si" at bounding box center [865, 124] width 130 height 26
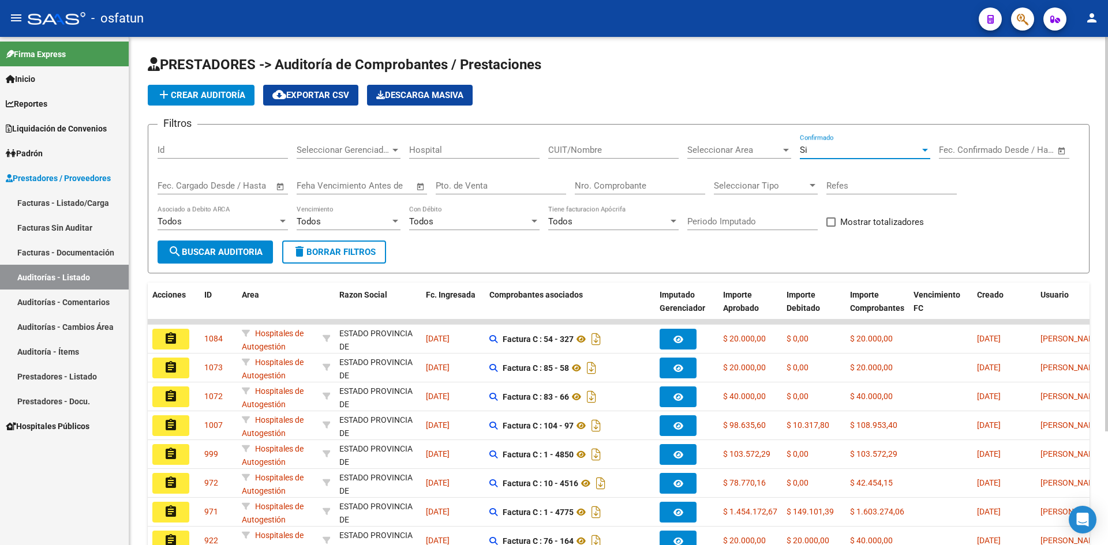
click at [250, 257] on span "search Buscar Auditoria" at bounding box center [215, 252] width 95 height 10
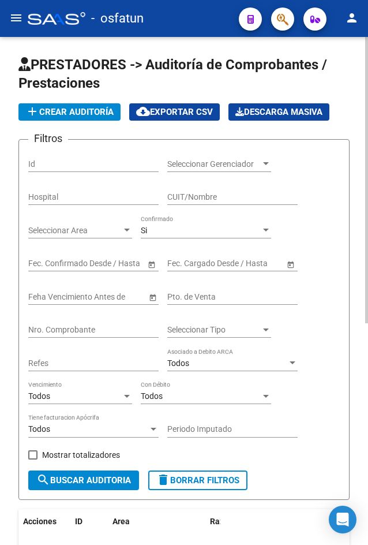
click at [124, 331] on input "Nro. Comprobante" at bounding box center [93, 330] width 130 height 10
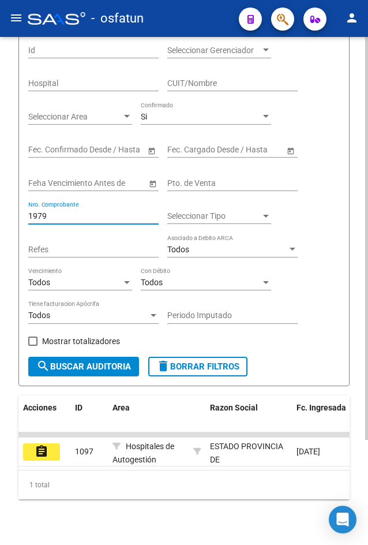
scroll to position [133, 0]
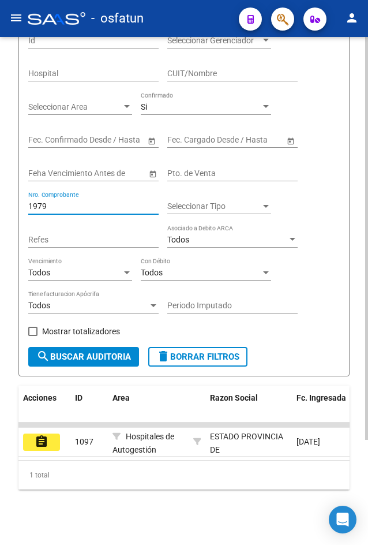
drag, startPoint x: 77, startPoint y: 201, endPoint x: 20, endPoint y: 204, distance: 56.7
click at [0, 197] on html "menu - osfatun person Firma Express Inicio Calendario SSS Instructivos Contacto…" at bounding box center [184, 272] width 368 height 545
drag, startPoint x: 106, startPoint y: 196, endPoint x: -33, endPoint y: 189, distance: 138.7
click at [0, 189] on html "menu - osfatun person Firma Express Inicio Calendario SSS Instructivos Contacto…" at bounding box center [184, 272] width 368 height 545
drag, startPoint x: 77, startPoint y: 194, endPoint x: 16, endPoint y: 189, distance: 61.3
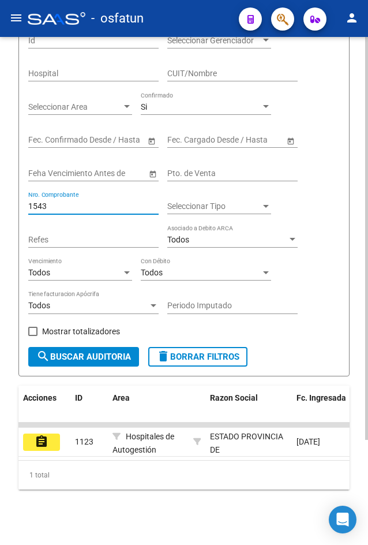
click at [16, 189] on div "PRESTADORES -> Auditoría de Comprobantes / Prestaciones add Crear Auditoría clo…" at bounding box center [184, 228] width 368 height 631
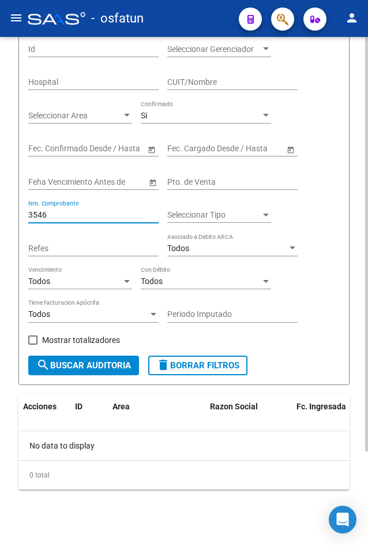
scroll to position [115, 0]
type input "3546"
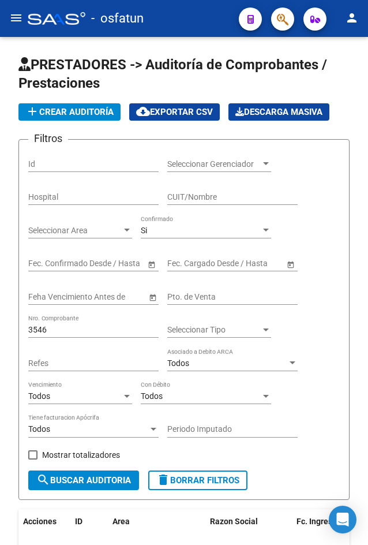
click at [23, 17] on mat-icon "menu" at bounding box center [16, 18] width 14 height 14
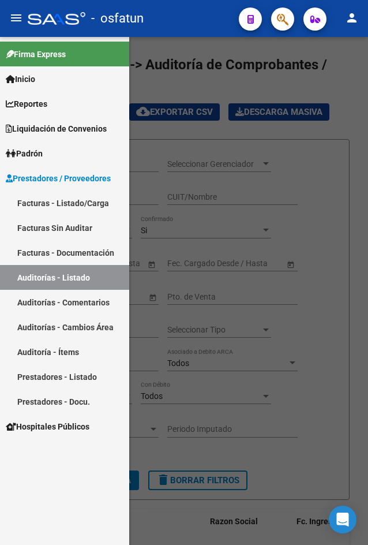
click at [69, 203] on link "Facturas - Listado/Carga" at bounding box center [64, 202] width 129 height 25
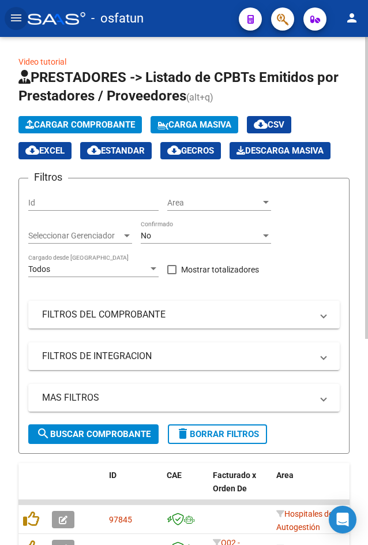
click at [68, 127] on span "Cargar Comprobante" at bounding box center [80, 124] width 110 height 10
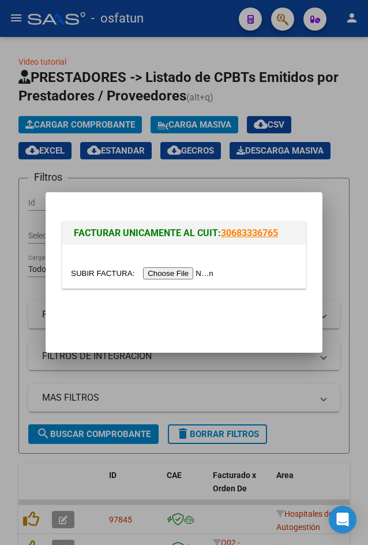
click at [155, 278] on input "file" at bounding box center [144, 273] width 146 height 12
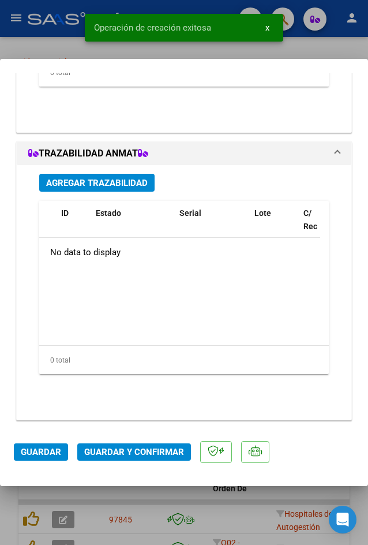
scroll to position [1256, 0]
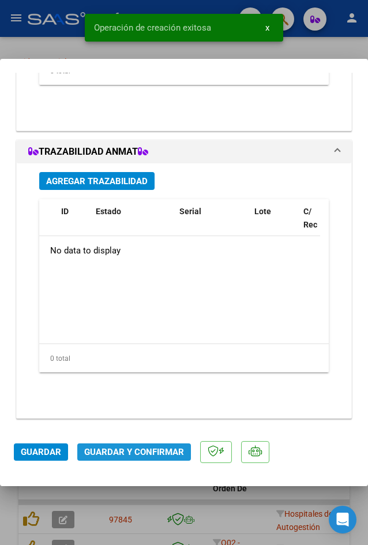
click at [144, 456] on span "Guardar y Confirmar" at bounding box center [134, 452] width 100 height 10
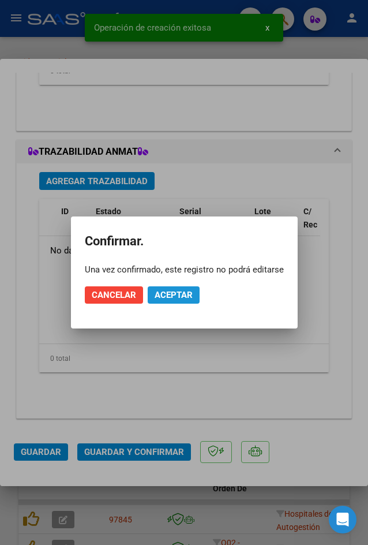
click at [173, 291] on span "Aceptar" at bounding box center [174, 295] width 38 height 10
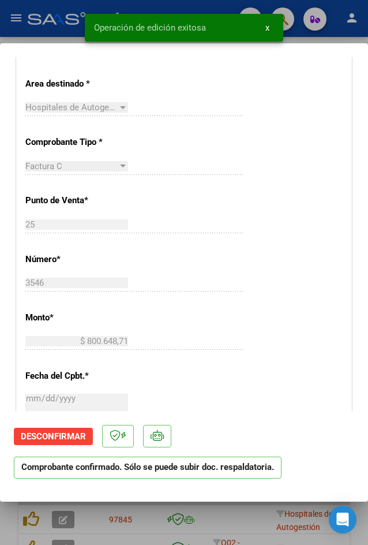
scroll to position [185, 0]
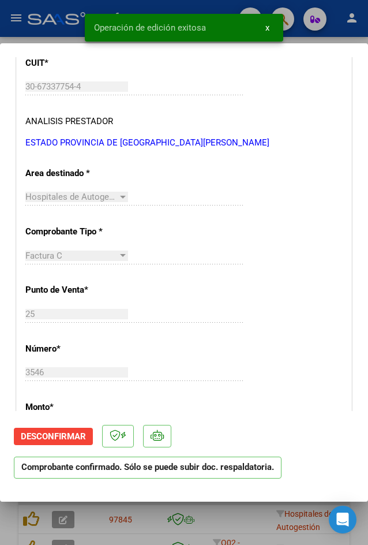
click at [43, 39] on div at bounding box center [184, 272] width 368 height 545
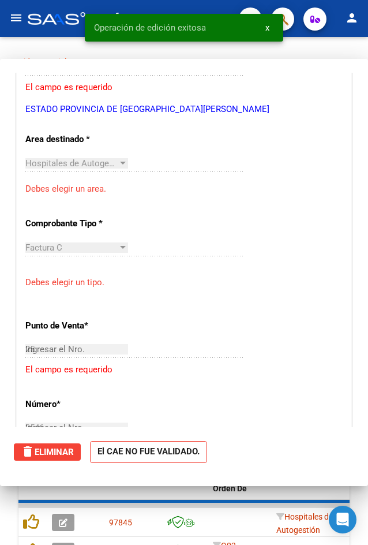
type input "$ 0,00"
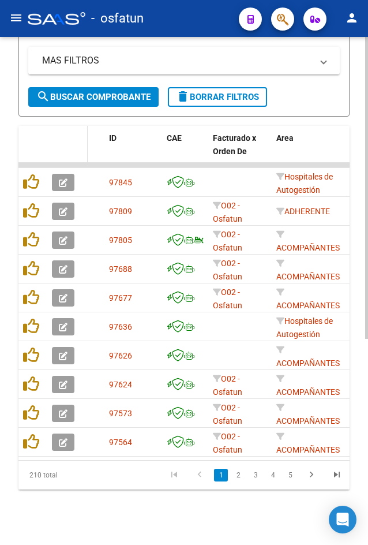
scroll to position [0, 0]
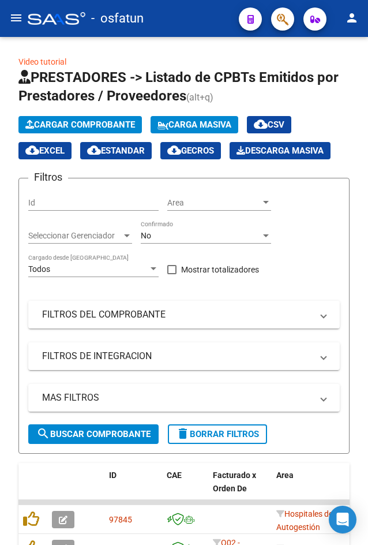
click at [18, 12] on mat-icon "menu" at bounding box center [16, 18] width 14 height 14
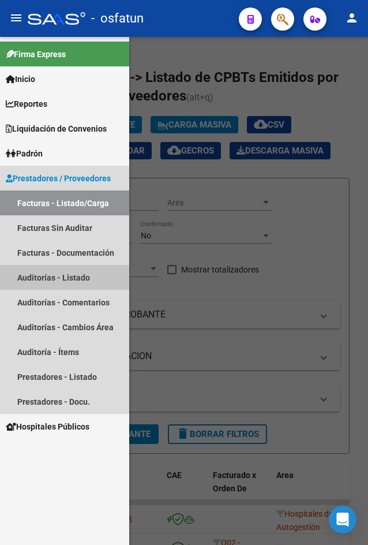
click at [79, 280] on link "Auditorías - Listado" at bounding box center [64, 277] width 129 height 25
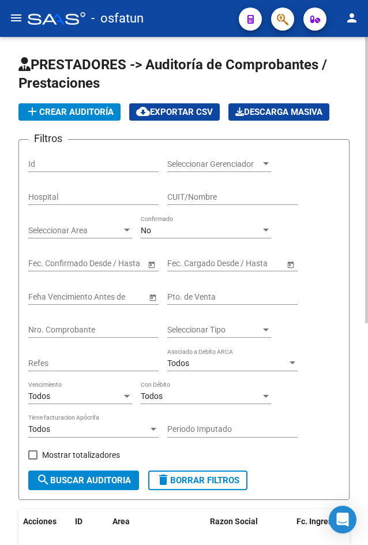
click at [81, 99] on app-list-header "PRESTADORES -> Auditoría de Comprobantes / Prestaciones add Crear Auditoría clo…" at bounding box center [183, 277] width 331 height 444
click at [84, 118] on button "add Crear Auditoría" at bounding box center [69, 111] width 102 height 17
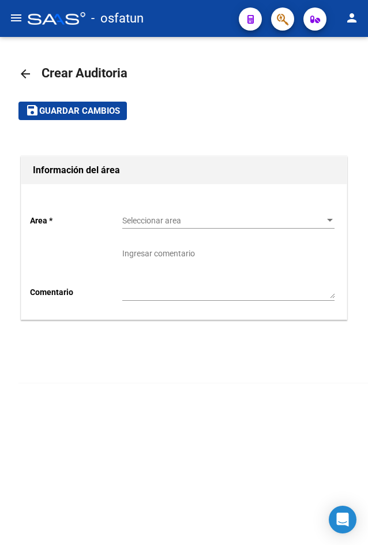
click at [160, 223] on span "Seleccionar area" at bounding box center [223, 221] width 202 height 10
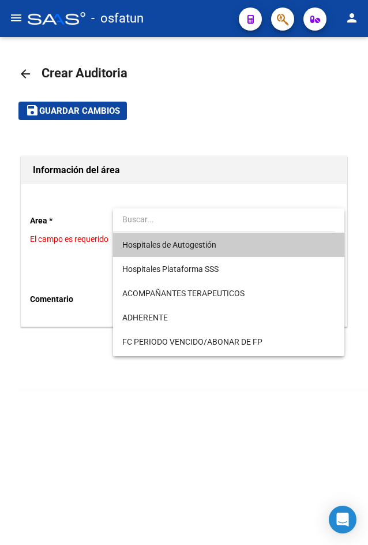
click at [172, 249] on span "Hospitales de Autogestión" at bounding box center [228, 245] width 212 height 24
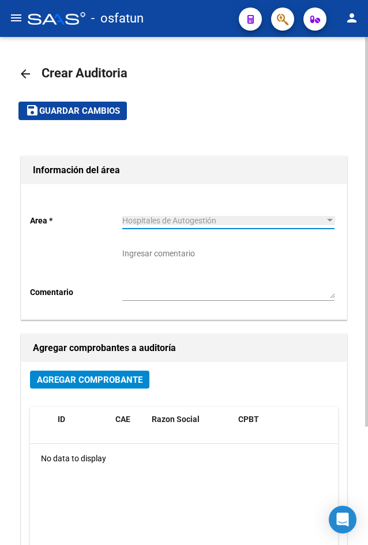
drag, startPoint x: 107, startPoint y: 400, endPoint x: 100, endPoint y: 388, distance: 14.0
click at [107, 400] on div "Agregar Comprobante ID CAE Razon Social CPBT Monto Fecha Cpbt Fecha Recibido Do…" at bounding box center [183, 489] width 325 height 254
click at [100, 380] on span "Agregar Comprobante" at bounding box center [90, 380] width 106 height 10
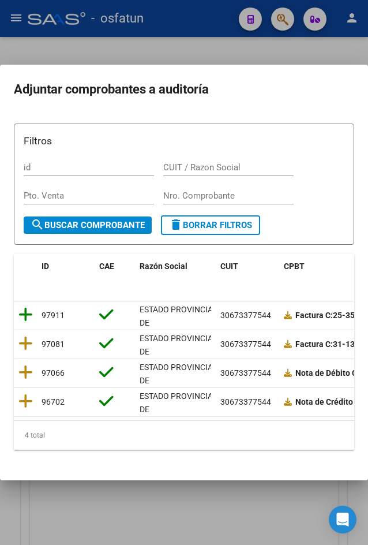
click at [20, 319] on icon at bounding box center [25, 314] width 14 height 16
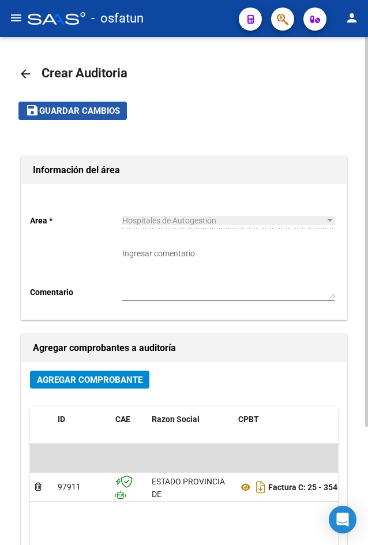
click at [87, 119] on button "save Guardar cambios" at bounding box center [72, 111] width 108 height 18
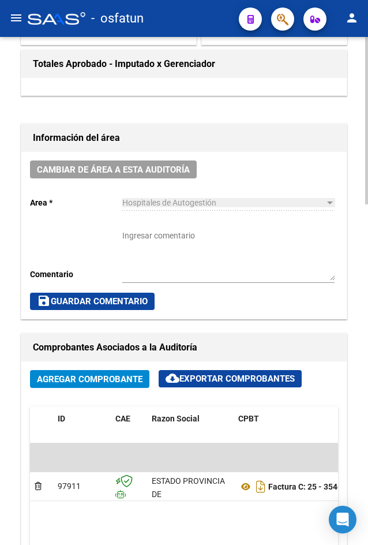
scroll to position [692, 0]
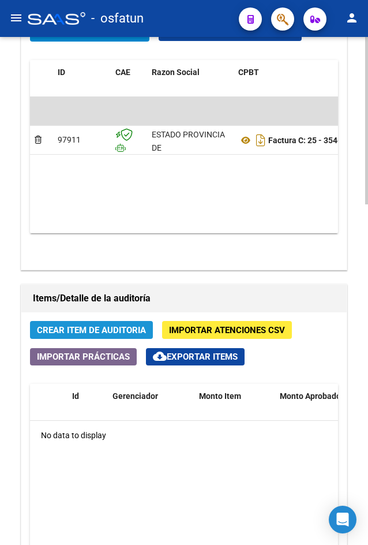
click at [110, 338] on button "Crear Item de Auditoria" at bounding box center [91, 330] width 123 height 18
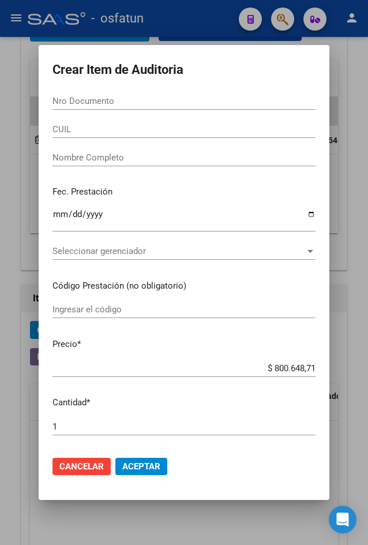
click at [59, 110] on div "Nro Documento" at bounding box center [184, 106] width 263 height 28
click at [74, 100] on input "Nro Documento" at bounding box center [184, 101] width 263 height 10
paste input "28106885"
type input "28106885"
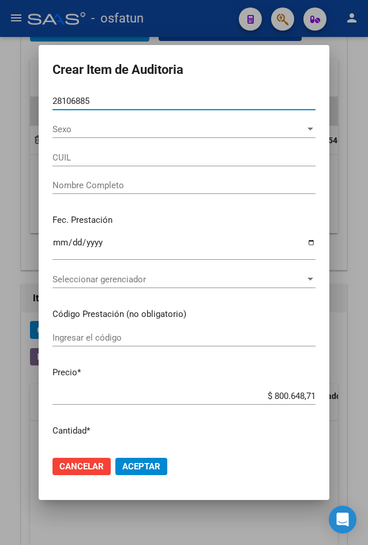
type input "20281068858"
type input "AMITRANO SERGIO HERNAN"
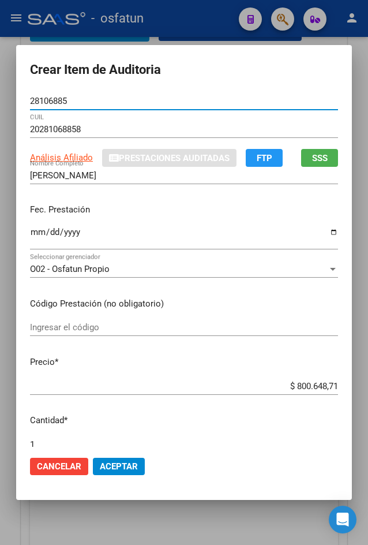
type input "28106885"
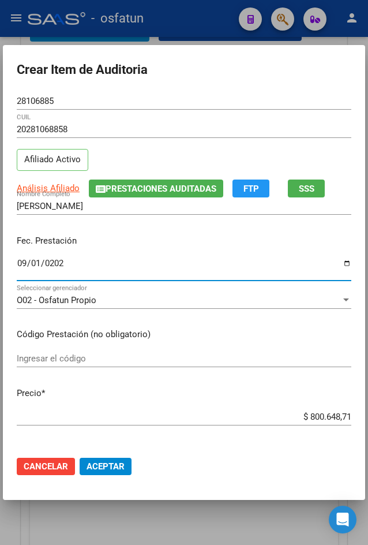
type input "2025-09-01"
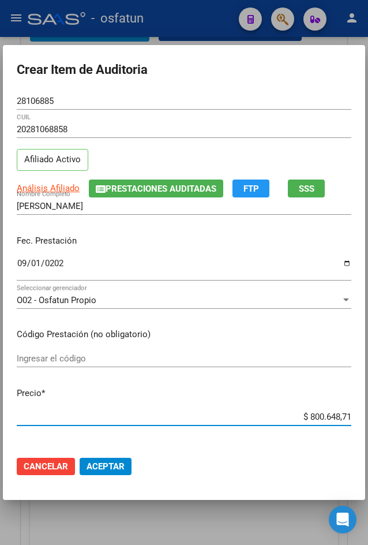
type input "$ 0,02"
type input "$ 0,20"
type input "$ 2,00"
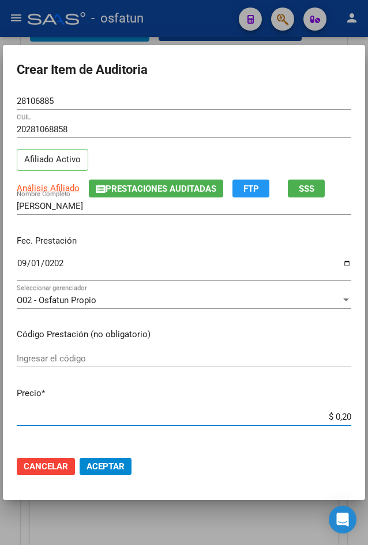
type input "$ 2,00"
type input "$ 20,00"
type input "$ 200,00"
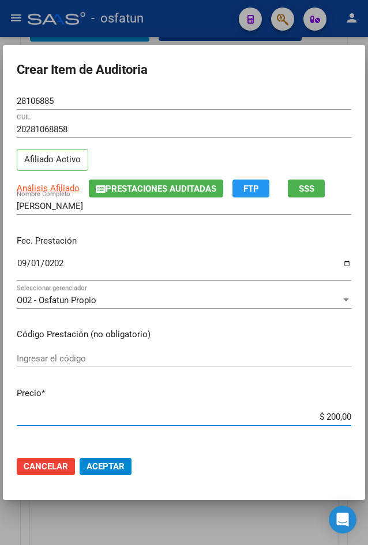
type input "$ 2.000,00"
type input "$ 20.000,00"
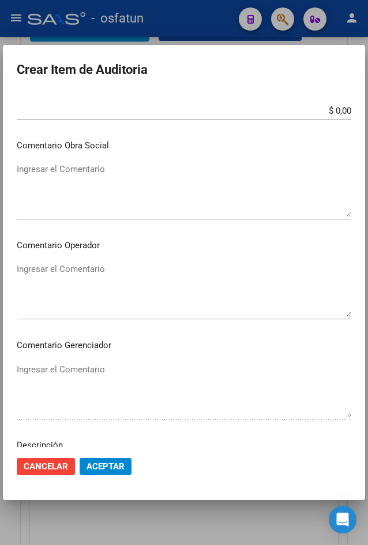
scroll to position [681, 0]
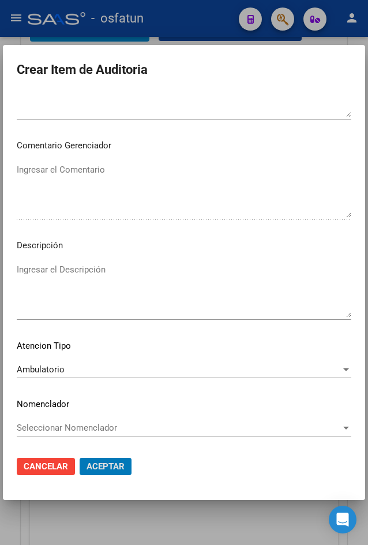
click at [80, 458] on button "Aceptar" at bounding box center [106, 466] width 52 height 17
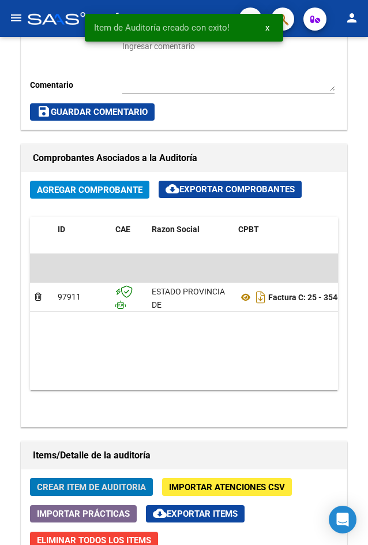
scroll to position [849, 0]
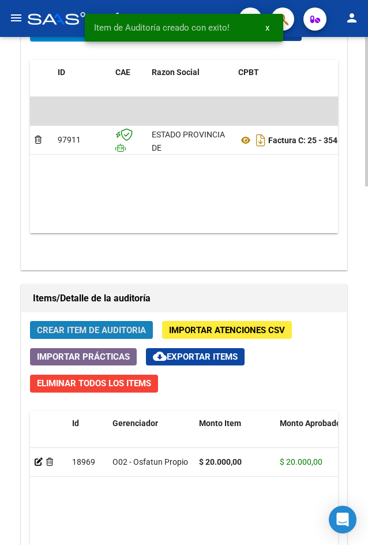
click at [102, 332] on span "Crear Item de Auditoria" at bounding box center [91, 330] width 109 height 10
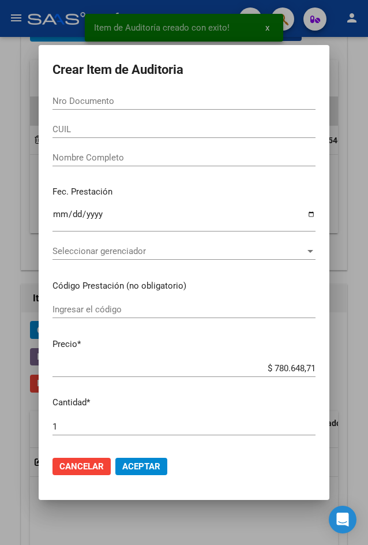
click at [105, 108] on div "Nro Documento" at bounding box center [184, 100] width 263 height 17
paste input "22786450"
type input "22786450"
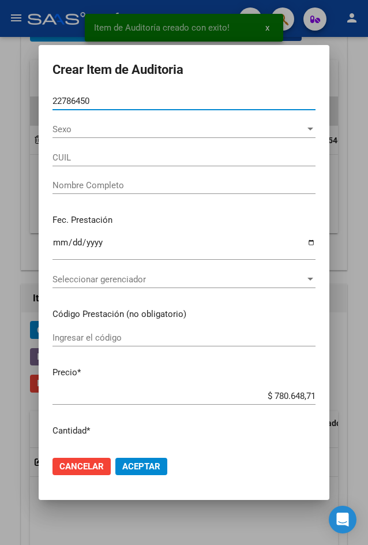
type input "20227864509"
type input "FLORES VICTOR HUGO"
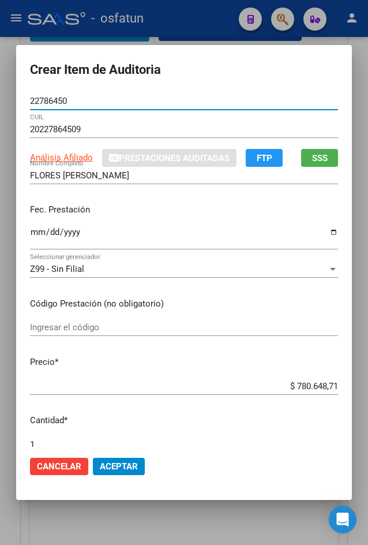
type input "22786450"
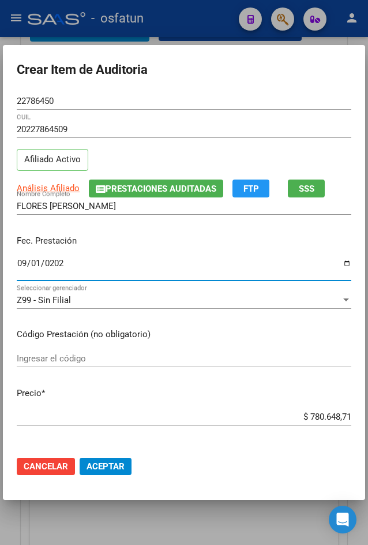
type input "2025-09-01"
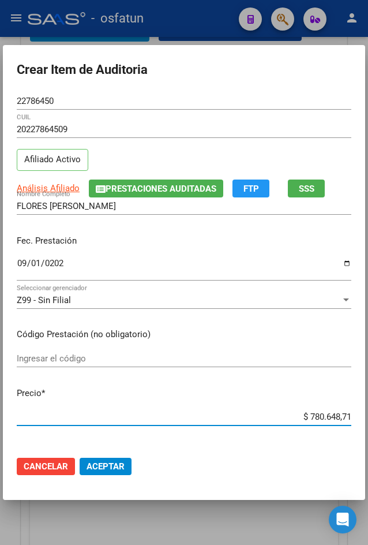
type input "$ 0,02"
type input "$ 0,20"
type input "$ 2,00"
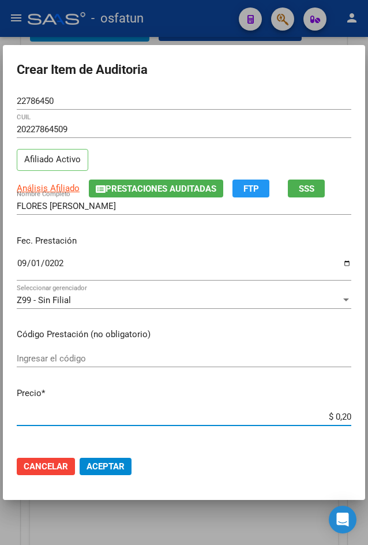
type input "$ 2,00"
type input "$ 20,00"
type input "$ 200,00"
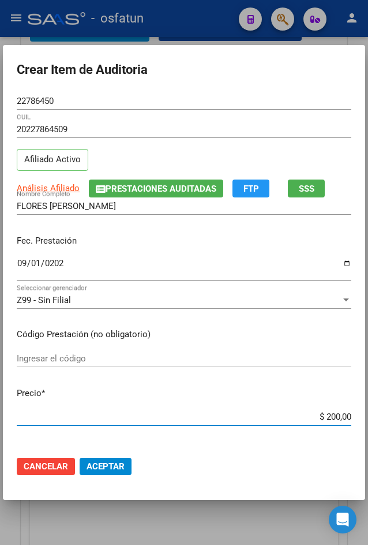
type input "$ 2.000,00"
type input "$ 20.000,00"
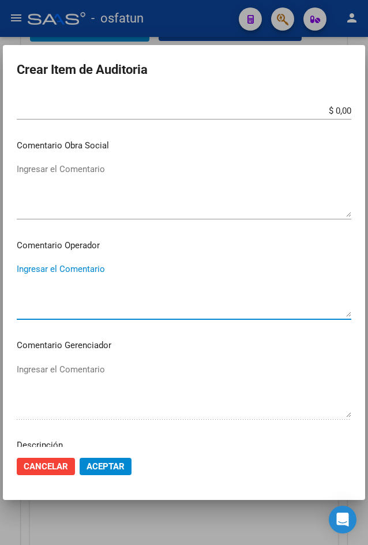
scroll to position [681, 0]
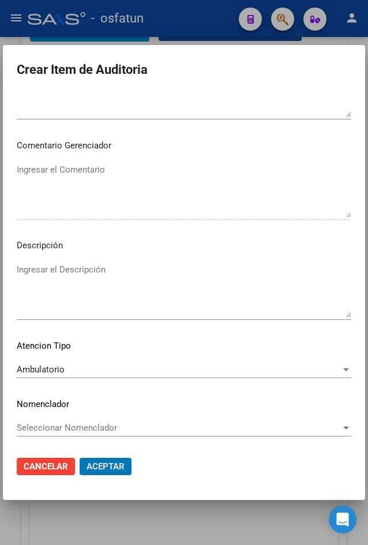
click at [80, 458] on button "Aceptar" at bounding box center [106, 466] width 52 height 17
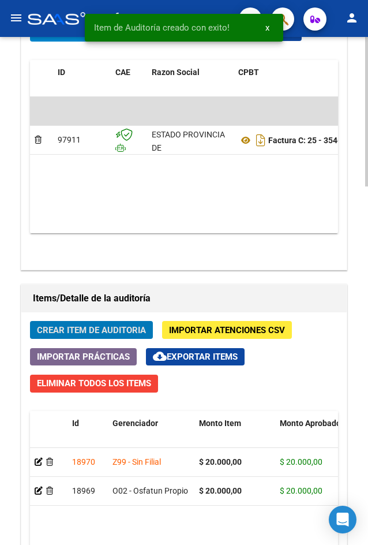
click at [77, 332] on span "Crear Item de Auditoria" at bounding box center [91, 330] width 109 height 10
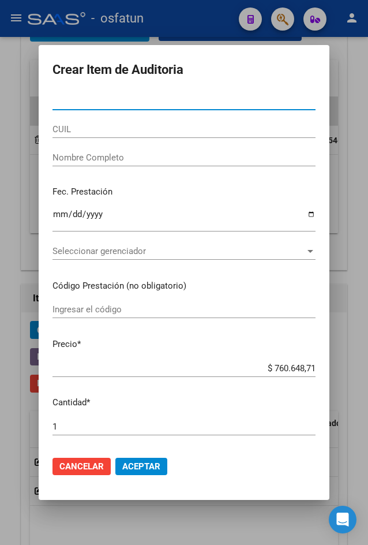
click at [276, 99] on input "Nro Documento" at bounding box center [184, 101] width 263 height 10
paste input "46181350"
type input "46181350"
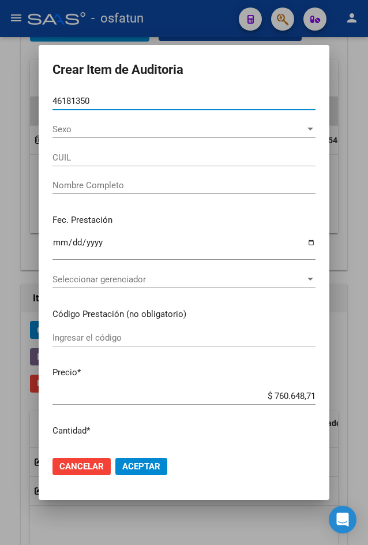
type input "27461813505"
type input "OROZCO MARIA SOFIA"
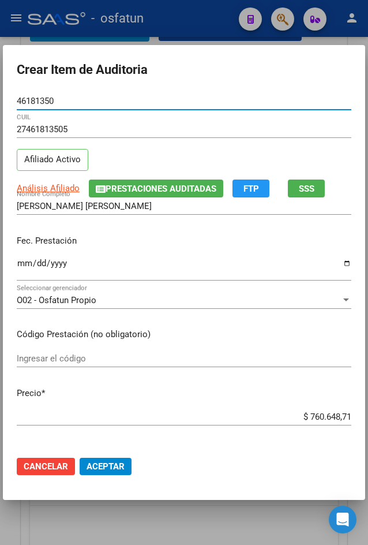
type input "46181350"
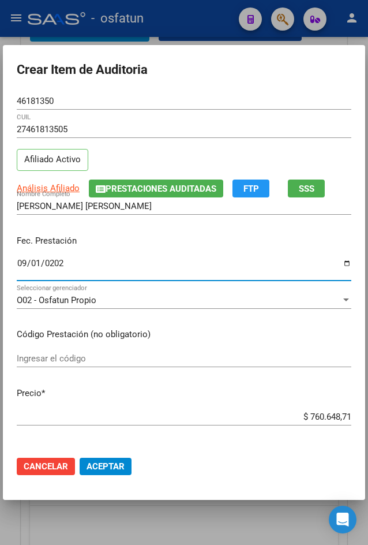
type input "2025-09-01"
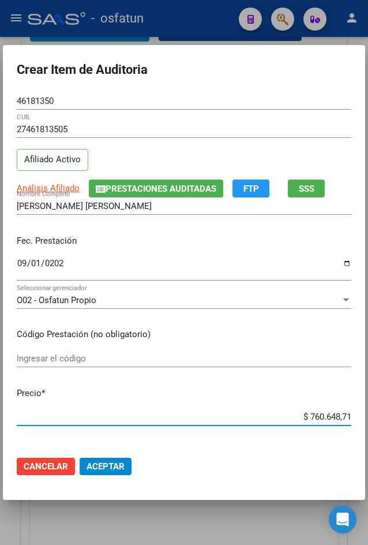
type input "$ 0,02"
type input "$ 0,20"
type input "$ 2,00"
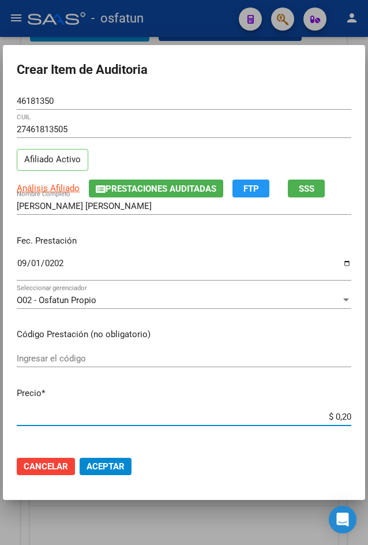
type input "$ 2,00"
type input "$ 20,00"
type input "$ 200,00"
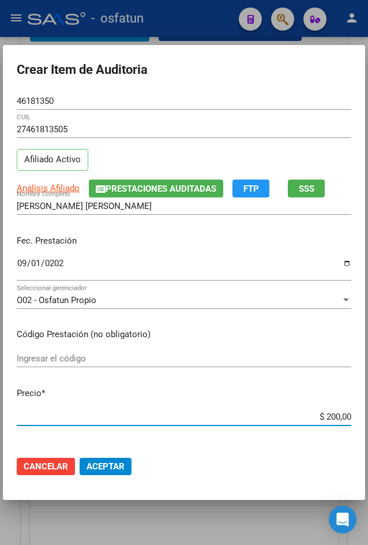
type input "$ 2.000,00"
type input "$ 20.000,00"
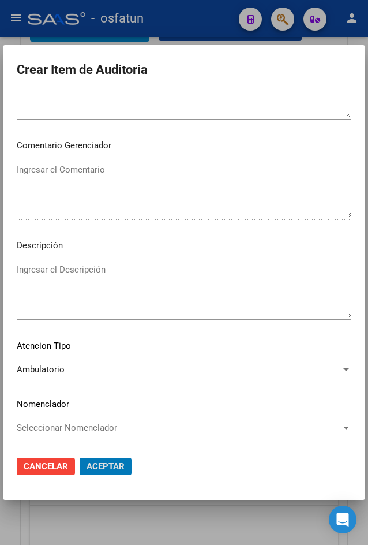
click at [80, 458] on button "Aceptar" at bounding box center [106, 466] width 52 height 17
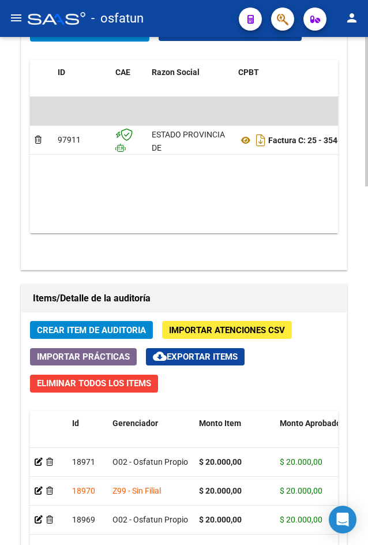
click at [46, 336] on button "Crear Item de Auditoria" at bounding box center [91, 330] width 123 height 18
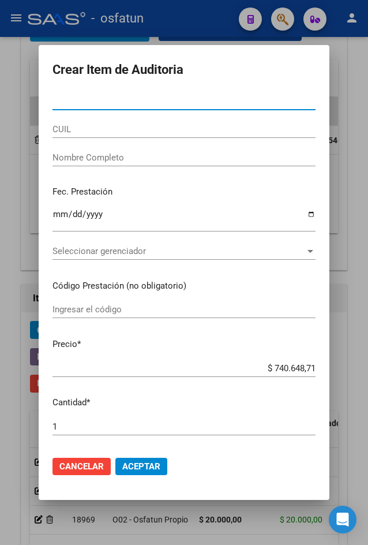
paste input "54003861"
type input "54003861"
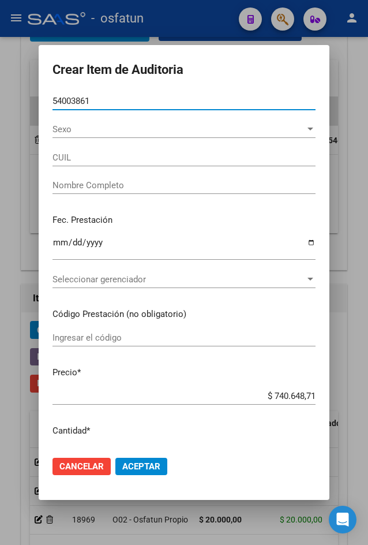
type input "23540038619"
type input "TOLEDO ARAMBURU LAUTARO"
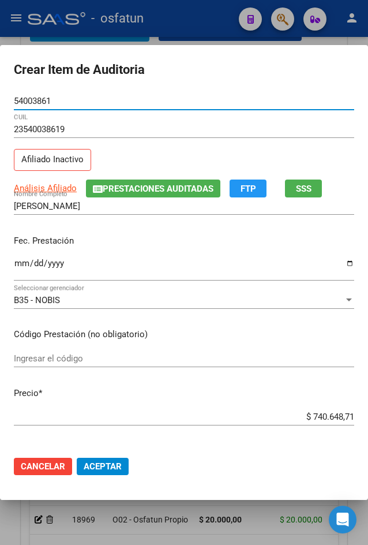
type input "54003861"
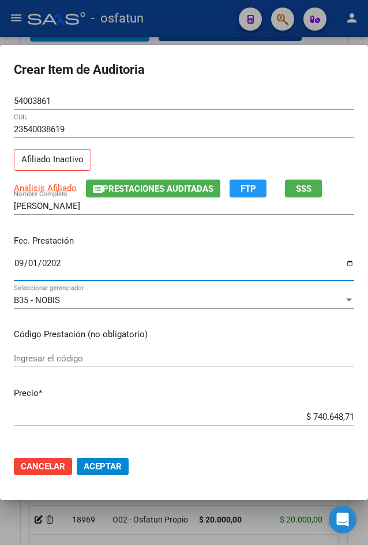
type input "2025-09-01"
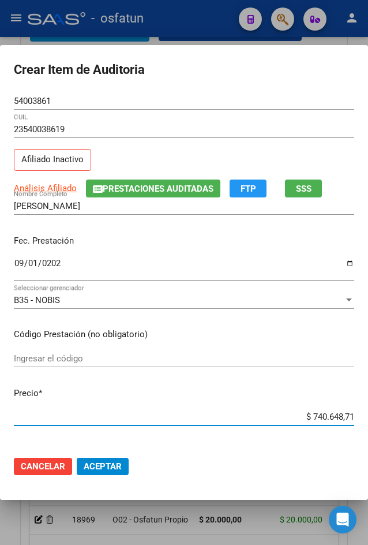
type input "$ 0,02"
type input "$ 0,20"
type input "$ 2,00"
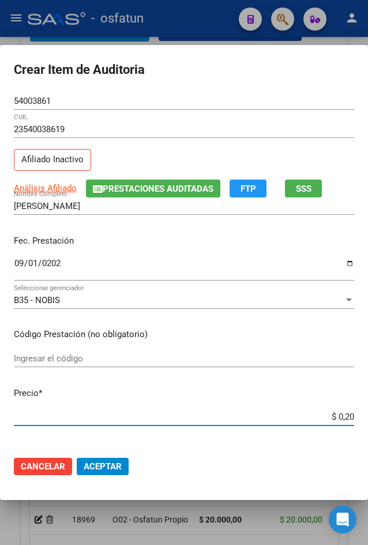
type input "$ 2,00"
type input "$ 20,00"
type input "$ 200,00"
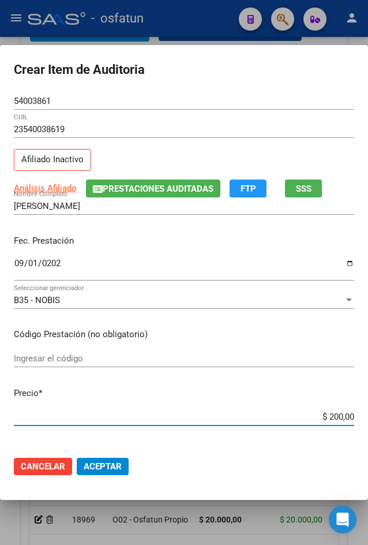
type input "$ 2.000,00"
type input "$ 20.000,00"
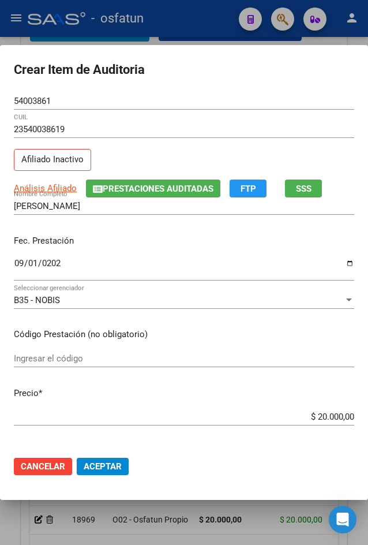
scroll to position [205, 0]
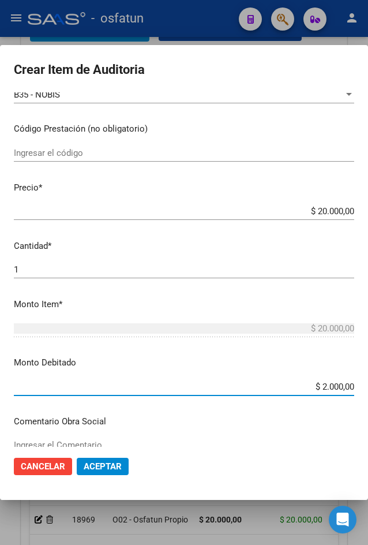
type input "$ 20.000,00"
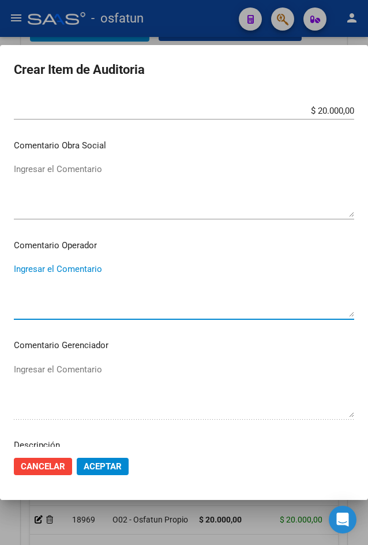
scroll to position [681, 0]
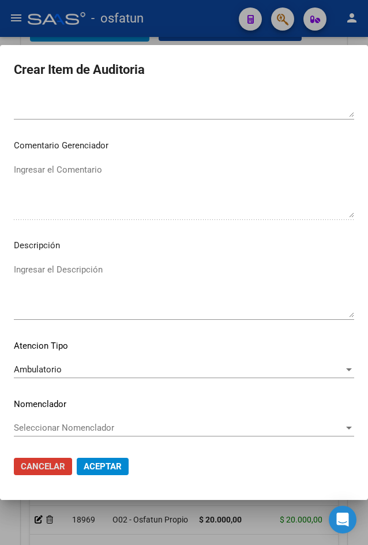
click at [14, 458] on button "Cancelar" at bounding box center [43, 466] width 58 height 17
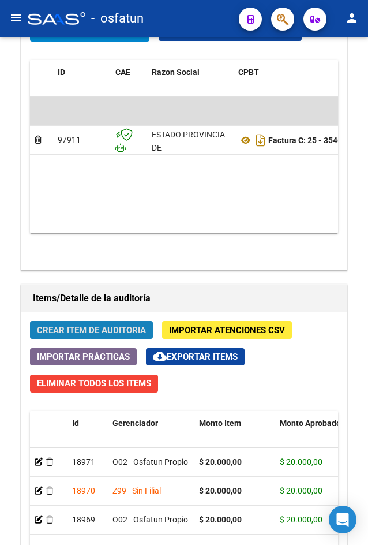
click at [61, 328] on span "Crear Item de Auditoria" at bounding box center [91, 330] width 109 height 10
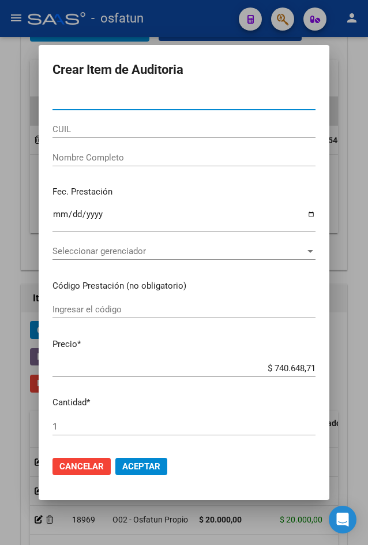
paste input "54003861"
type input "54003861"
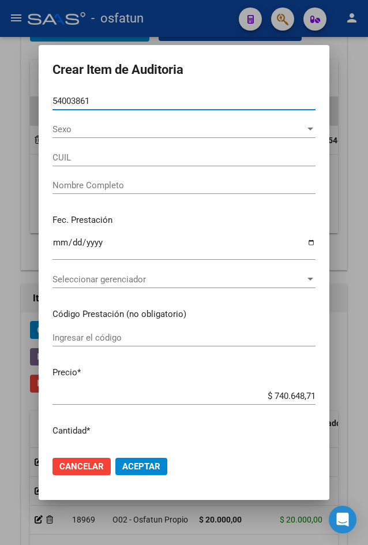
type input "23540038619"
type input "TOLEDO ARAMBURU LAUTARO"
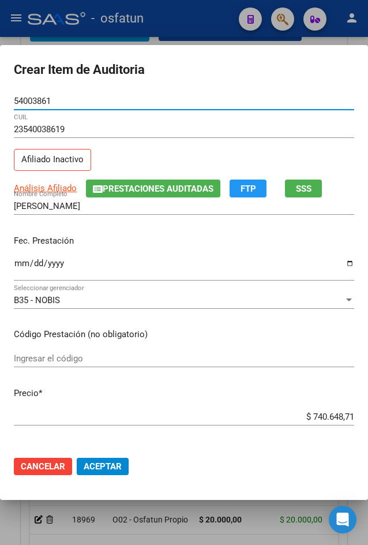
type input "54003861"
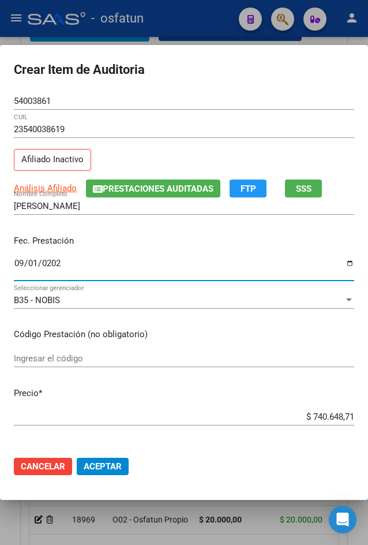
type input "2025-09-01"
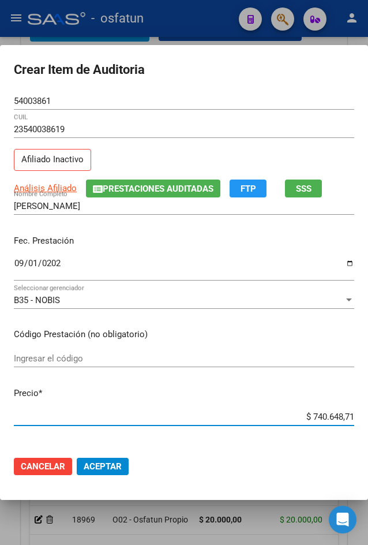
type input "$ 0,02"
type input "$ 0,20"
type input "$ 2,00"
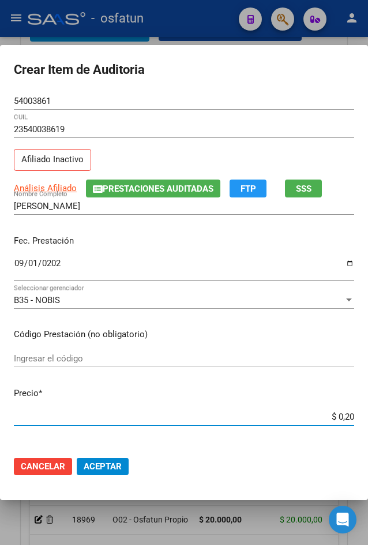
type input "$ 2,00"
type input "$ 20,00"
type input "$ 200,00"
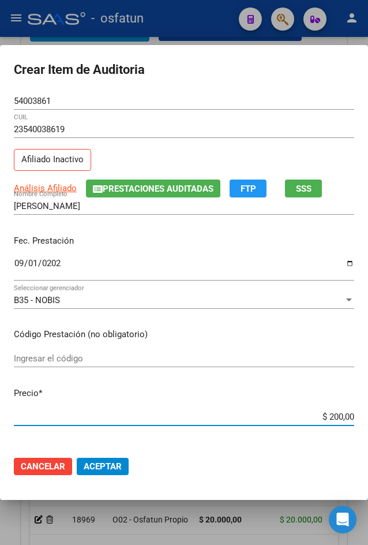
type input "$ 2.000,00"
type input "$ 20.000,00"
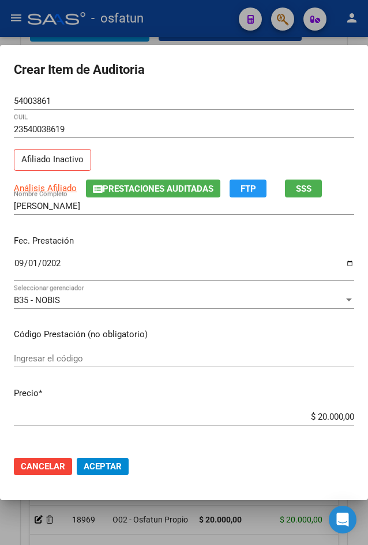
scroll to position [205, 0]
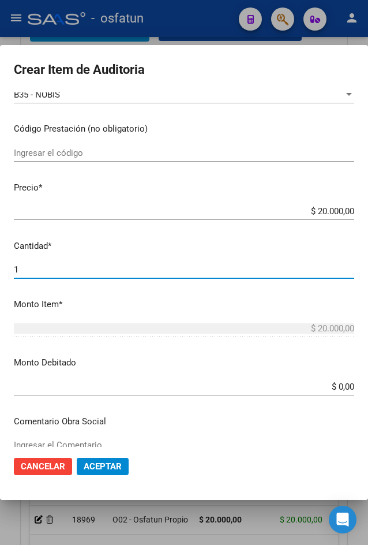
type input "2"
type input "$ 40.000,00"
type input "20"
type input "$ 400.000,00"
type input "2"
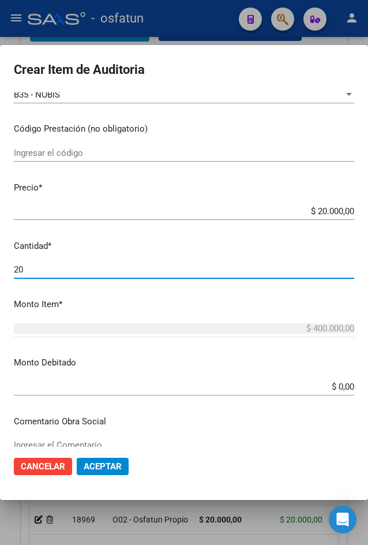
type input "$ 40.000,00"
type input "1"
type input "$ 20.000,00"
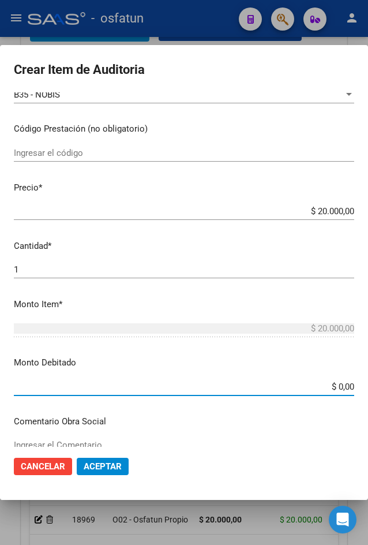
scroll to position [209, 0]
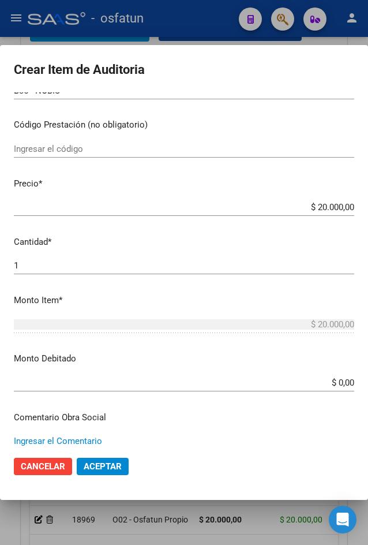
click at [70, 258] on div "1 Ingresar la cantidad" at bounding box center [184, 265] width 340 height 17
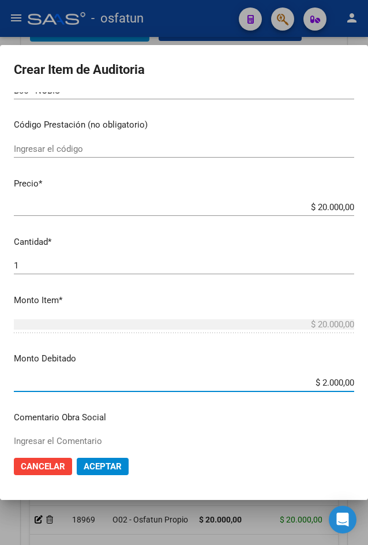
type input "$ 20.000,00"
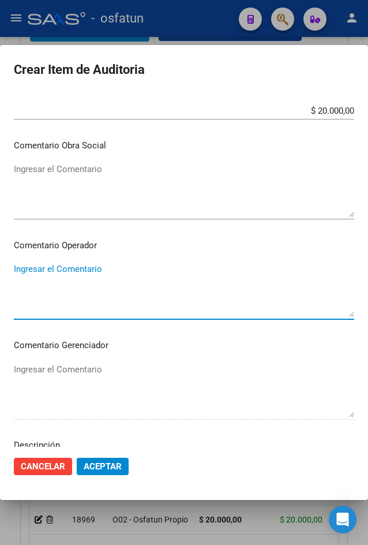
scroll to position [681, 0]
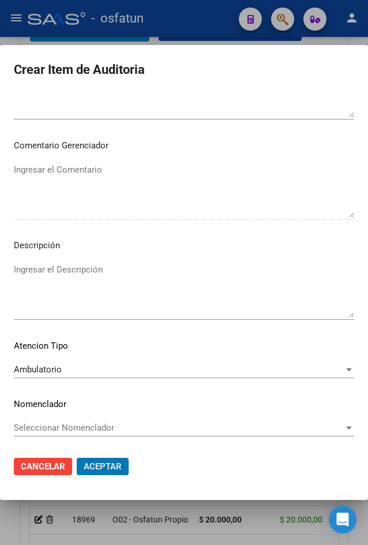
click at [77, 458] on button "Aceptar" at bounding box center [103, 466] width 52 height 17
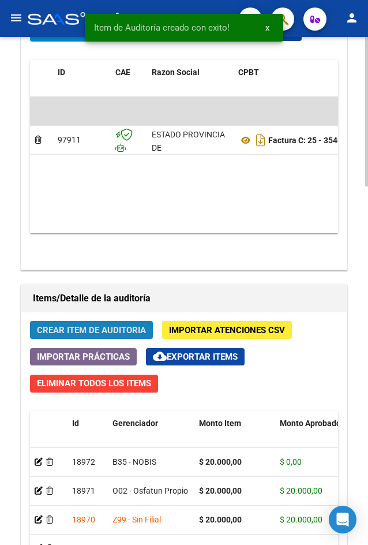
click at [46, 333] on span "Crear Item de Auditoria" at bounding box center [91, 330] width 109 height 10
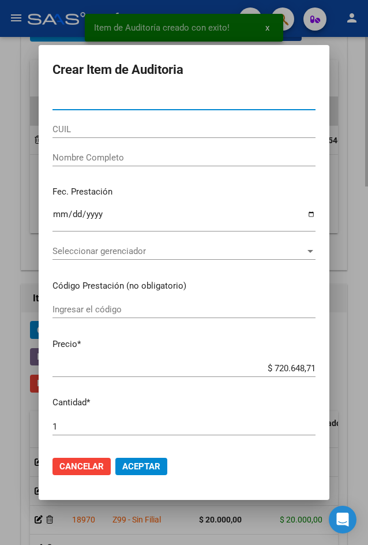
paste input "31660497"
type input "31660497"
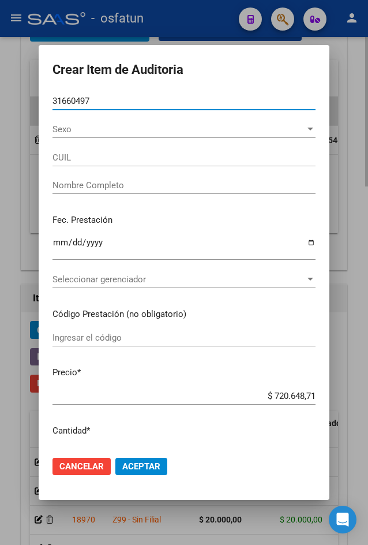
type input "27316604973"
type input "RODRIGUEZ MIRTHA GRACIELA"
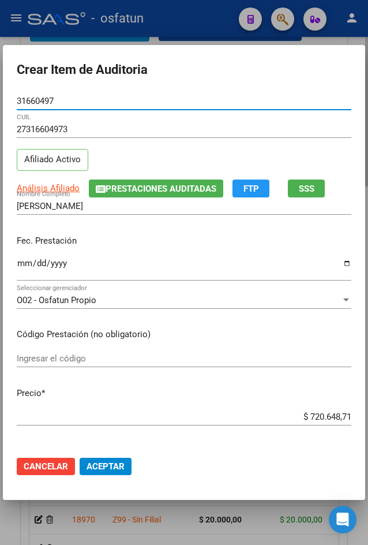
type input "31660497"
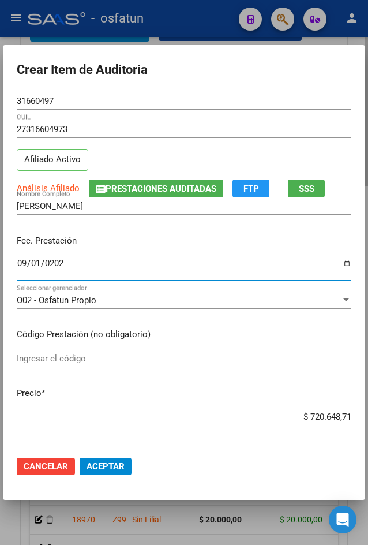
type input "2025-09-01"
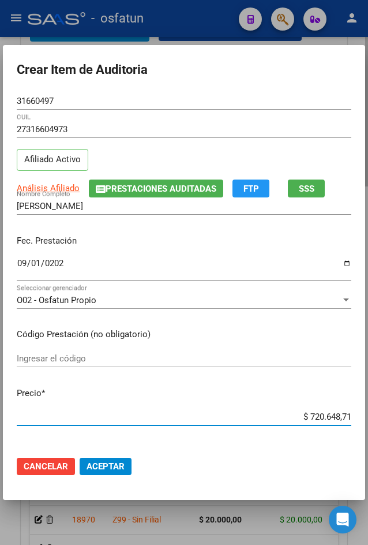
type input "$ 0,06"
type input "$ 0,64"
type input "$ 6,44"
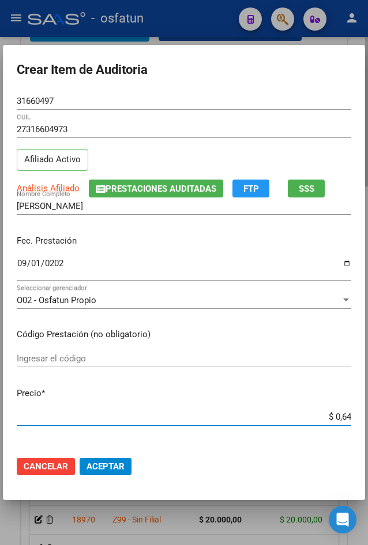
type input "$ 6,44"
type input "$ 64,48"
type input "$ 644,86"
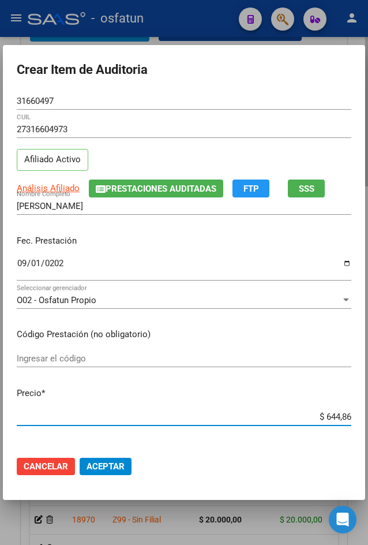
type input "$ 6.448,63"
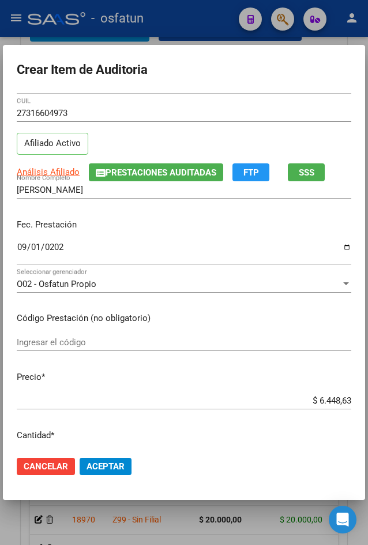
scroll to position [0, 0]
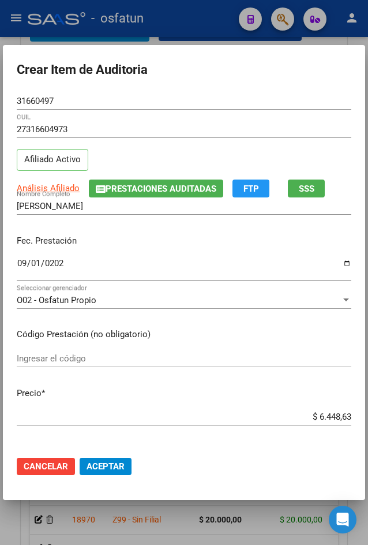
click at [138, 265] on input "2025-09-01" at bounding box center [184, 268] width 335 height 18
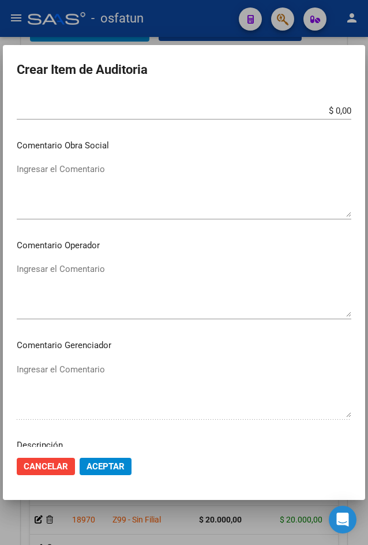
scroll to position [681, 0]
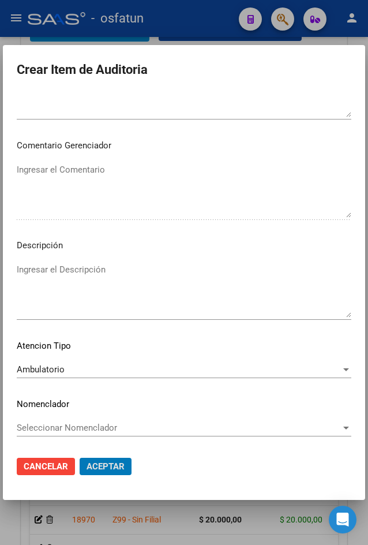
click at [80, 458] on button "Aceptar" at bounding box center [106, 466] width 52 height 17
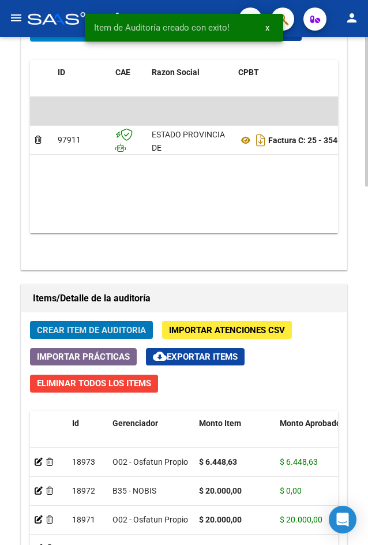
click at [84, 335] on span "Crear Item de Auditoria" at bounding box center [91, 330] width 109 height 10
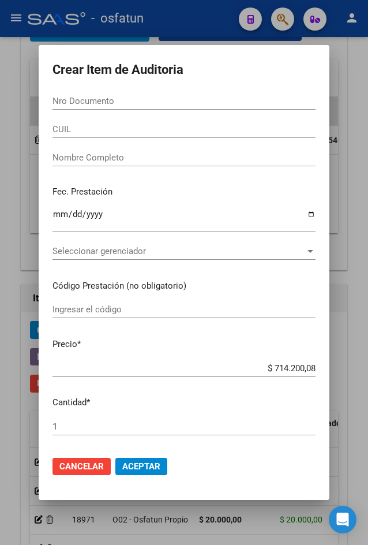
click at [113, 108] on div "Nro Documento" at bounding box center [184, 100] width 263 height 17
paste input "37504835"
type input "37504835"
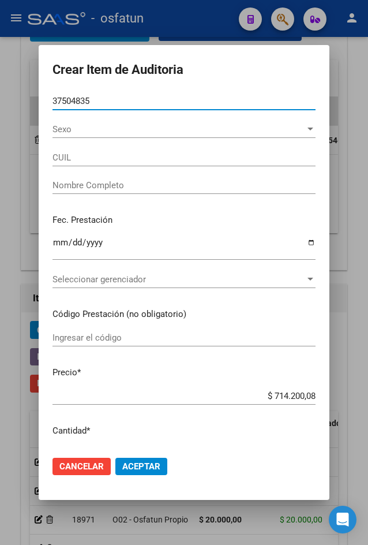
type input "20375048354"
type input "AVILA BULLONES FERNANDO JOSE"
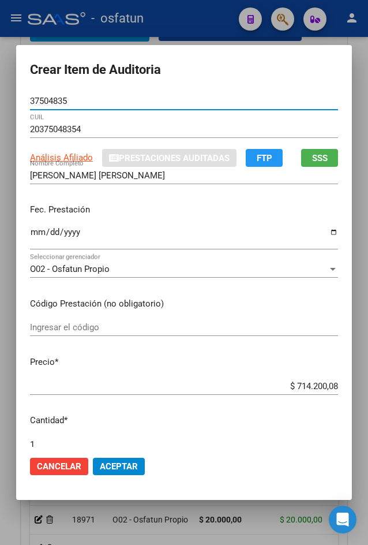
type input "37504835"
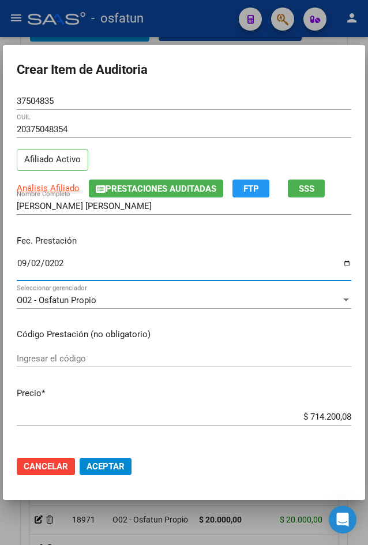
type input "2025-09-02"
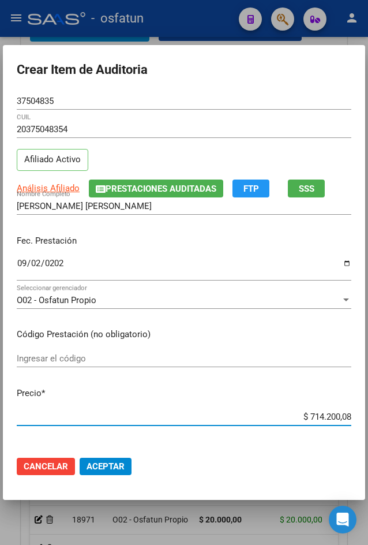
type input "$ 0,06"
type input "$ 0,64"
type input "$ 6,44"
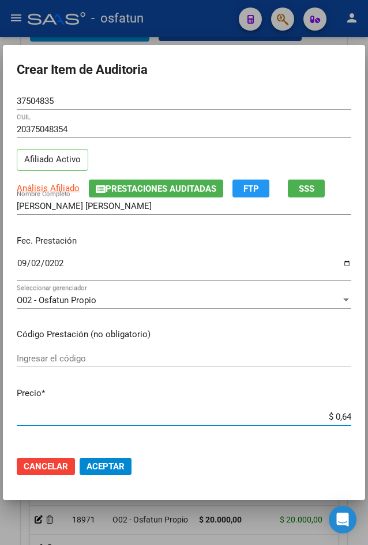
type input "$ 6,44"
type input "$ 64,48"
type input "$ 644,86"
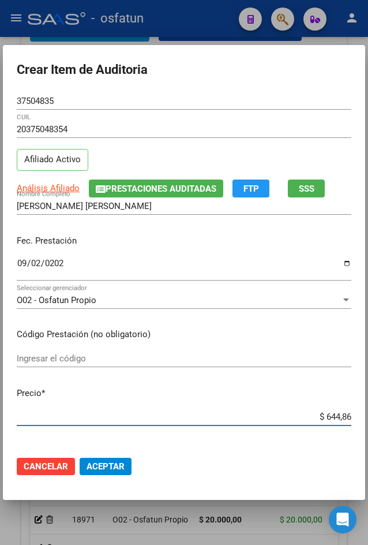
type input "$ 6.448,63"
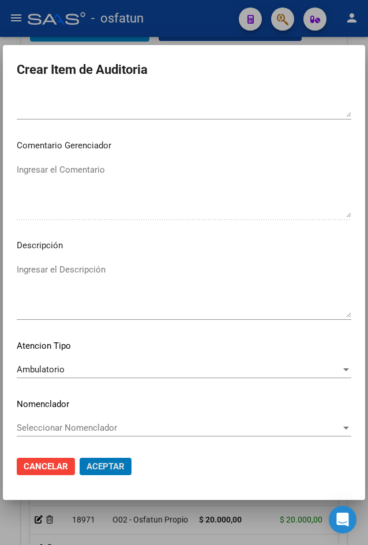
click at [80, 458] on button "Aceptar" at bounding box center [106, 466] width 52 height 17
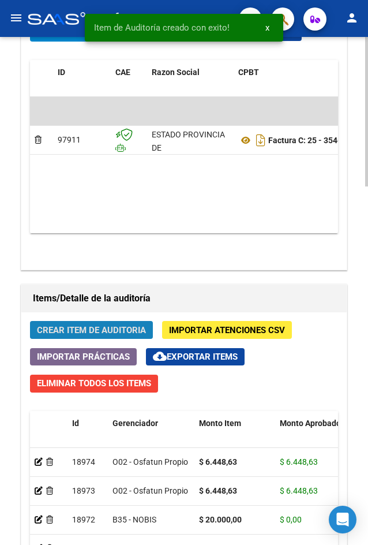
click at [134, 321] on button "Crear Item de Auditoria" at bounding box center [91, 330] width 123 height 18
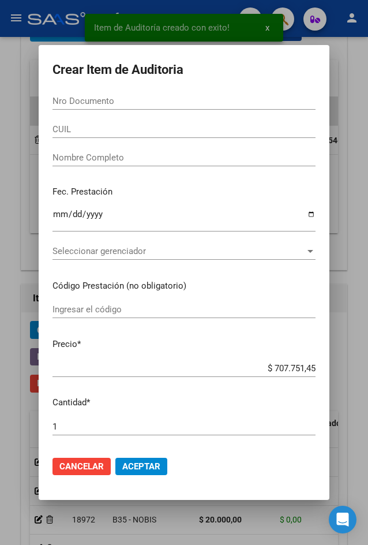
click at [105, 103] on input "Nro Documento" at bounding box center [184, 101] width 263 height 10
paste input "27394466"
type input "27394466"
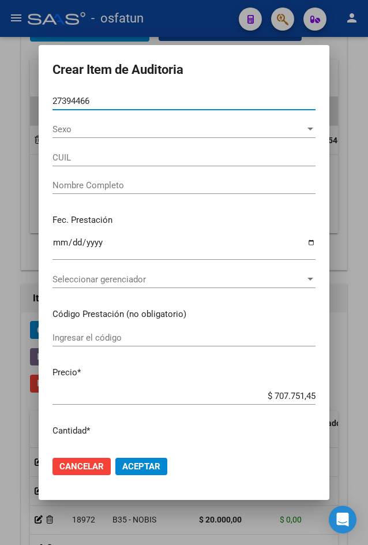
type input "23273944664"
type input "ZALAZAR FERNANDA ANDREA"
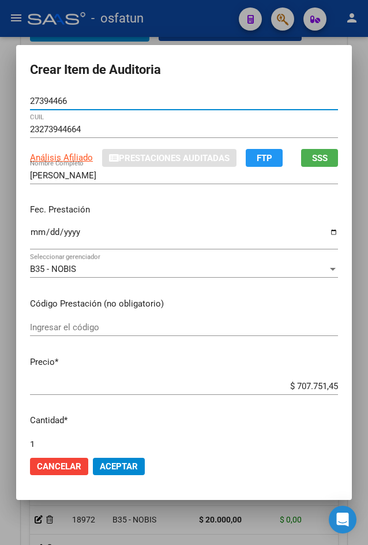
type input "27394466"
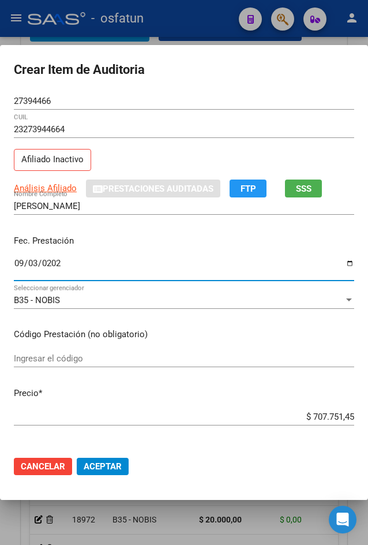
type input "2025-09-03"
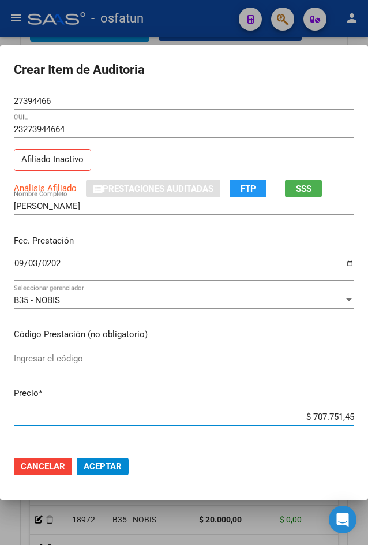
type input "$ 0,02"
type input "$ 0,20"
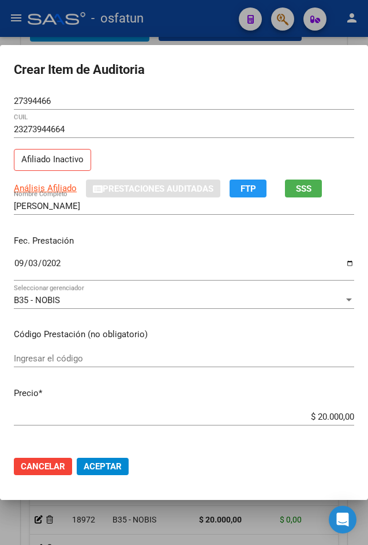
scroll to position [346, 0]
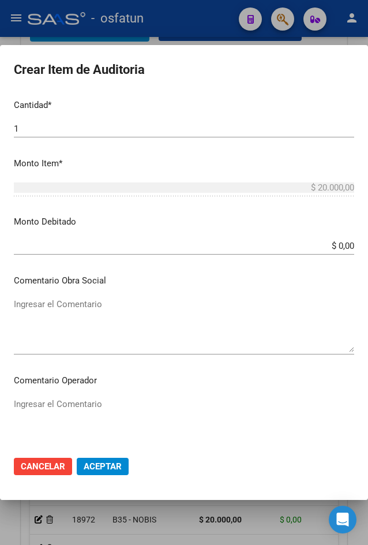
click at [305, 256] on div "$ 0,00 Ingresar el monto" at bounding box center [184, 251] width 340 height 28
click at [305, 244] on input "$ 0,00" at bounding box center [184, 246] width 340 height 10
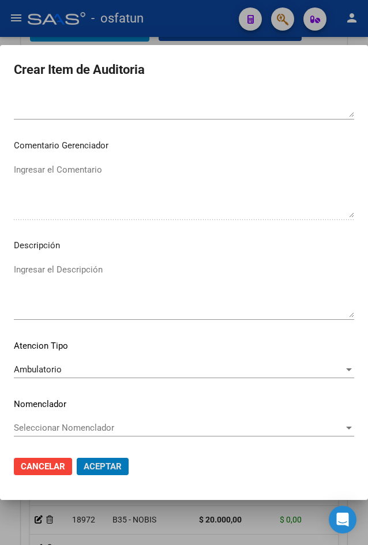
click at [77, 458] on button "Aceptar" at bounding box center [103, 466] width 52 height 17
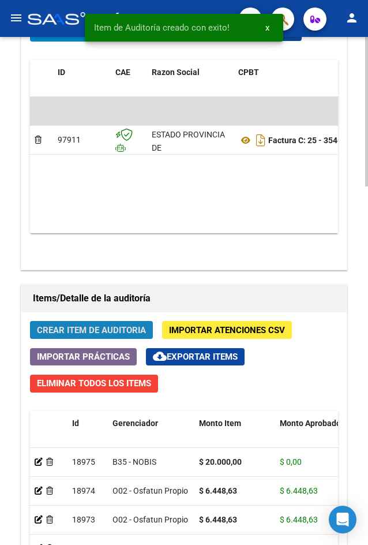
click at [125, 331] on span "Crear Item de Auditoria" at bounding box center [91, 330] width 109 height 10
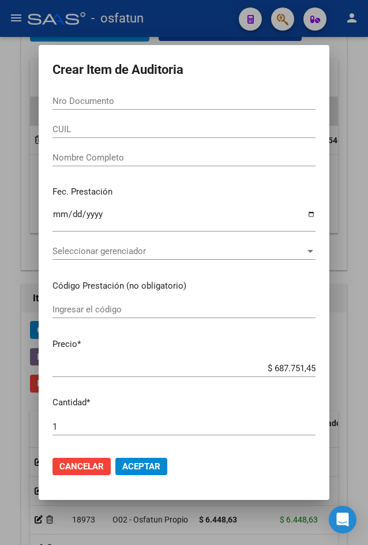
click at [154, 97] on input "Nro Documento" at bounding box center [184, 101] width 263 height 10
paste input "18088901"
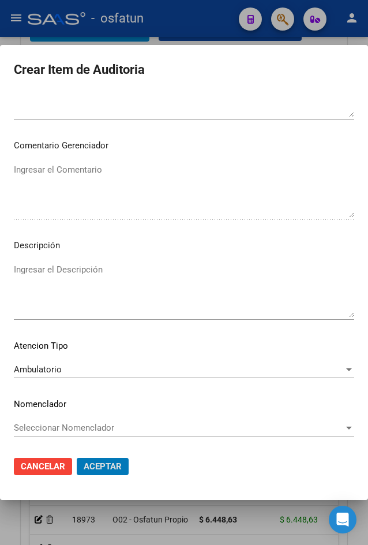
click at [77, 458] on button "Aceptar" at bounding box center [103, 466] width 52 height 17
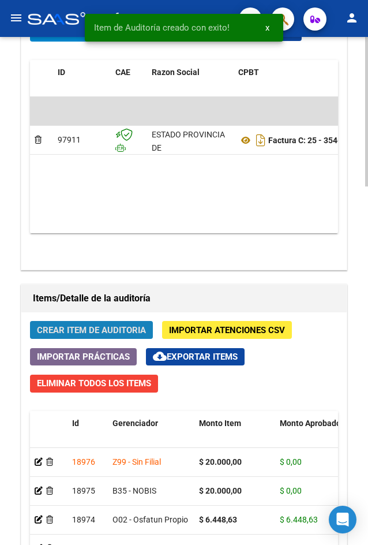
click at [94, 326] on span "Crear Item de Auditoria" at bounding box center [91, 330] width 109 height 10
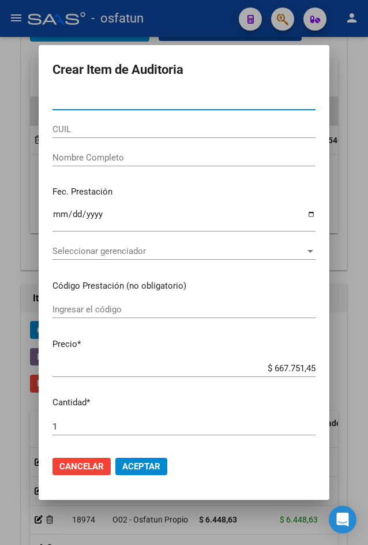
click at [98, 100] on input "Nro Documento" at bounding box center [184, 101] width 263 height 10
paste input "31660497"
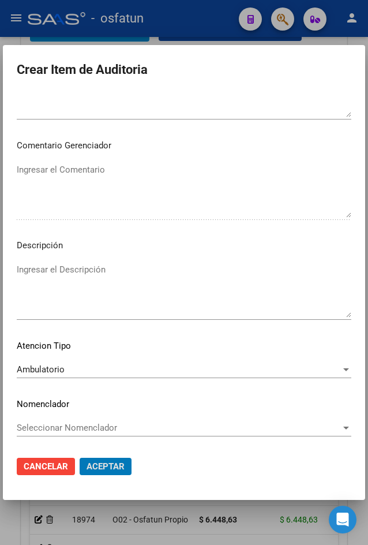
click at [80, 458] on button "Aceptar" at bounding box center [106, 466] width 52 height 17
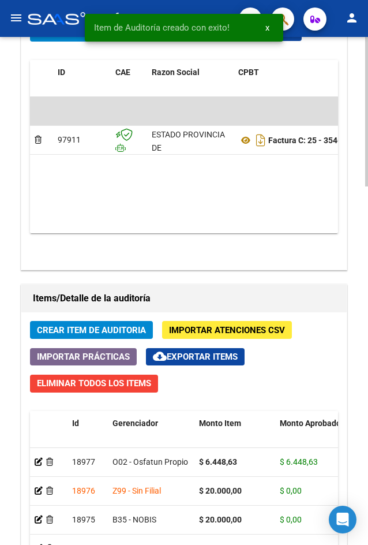
click at [119, 333] on span "Crear Item de Auditoria" at bounding box center [91, 330] width 109 height 10
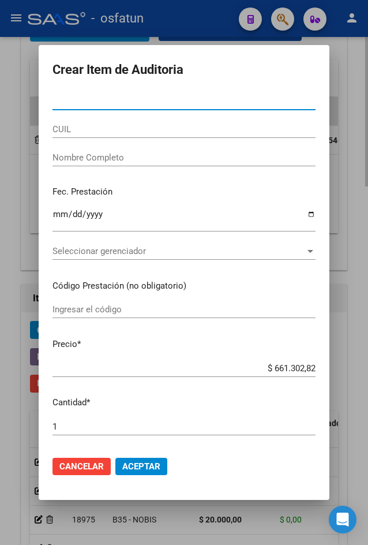
paste input "29912340"
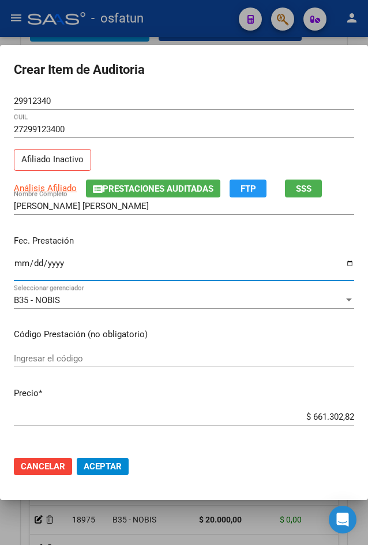
click at [247, 265] on input "Ingresar la fecha" at bounding box center [184, 268] width 340 height 18
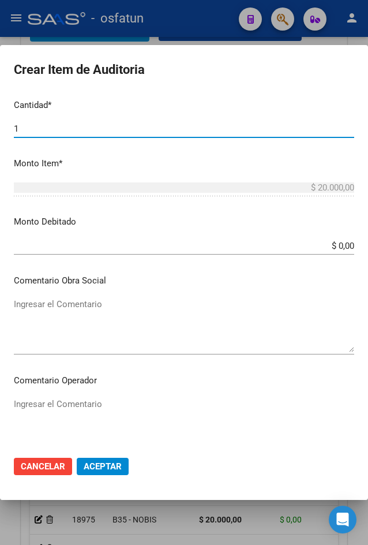
click at [143, 133] on input "1" at bounding box center [184, 128] width 340 height 10
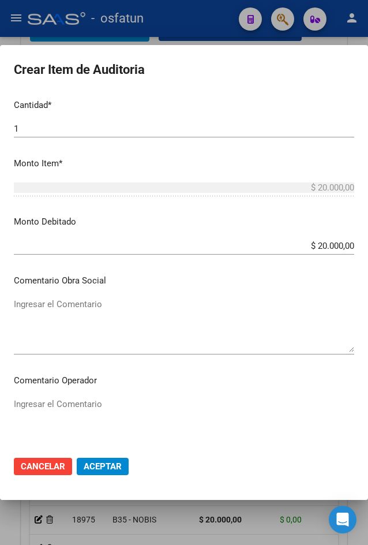
scroll to position [681, 0]
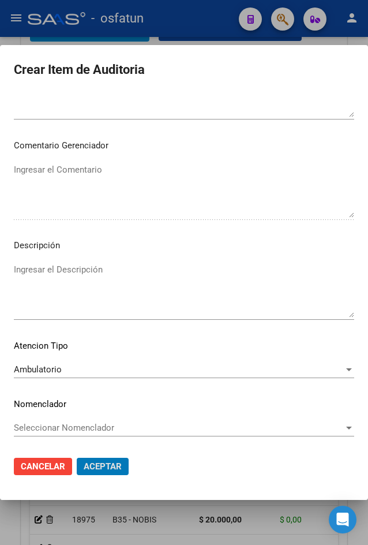
click at [77, 458] on button "Aceptar" at bounding box center [103, 466] width 52 height 17
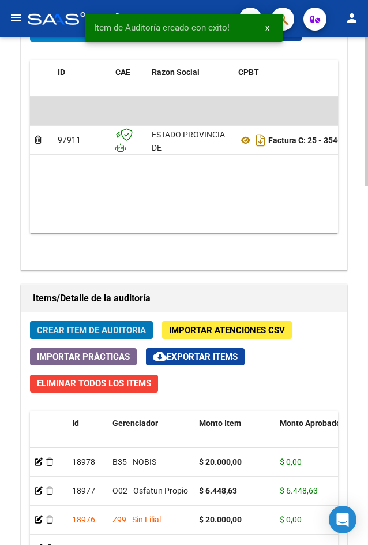
click at [80, 334] on span "Crear Item de Auditoria" at bounding box center [91, 330] width 109 height 10
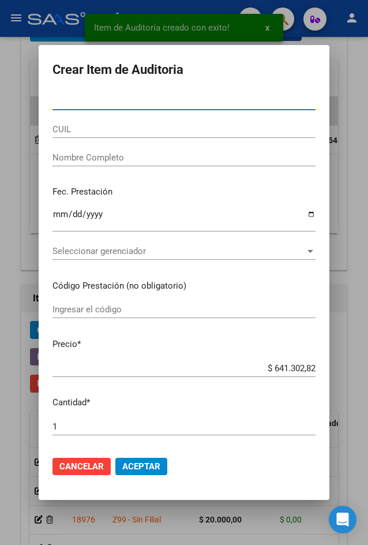
click at [112, 99] on input "Nro Documento" at bounding box center [184, 101] width 263 height 10
paste input "31660497"
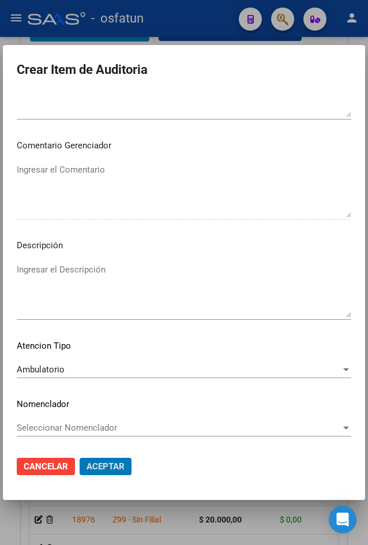
click at [80, 458] on button "Aceptar" at bounding box center [106, 466] width 52 height 17
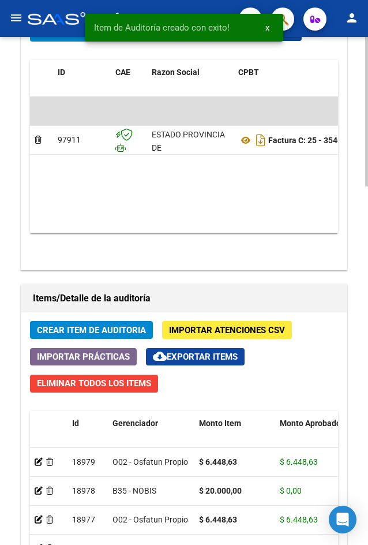
click at [111, 334] on span "Crear Item de Auditoria" at bounding box center [91, 330] width 109 height 10
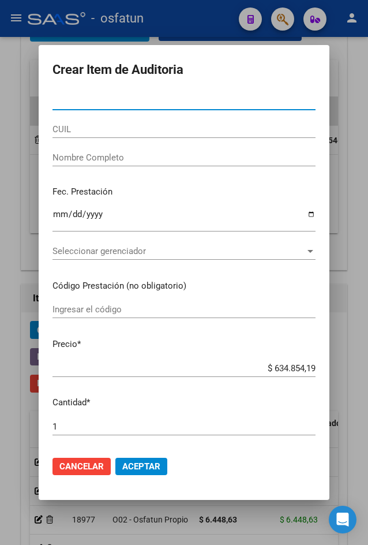
paste input "35915542"
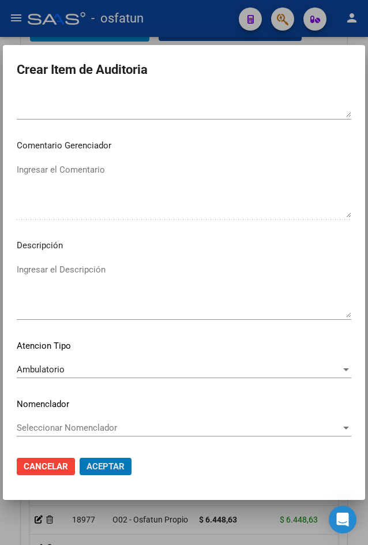
click at [80, 458] on button "Aceptar" at bounding box center [106, 466] width 52 height 17
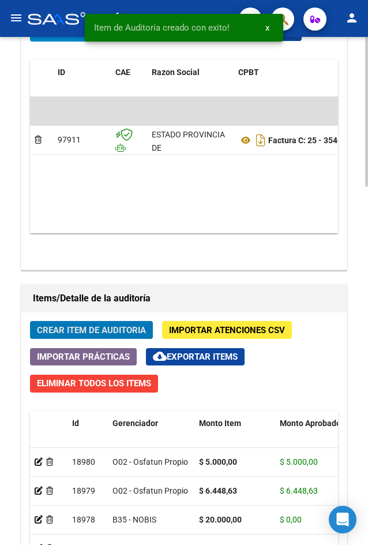
click at [119, 328] on span "Crear Item de Auditoria" at bounding box center [91, 330] width 109 height 10
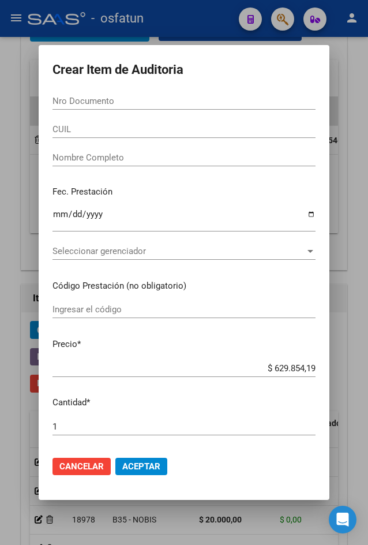
click at [81, 110] on div "Nro Documento" at bounding box center [184, 100] width 263 height 17
paste input "44359393"
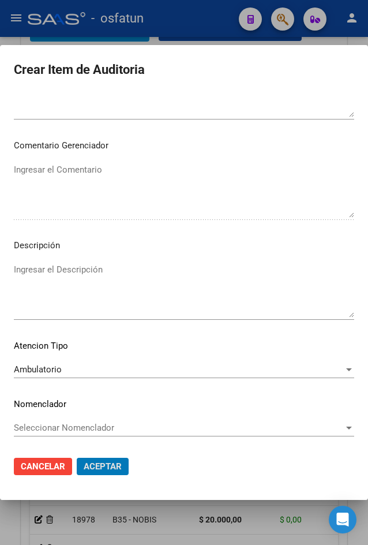
click at [77, 458] on button "Aceptar" at bounding box center [103, 466] width 52 height 17
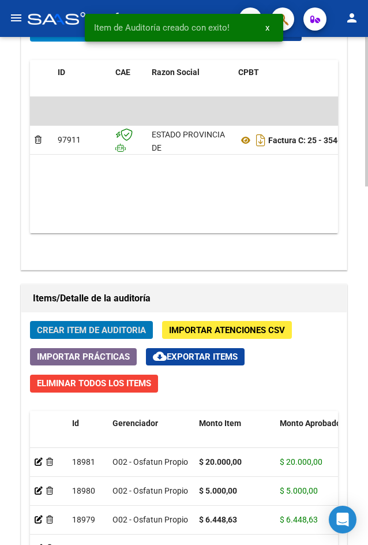
click at [81, 329] on span "Crear Item de Auditoria" at bounding box center [91, 330] width 109 height 10
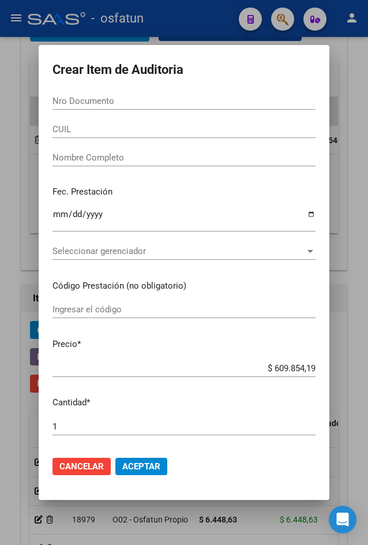
click at [122, 111] on div "Nro Documento" at bounding box center [184, 106] width 263 height 28
click at [131, 99] on input "Nro Documento" at bounding box center [184, 101] width 263 height 10
paste input "35179034"
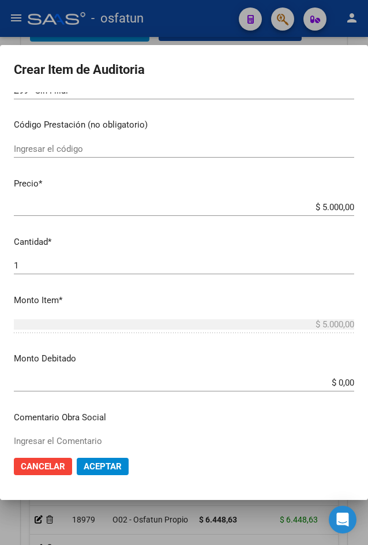
scroll to position [481, 0]
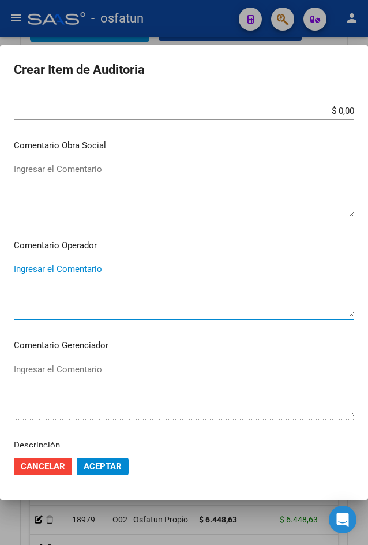
click at [151, 120] on div "$ 0,00 Ingresar el monto" at bounding box center [184, 116] width 340 height 28
click at [152, 117] on div "$ 0,00 Ingresar el monto" at bounding box center [184, 110] width 340 height 17
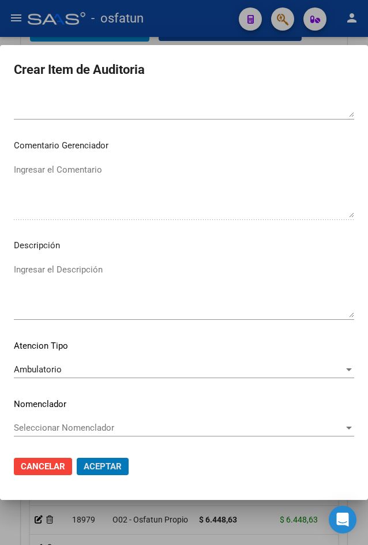
click at [77, 458] on button "Aceptar" at bounding box center [103, 466] width 52 height 17
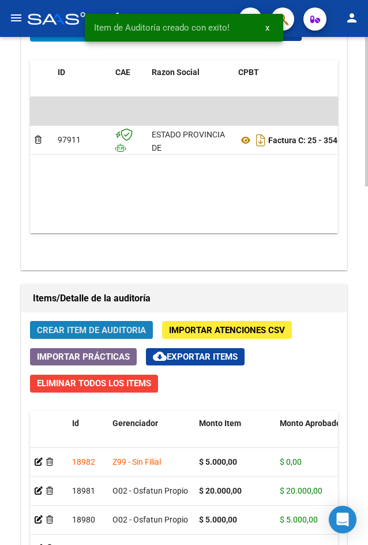
click at [103, 323] on button "Crear Item de Auditoria" at bounding box center [91, 330] width 123 height 18
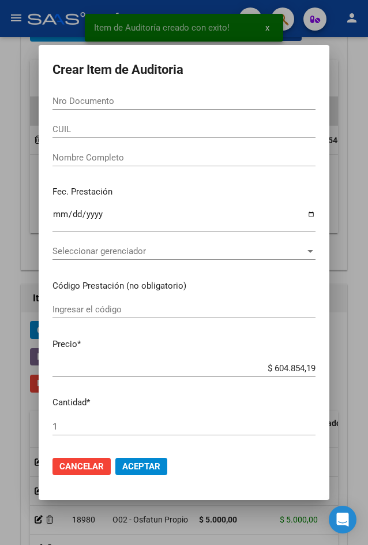
click at [155, 93] on div "Nro Documento" at bounding box center [184, 100] width 263 height 17
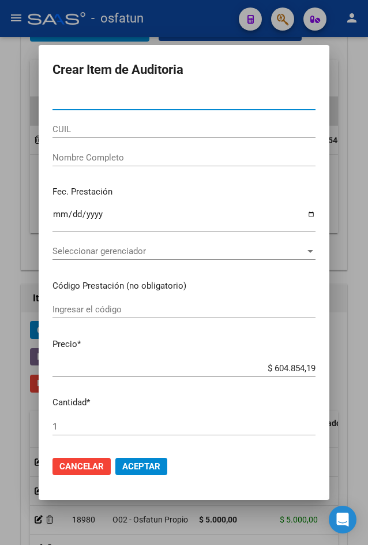
paste input "44531472"
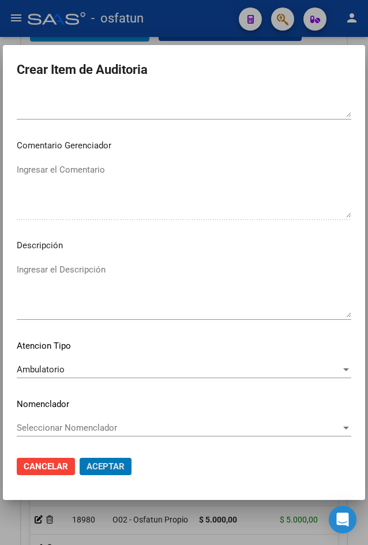
click at [80, 458] on button "Aceptar" at bounding box center [106, 466] width 52 height 17
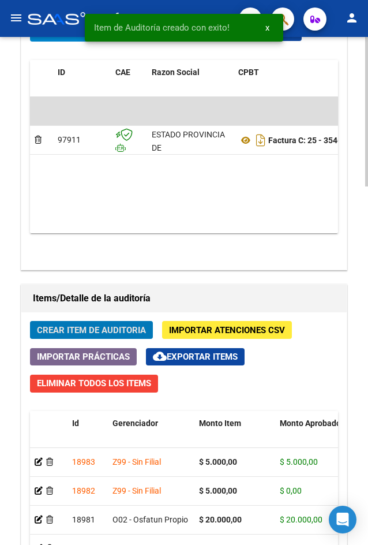
click at [116, 334] on span "Crear Item de Auditoria" at bounding box center [91, 330] width 109 height 10
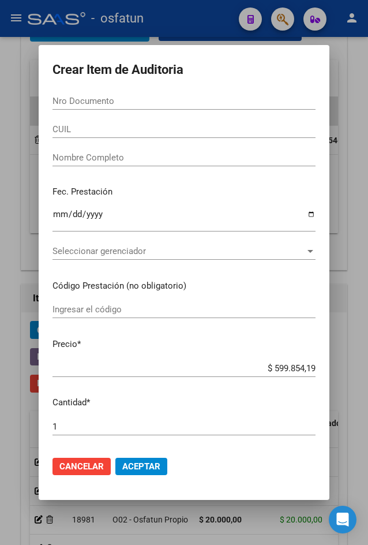
click at [82, 93] on div "Nro Documento" at bounding box center [184, 100] width 263 height 17
paste input "22786450"
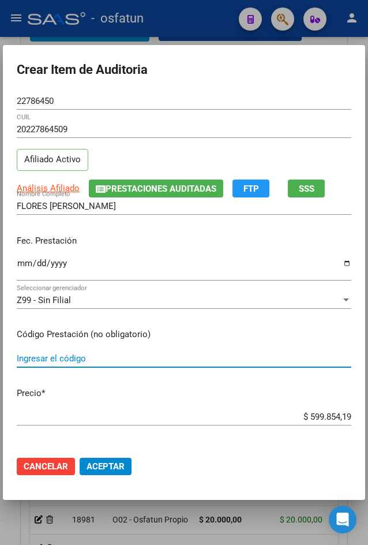
click at [111, 295] on div "Z99 - Sin Filial" at bounding box center [179, 300] width 324 height 10
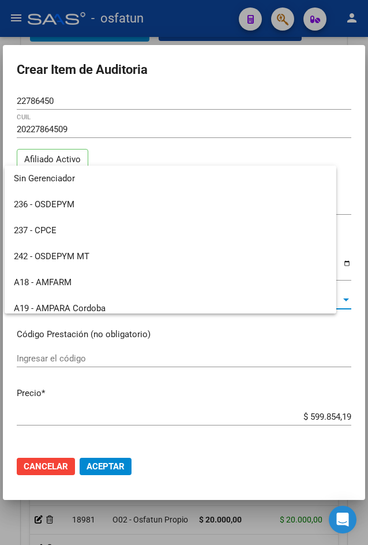
scroll to position [579, 0]
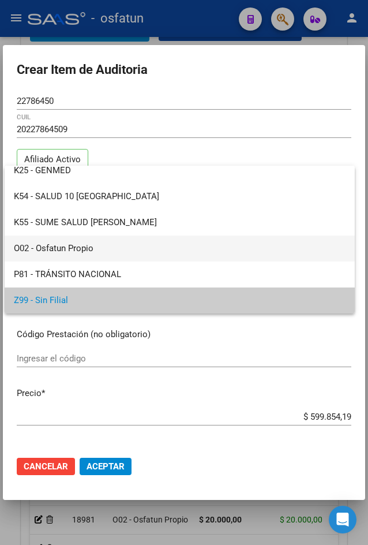
click at [89, 244] on span "O02 - Osfatun Propio" at bounding box center [180, 248] width 332 height 26
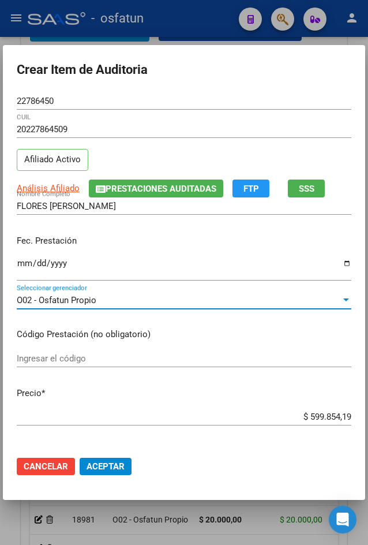
click at [108, 357] on input "Ingresar el código" at bounding box center [184, 358] width 335 height 10
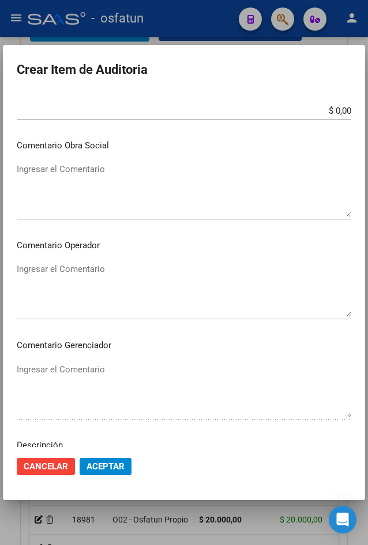
scroll to position [681, 0]
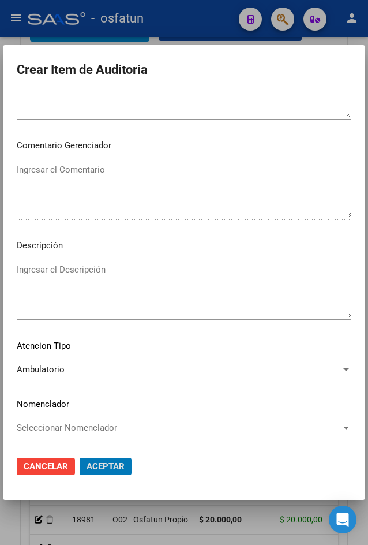
click at [80, 458] on button "Aceptar" at bounding box center [106, 466] width 52 height 17
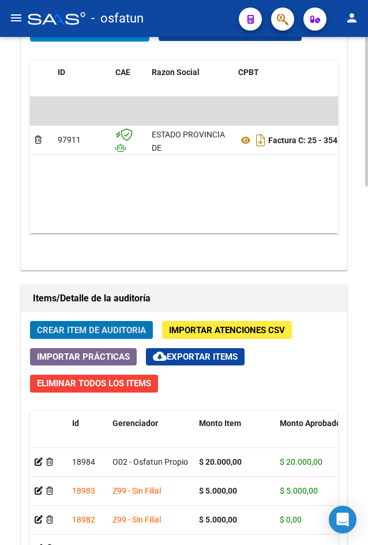
click at [133, 324] on span "Crear Item de Auditoria" at bounding box center [91, 329] width 109 height 10
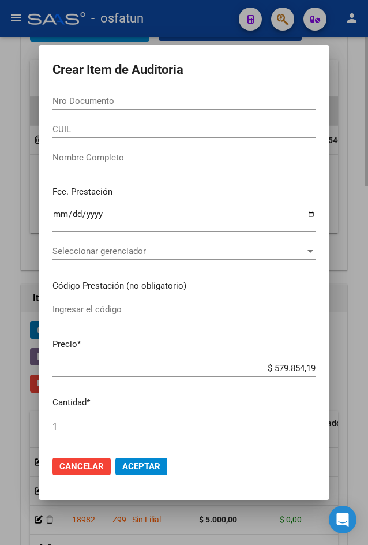
paste input "35915542"
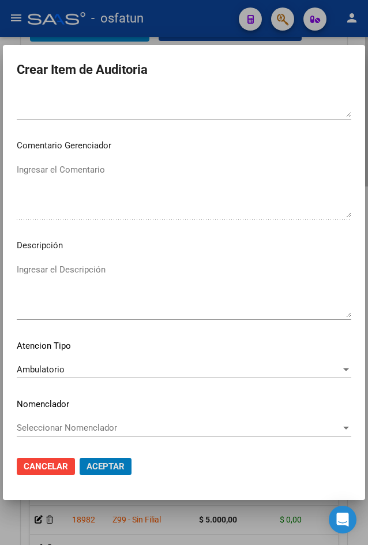
click at [80, 458] on button "Aceptar" at bounding box center [106, 466] width 52 height 17
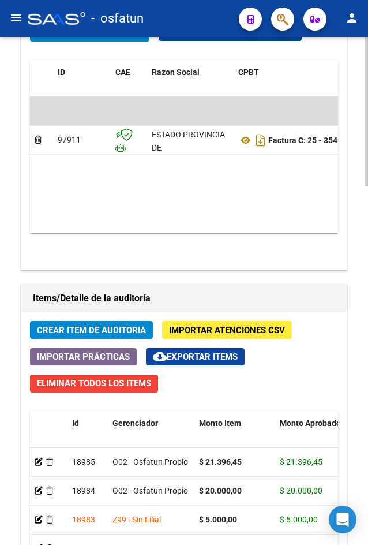
click at [81, 326] on span "Crear Item de Auditoria" at bounding box center [91, 330] width 109 height 10
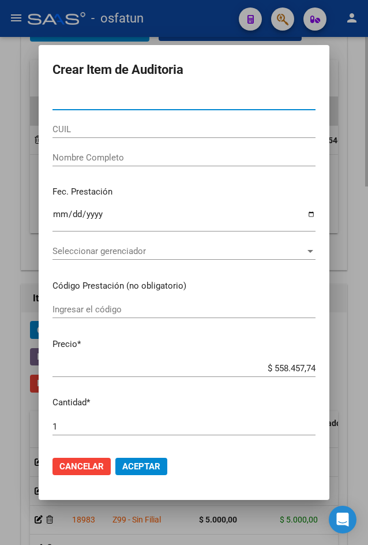
paste input "37505315"
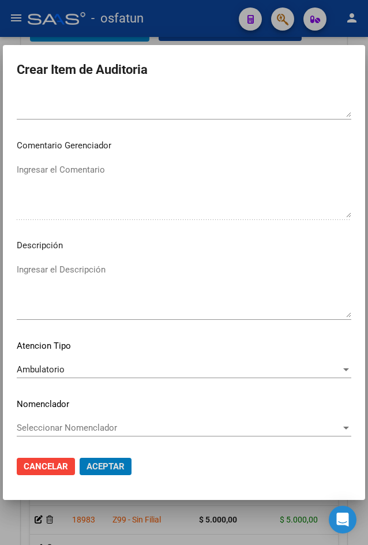
click at [80, 458] on button "Aceptar" at bounding box center [106, 466] width 52 height 17
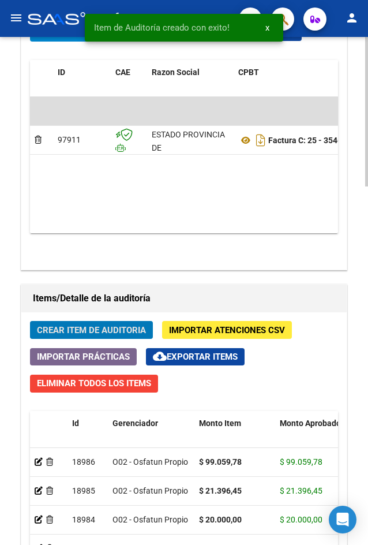
click at [102, 329] on span "Crear Item de Auditoria" at bounding box center [91, 330] width 109 height 10
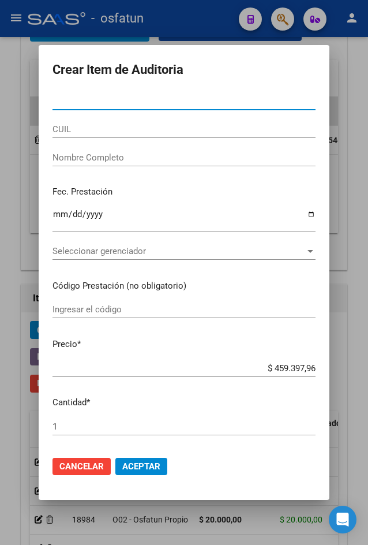
click at [126, 104] on input "Nro Documento" at bounding box center [184, 101] width 263 height 10
paste input "37504835"
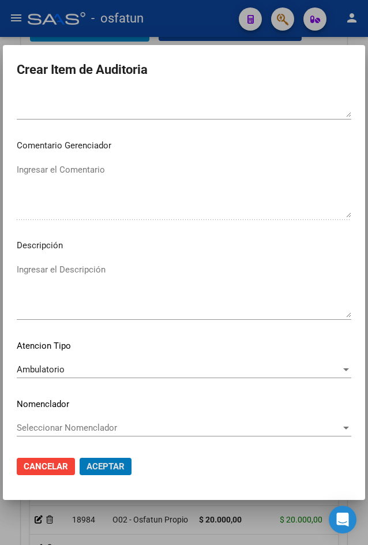
click at [80, 458] on button "Aceptar" at bounding box center [106, 466] width 52 height 17
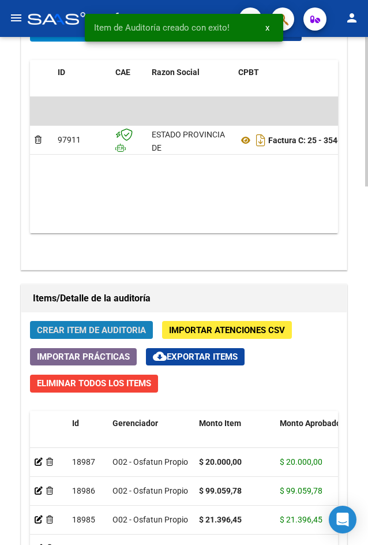
click at [113, 328] on span "Crear Item de Auditoria" at bounding box center [91, 330] width 109 height 10
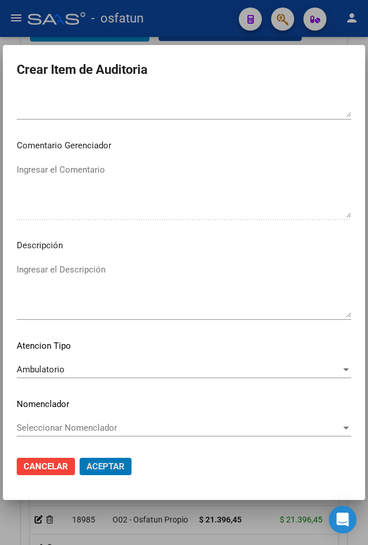
click at [80, 458] on button "Aceptar" at bounding box center [106, 466] width 52 height 17
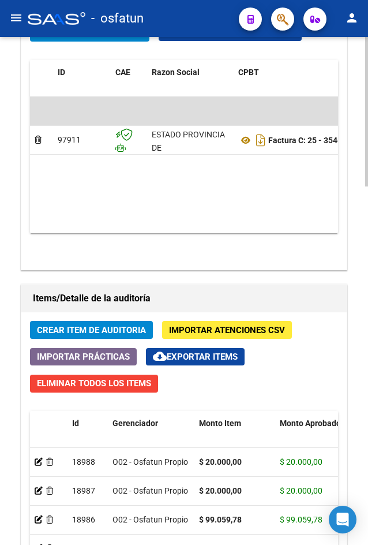
click at [95, 328] on span "Crear Item de Auditoria" at bounding box center [91, 330] width 109 height 10
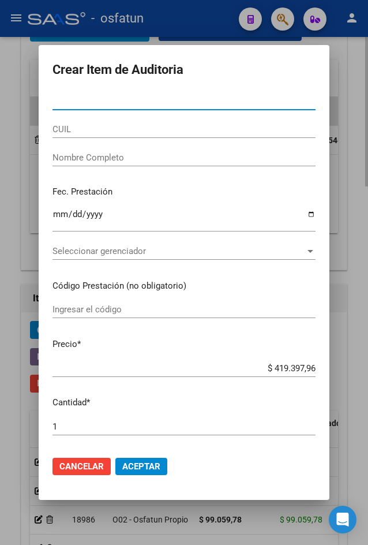
paste input "59091314"
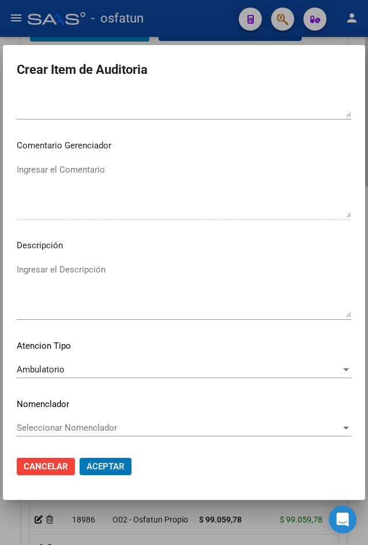
click at [80, 458] on button "Aceptar" at bounding box center [106, 466] width 52 height 17
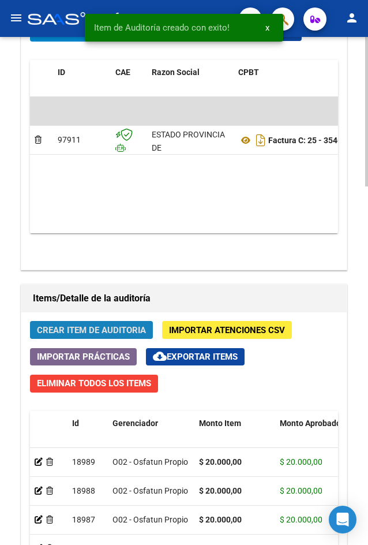
click at [100, 328] on span "Crear Item de Auditoria" at bounding box center [91, 330] width 109 height 10
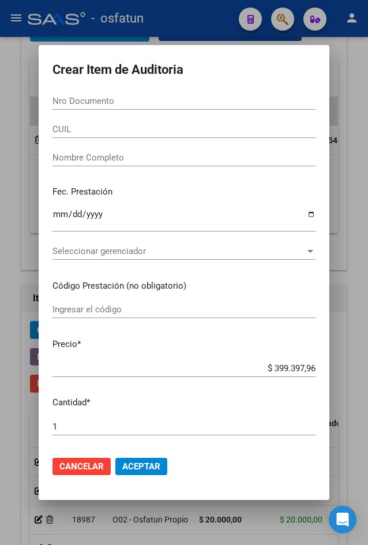
click at [132, 98] on input "Nro Documento" at bounding box center [184, 101] width 263 height 10
paste input "31660497"
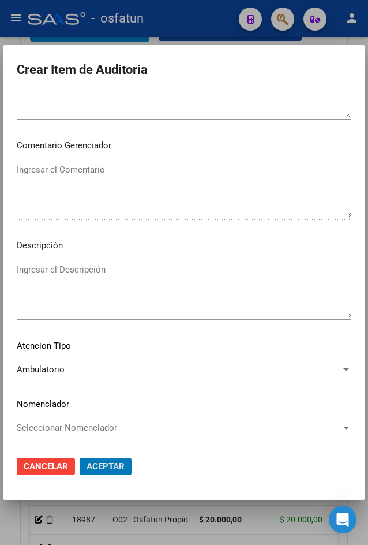
click at [80, 458] on button "Aceptar" at bounding box center [106, 466] width 52 height 17
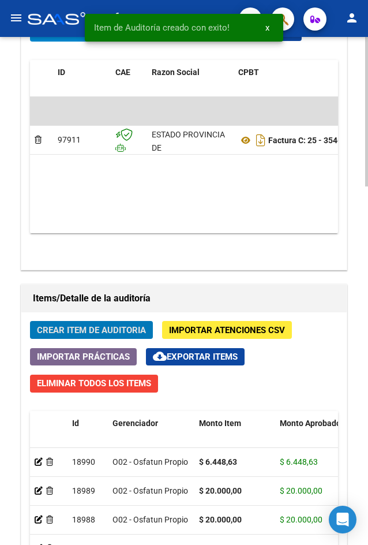
click at [107, 329] on span "Crear Item de Auditoria" at bounding box center [91, 330] width 109 height 10
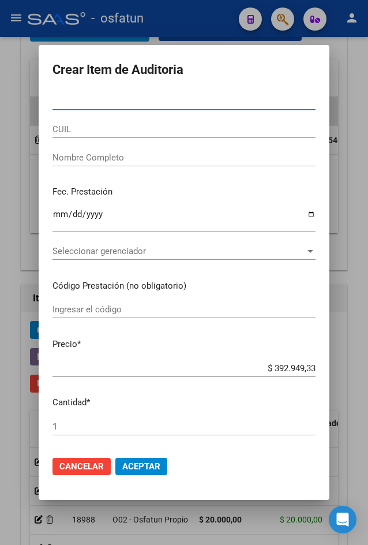
paste input "31660497"
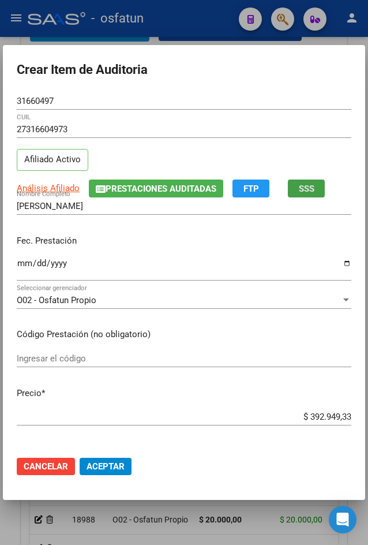
click at [294, 181] on button "SSS" at bounding box center [306, 188] width 37 height 18
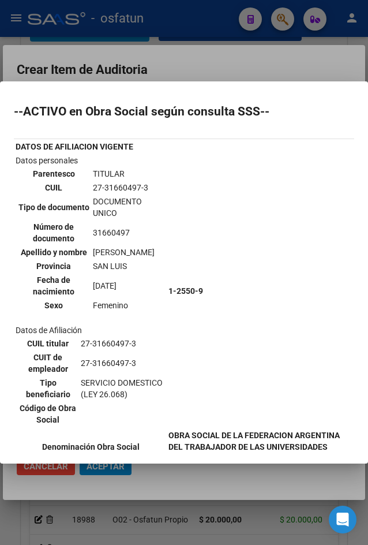
click at [133, 67] on div at bounding box center [184, 272] width 368 height 545
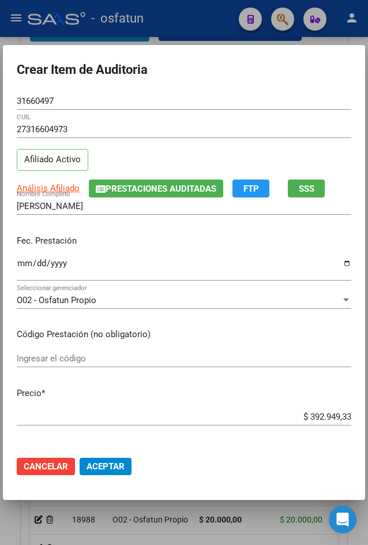
drag, startPoint x: 122, startPoint y: 100, endPoint x: -43, endPoint y: 77, distance: 166.7
click at [0, 77] on html "menu - osfatun person Firma Express Inicio Calendario SSS Instructivos Contacto…" at bounding box center [184, 272] width 368 height 545
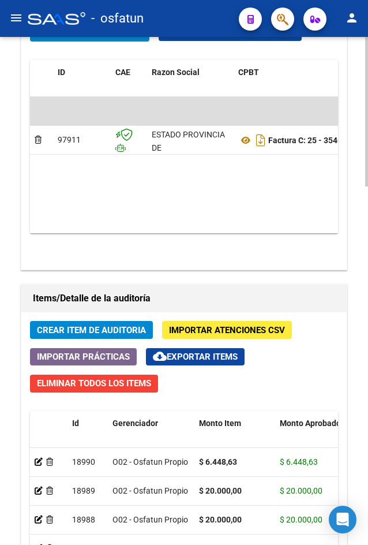
click at [123, 337] on button "Crear Item de Auditoria" at bounding box center [91, 330] width 123 height 18
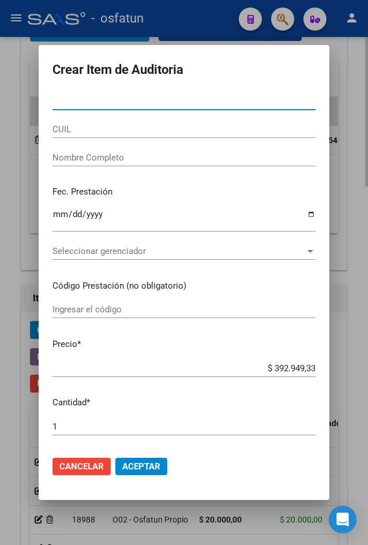
paste input "31660417"
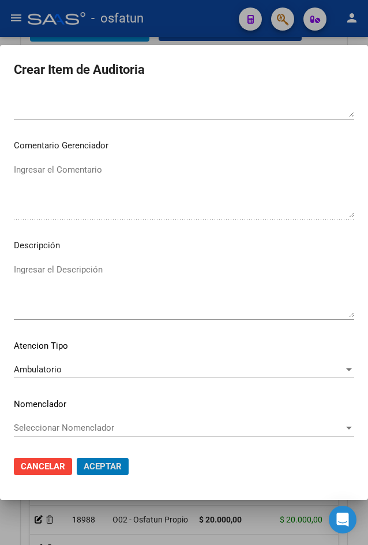
click at [77, 458] on button "Aceptar" at bounding box center [103, 466] width 52 height 17
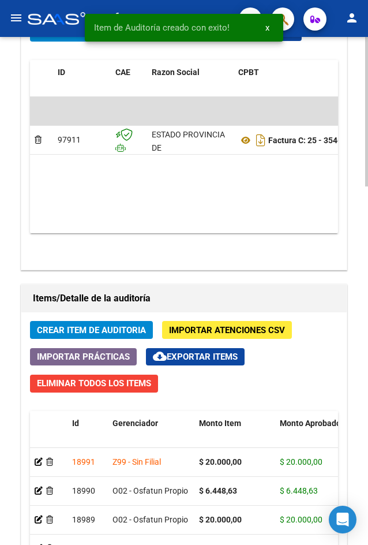
drag, startPoint x: 146, startPoint y: 314, endPoint x: 137, endPoint y: 320, distance: 10.9
click at [136, 326] on span "Crear Item de Auditoria" at bounding box center [91, 330] width 109 height 10
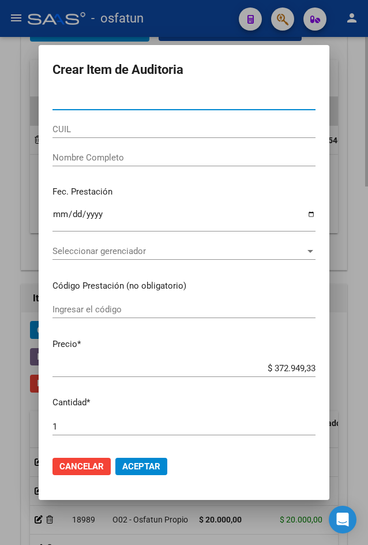
paste input "31660497"
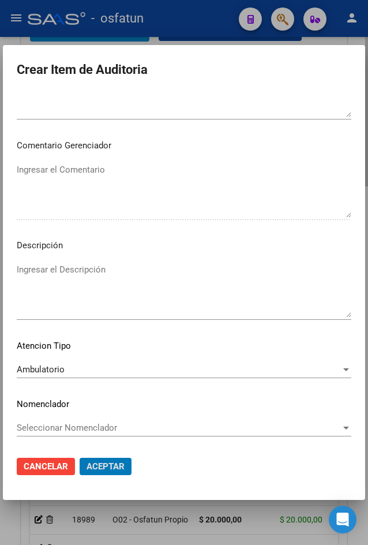
click at [80, 458] on button "Aceptar" at bounding box center [106, 466] width 52 height 17
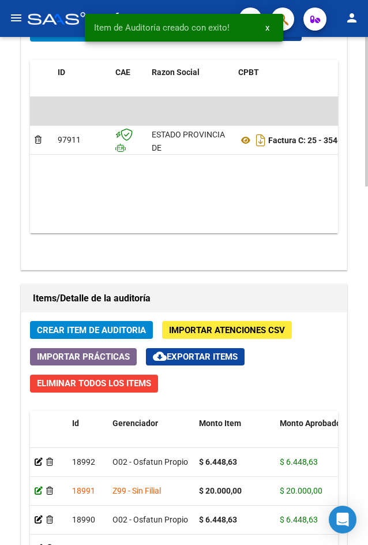
click at [35, 490] on icon at bounding box center [39, 490] width 8 height 8
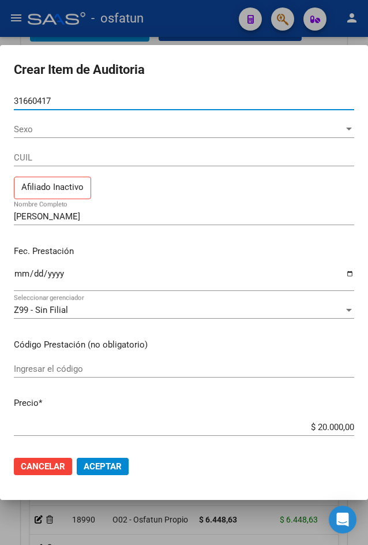
click at [192, 121] on div "Sexo Sexo" at bounding box center [184, 129] width 340 height 17
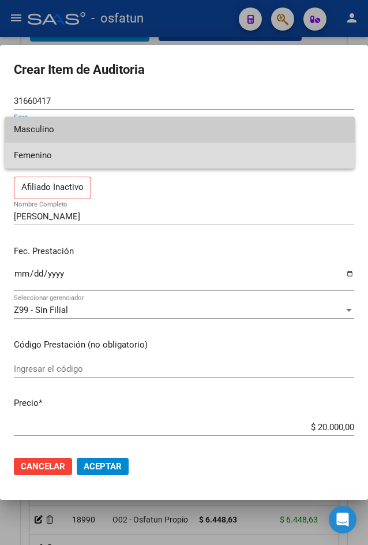
click at [190, 158] on span "Femenino" at bounding box center [180, 156] width 332 height 26
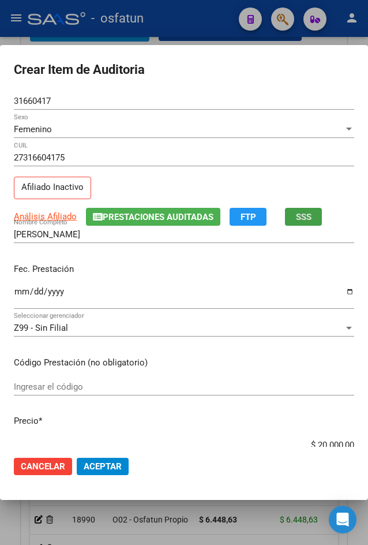
click at [313, 222] on button "SSS" at bounding box center [303, 217] width 37 height 18
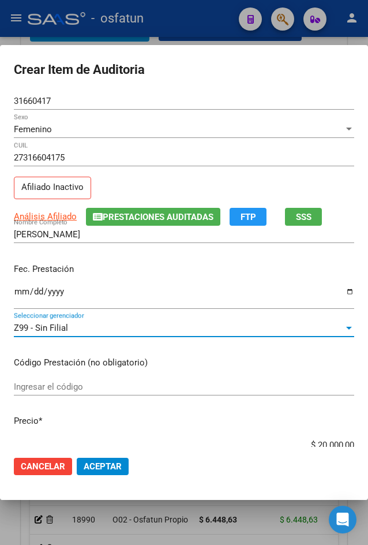
click at [47, 327] on span "Z99 - Sin Filial" at bounding box center [41, 328] width 54 height 10
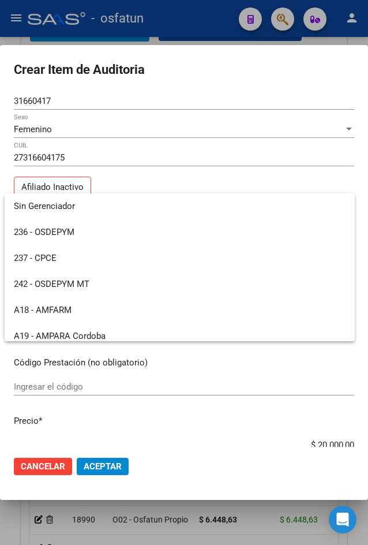
scroll to position [579, 0]
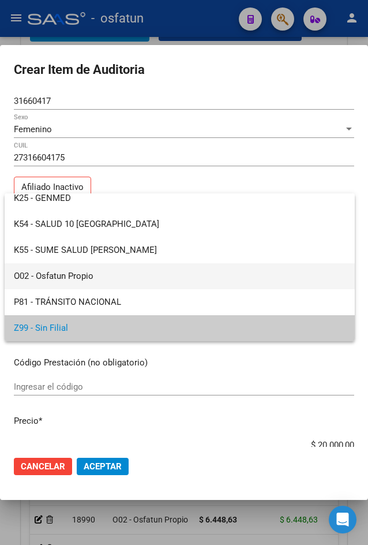
click at [57, 281] on span "O02 - Osfatun Propio" at bounding box center [180, 276] width 332 height 26
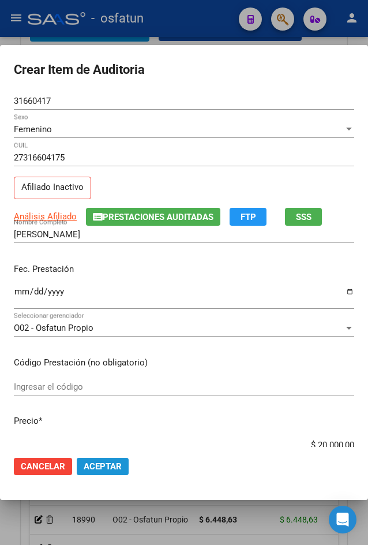
click at [100, 467] on span "Aceptar" at bounding box center [103, 466] width 38 height 10
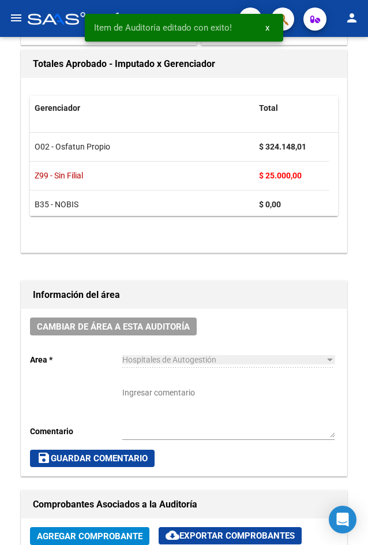
scroll to position [692, 0]
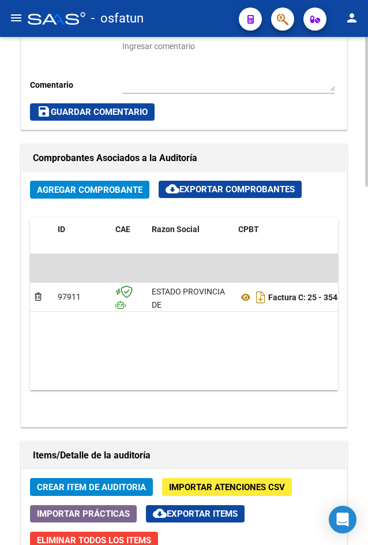
click at [104, 487] on span "Crear Item de Auditoria" at bounding box center [91, 487] width 109 height 10
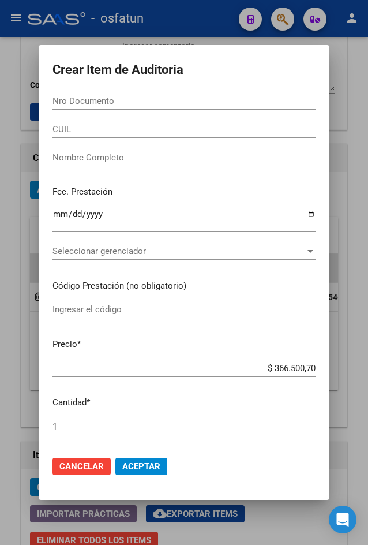
click at [102, 87] on form "Crear Item de Auditoria Nro Documento CUIL Nombre Completo Fec. Prestación Ingr…" at bounding box center [184, 272] width 263 height 427
click at [107, 95] on div "Nro Documento" at bounding box center [184, 100] width 263 height 17
paste input "24181167"
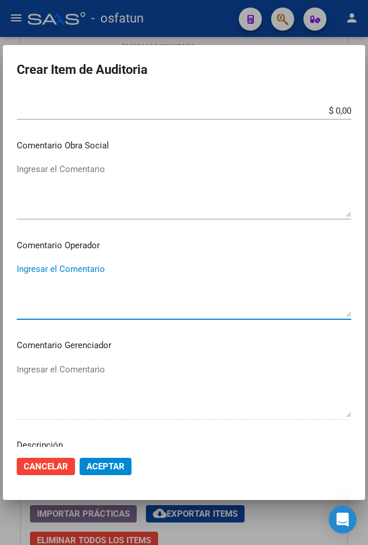
scroll to position [681, 0]
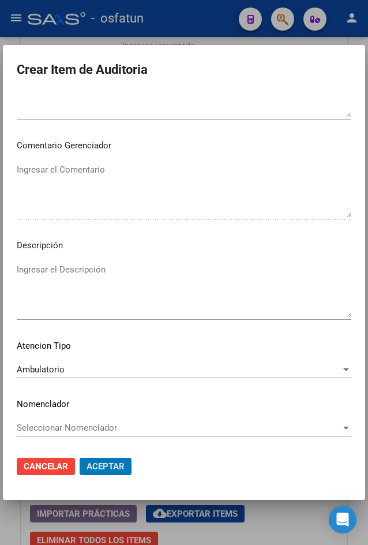
click at [80, 458] on button "Aceptar" at bounding box center [106, 466] width 52 height 17
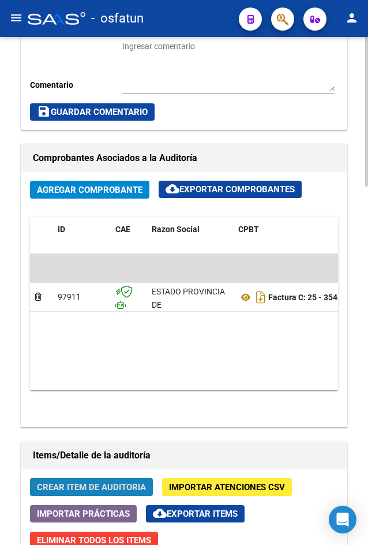
click at [72, 482] on span "Crear Item de Auditoria" at bounding box center [91, 487] width 109 height 10
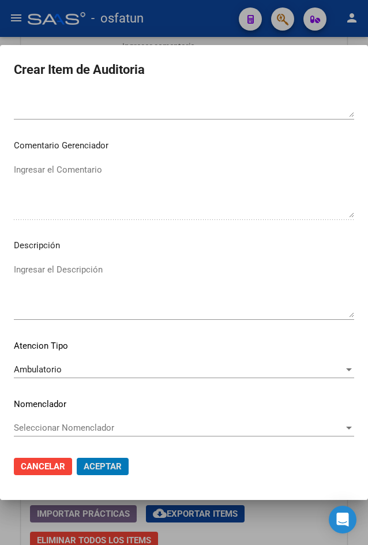
click at [77, 458] on button "Aceptar" at bounding box center [103, 466] width 52 height 17
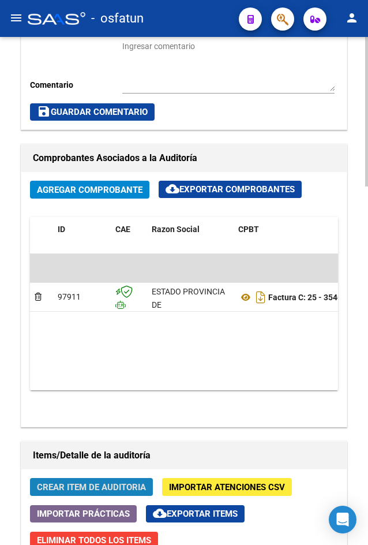
click at [125, 485] on span "Crear Item de Auditoria" at bounding box center [91, 487] width 109 height 10
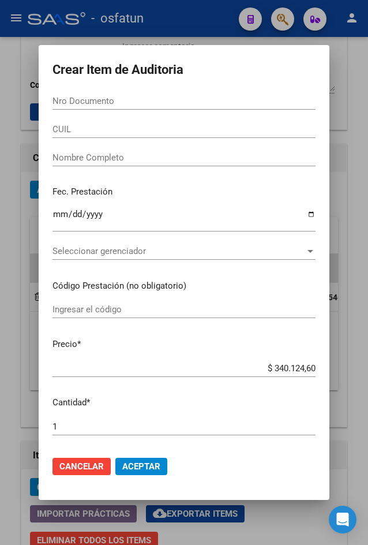
click at [108, 102] on input "Nro Documento" at bounding box center [184, 101] width 263 height 10
paste input "54165369"
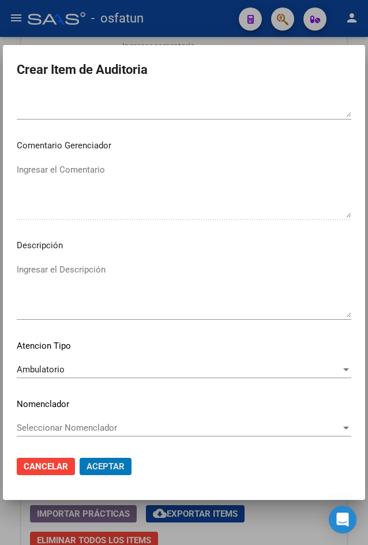
click at [80, 458] on button "Aceptar" at bounding box center [106, 466] width 52 height 17
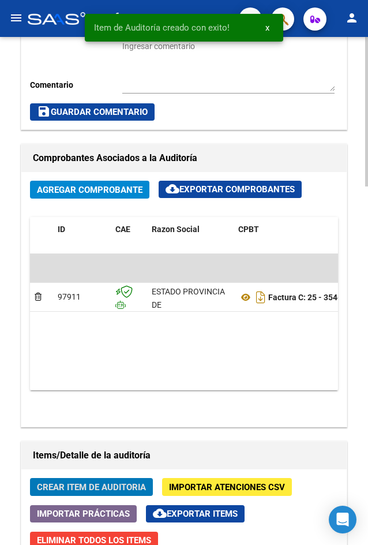
scroll to position [1039, 0]
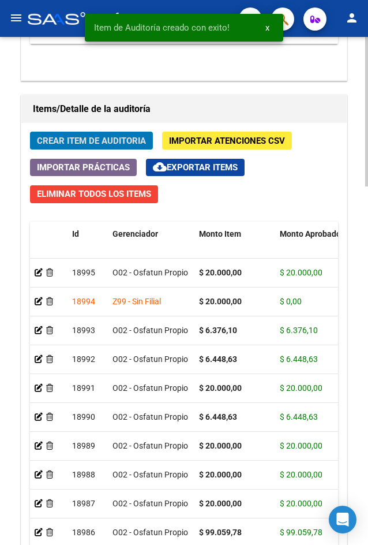
click at [30, 132] on button "Crear Item de Auditoria" at bounding box center [91, 141] width 123 height 18
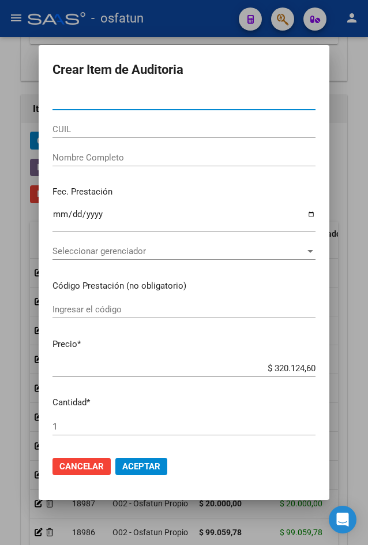
click at [65, 103] on input "Nro Documento" at bounding box center [184, 101] width 263 height 10
paste input "25870755"
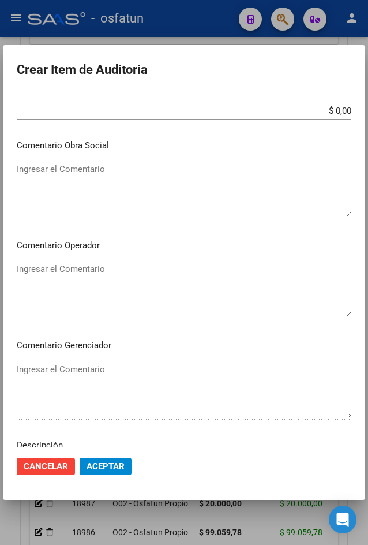
scroll to position [681, 0]
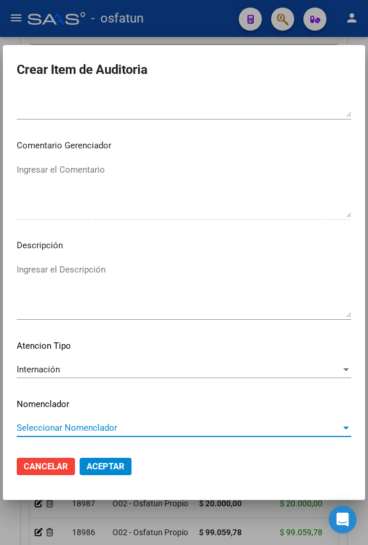
click at [27, 374] on span "Internación" at bounding box center [38, 369] width 43 height 10
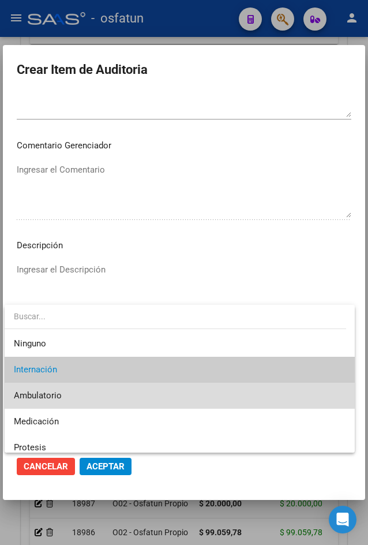
click at [324, 399] on span "Ambulatorio" at bounding box center [180, 396] width 332 height 26
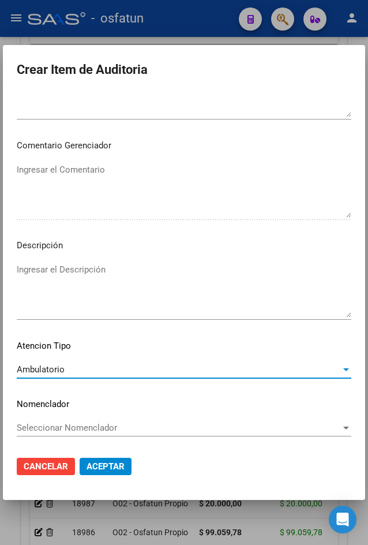
click at [107, 465] on span "Aceptar" at bounding box center [106, 466] width 38 height 10
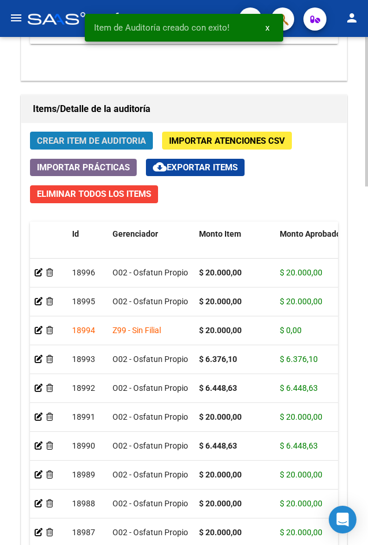
click at [85, 138] on span "Crear Item de Auditoria" at bounding box center [91, 141] width 109 height 10
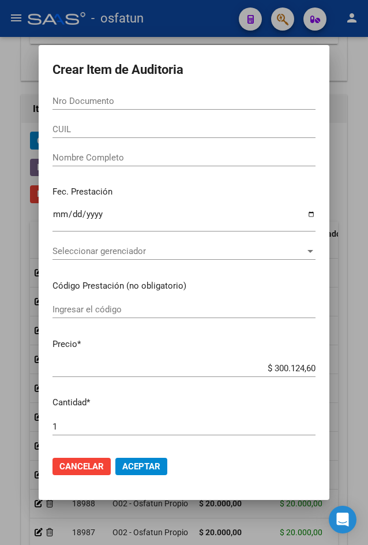
click at [99, 107] on div "Nro Documento" at bounding box center [184, 100] width 263 height 17
paste input "70144479"
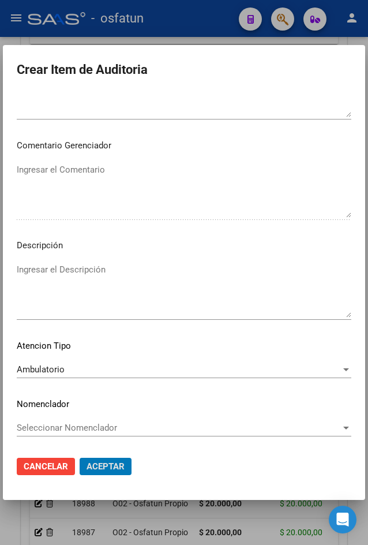
click at [80, 458] on button "Aceptar" at bounding box center [106, 466] width 52 height 17
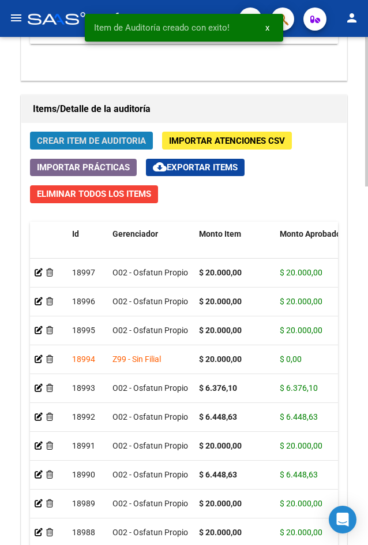
click at [68, 145] on span "Crear Item de Auditoria" at bounding box center [91, 141] width 109 height 10
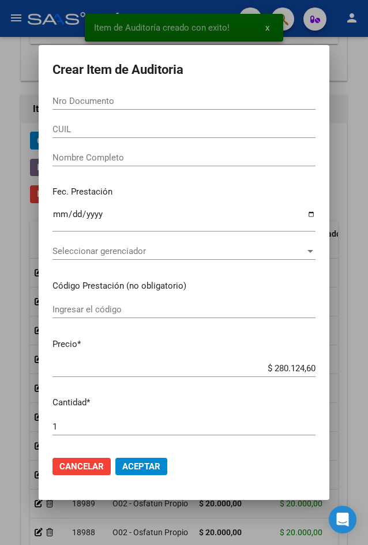
click at [83, 100] on input "Nro Documento" at bounding box center [184, 101] width 263 height 10
paste input "52553160"
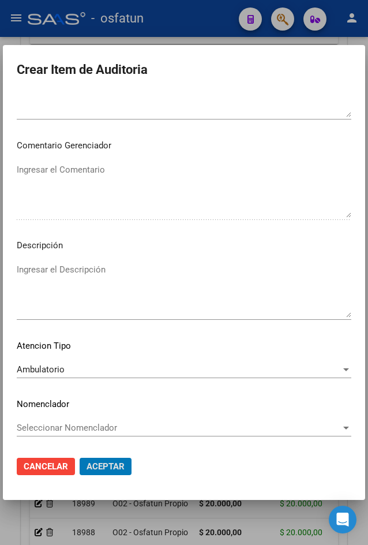
click at [80, 458] on button "Aceptar" at bounding box center [106, 466] width 52 height 17
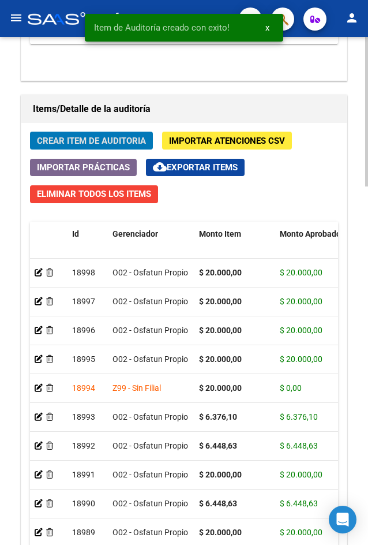
click at [122, 146] on span "Crear Item de Auditoria" at bounding box center [91, 141] width 109 height 10
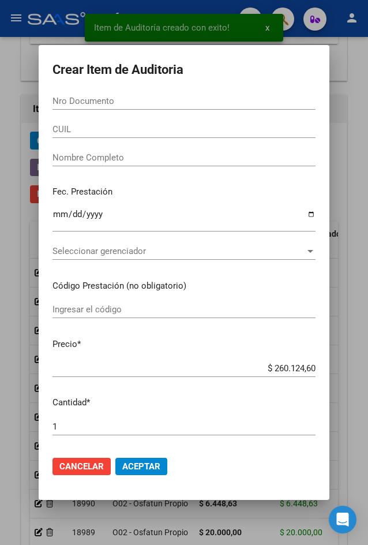
click at [103, 107] on div "Nro Documento" at bounding box center [184, 100] width 263 height 17
paste input "31660417"
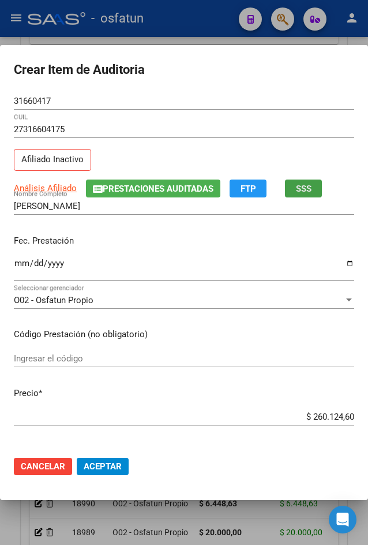
click at [288, 191] on button "SSS" at bounding box center [303, 188] width 37 height 18
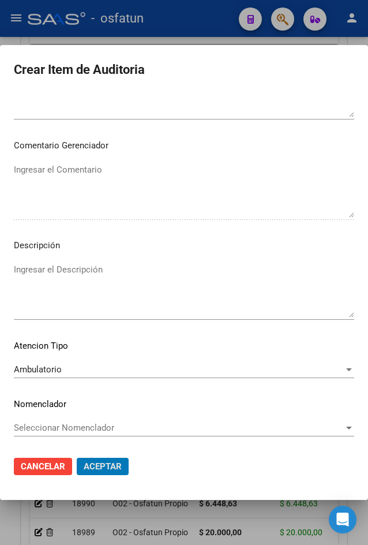
click at [77, 458] on button "Aceptar" at bounding box center [103, 466] width 52 height 17
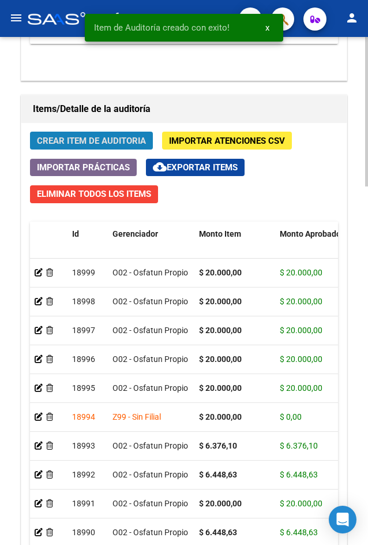
click at [87, 137] on span "Crear Item de Auditoria" at bounding box center [91, 141] width 109 height 10
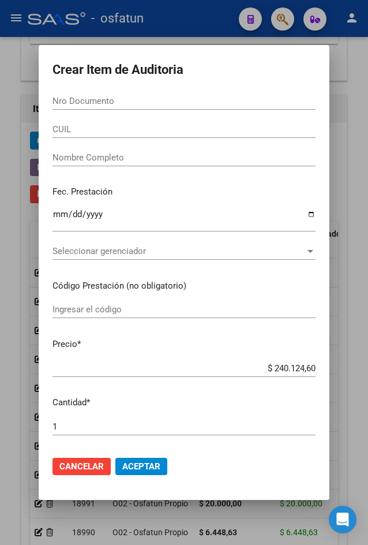
click at [114, 102] on input "Nro Documento" at bounding box center [184, 101] width 263 height 10
paste input "51239285"
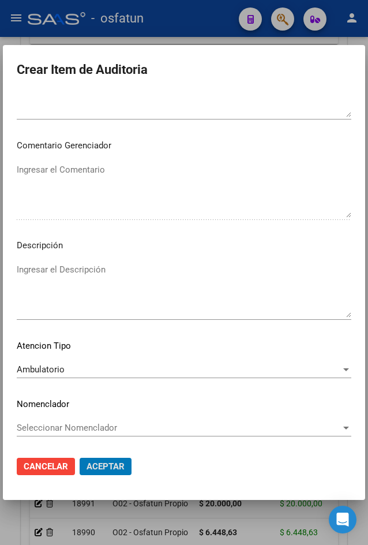
click at [80, 458] on button "Aceptar" at bounding box center [106, 466] width 52 height 17
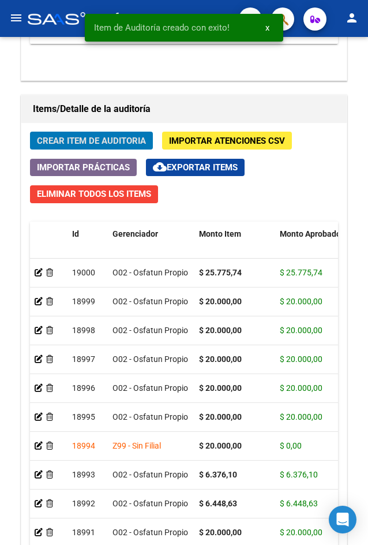
click at [30, 132] on button "Crear Item de Auditoria" at bounding box center [91, 141] width 123 height 18
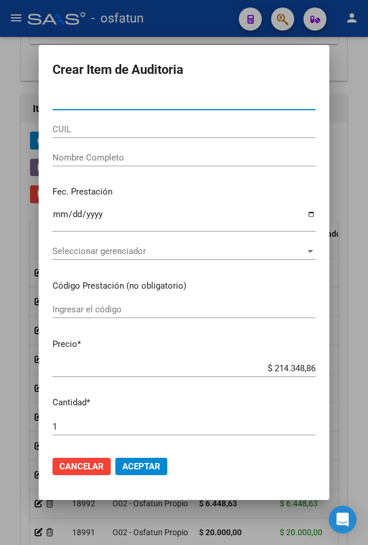
drag, startPoint x: 102, startPoint y: 106, endPoint x: 96, endPoint y: 101, distance: 7.4
click at [102, 106] on input "Nro Documento" at bounding box center [184, 101] width 263 height 10
paste input "51239285"
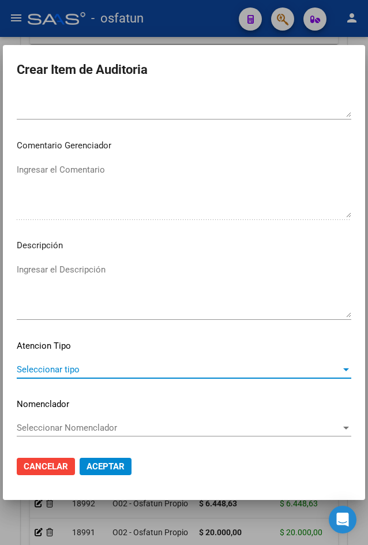
click at [227, 366] on span "Seleccionar tipo" at bounding box center [179, 369] width 324 height 10
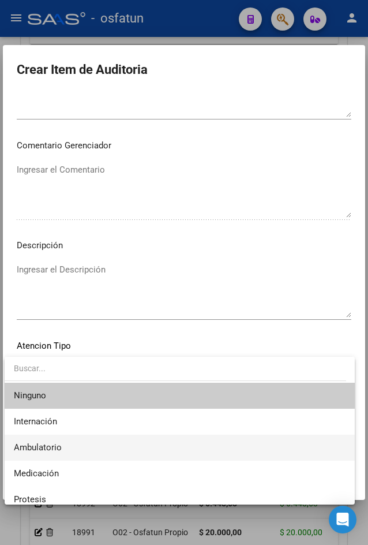
click at [117, 439] on span "Ambulatorio" at bounding box center [180, 448] width 332 height 26
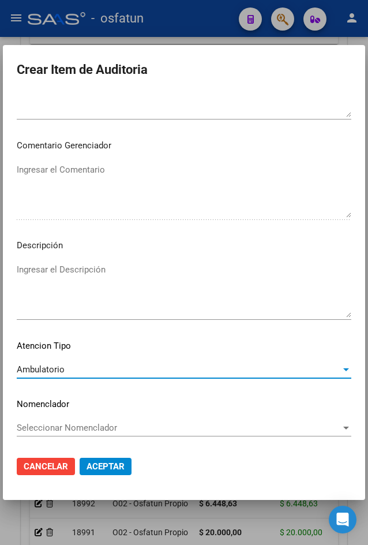
click at [117, 459] on button "Aceptar" at bounding box center [106, 466] width 52 height 17
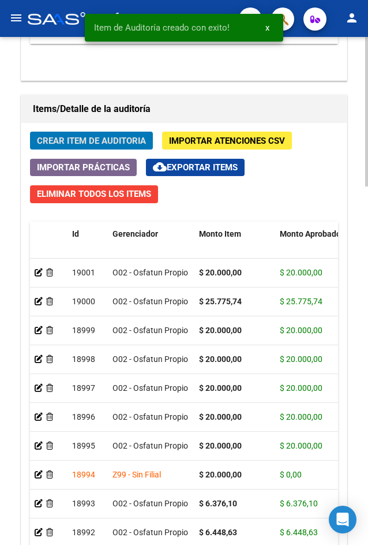
click at [30, 132] on button "Crear Item de Auditoria" at bounding box center [91, 141] width 123 height 18
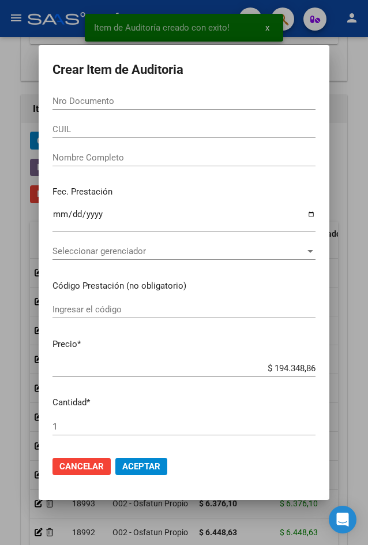
click at [62, 94] on div "Nro Documento" at bounding box center [184, 100] width 263 height 17
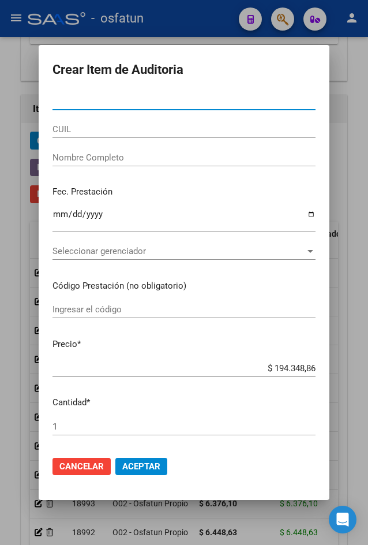
paste input "31660497"
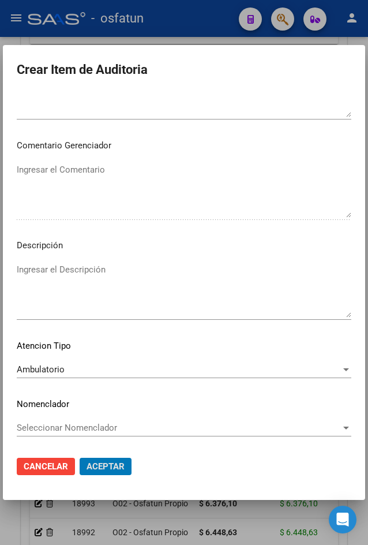
click at [80, 458] on button "Aceptar" at bounding box center [106, 466] width 52 height 17
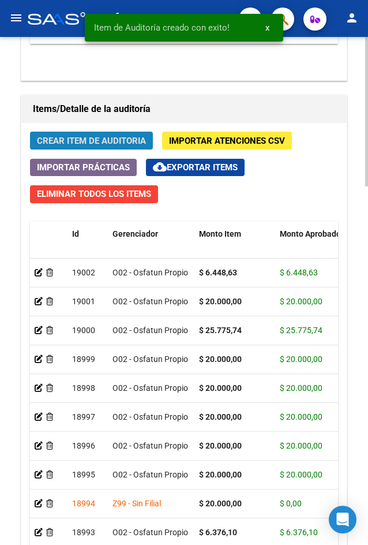
click at [85, 141] on span "Crear Item de Auditoria" at bounding box center [91, 141] width 109 height 10
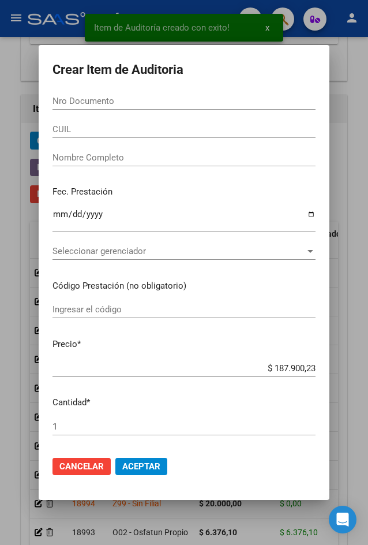
click at [69, 91] on form "Crear Item de Auditoria Nro Documento CUIL Nombre Completo Fec. Prestación Ingr…" at bounding box center [184, 272] width 263 height 427
click at [77, 97] on input "Nro Documento" at bounding box center [184, 101] width 263 height 10
paste input "51239285"
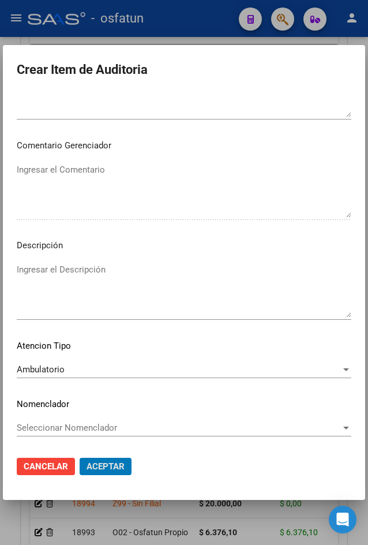
click at [80, 458] on button "Aceptar" at bounding box center [106, 466] width 52 height 17
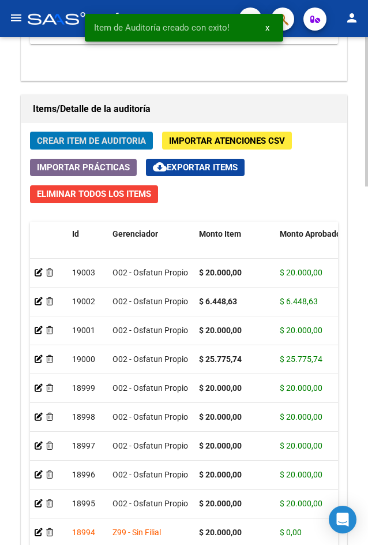
click at [30, 132] on button "Crear Item de Auditoria" at bounding box center [91, 141] width 123 height 18
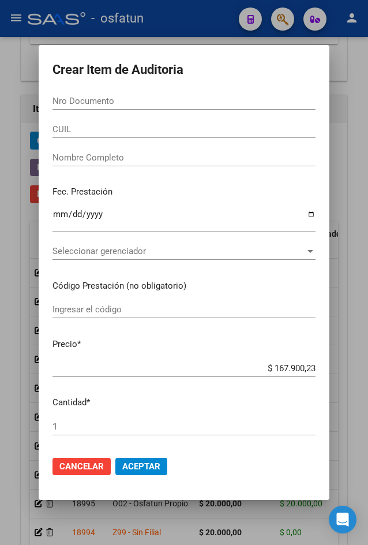
click at [205, 113] on div "Nro Documento" at bounding box center [184, 106] width 263 height 28
click at [205, 99] on input "Nro Documento" at bounding box center [184, 101] width 263 height 10
paste input "30486991"
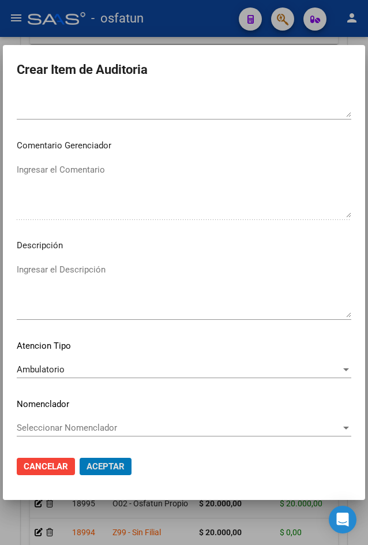
click at [80, 458] on button "Aceptar" at bounding box center [106, 466] width 52 height 17
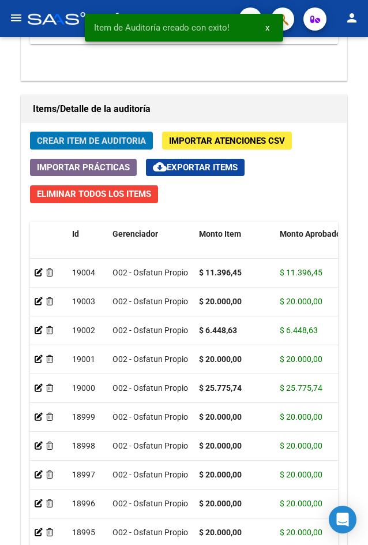
click at [30, 132] on button "Crear Item de Auditoria" at bounding box center [91, 141] width 123 height 18
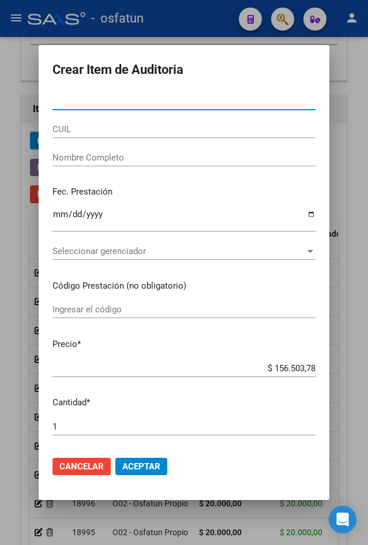
click at [96, 102] on input "Nro Documento" at bounding box center [184, 101] width 263 height 10
paste input "28180852"
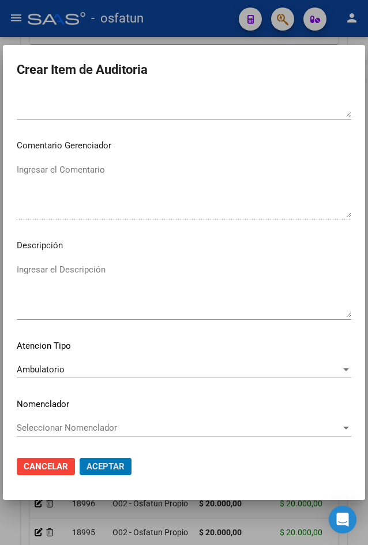
click at [80, 458] on button "Aceptar" at bounding box center [106, 466] width 52 height 17
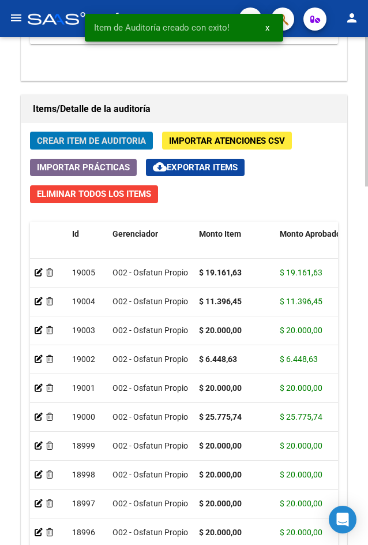
click at [30, 132] on button "Crear Item de Auditoria" at bounding box center [91, 141] width 123 height 18
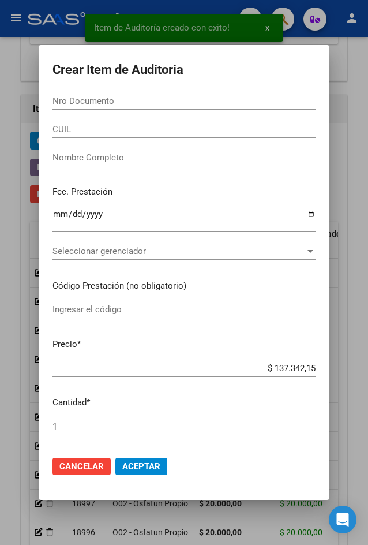
click at [87, 111] on div "Nro Documento" at bounding box center [184, 106] width 263 height 28
click at [97, 99] on input "Nro Documento" at bounding box center [184, 101] width 263 height 10
paste input "25191273"
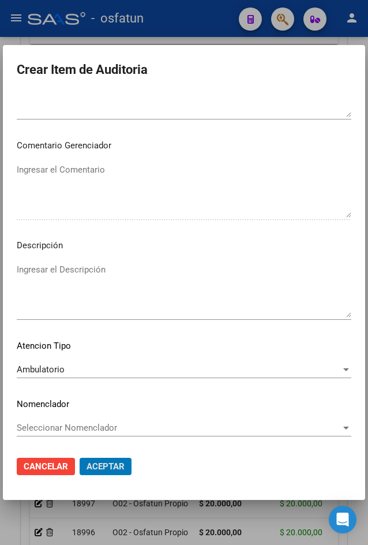
click at [80, 458] on button "Aceptar" at bounding box center [106, 466] width 52 height 17
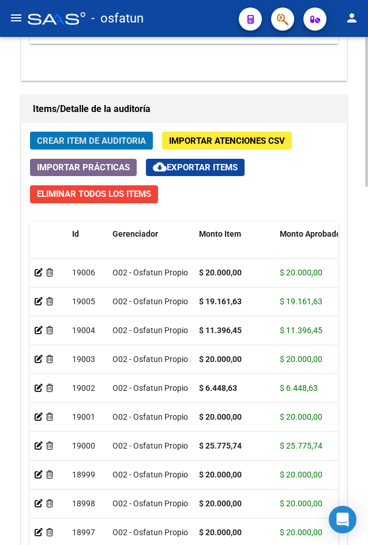
click at [134, 145] on span "Crear Item de Auditoria" at bounding box center [91, 141] width 109 height 10
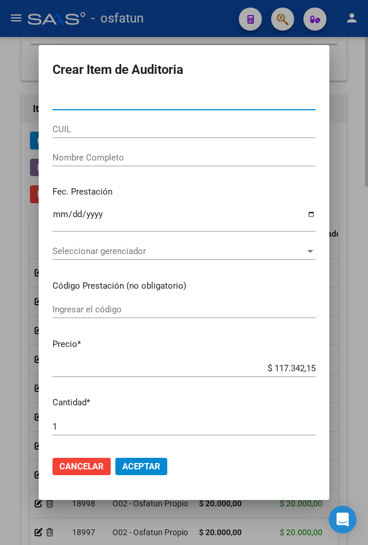
paste input "30701642"
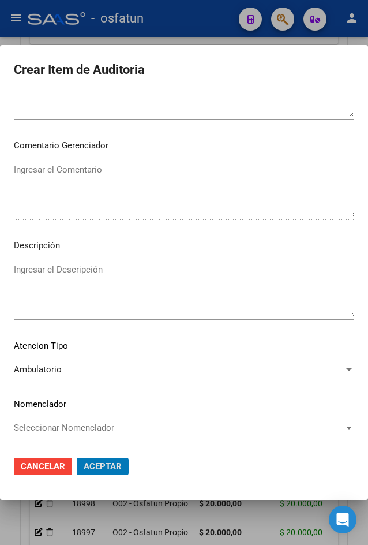
click at [77, 458] on button "Aceptar" at bounding box center [103, 466] width 52 height 17
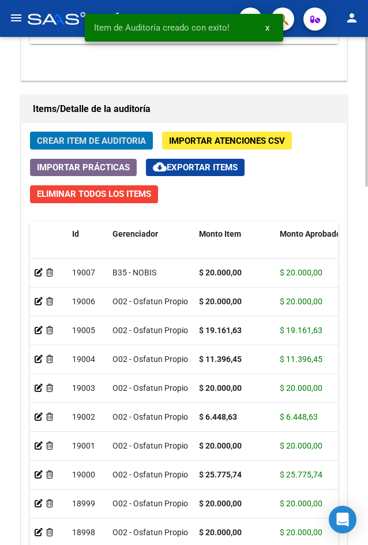
click at [92, 137] on span "Crear Item de Auditoria" at bounding box center [91, 141] width 109 height 10
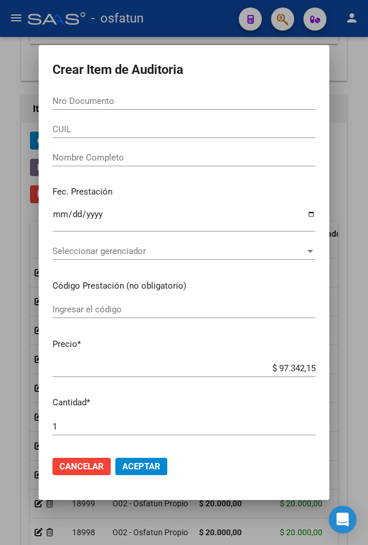
click at [175, 108] on div "Nro Documento" at bounding box center [184, 100] width 263 height 17
click at [174, 108] on div "Nro Documento" at bounding box center [184, 100] width 263 height 17
paste input "21910394"
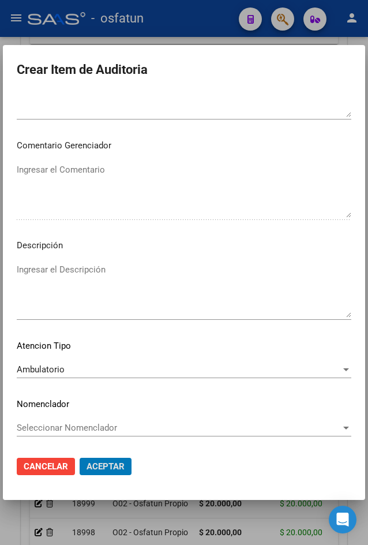
click at [80, 458] on button "Aceptar" at bounding box center [106, 466] width 52 height 17
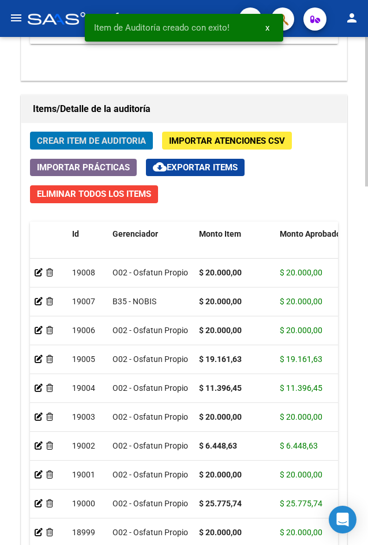
click at [137, 138] on span "Crear Item de Auditoria" at bounding box center [91, 141] width 109 height 10
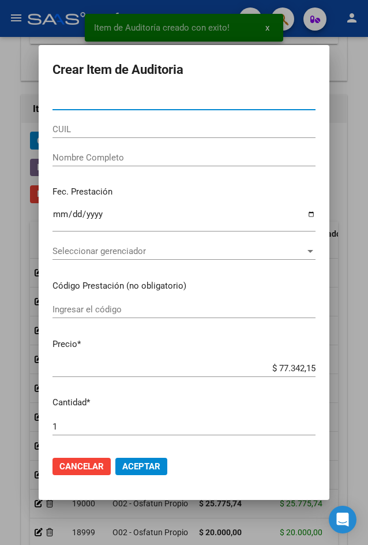
paste input "21910394"
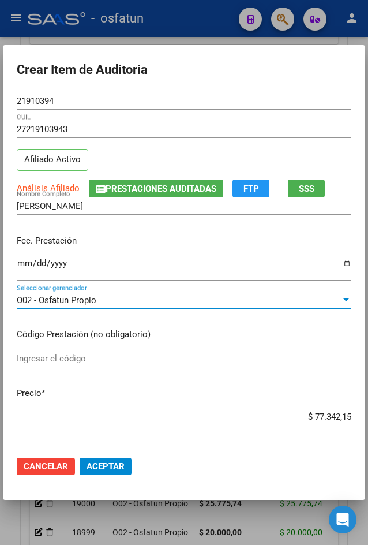
click at [218, 254] on div "Fec. Prestación 2025-05-28 Ingresar la fecha" at bounding box center [184, 259] width 335 height 66
click at [215, 259] on div "2025-05-28 Ingresar la fecha" at bounding box center [184, 268] width 335 height 25
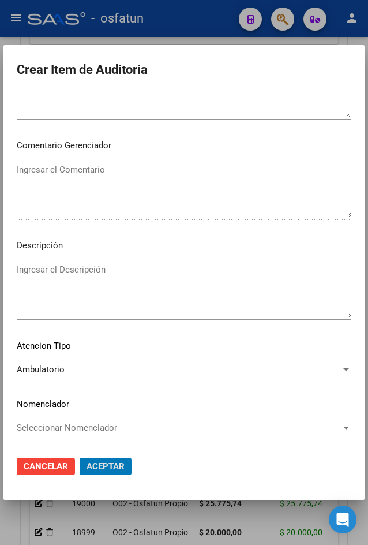
scroll to position [0, 0]
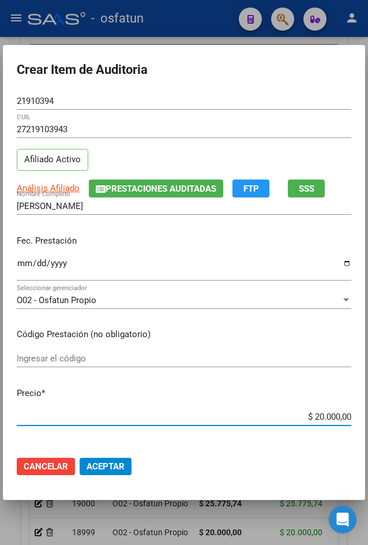
drag, startPoint x: 307, startPoint y: 417, endPoint x: 368, endPoint y: 424, distance: 61.6
click at [368, 424] on html "menu - osfatun person Firma Express Inicio Calendario SSS Instructivos Contacto…" at bounding box center [184, 272] width 368 height 545
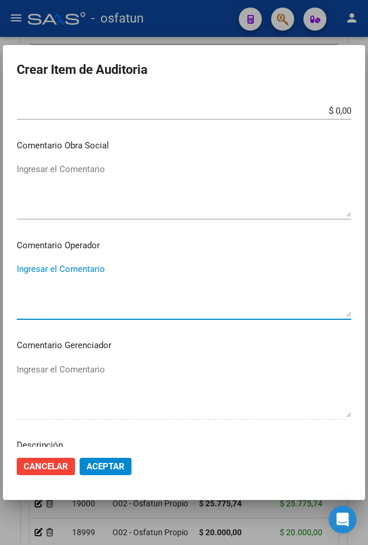
scroll to position [681, 0]
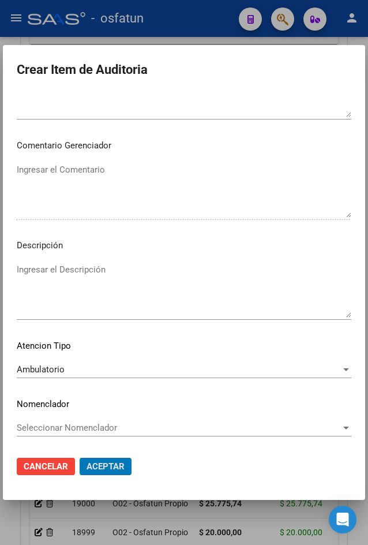
click at [80, 458] on button "Aceptar" at bounding box center [106, 466] width 52 height 17
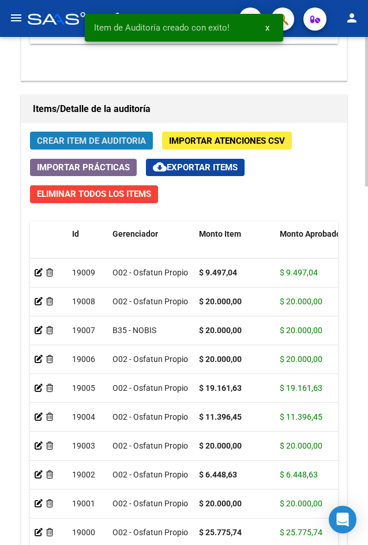
click at [119, 148] on button "Crear Item de Auditoria" at bounding box center [91, 141] width 123 height 18
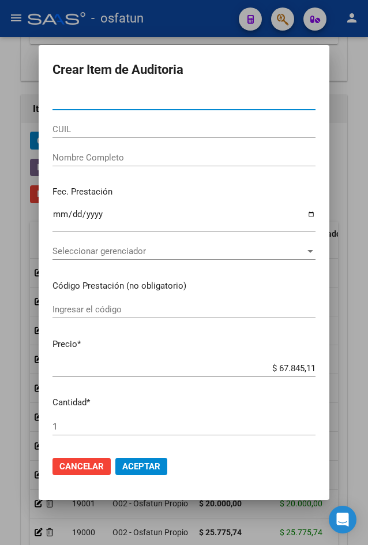
click at [176, 96] on input "Nro Documento" at bounding box center [184, 101] width 263 height 10
paste input "31660497"
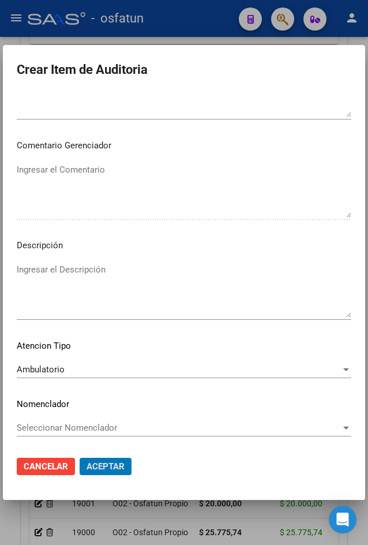
click at [80, 458] on button "Aceptar" at bounding box center [106, 466] width 52 height 17
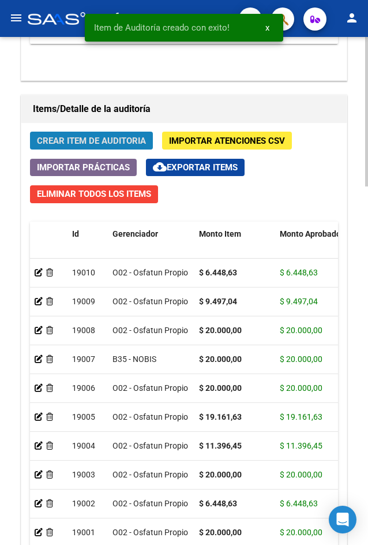
click at [95, 143] on span "Crear Item de Auditoria" at bounding box center [91, 141] width 109 height 10
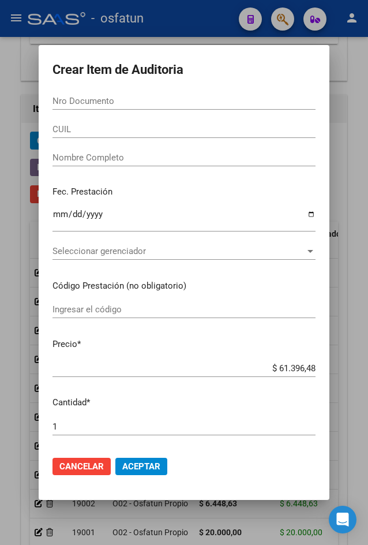
click at [140, 104] on input "Nro Documento" at bounding box center [184, 101] width 263 height 10
paste input "28960555"
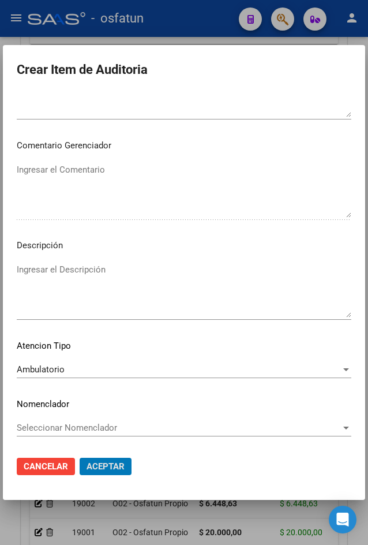
click at [80, 458] on button "Aceptar" at bounding box center [106, 466] width 52 height 17
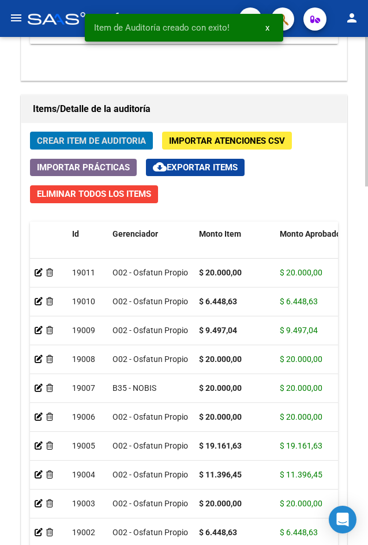
click at [101, 142] on span "Crear Item de Auditoria" at bounding box center [91, 141] width 109 height 10
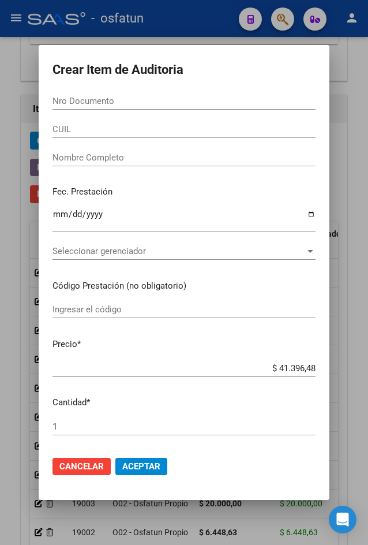
click at [99, 110] on div "Nro Documento" at bounding box center [184, 100] width 263 height 17
paste input "51239285"
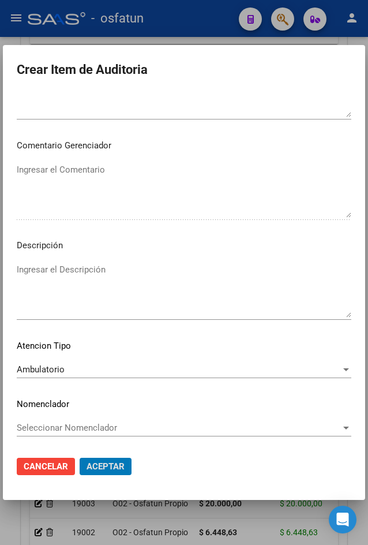
click at [80, 458] on button "Aceptar" at bounding box center [106, 466] width 52 height 17
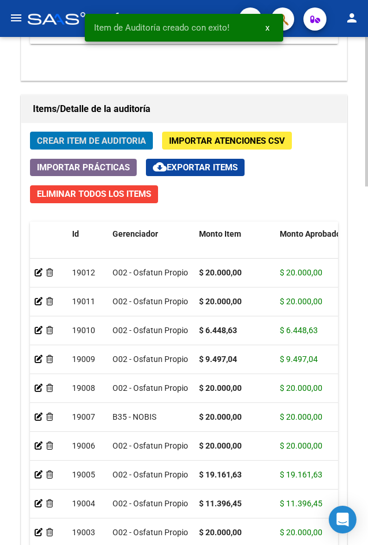
click at [80, 146] on span "Crear Item de Auditoria" at bounding box center [91, 141] width 109 height 10
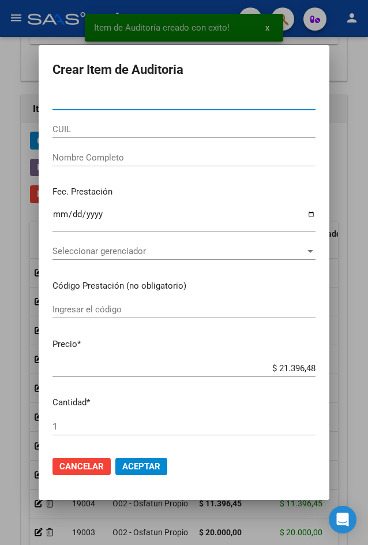
click at [164, 97] on input "Nro Documento" at bounding box center [184, 101] width 263 height 10
paste input "28960555"
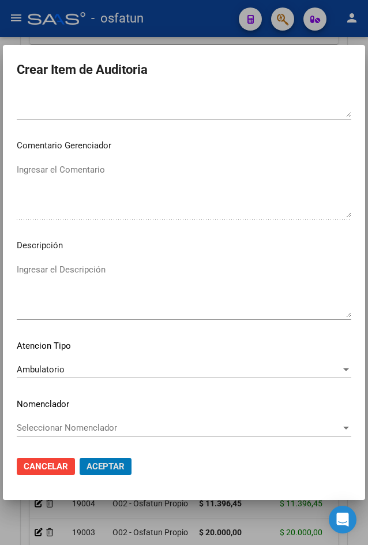
click at [80, 458] on button "Aceptar" at bounding box center [106, 466] width 52 height 17
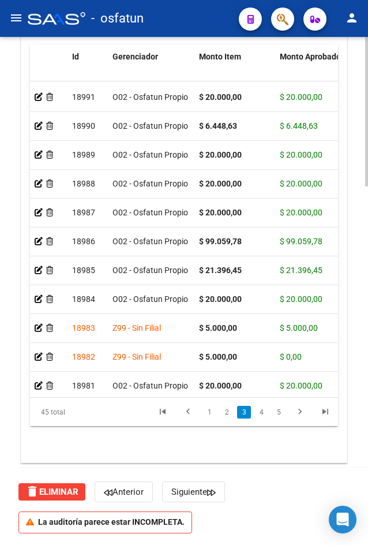
scroll to position [646, 0]
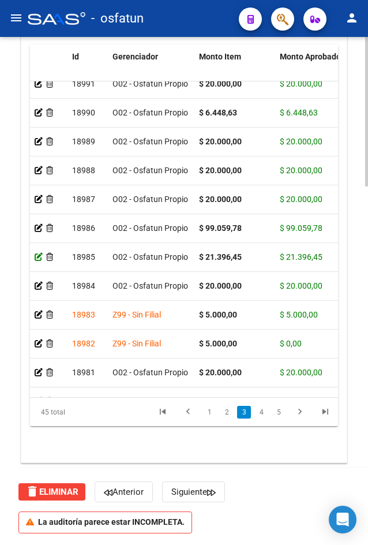
click at [39, 254] on icon at bounding box center [39, 257] width 8 height 8
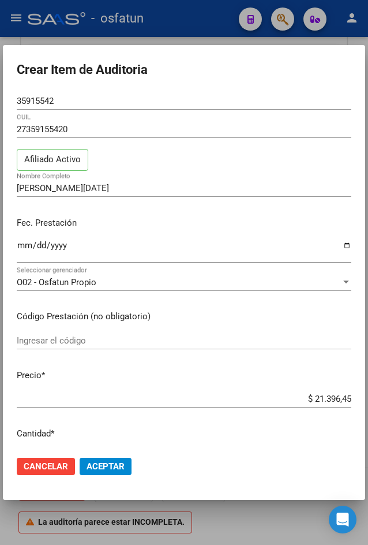
click at [32, 274] on div "O02 - Osfatun Propio Seleccionar gerenciador" at bounding box center [184, 282] width 335 height 17
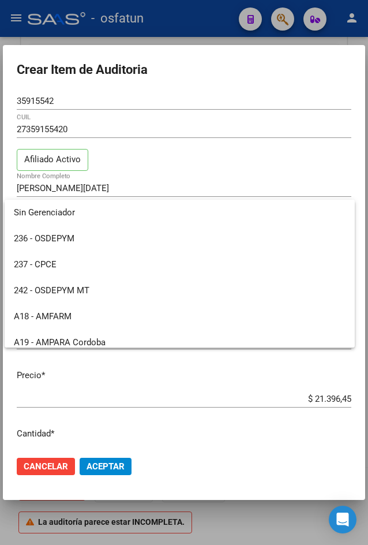
scroll to position [579, 0]
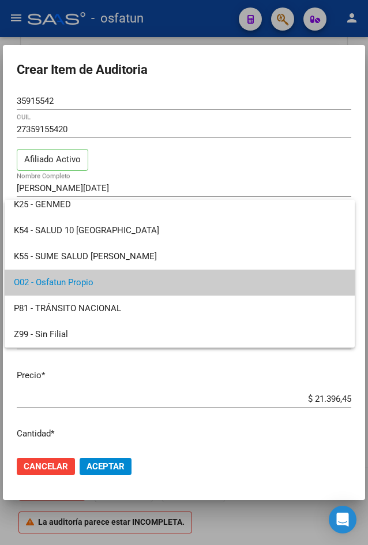
click at [36, 280] on span "O02 - Osfatun Propio" at bounding box center [180, 282] width 332 height 26
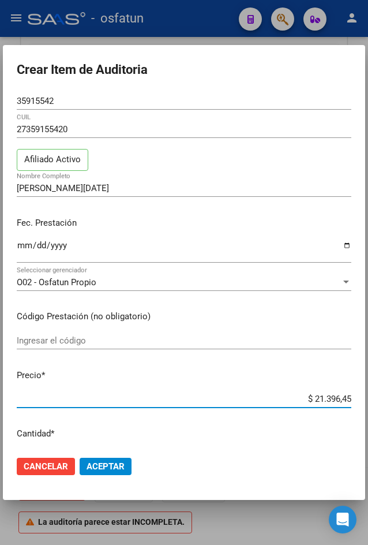
click at [313, 398] on input "$ 21.396,45" at bounding box center [184, 399] width 335 height 10
click at [111, 466] on span "Aceptar" at bounding box center [106, 466] width 38 height 10
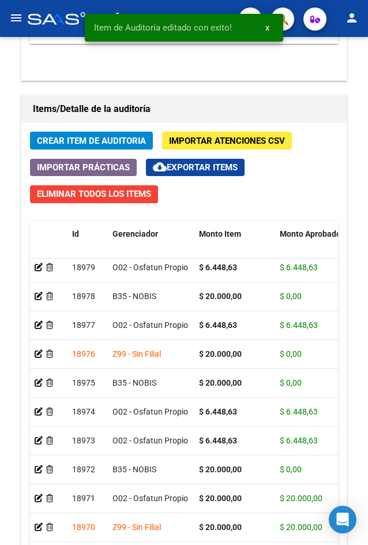
scroll to position [1216, 0]
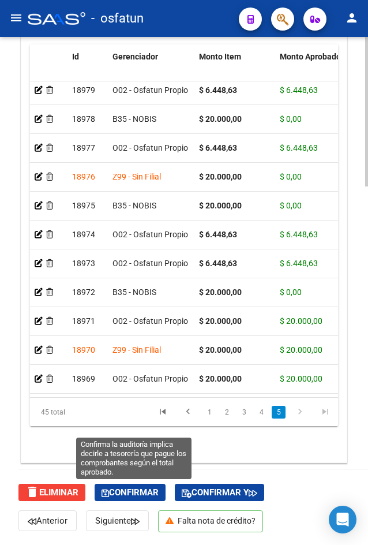
click at [121, 494] on span "Confirmar" at bounding box center [130, 492] width 57 height 10
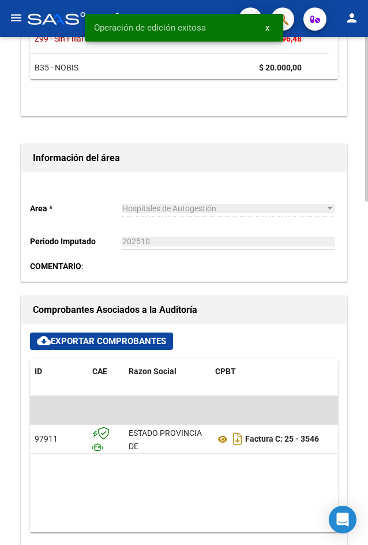
scroll to position [0, 0]
